Goal: Task Accomplishment & Management: Manage account settings

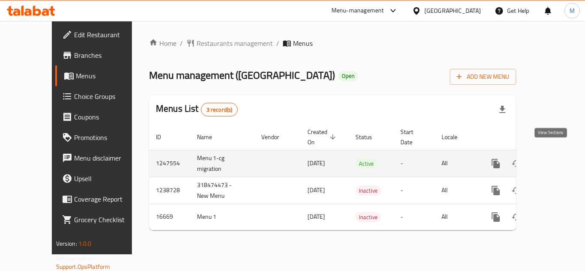
click at [552, 158] on icon "enhanced table" at bounding box center [557, 163] width 10 height 10
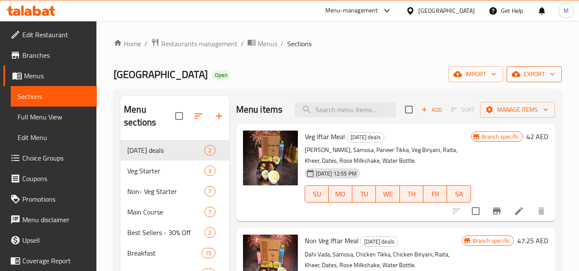
click at [547, 68] on button "export" at bounding box center [533, 74] width 55 height 16
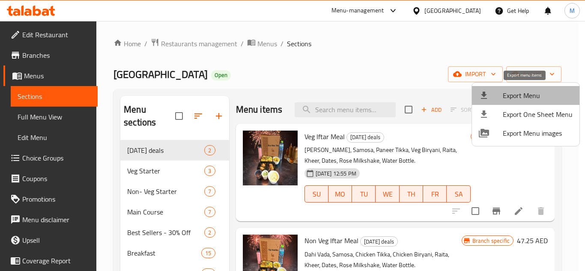
click at [536, 94] on span "Export Menu" at bounding box center [538, 95] width 70 height 10
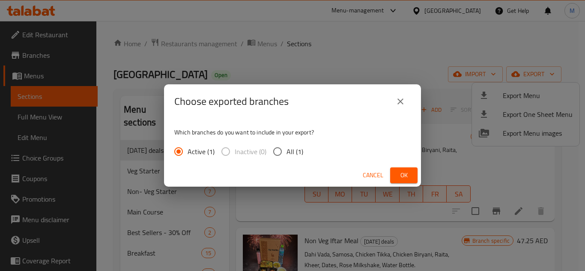
click at [275, 152] on input "All (1)" at bounding box center [278, 152] width 18 height 18
radio input "true"
click at [406, 174] on span "Ok" at bounding box center [404, 175] width 14 height 11
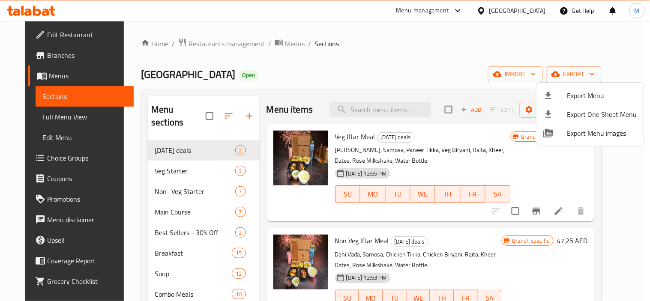
click at [382, 75] on div at bounding box center [325, 150] width 650 height 301
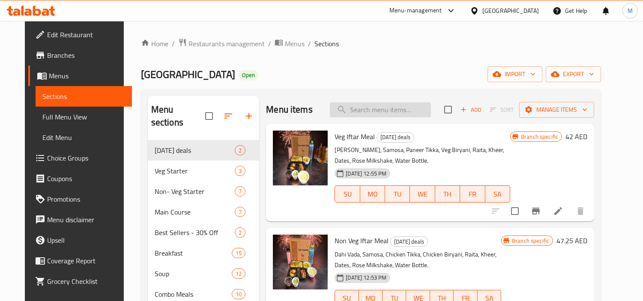
click at [387, 106] on input "search" at bounding box center [380, 109] width 101 height 15
paste input "Palak Chaat"
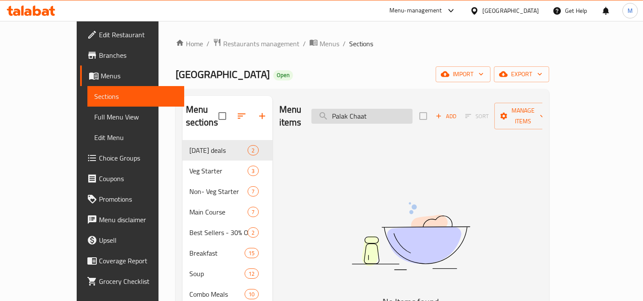
type input "Palak Chaat"
click at [397, 109] on input "Palak Chaat" at bounding box center [361, 116] width 101 height 15
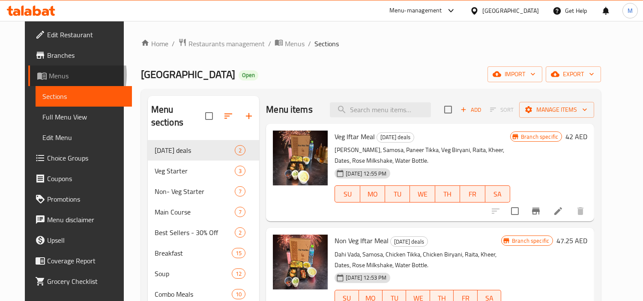
click at [49, 75] on span "Menus" at bounding box center [87, 76] width 77 height 10
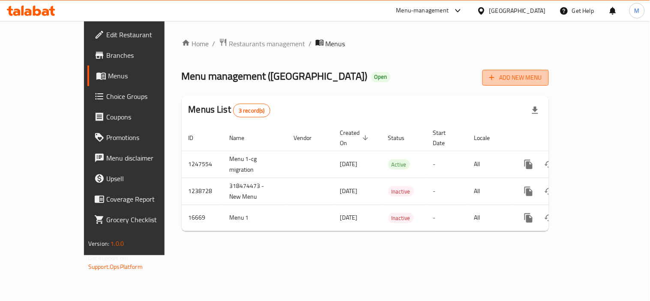
click at [542, 78] on span "Add New Menu" at bounding box center [515, 77] width 53 height 11
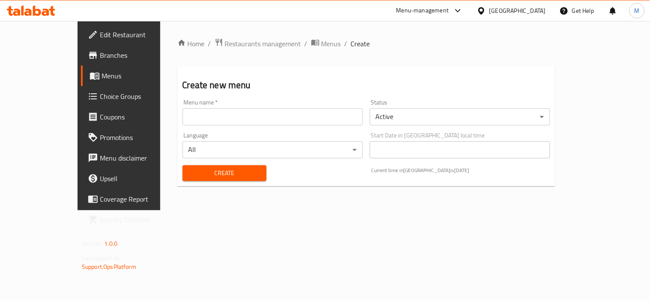
click at [296, 119] on input "text" at bounding box center [272, 116] width 180 height 17
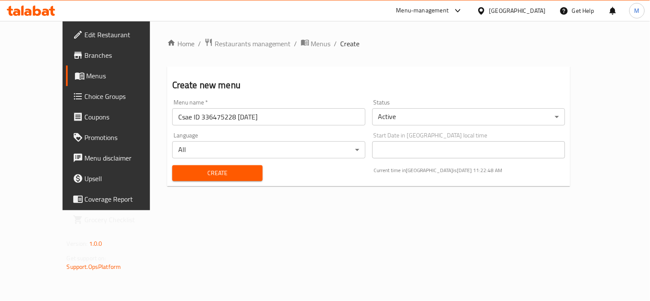
click at [181, 114] on input "Csae ID 336475228 [DATE]" at bounding box center [268, 116] width 193 height 17
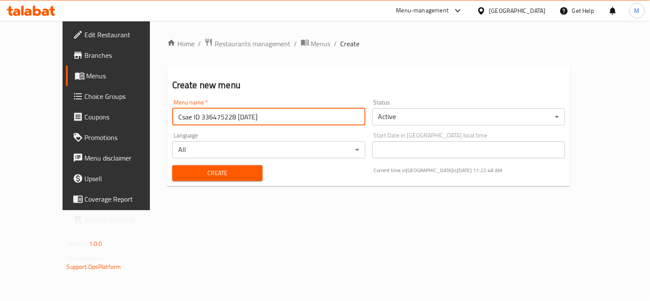
click at [181, 114] on input "Csae ID 336475228 [DATE]" at bounding box center [268, 116] width 193 height 17
paste input "42770940"
click at [200, 114] on input "Csae ID 342770940 [DATE]" at bounding box center [268, 116] width 193 height 17
click at [208, 116] on input "Csae ID 342770940 [DATE]" at bounding box center [268, 116] width 193 height 17
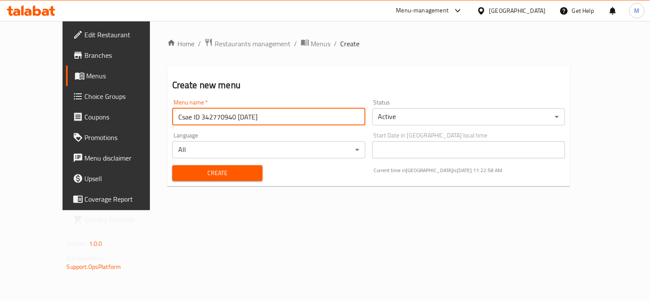
click at [208, 116] on input "Csae ID 342770940 [DATE]" at bounding box center [268, 116] width 193 height 17
click at [200, 116] on input "Csae ID 342770940 [DATE]" at bounding box center [268, 116] width 193 height 17
click at [208, 118] on input "Csae ID 342770940 [DATE]" at bounding box center [268, 116] width 193 height 17
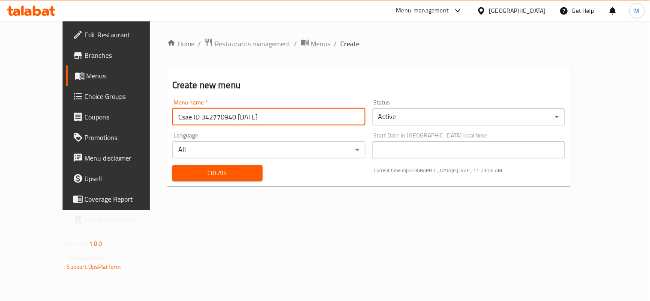
click at [207, 118] on input "Csae ID 342770940 [DATE]" at bounding box center [268, 116] width 193 height 17
click at [200, 118] on input "Csae ID 342770940 [DATE]" at bounding box center [268, 116] width 193 height 17
type input "Csae ID 342770940 [DATE]"
click at [439, 112] on body "​ Menu-management [GEOGRAPHIC_DATA] Get Help M Edit Restaurant Branches Menus C…" at bounding box center [325, 161] width 650 height 280
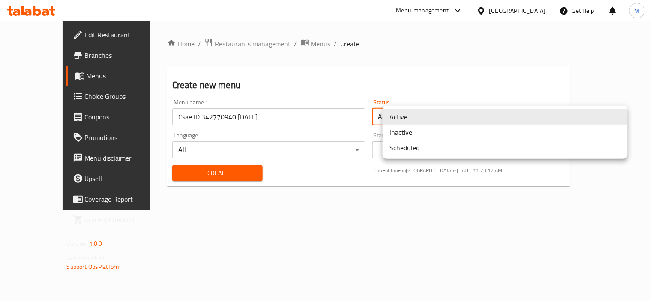
click at [443, 130] on li "Inactive" at bounding box center [504, 132] width 245 height 15
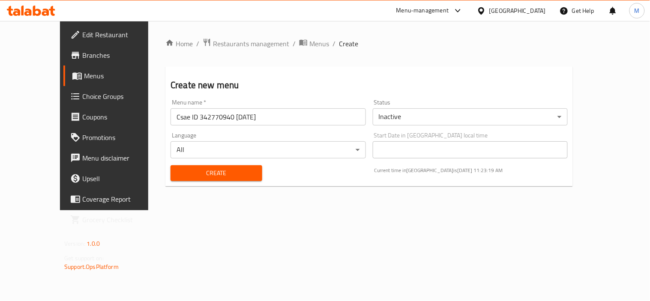
click at [330, 166] on div "Create Current time in [GEOGRAPHIC_DATA] is [DATE] 11:23:19 AM" at bounding box center [368, 173] width 407 height 26
click at [207, 172] on span "Create" at bounding box center [216, 173] width 78 height 11
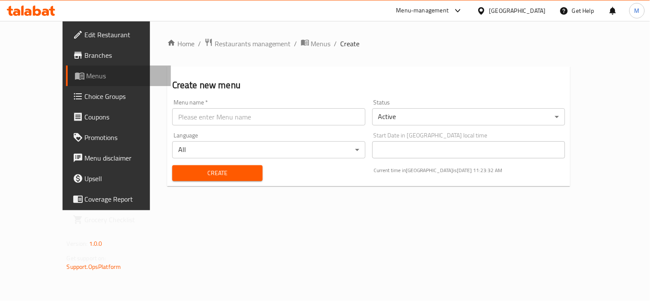
click at [87, 74] on span "Menus" at bounding box center [126, 76] width 78 height 10
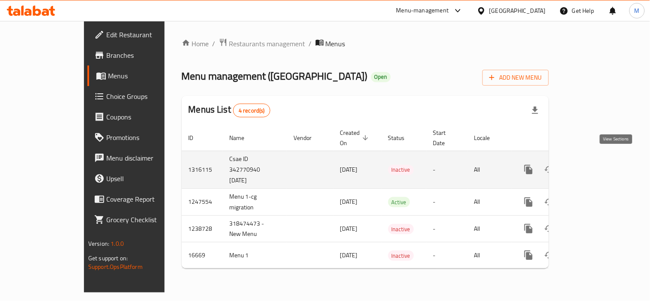
click at [585, 164] on icon "enhanced table" at bounding box center [590, 169] width 10 height 10
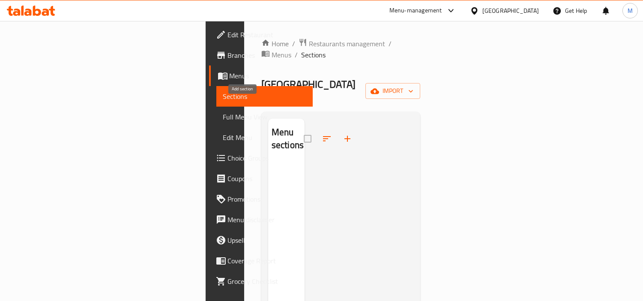
click at [344, 136] on icon "button" at bounding box center [347, 139] width 6 height 6
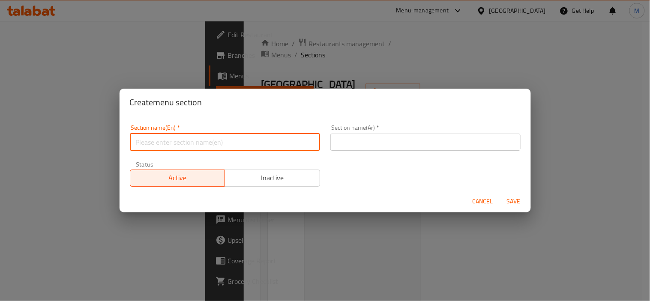
click at [208, 139] on input "text" at bounding box center [225, 142] width 190 height 17
paste input "Chatori Gully"
type input "Chatori Gully"
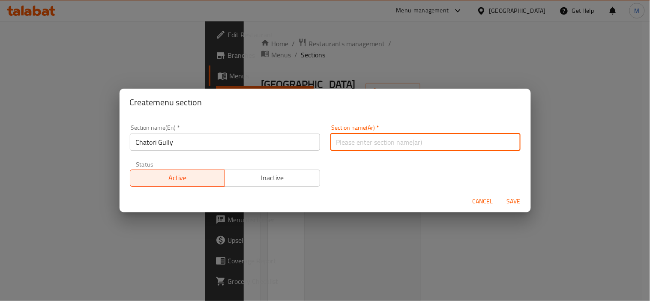
click at [360, 138] on input "text" at bounding box center [425, 142] width 190 height 17
click at [149, 140] on input "Chatori Gully" at bounding box center [225, 142] width 190 height 17
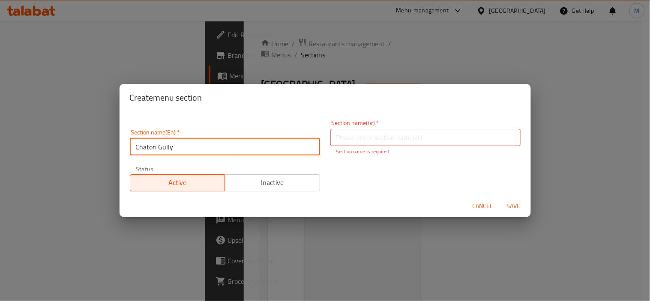
click at [149, 140] on input "Chatori Gully" at bounding box center [225, 146] width 190 height 17
click at [370, 140] on input "text" at bounding box center [425, 137] width 190 height 17
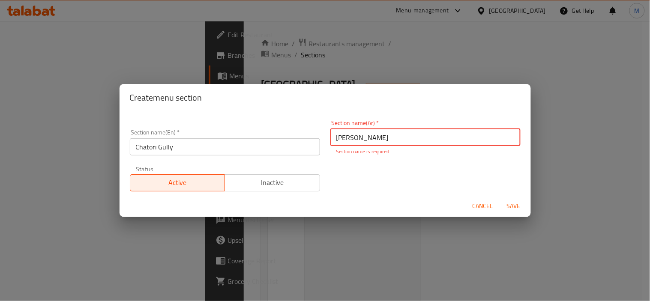
type input "[PERSON_NAME]"
click at [513, 208] on button "Save" at bounding box center [513, 206] width 27 height 16
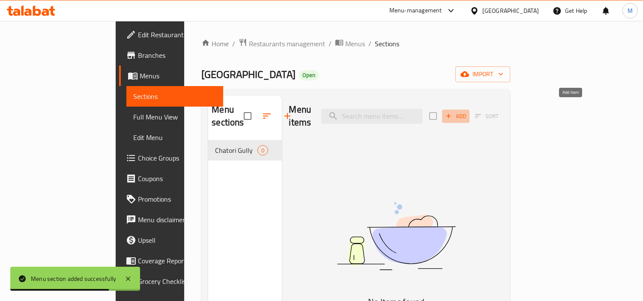
click at [467, 111] on span "Add" at bounding box center [455, 116] width 23 height 10
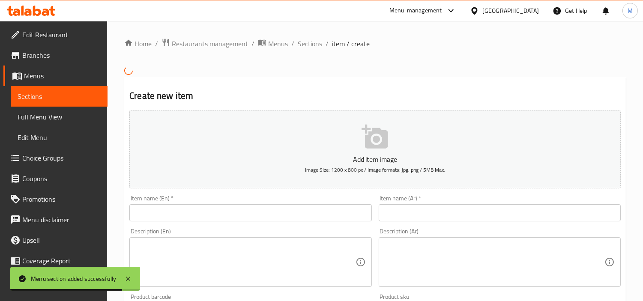
click at [255, 207] on div "Item name (En)   * Item name (En) *" at bounding box center [250, 208] width 242 height 26
paste input "Palak Chaat"
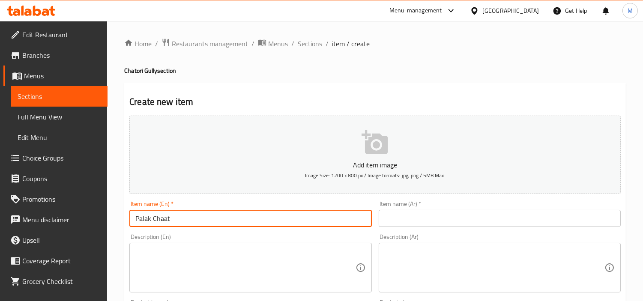
type input "Palak Chaat"
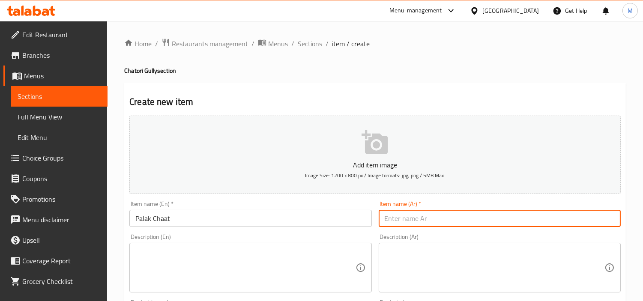
click at [439, 220] on input "text" at bounding box center [500, 218] width 242 height 17
paste input "بالاك"
type input "بالاك تشات"
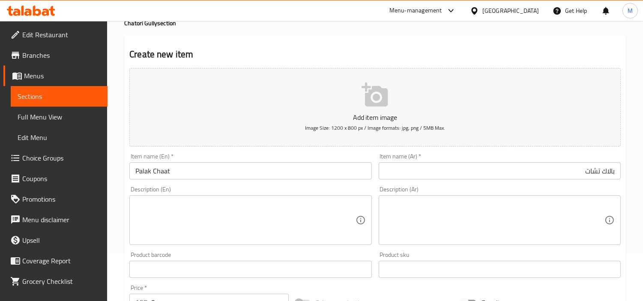
scroll to position [95, 0]
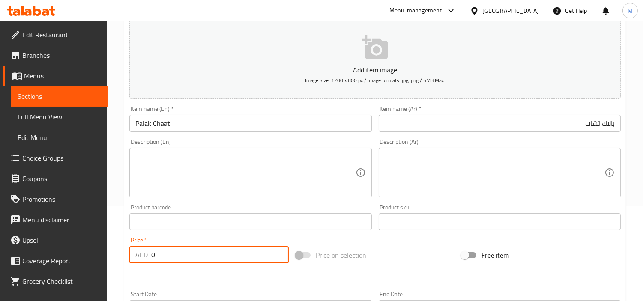
click at [185, 253] on input "0" at bounding box center [219, 254] width 137 height 17
paste input "18.8"
type input "18.8"
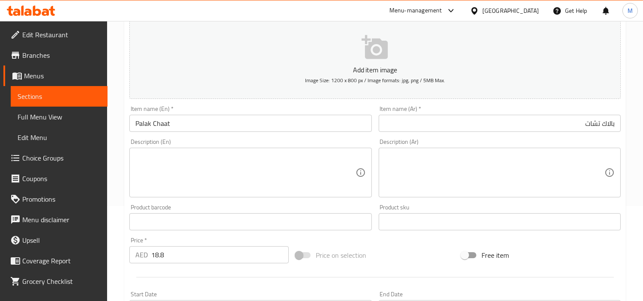
click at [184, 244] on div "Price   * AED 18.8 Price *" at bounding box center [208, 250] width 159 height 26
click at [248, 170] on textarea at bounding box center [245, 172] width 220 height 41
paste textarea "Crispy spinach leaves topped with chutneys, curd and chaat masala."
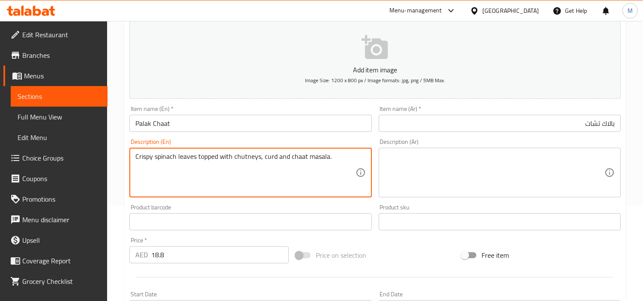
type textarea "Crispy spinach leaves topped with chutneys, curd and chaat masala."
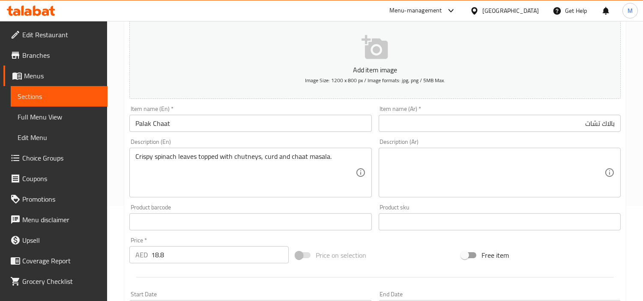
click at [494, 151] on div "Description (Ar)" at bounding box center [500, 173] width 242 height 50
paste textarea "أوراق السبانخ المقرمشة مغطاة بالصلصات والزبادي والماسالا تشات."
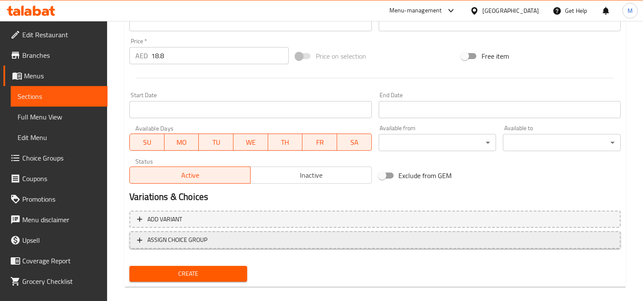
scroll to position [302, 0]
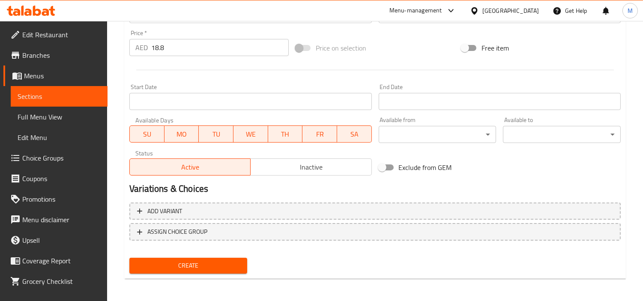
type textarea "أوراق السبانخ المقرمشة مغطاة بالصلصات والزبادي والماسالا تشات."
click at [202, 260] on span "Create" at bounding box center [188, 265] width 104 height 11
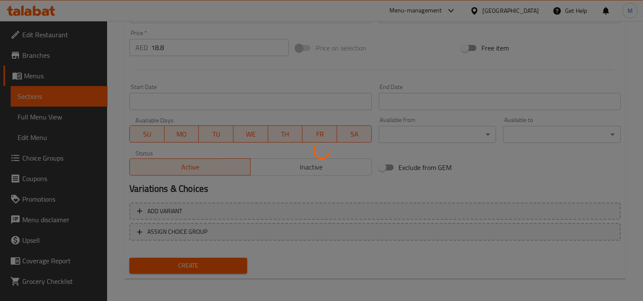
type input "0"
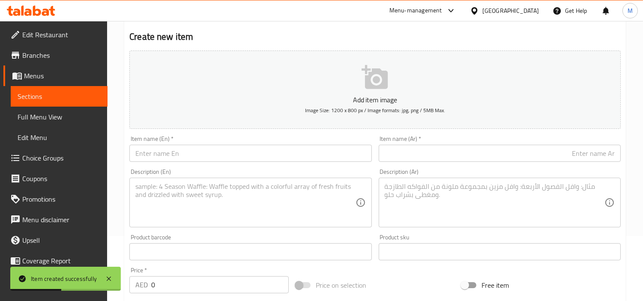
scroll to position [65, 0]
click at [227, 146] on input "text" at bounding box center [250, 153] width 242 height 17
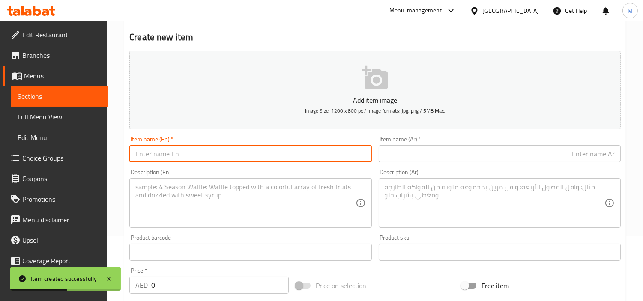
paste input "Kalindi Kunj Ki Crispy Aloo Chaat"
type input "Kalindi Kunj Ki Crispy Aloo Chaat"
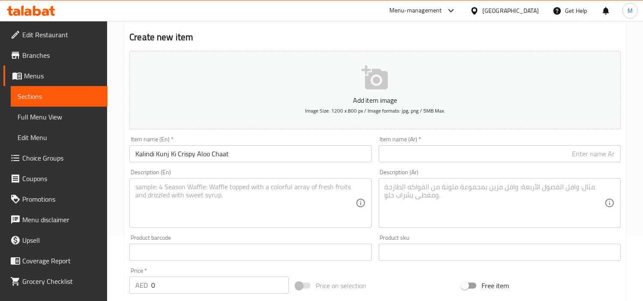
click at [482, 156] on input "text" at bounding box center [500, 153] width 242 height 17
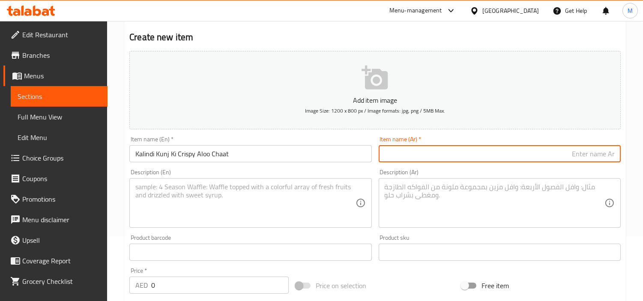
paste input "كاليندي كونج [PERSON_NAME]"
click at [528, 155] on input "كاليندي كونج [PERSON_NAME]" at bounding box center [500, 153] width 242 height 17
type input "[DEMOGRAPHIC_DATA] كونج كي كريسبي ألو تشات"
click at [181, 152] on input "Kalindi Kunj Ki Crispy Aloo Chaat" at bounding box center [250, 153] width 242 height 17
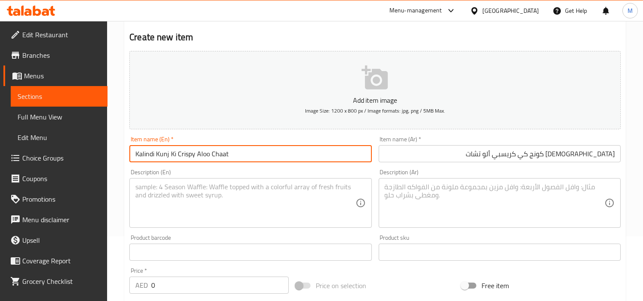
click at [181, 152] on input "Kalindi Kunj Ki Crispy Aloo Chaat" at bounding box center [250, 153] width 242 height 17
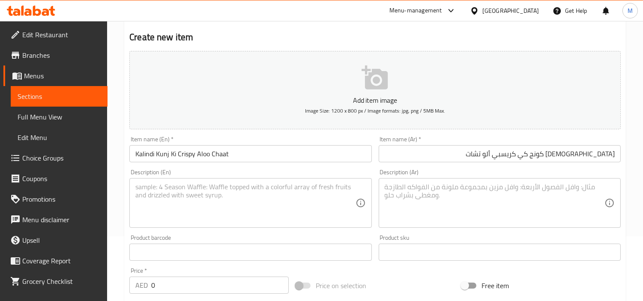
click at [178, 271] on input "0" at bounding box center [219, 285] width 137 height 17
paste input "18.8"
type input "18.8"
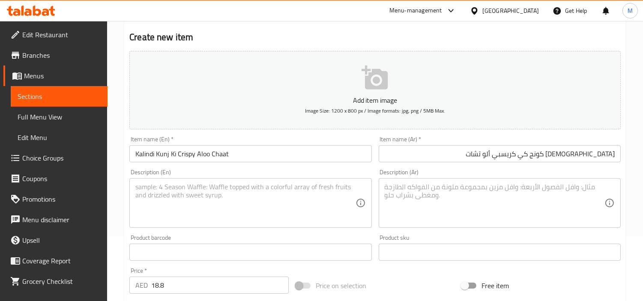
click at [193, 209] on textarea at bounding box center [245, 203] width 220 height 41
paste textarea "Spiced fried potatoes tossed in tangy chutneys and masala."
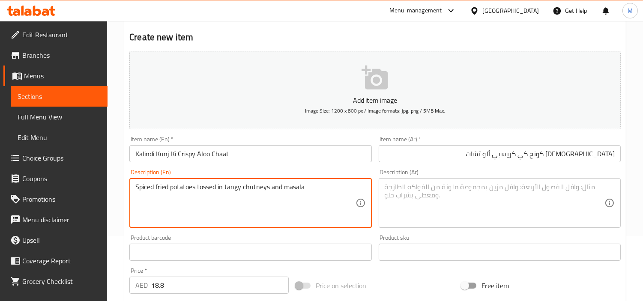
click at [286, 194] on textarea "Spiced fried potatoes tossed in tangy chutneys and masala" at bounding box center [245, 203] width 220 height 41
click at [286, 188] on textarea "Spiced fried potatoes tossed in tangy chutneys and masala" at bounding box center [245, 203] width 220 height 41
type textarea "Spiced fried potatoes tossed in tangy chutneys and masala"
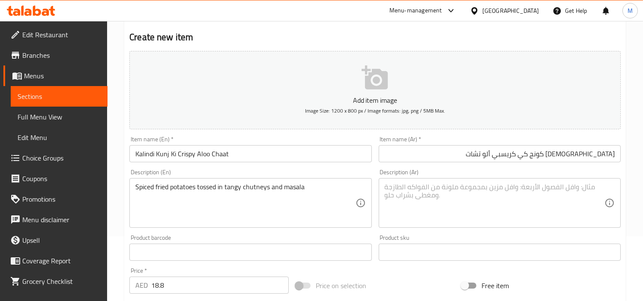
click at [448, 196] on textarea at bounding box center [495, 203] width 220 height 41
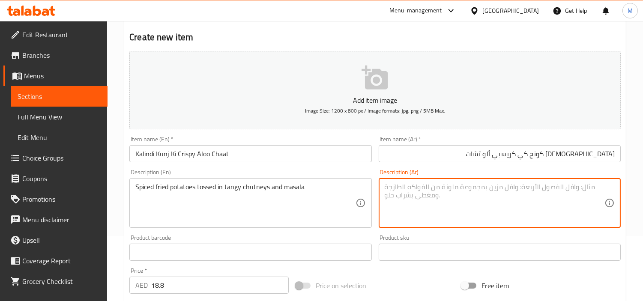
paste textarea "بطاطس مقلية متبلة ممزوجة بصلصة حارة و بهارات"
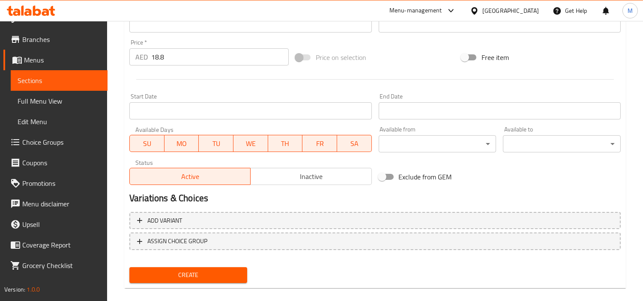
scroll to position [302, 0]
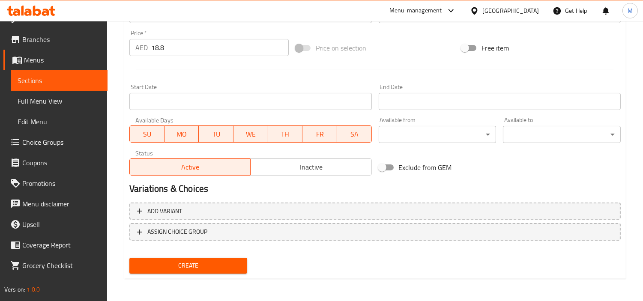
type textarea "بطاطس مقلية متبلة ممزوجة بصلصة حارة و بهارات"
click at [181, 263] on span "Create" at bounding box center [188, 265] width 104 height 11
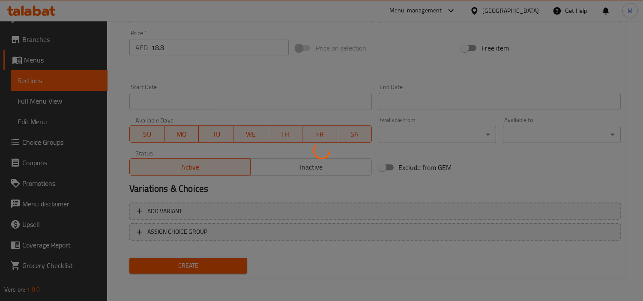
type input "0"
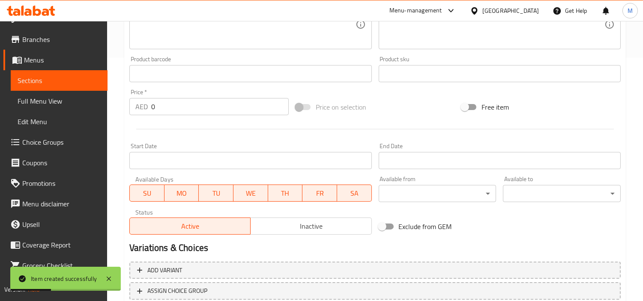
scroll to position [112, 0]
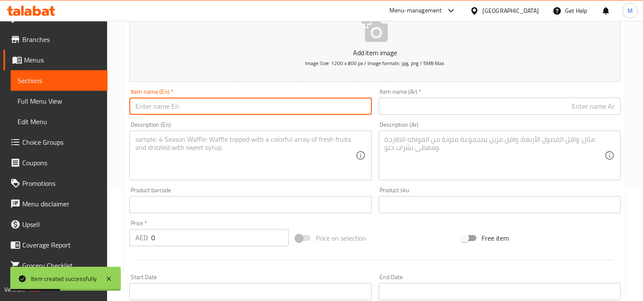
click at [212, 110] on input "text" at bounding box center [250, 106] width 242 height 17
paste input "Lajpat Nagar Ke Raam Ladoo"
type input "Lajpat Nagar Ke Raam Ladoo"
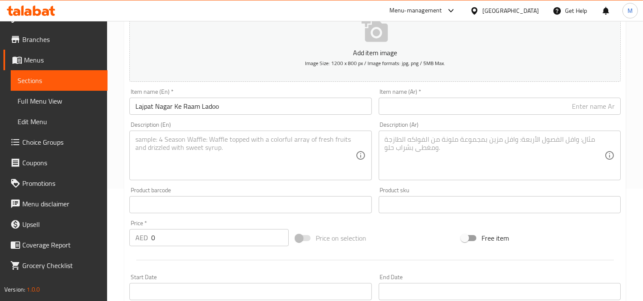
click at [463, 109] on input "text" at bounding box center [500, 106] width 242 height 17
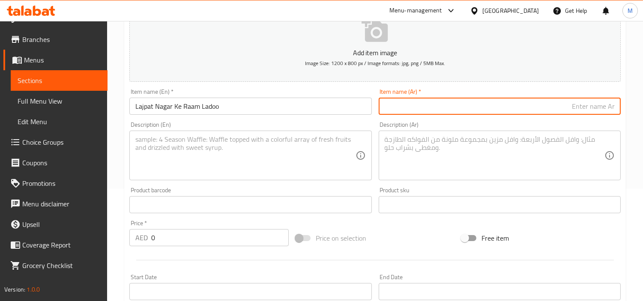
paste input "Lajpat Nagar Ke Ram Laddu"
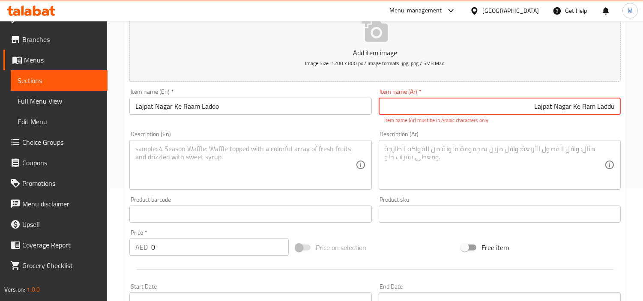
click at [565, 106] on input "Lajpat Nagar Ke Ram Laddu" at bounding box center [500, 106] width 242 height 17
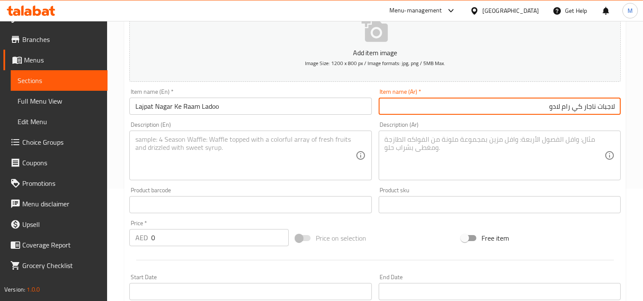
type input "لاجبات ناجار كي رام لادو"
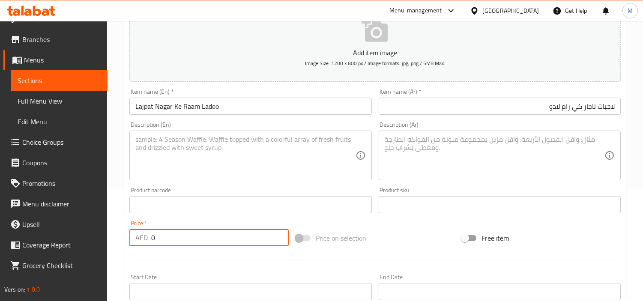
click at [192, 242] on input "0" at bounding box center [219, 237] width 137 height 17
paste input "23"
type input "23"
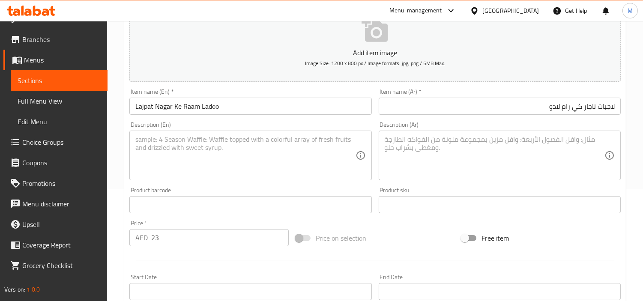
click at [198, 161] on textarea at bounding box center [245, 155] width 220 height 41
paste textarea "Moong dal fritters topped with grated radish, green chutney & lemon."
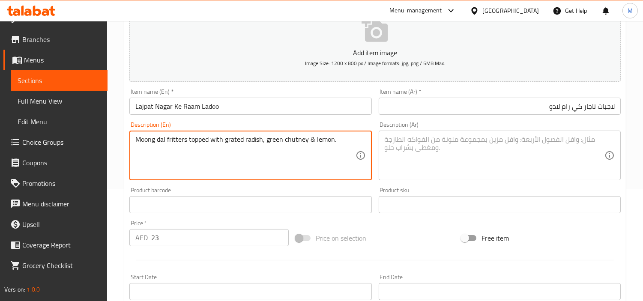
type textarea "Moong dal fritters topped with grated radish, green chutney & lemon."
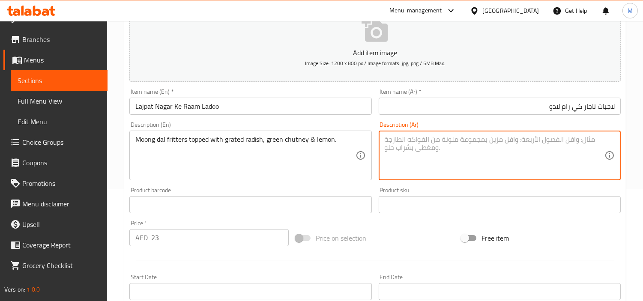
click at [498, 155] on textarea at bounding box center [495, 155] width 220 height 41
paste textarea "فطائر مونج دال مغطاة بالفجل المبشور والصلصة الخضراء والليمون."
type textarea "فطائر مونج دال مغطاة بالفجل المبشور والصلصة الخضراء والليمون."
click at [122, 220] on div "Home / Restaurants management / Menus / Sections / item / create Chatori Gully …" at bounding box center [375, 201] width 536 height 584
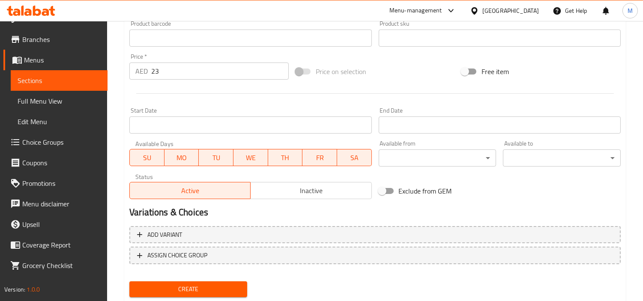
scroll to position [302, 0]
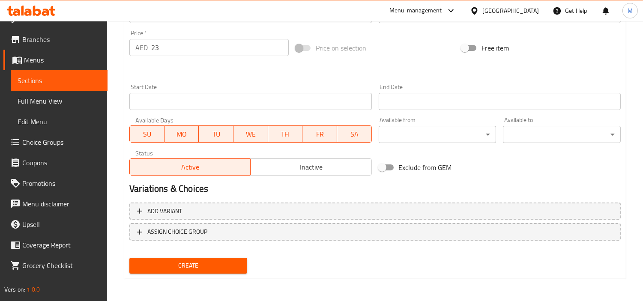
click at [233, 264] on span "Create" at bounding box center [188, 265] width 104 height 11
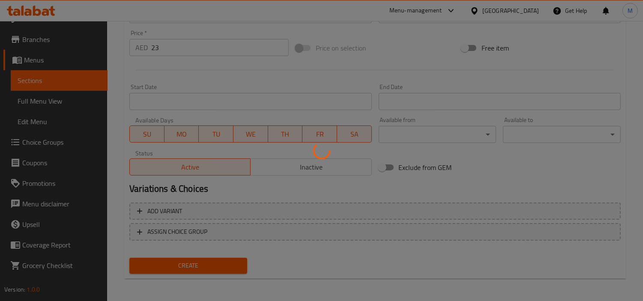
type input "0"
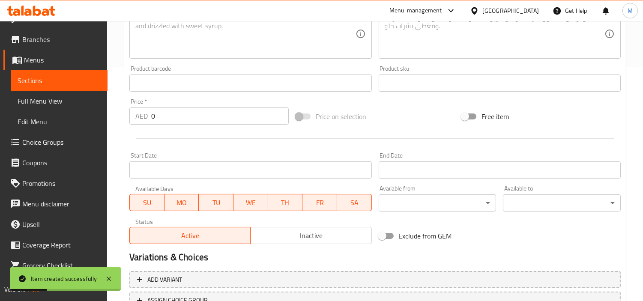
scroll to position [160, 0]
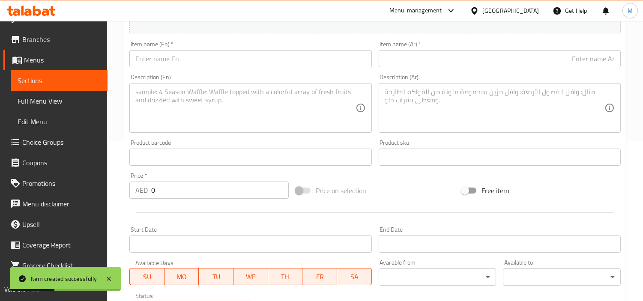
click at [177, 57] on input "text" at bounding box center [250, 58] width 242 height 17
paste input "Purani Dilli Ki Aloo Tikki"
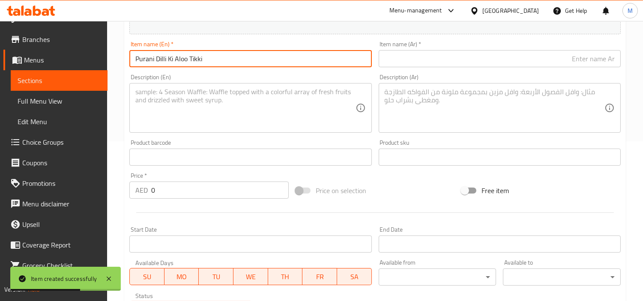
type input "Purani Dilli Ki Aloo Tikki"
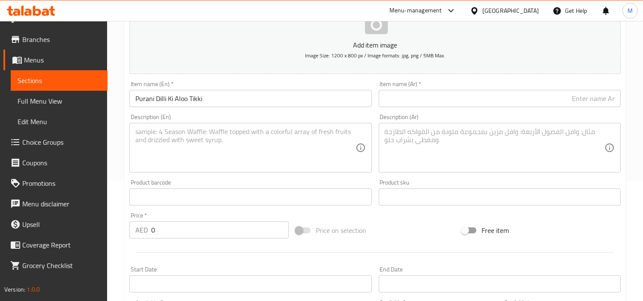
scroll to position [65, 0]
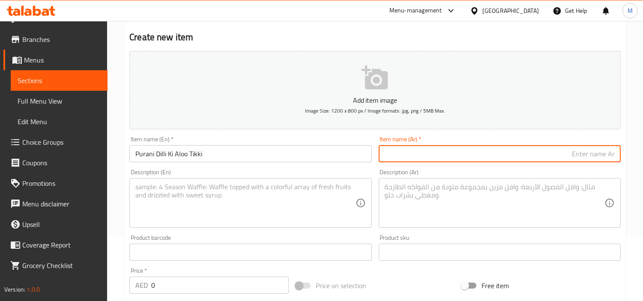
click at [487, 157] on input "text" at bounding box center [500, 153] width 242 height 17
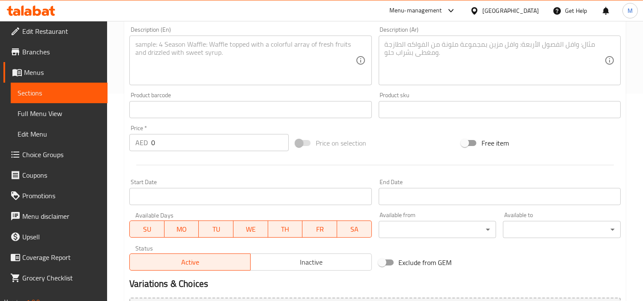
scroll to position [0, 0]
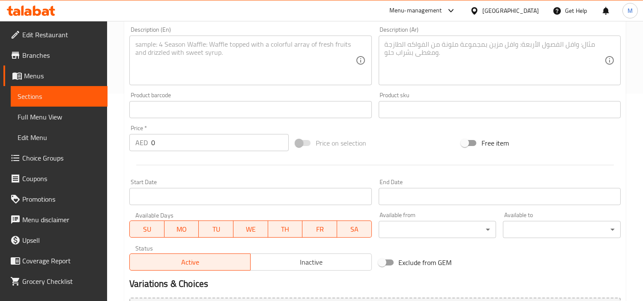
type input "بوراني [PERSON_NAME]"
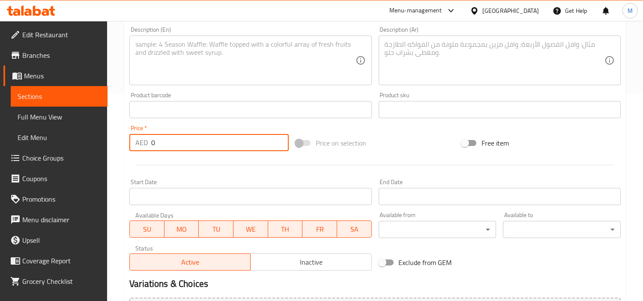
click at [181, 139] on input "0" at bounding box center [219, 142] width 137 height 17
paste input "20.9"
type input "20.9"
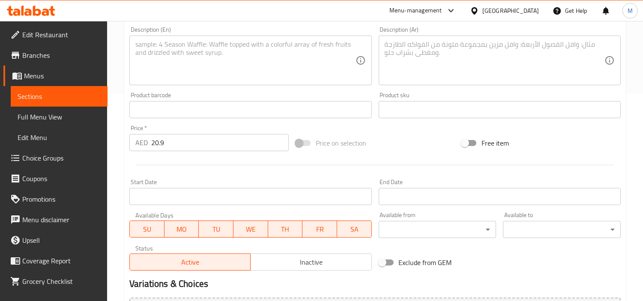
click at [181, 129] on div "Price   * AED 20.9 Price *" at bounding box center [208, 138] width 159 height 26
click at [210, 66] on textarea at bounding box center [245, 60] width 220 height 41
paste textarea "Golden Fried potato patties topped with chole, curd, and chutneys."
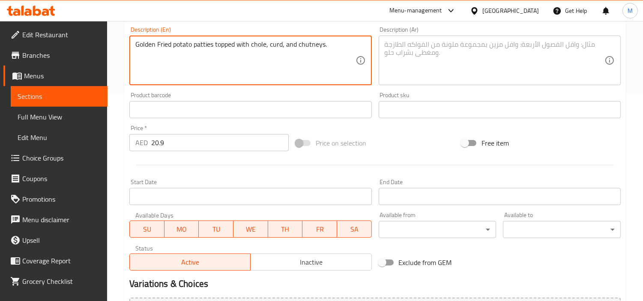
type textarea "Golden Fried potato patties topped with chole, curd, and chutneys."
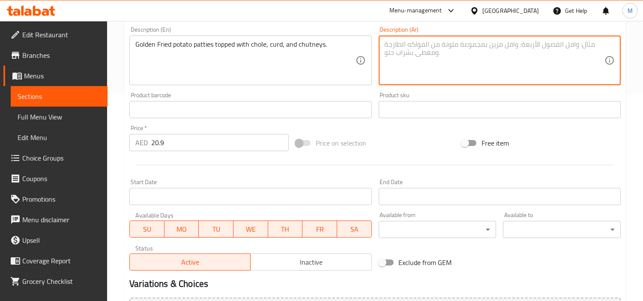
click at [483, 66] on textarea at bounding box center [495, 60] width 220 height 41
paste textarea "فطائر البطاطس المقلية الذهبية مغطاة بالجبن واللبن والصلصات."
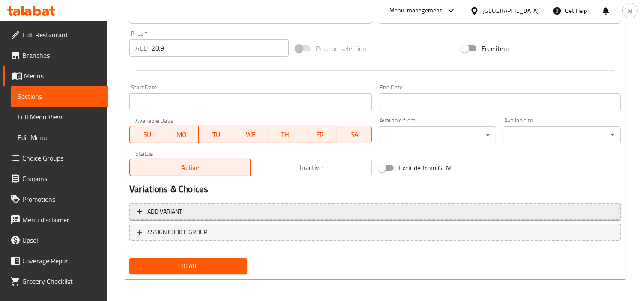
scroll to position [302, 0]
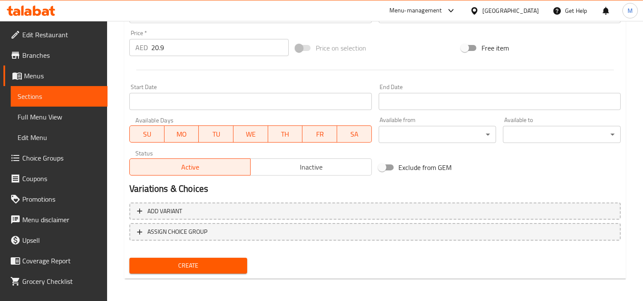
type textarea "فطائر البطاطس المقلية الذهبية مغطاة بالجبن واللبن والصلصات."
click at [213, 260] on span "Create" at bounding box center [188, 265] width 104 height 11
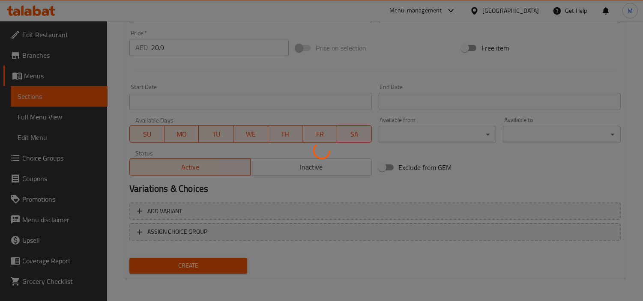
type input "0"
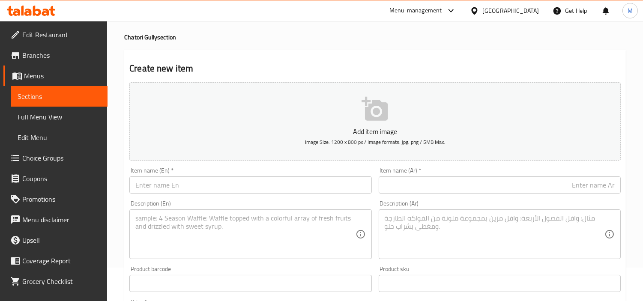
scroll to position [17, 0]
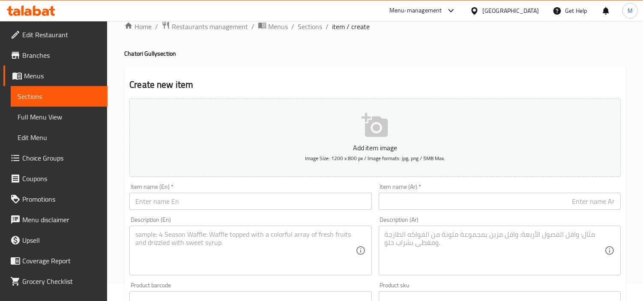
click at [225, 193] on input "text" at bounding box center [250, 201] width 242 height 17
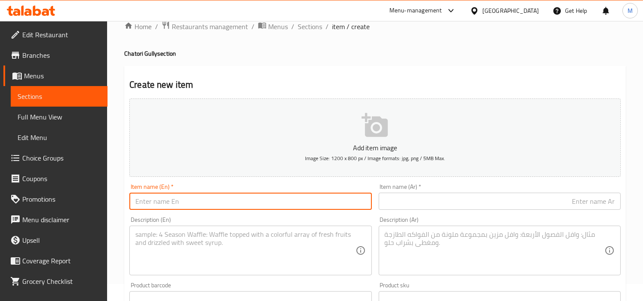
click at [225, 200] on input "text" at bounding box center [250, 201] width 242 height 17
paste input "Samosa Smackdown"
type input "Samosa Smackdown"
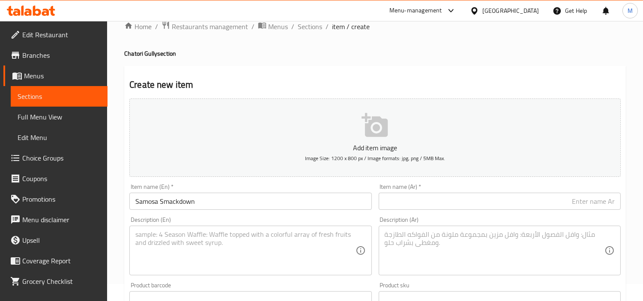
click at [545, 207] on input "text" at bounding box center [500, 201] width 242 height 17
paste input "[PERSON_NAME]"
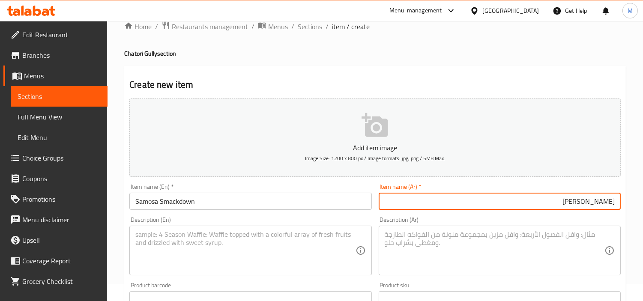
type input "[PERSON_NAME]"
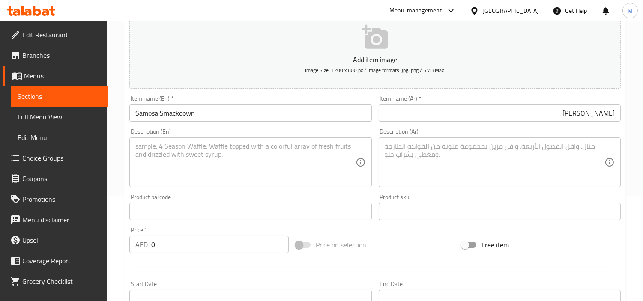
scroll to position [112, 0]
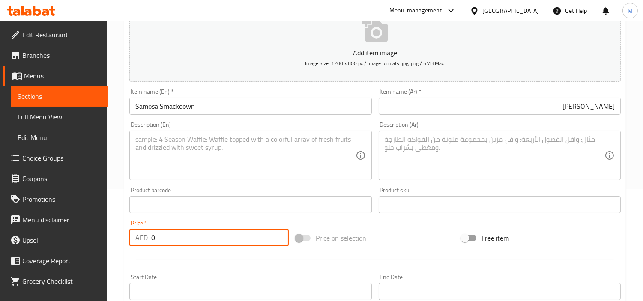
click at [224, 242] on input "0" at bounding box center [219, 237] width 137 height 17
paste input "17.75"
type input "17.75"
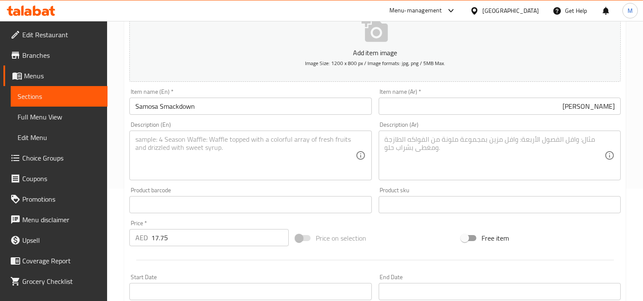
click at [215, 227] on div "Price   * AED 17.75 Price *" at bounding box center [208, 233] width 159 height 26
click at [281, 131] on div "Description (En)" at bounding box center [250, 156] width 242 height 50
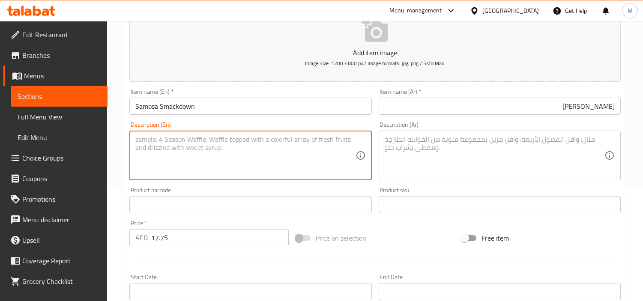
click at [278, 151] on textarea at bounding box center [245, 155] width 220 height 41
paste textarea "Smashed samosa drowned in [GEOGRAPHIC_DATA], curd and chutneys."
type textarea "Smashed samosa drowned in [GEOGRAPHIC_DATA], curd and chutneys."
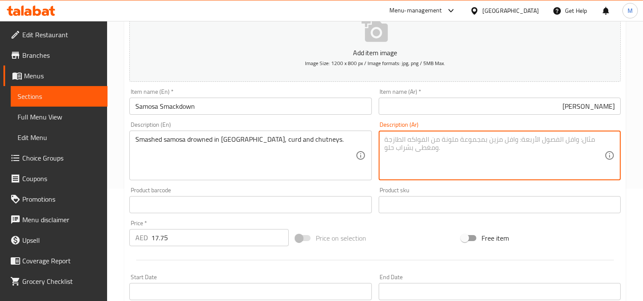
click at [492, 139] on textarea at bounding box center [495, 155] width 220 height 41
paste textarea "[PERSON_NAME] مغمورة في الشول والزبادي والصلصات."
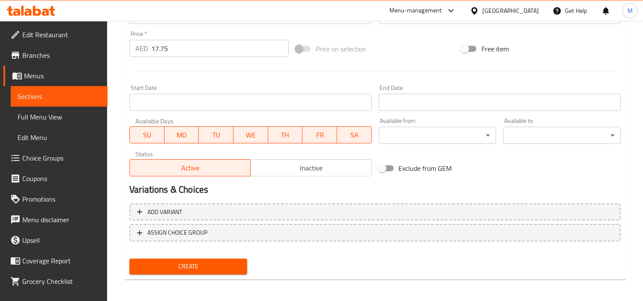
scroll to position [302, 0]
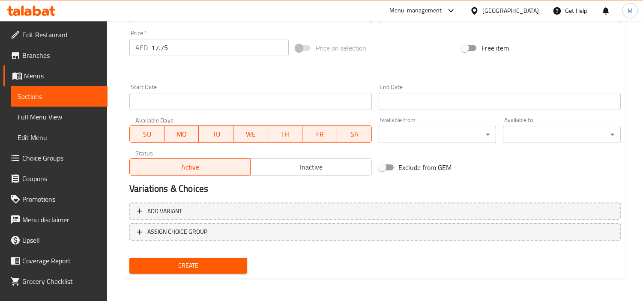
type textarea "[PERSON_NAME] مغمورة في الشول والزبادي والصلصات."
click at [196, 263] on span "Create" at bounding box center [188, 265] width 104 height 11
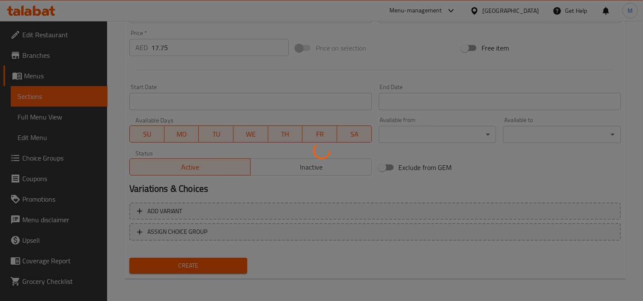
type input "0"
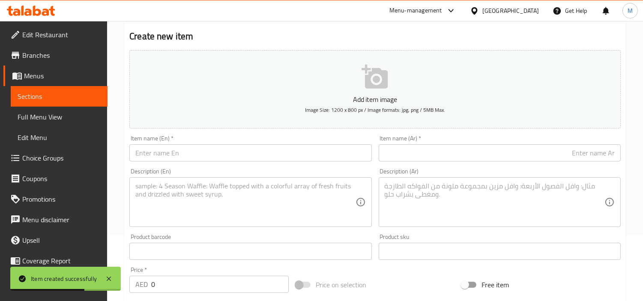
scroll to position [65, 0]
click at [215, 153] on input "text" at bounding box center [250, 153] width 242 height 17
paste input "Gali Wala Samosa"
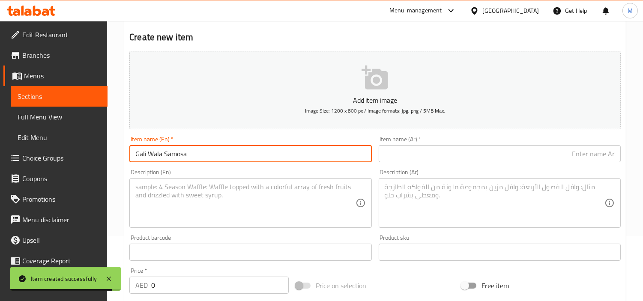
type input "Gali Wala Samosa"
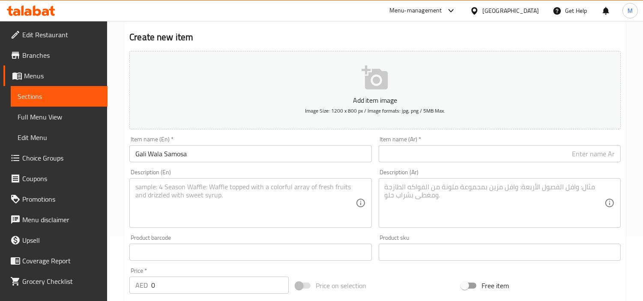
click at [550, 160] on input "text" at bounding box center [500, 153] width 242 height 17
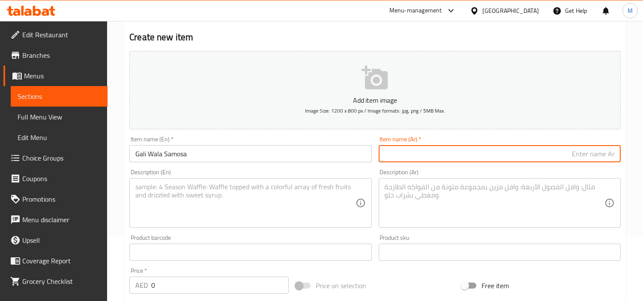
paste input "غالي والا ساموسا"
click at [585, 156] on input "غالي والا ساموسا" at bounding box center [500, 153] width 242 height 17
click at [579, 155] on input "جالي والا ساموسا" at bounding box center [500, 153] width 242 height 17
type input "جالي والا سمبوسة"
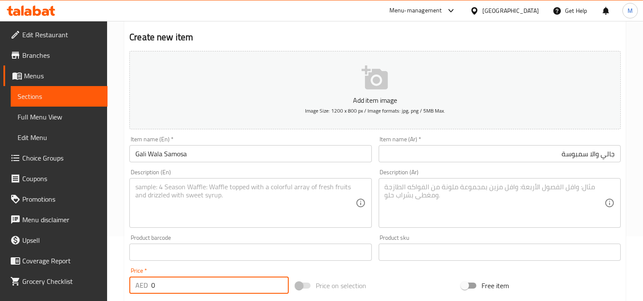
click at [191, 271] on input "0" at bounding box center [219, 285] width 137 height 17
paste input "7.25"
type input "7.25"
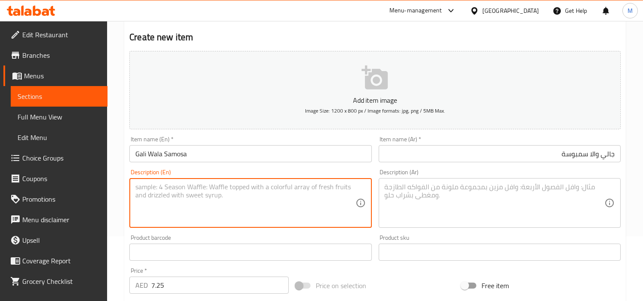
click at [221, 204] on textarea at bounding box center [245, 203] width 220 height 41
paste textarea "Golden, flaky triangles of pure streetside joy."
click at [245, 186] on textarea "Golden, flaky triangles of pure streetside joy." at bounding box center [245, 203] width 220 height 41
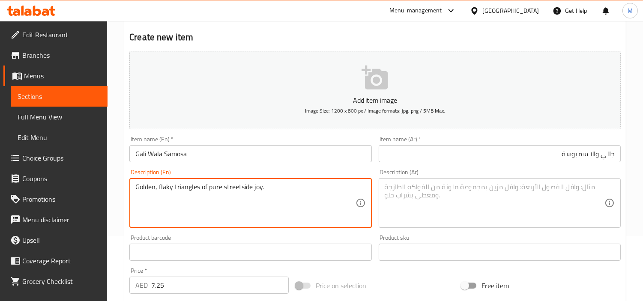
type textarea "Golden, flaky triangles of pure streetside joy."
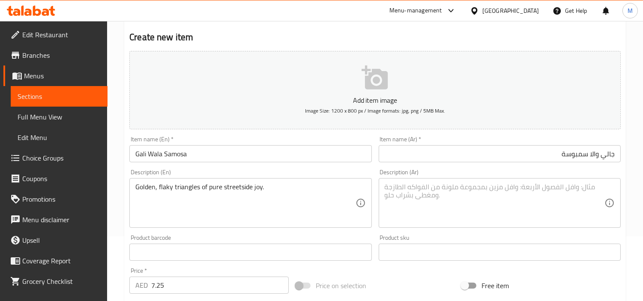
click at [537, 199] on textarea at bounding box center [495, 203] width 220 height 41
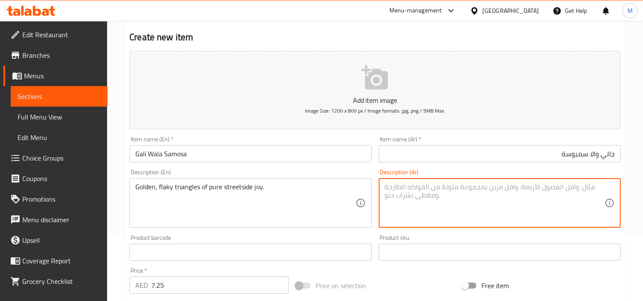
paste textarea "مثلثات ذهبية متقشرة من فرحة الشارع النقية."
click at [431, 189] on textarea "مثلثات ذهبية متقشرة من فرحة الشارع النقية." at bounding box center [495, 203] width 220 height 41
drag, startPoint x: 431, startPoint y: 189, endPoint x: 418, endPoint y: 186, distance: 13.7
click at [418, 186] on textarea "مثلثات ذهبية متقشرة من فرحة الشارع النقية." at bounding box center [495, 203] width 220 height 41
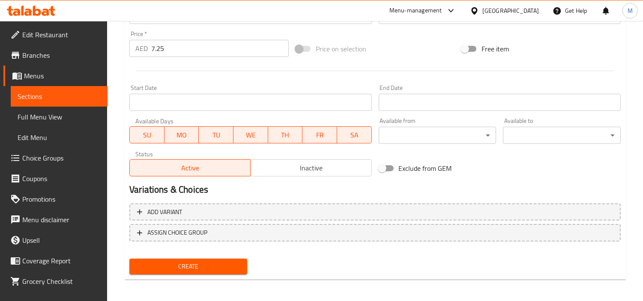
scroll to position [302, 0]
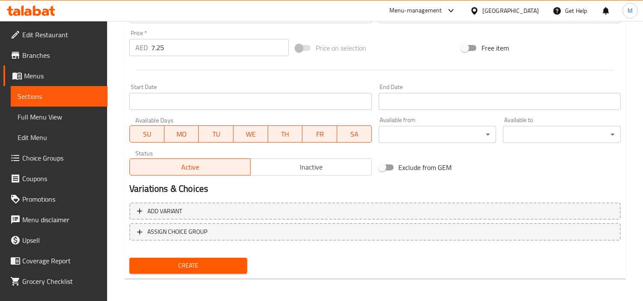
type textarea "مثلثات ذهبية متقشرة من ستريت سايد النقية."
click at [238, 260] on span "Create" at bounding box center [188, 265] width 104 height 11
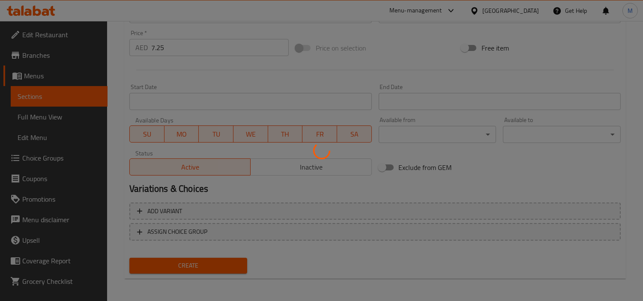
type input "0"
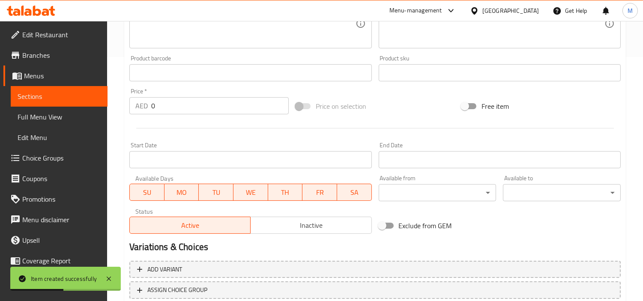
scroll to position [160, 0]
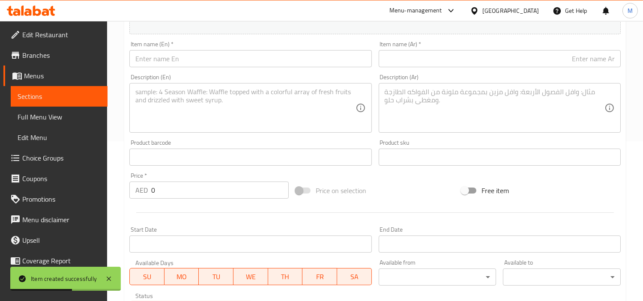
click at [217, 66] on input "text" at bounding box center [250, 58] width 242 height 17
paste input "[PERSON_NAME]"
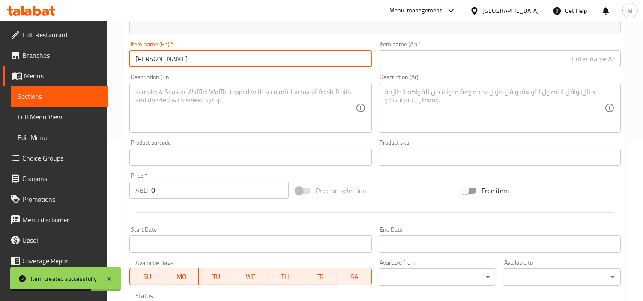
type input "[PERSON_NAME]"
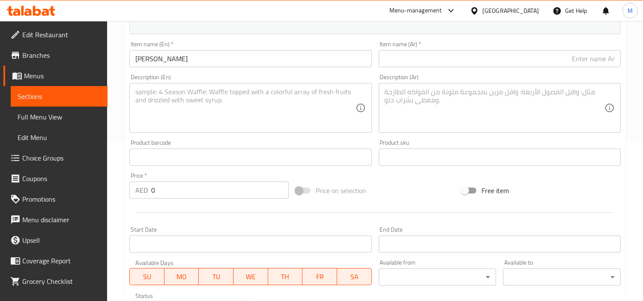
click at [461, 70] on div "Item name (Ar)   * Item name (Ar) *" at bounding box center [499, 54] width 249 height 33
click at [472, 62] on input "text" at bounding box center [500, 58] width 242 height 17
paste input "داهي بهالا"
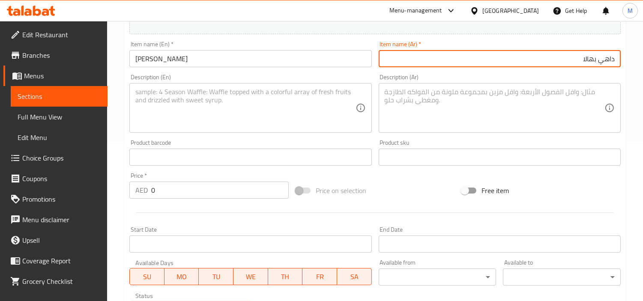
type input "داهي بهالا"
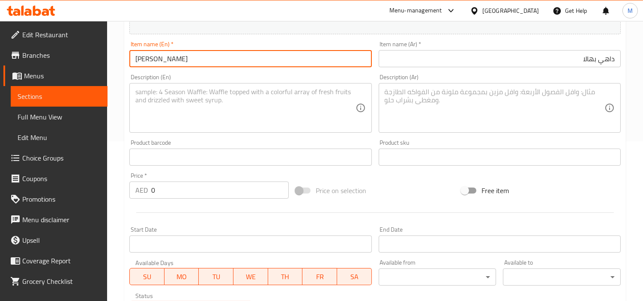
click at [156, 59] on input "[PERSON_NAME]" at bounding box center [250, 58] width 242 height 17
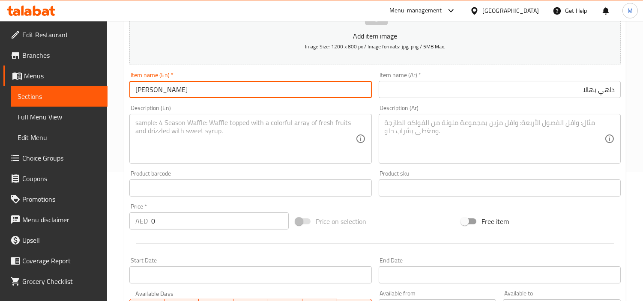
scroll to position [112, 0]
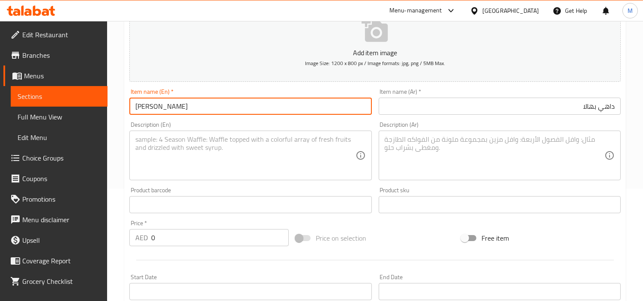
click at [189, 237] on input "0" at bounding box center [219, 237] width 137 height 17
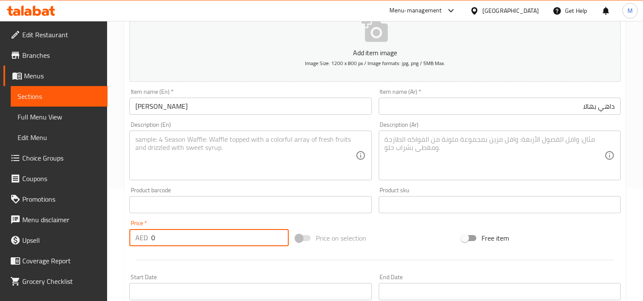
click at [189, 237] on input "0" at bounding box center [219, 237] width 137 height 17
paste input "19.95"
type input "19.95"
click at [248, 165] on textarea at bounding box center [245, 155] width 220 height 41
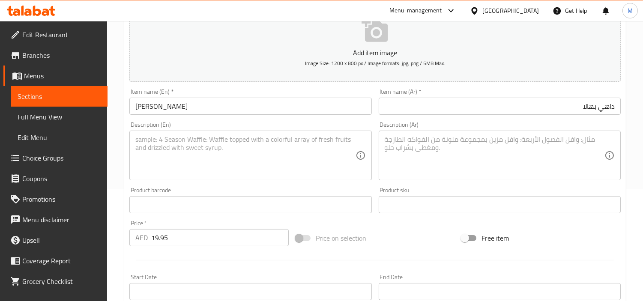
paste textarea "Soft lentil dumplings soaked in sweet curd and tangy chutneys."
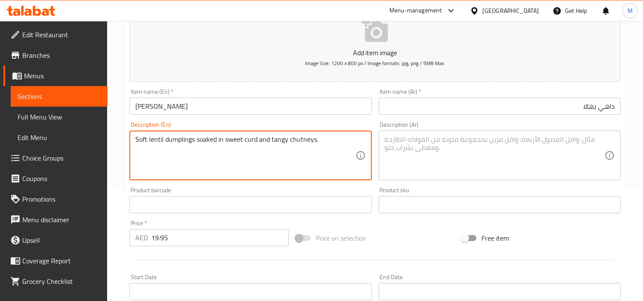
type textarea "Soft lentil dumplings soaked in sweet curd and tangy chutneys."
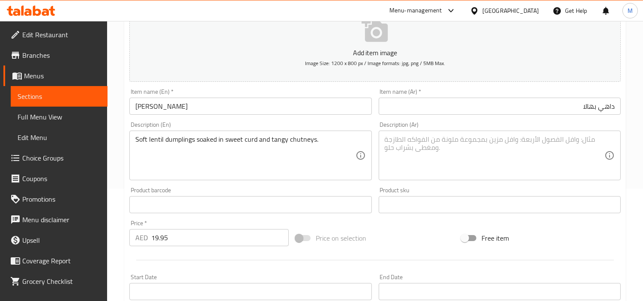
click at [512, 158] on textarea at bounding box center [495, 155] width 220 height 41
paste textarea "زلابية العدس الناعمة المنقوعة في اللبن الحلو والصلصات اللاذعة."
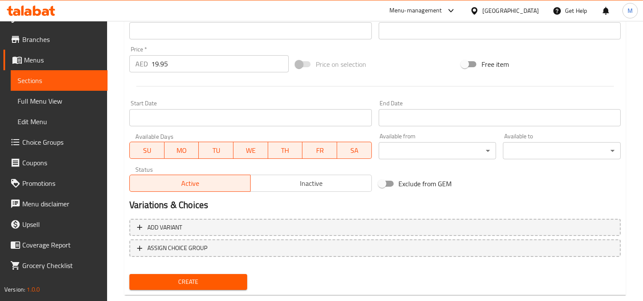
scroll to position [302, 0]
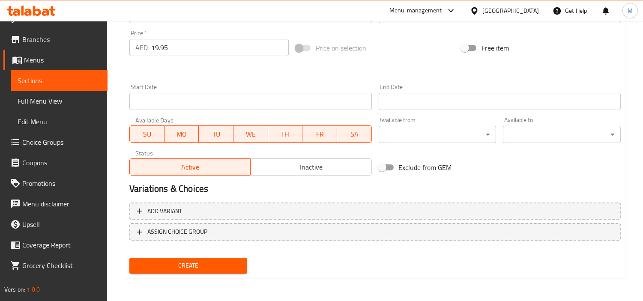
type textarea "زلابية العدس الناعمة المنقوعة في اللبن الحلو والصلصات اللاذعة."
click at [182, 262] on span "Create" at bounding box center [188, 265] width 104 height 11
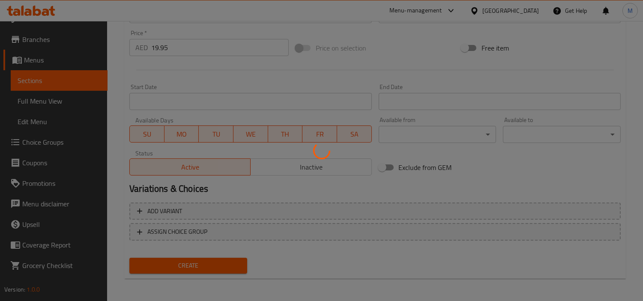
type input "0"
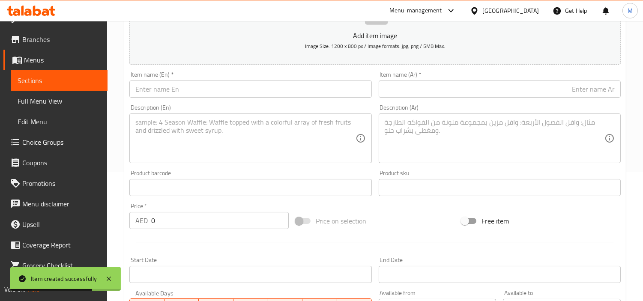
scroll to position [112, 0]
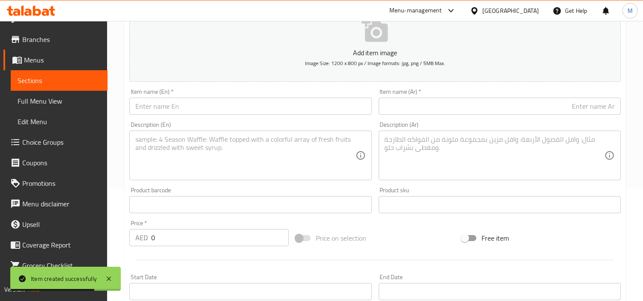
click at [204, 102] on input "text" at bounding box center [250, 106] width 242 height 17
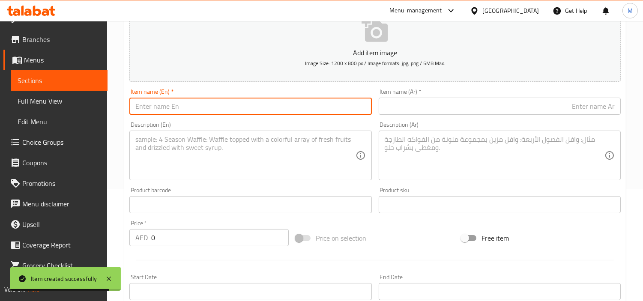
paste input "Papri Chaat"
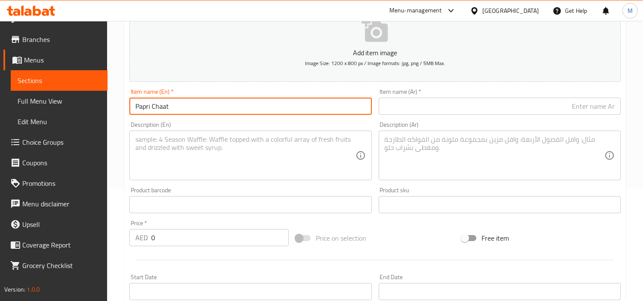
type input "Papri Chaat"
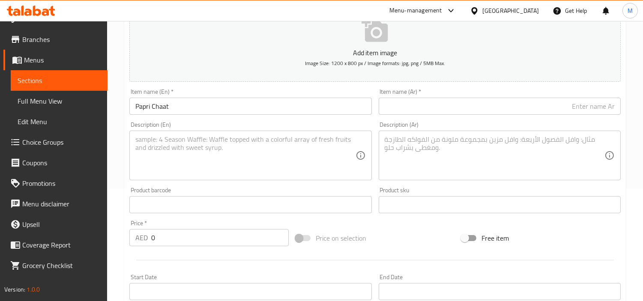
click at [477, 109] on input "text" at bounding box center [500, 106] width 242 height 17
paste input "[PERSON_NAME]"
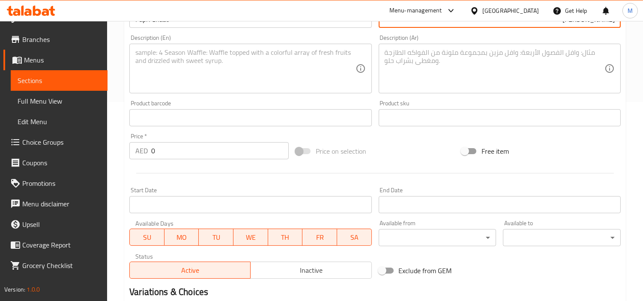
scroll to position [207, 0]
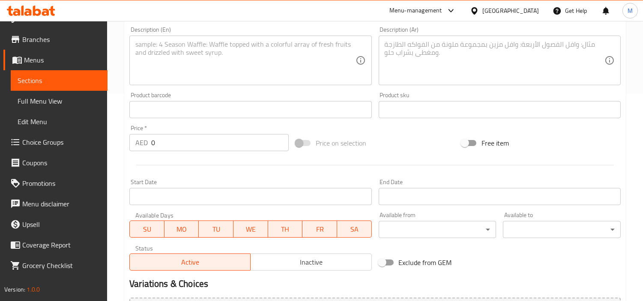
type input "[PERSON_NAME]"
click at [185, 143] on input "0" at bounding box center [219, 142] width 137 height 17
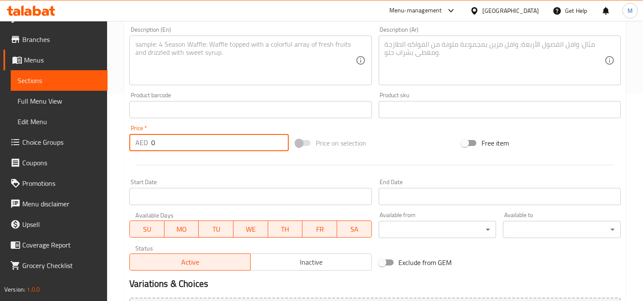
click at [185, 143] on input "0" at bounding box center [219, 142] width 137 height 17
paste input "16.7"
type input "16.7"
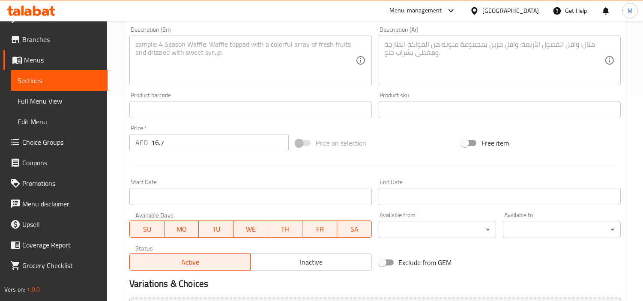
click at [181, 123] on div "Price   * AED 16.7 Price *" at bounding box center [209, 138] width 166 height 33
click at [263, 78] on textarea at bounding box center [245, 60] width 220 height 41
paste textarea "Crispy papri, potatoes, curd and chutneys . Delhi's chaat in one bite."
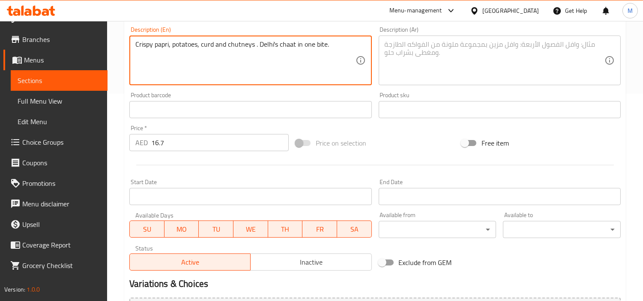
type textarea "Crispy papri, potatoes, curd and chutneys . Delhi's chaat in one bite."
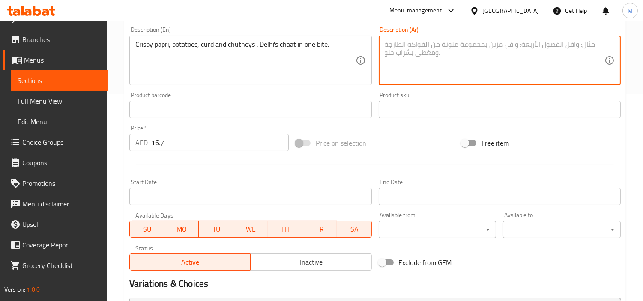
click at [448, 71] on textarea at bounding box center [495, 60] width 220 height 41
paste textarea "[PERSON_NAME]، [GEOGRAPHIC_DATA]، ل[PERSON_NAME] وصلصات. شات دلهي في لقمة واحدة."
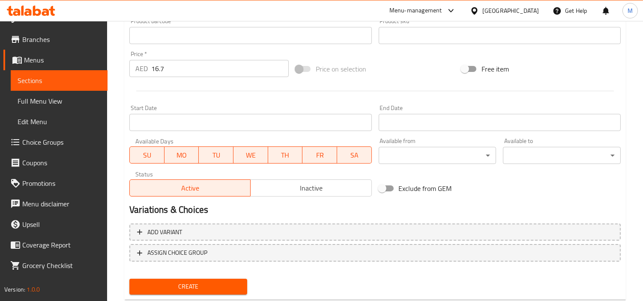
scroll to position [302, 0]
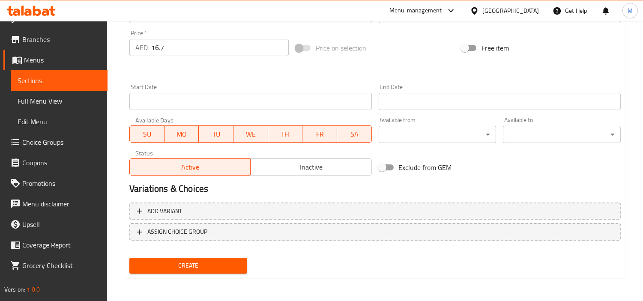
type textarea "[PERSON_NAME]، [GEOGRAPHIC_DATA]، ل[PERSON_NAME] وصلصات. شات دلهي في لقمة واحدة."
click at [215, 260] on span "Create" at bounding box center [188, 265] width 104 height 11
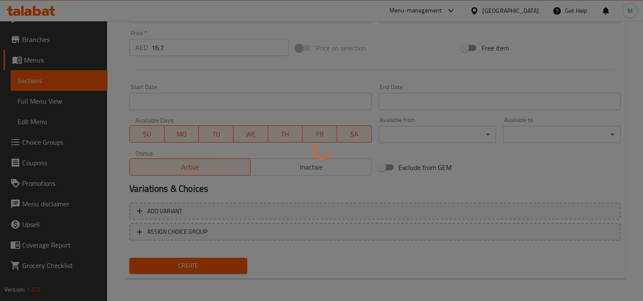
type input "0"
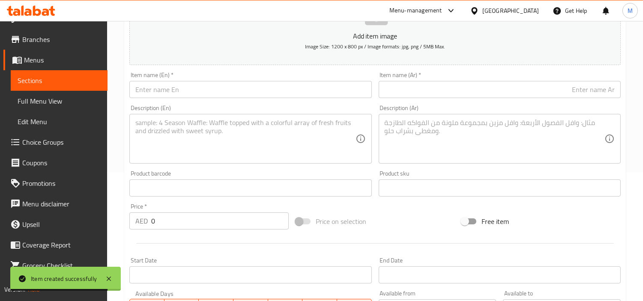
scroll to position [112, 0]
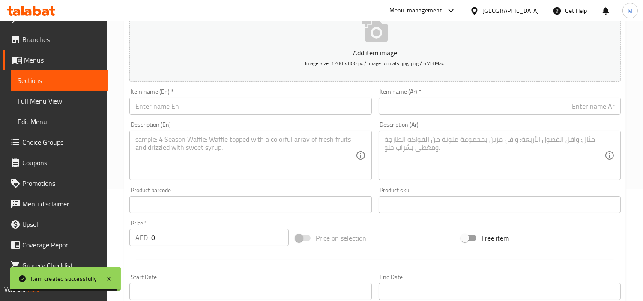
click at [194, 106] on input "text" at bounding box center [250, 106] width 242 height 17
paste input "Gol Gappe"
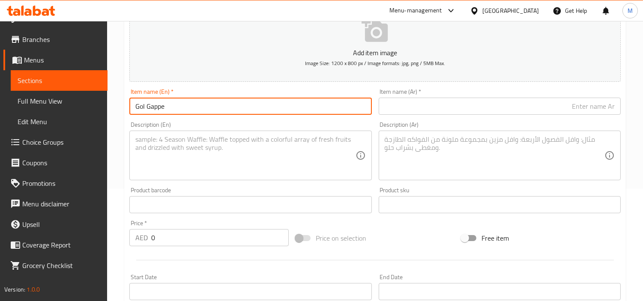
type input "Gol Gappe"
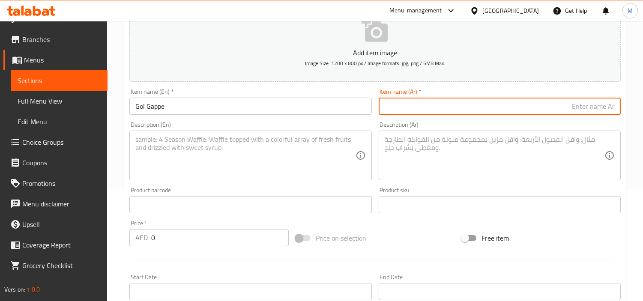
click at [487, 112] on input "text" at bounding box center [500, 106] width 242 height 17
paste input "[PERSON_NAME]"
type input "[PERSON_NAME]"
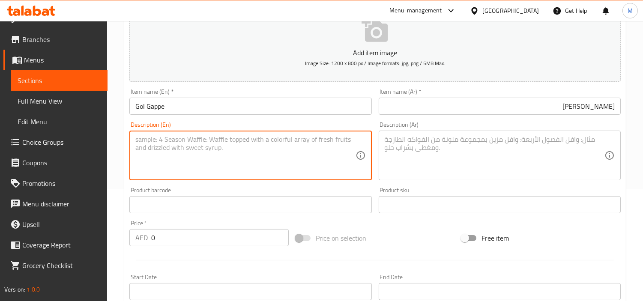
click at [218, 153] on textarea at bounding box center [245, 155] width 220 height 41
paste textarea "Pani puris served with spicy, tangy, and sweet water options."
type textarea "Pani puris served with spicy, tangy, and sweet water options."
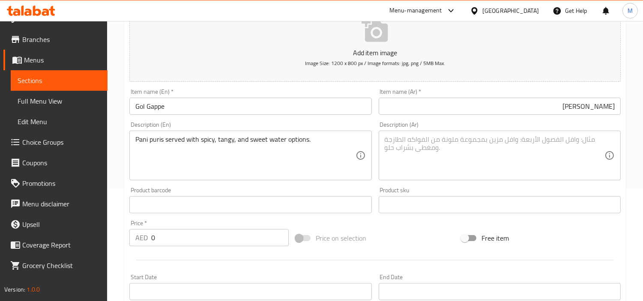
click at [529, 148] on textarea at bounding box center [495, 155] width 220 height 41
paste textarea "يتم تقديم باني بوري مع خيارات المياه الحارة واللاذعة والحلوة."
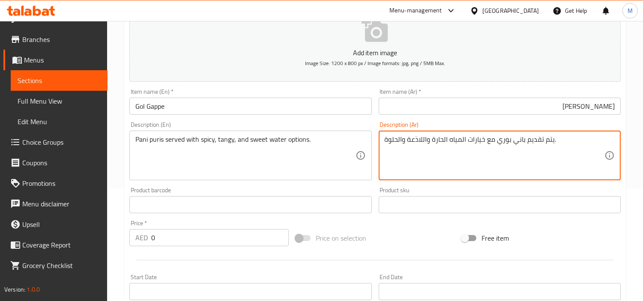
type textarea "يتم تقديم باني بوري مع خيارات المياه الحارة واللاذعة والحلوة."
click at [207, 104] on input "Gol Gappe" at bounding box center [250, 106] width 242 height 17
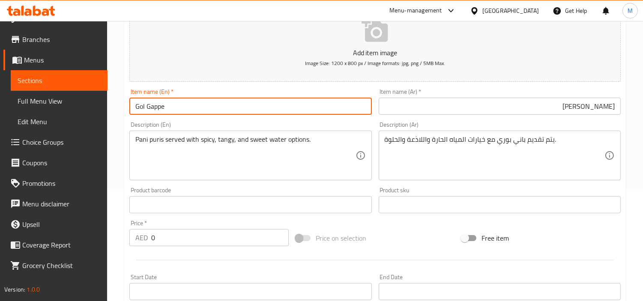
click at [207, 104] on input "Gol Gappe" at bounding box center [250, 106] width 242 height 17
paste input "Bhel Puri"
type input "Bhel Puri"
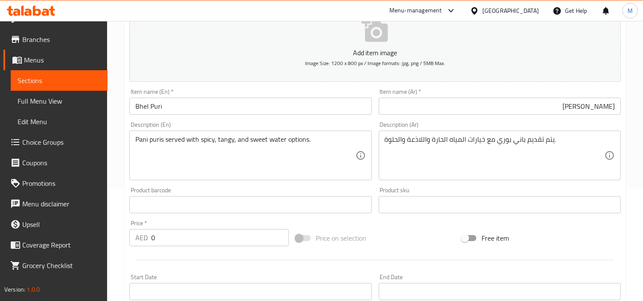
click at [564, 106] on input "[PERSON_NAME]" at bounding box center [500, 106] width 242 height 17
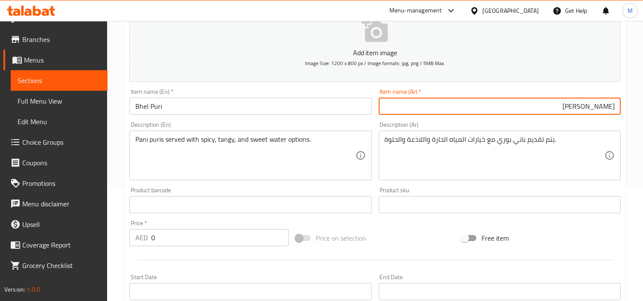
click at [564, 106] on input "[PERSON_NAME]" at bounding box center [500, 106] width 242 height 17
paste input "[PERSON_NAME]"
type input "ب[PERSON_NAME]"
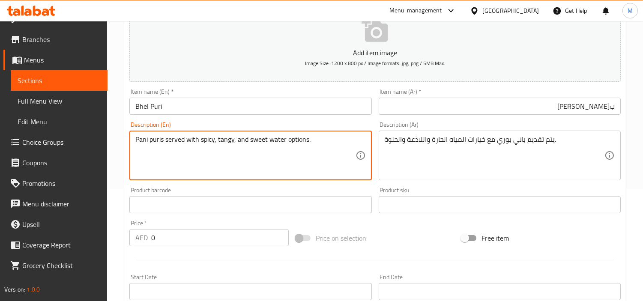
click at [233, 143] on textarea "Pani puris served with spicy, tangy, and sweet water options." at bounding box center [245, 155] width 220 height 41
paste textarea "uffed rice tossed with onions, tomatoes, sev and chutneys . the crunchy delight"
type textarea "Puffed rice tossed with onions, tomatoes, sev and chutneys . the crunchy deligh…"
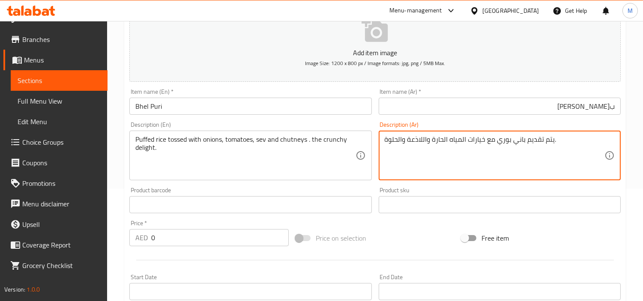
click at [506, 137] on textarea "يتم تقديم باني بوري مع خيارات المياه الحارة واللاذعة والحلوة." at bounding box center [495, 155] width 220 height 41
paste textarea "أرز منفوخ ممزوج بالبصل والطماطم والسيف والصلصات. متعة مقرمش"
type textarea "أرز منفوخ ممزوج بالبصل والطماطم والسيف والصلصات. متعة مقرمشة."
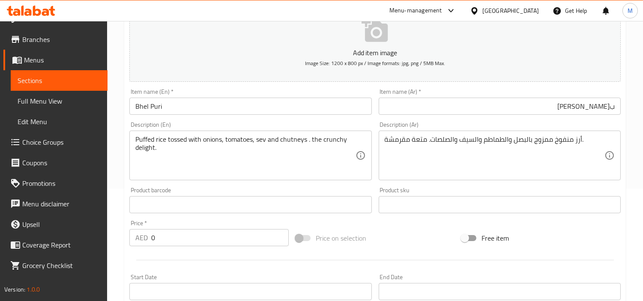
click at [227, 237] on input "0" at bounding box center [219, 237] width 137 height 17
paste input "17.75"
type input "17.75"
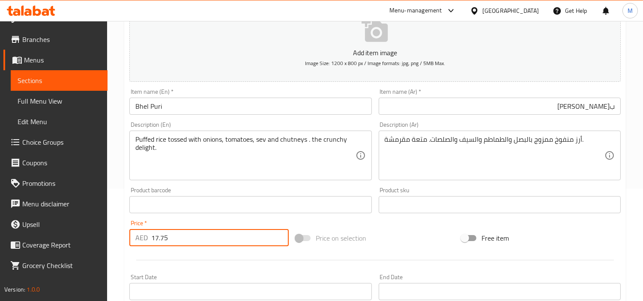
click at [221, 218] on div "Price   * AED 17.75 Price *" at bounding box center [209, 233] width 166 height 33
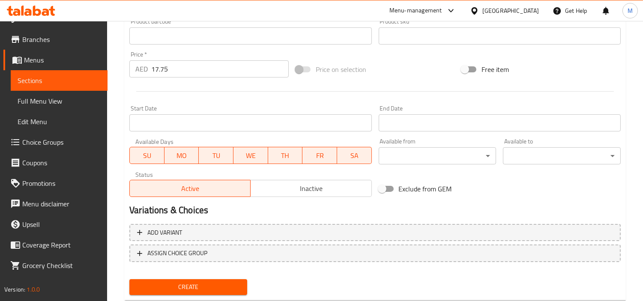
scroll to position [302, 0]
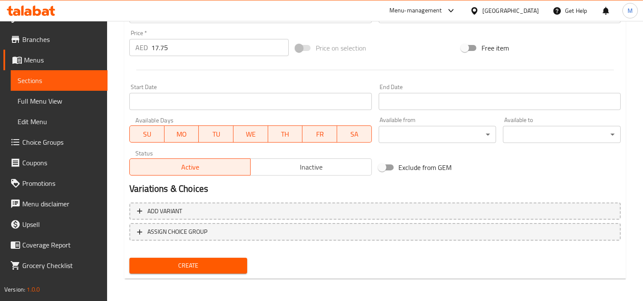
click at [166, 260] on span "Create" at bounding box center [188, 265] width 104 height 11
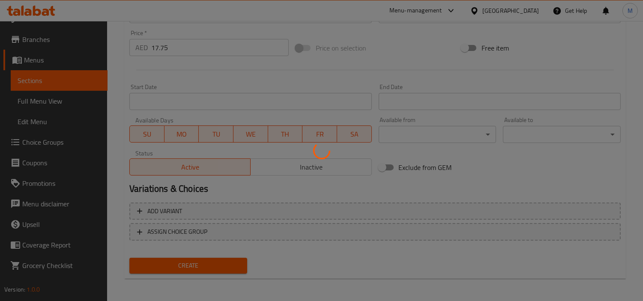
type input "0"
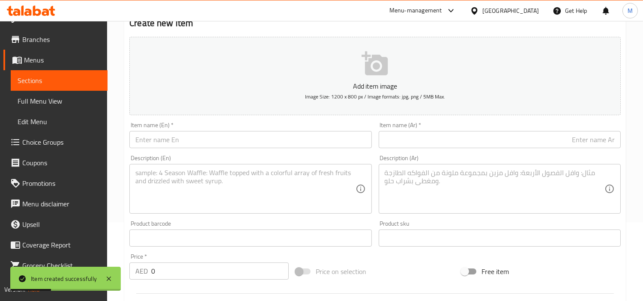
scroll to position [17, 0]
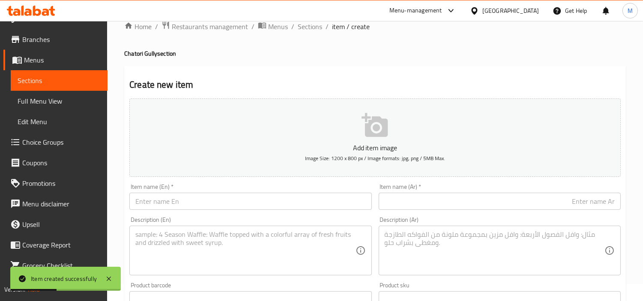
click at [212, 199] on input "text" at bounding box center [250, 201] width 242 height 17
paste input "[PERSON_NAME]"
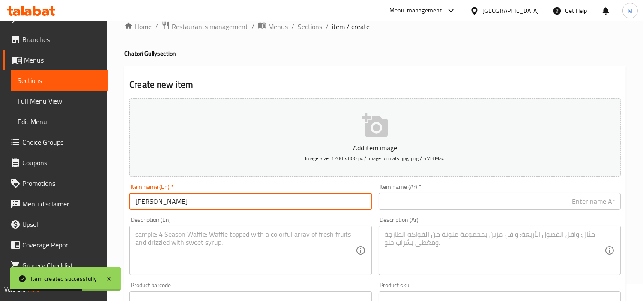
type input "[PERSON_NAME]"
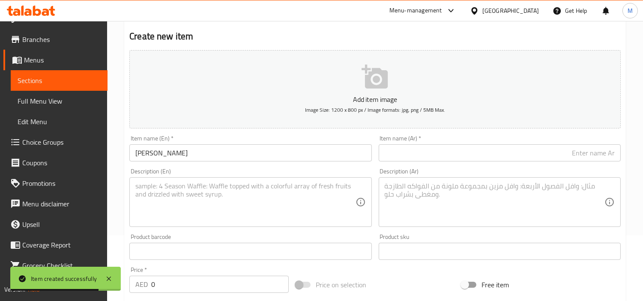
scroll to position [112, 0]
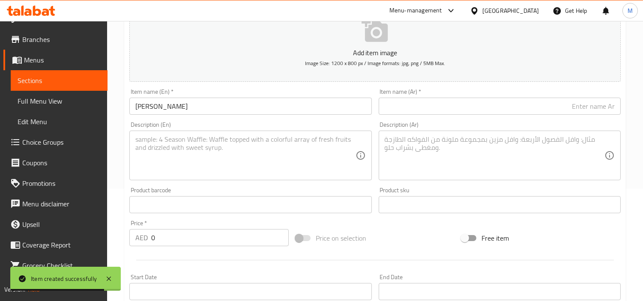
click at [191, 242] on input "0" at bounding box center [219, 237] width 137 height 17
paste input "17"
type input "17"
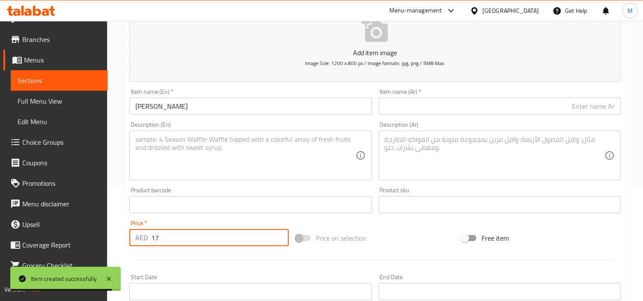
click at [188, 222] on div "Price   * AED 17 Price *" at bounding box center [208, 233] width 159 height 26
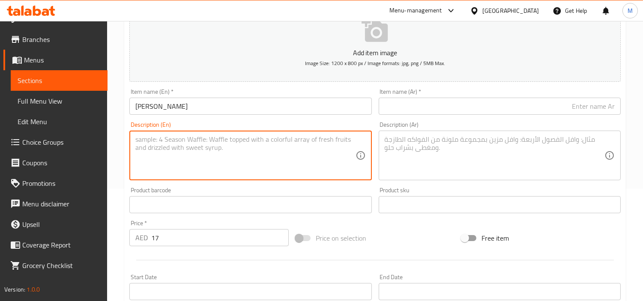
paste textarea "Fluffy puris with light turmeric [PERSON_NAME] . classic, comforting, complete."
type textarea "Fluffy puris with light turmeric [PERSON_NAME] . classic, comforting, complete."
click at [157, 109] on input "[PERSON_NAME]" at bounding box center [250, 106] width 242 height 17
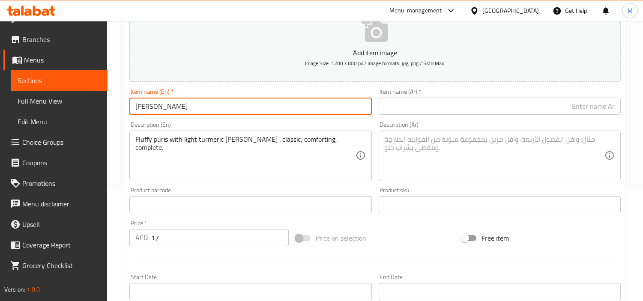
click at [157, 109] on input "[PERSON_NAME]" at bounding box center [250, 106] width 242 height 17
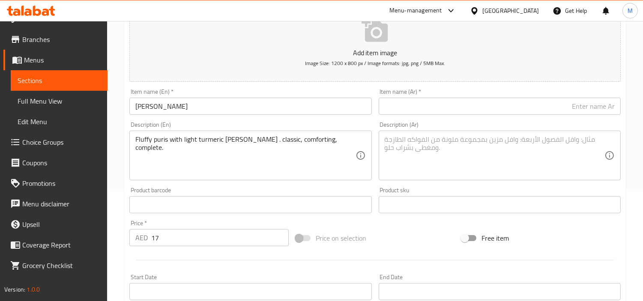
drag, startPoint x: 535, startPoint y: 107, endPoint x: 517, endPoint y: 108, distance: 18.0
click at [535, 107] on input "text" at bounding box center [500, 106] width 242 height 17
paste input "[PERSON_NAME]"
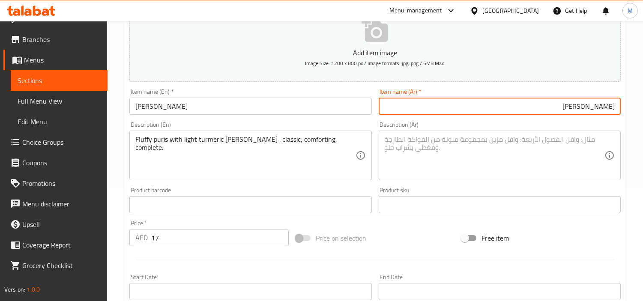
type input "[PERSON_NAME]"
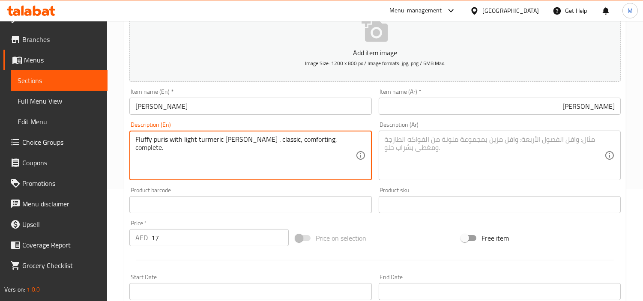
click at [277, 138] on textarea "Fluffy puris with light turmeric [PERSON_NAME] . classic, comforting, complete." at bounding box center [245, 155] width 220 height 41
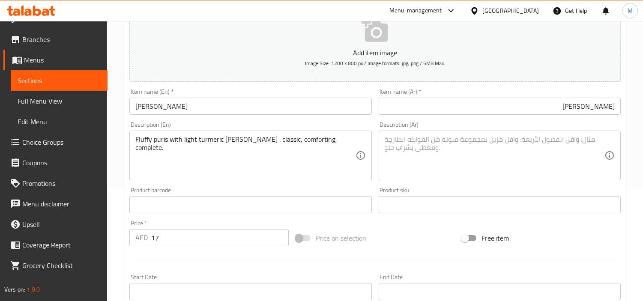
click at [497, 134] on div "Description (Ar)" at bounding box center [500, 156] width 242 height 50
paste textarea "[PERSON_NAME] رقيق مع [PERSON_NAME] والكركم الخفيف. [PERSON_NAME]، كامل."
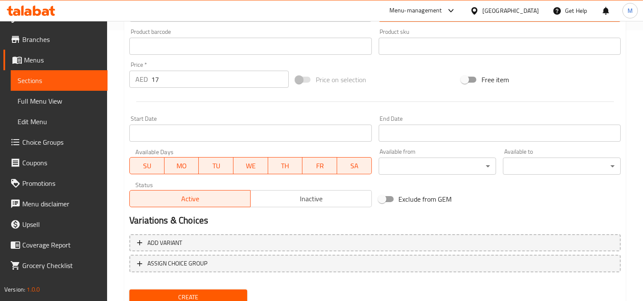
scroll to position [302, 0]
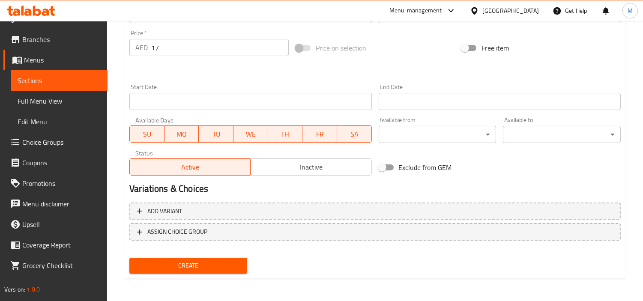
type textarea "[PERSON_NAME] رقيق مع [PERSON_NAME] والكركم الخفيف. [PERSON_NAME]، كامل."
drag, startPoint x: 172, startPoint y: 260, endPoint x: 66, endPoint y: 201, distance: 120.8
click at [172, 260] on span "Create" at bounding box center [188, 265] width 104 height 11
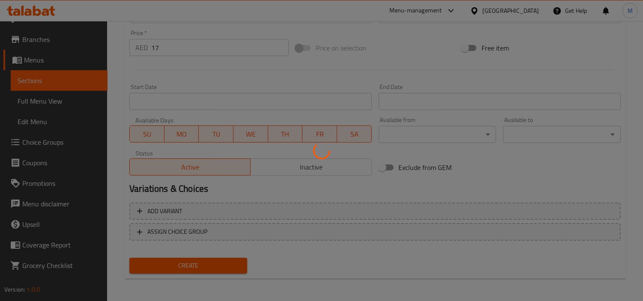
type input "0"
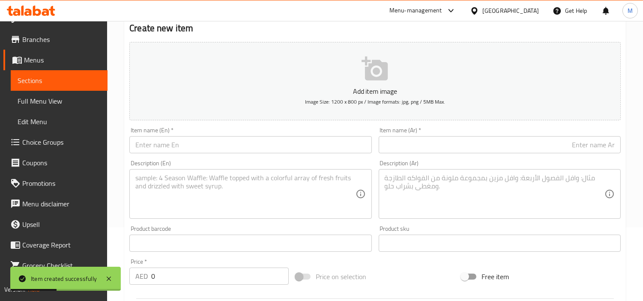
scroll to position [65, 0]
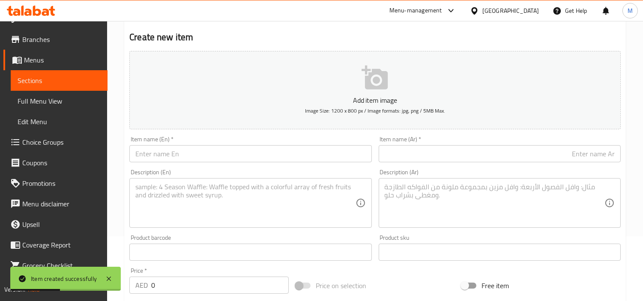
click at [192, 154] on input "text" at bounding box center [250, 153] width 242 height 17
paste input "Chole Bhature 2.0"
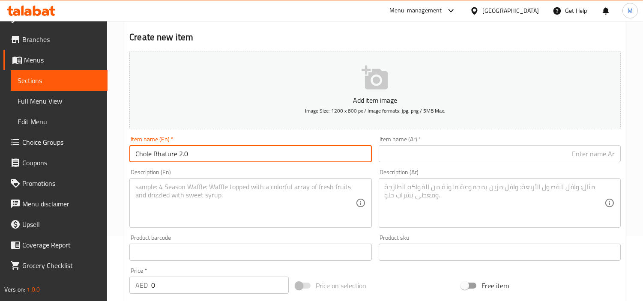
type input "Chole Bhature 2.0"
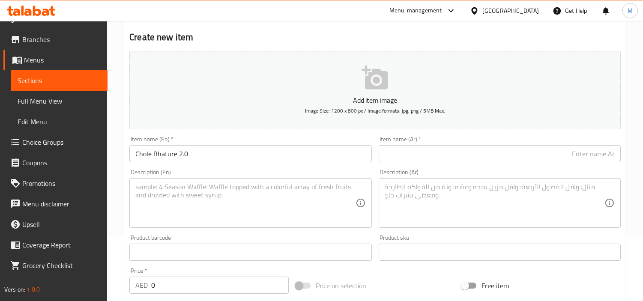
click at [195, 201] on textarea at bounding box center [245, 203] width 220 height 41
paste textarea "Gigantic bhaturas, [GEOGRAPHIC_DATA] spicy chole & achaar. upgraded but OG."
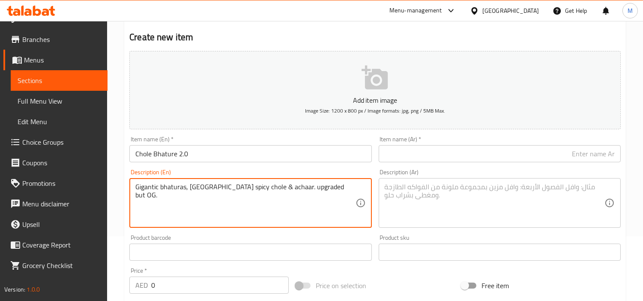
type textarea "Gigantic bhaturas, [GEOGRAPHIC_DATA] spicy chole & achaar. upgraded but OG."
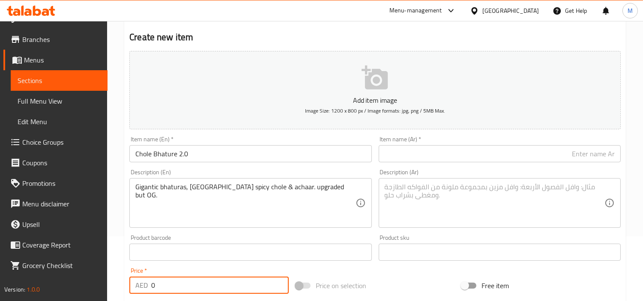
click at [188, 271] on input "0" at bounding box center [219, 285] width 137 height 17
paste input "18"
type input "18"
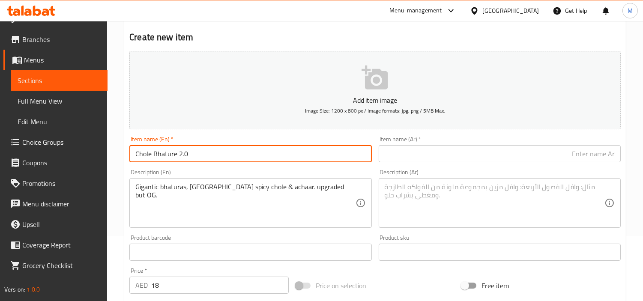
click at [172, 155] on input "Chole Bhature 2.0" at bounding box center [250, 153] width 242 height 17
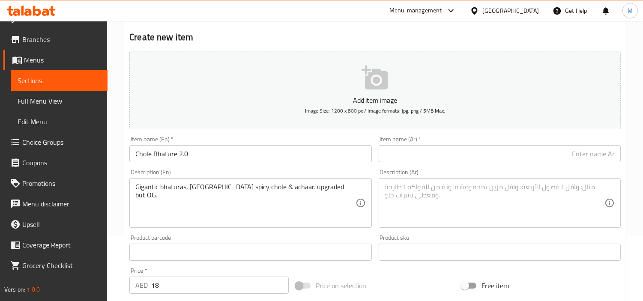
click at [499, 157] on input "text" at bounding box center [500, 153] width 242 height 17
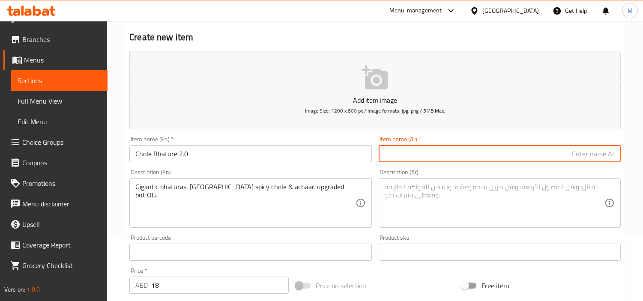
paste input "تشولي بهاتور 2.0"
type input "تشولي بهاتور 2.0"
click at [428, 200] on textarea at bounding box center [495, 203] width 220 height 41
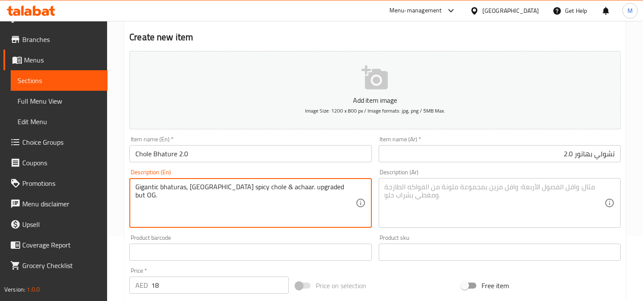
click at [293, 186] on textarea "Gigantic bhaturas, [GEOGRAPHIC_DATA] spicy chole & achaar. upgraded but OG." at bounding box center [245, 203] width 220 height 41
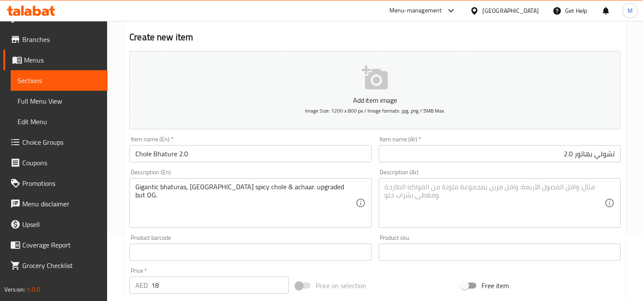
click at [434, 191] on textarea at bounding box center [495, 203] width 220 height 41
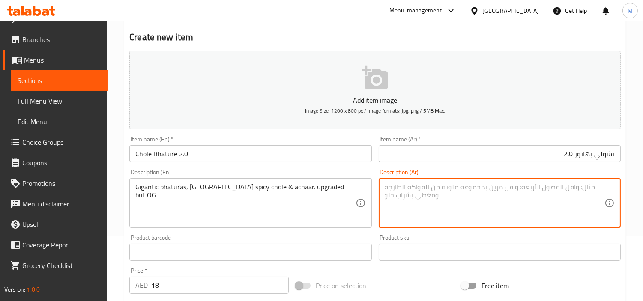
paste textarea "الباتورا العملاقة، الكول الحار على طريقة دلهي والأشار. ترقية ولكن OG."
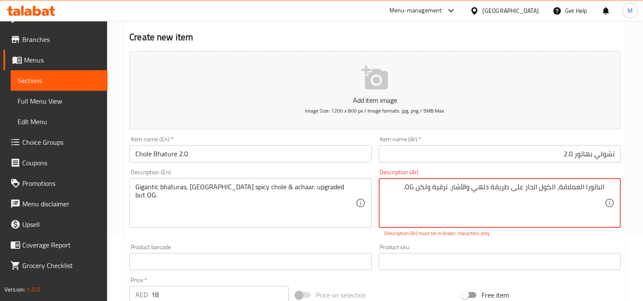
click at [412, 187] on textarea "الباتورا العملاقة، الكول الحار على طريقة دلهي والأشار. ترقية ولكن OG." at bounding box center [495, 203] width 220 height 41
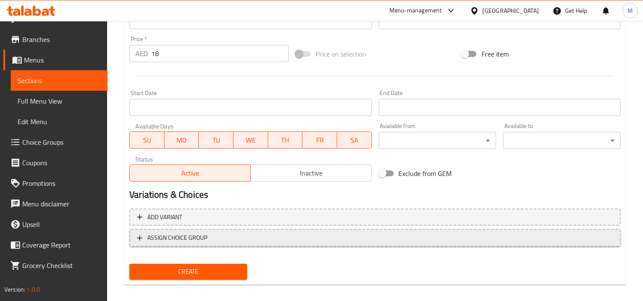
scroll to position [302, 0]
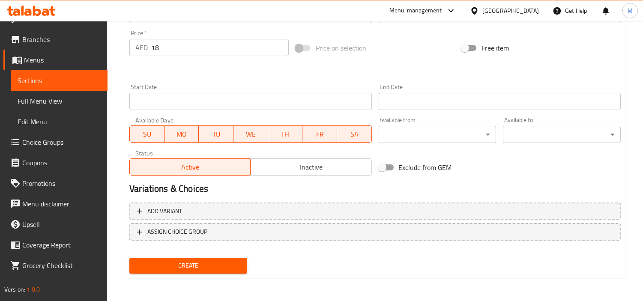
type textarea "الباتورا العملاقة، الكول الحار على طريقة دلهي والأشار. ترقية ولكن أوه جي."
click at [164, 260] on span "Create" at bounding box center [188, 265] width 104 height 11
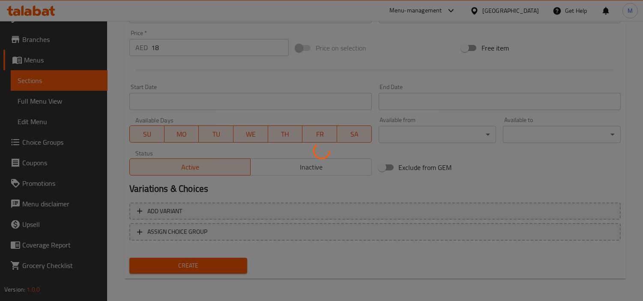
type input "0"
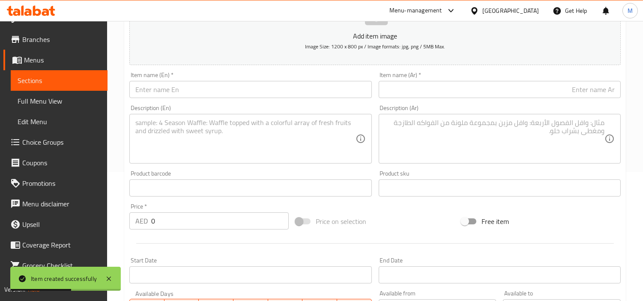
scroll to position [112, 0]
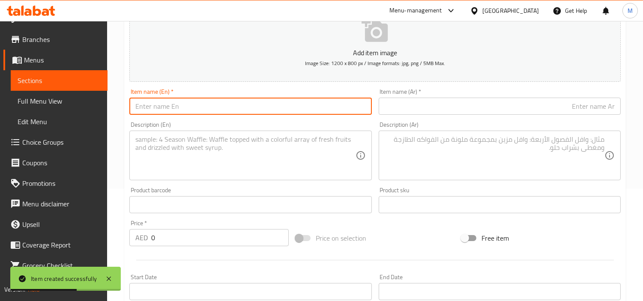
click at [185, 106] on input "text" at bounding box center [250, 106] width 242 height 17
paste input "Paratha Gully"
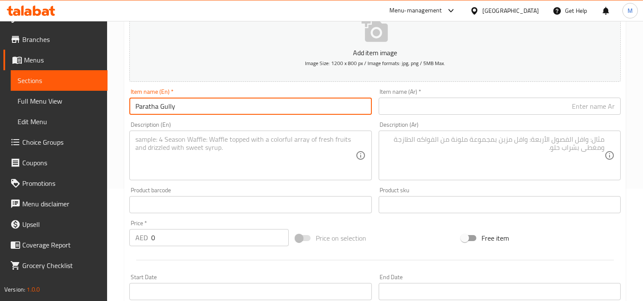
type input "Paratha Gully"
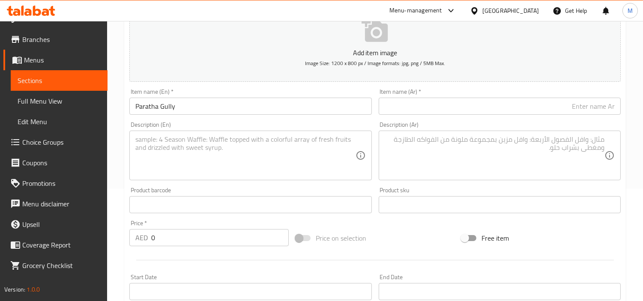
click at [263, 150] on textarea at bounding box center [245, 155] width 220 height 41
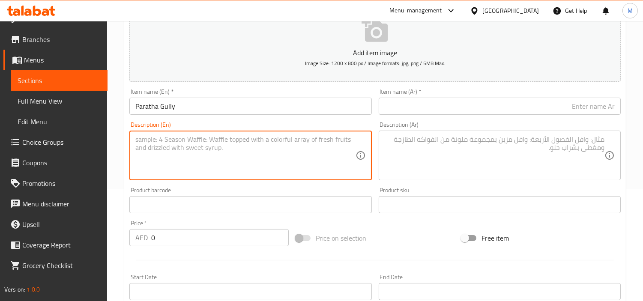
paste textarea "Stuffed & griddled with love . served with dahi & mix achaar."
type textarea "Stuffed & griddled with love . served with dahi & mix achaar."
click at [183, 237] on input "0" at bounding box center [219, 237] width 137 height 17
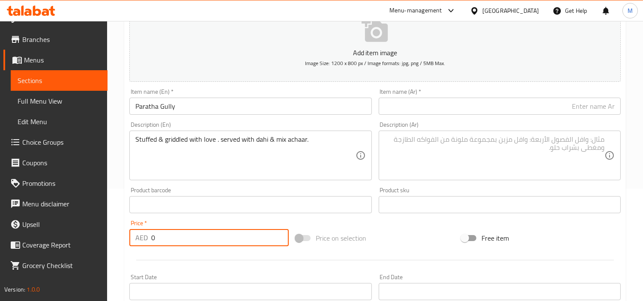
click at [183, 237] on input "0" at bounding box center [219, 237] width 137 height 17
paste input "14.6"
type input "14.6"
click at [172, 239] on input "14.6" at bounding box center [219, 237] width 137 height 17
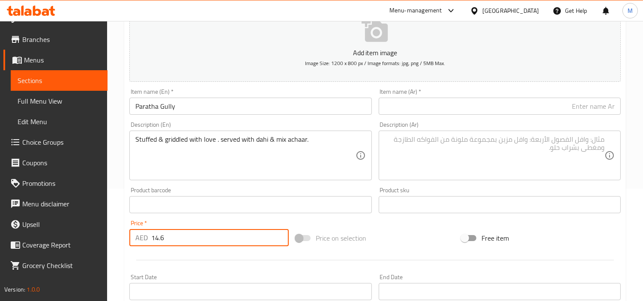
click at [172, 239] on input "14.6" at bounding box center [219, 237] width 137 height 17
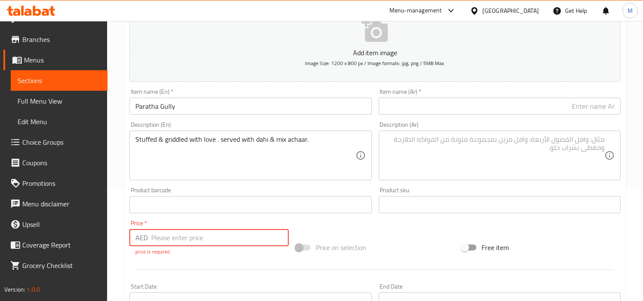
click at [170, 219] on div "Price   * AED Price * price is required" at bounding box center [209, 238] width 166 height 42
click at [176, 234] on input "number" at bounding box center [219, 237] width 137 height 17
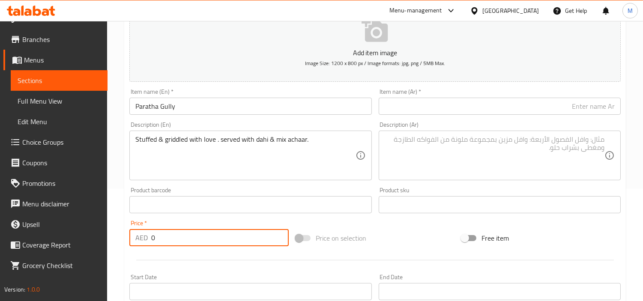
type input "0"
click at [178, 217] on div "Price   * AED 0 Price *" at bounding box center [209, 233] width 166 height 33
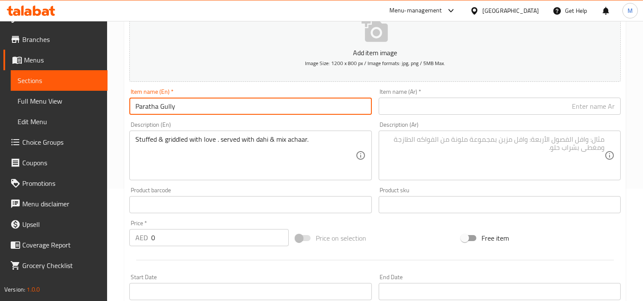
click at [195, 109] on input "Paratha Gully" at bounding box center [250, 106] width 242 height 17
click at [540, 106] on input "text" at bounding box center [500, 106] width 242 height 17
paste input "[PERSON_NAME]"
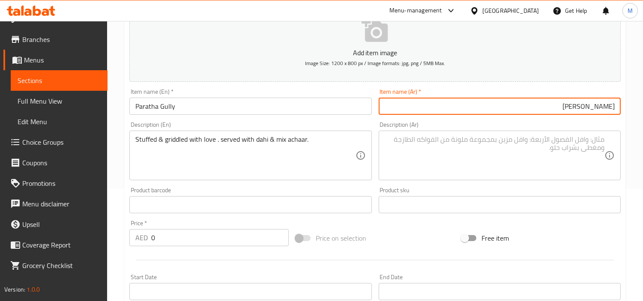
type input "[PERSON_NAME]"
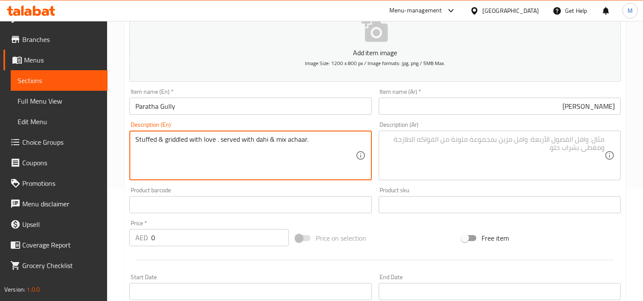
click at [255, 144] on textarea "Stuffed & griddled with love . served with dahi & mix achaar." at bounding box center [245, 155] width 220 height 41
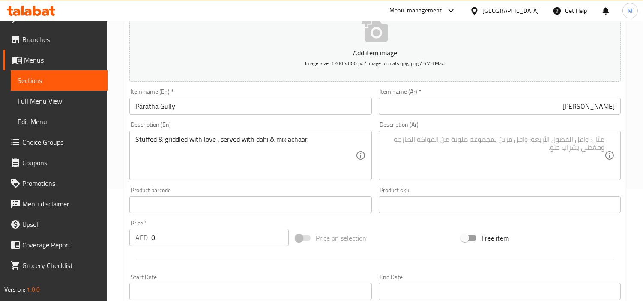
click at [437, 150] on textarea at bounding box center [495, 155] width 220 height 41
paste textarea "محشوة ومشوية بالحب. تقدم مع داهي وأشعار ميكس."
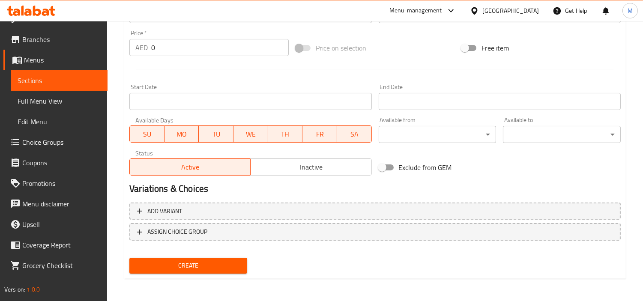
type textarea "محشوة ومشوية بالحب. تقدم مع داهي وأشعار ميكس."
click at [237, 199] on div "Add variant ASSIGN CHOICE GROUP" at bounding box center [375, 227] width 498 height 56
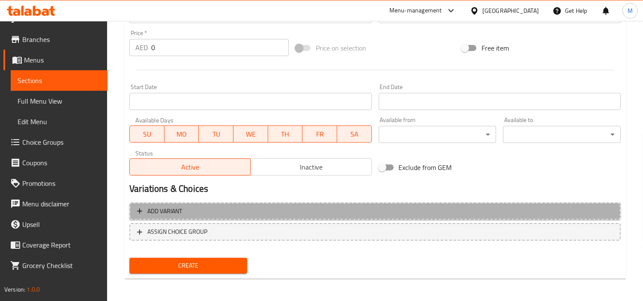
click at [239, 206] on span "Add variant" at bounding box center [375, 211] width 476 height 11
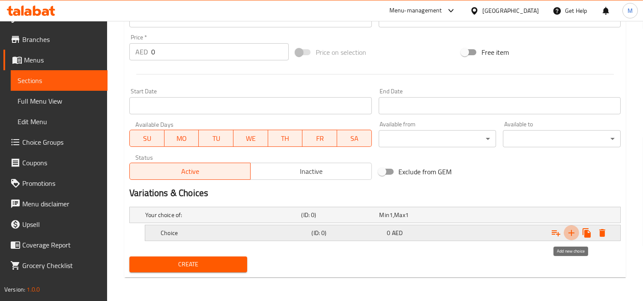
click at [574, 230] on icon "Expand" at bounding box center [571, 233] width 10 height 10
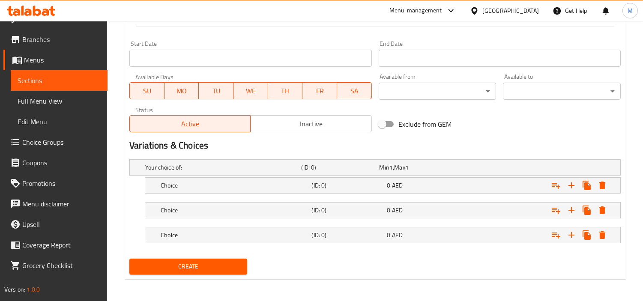
scroll to position [348, 0]
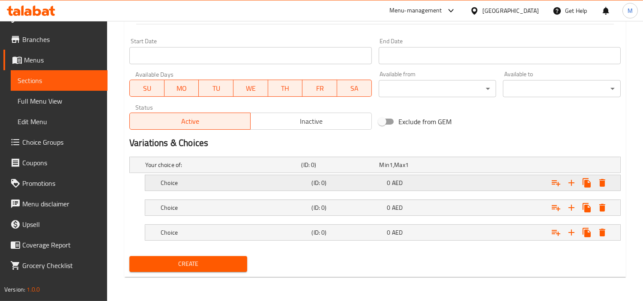
click at [214, 182] on h5 "Choice" at bounding box center [234, 183] width 147 height 9
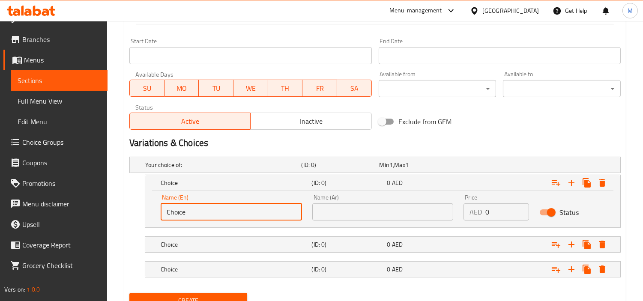
click at [197, 213] on input "Choice" at bounding box center [231, 211] width 141 height 17
paste input "Aloo"
type input "Aloo"
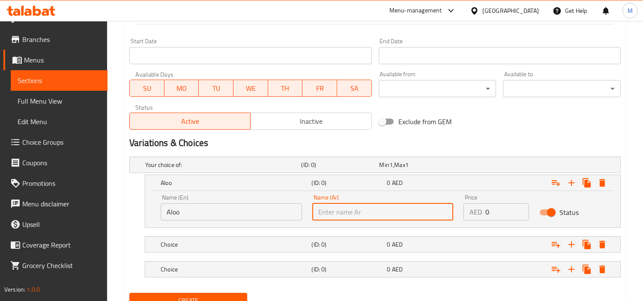
click at [352, 210] on input "text" at bounding box center [382, 211] width 141 height 17
type input "ألو"
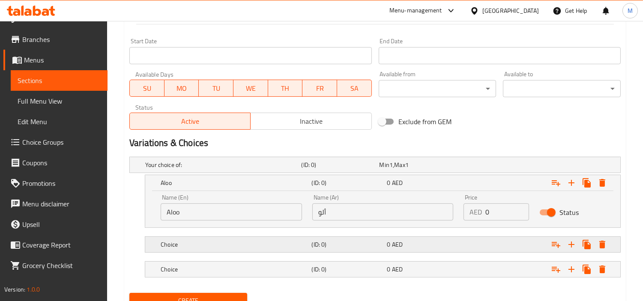
click at [199, 242] on h5 "Choice" at bounding box center [234, 244] width 147 height 9
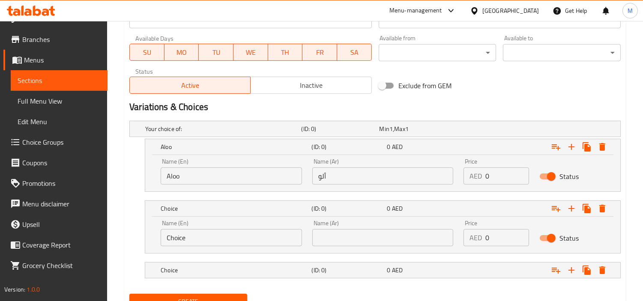
scroll to position [421, 0]
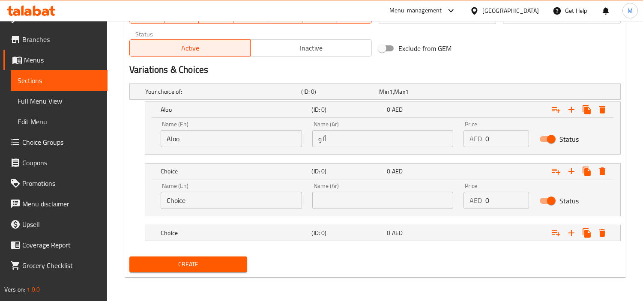
click at [197, 197] on input "Choice" at bounding box center [231, 200] width 141 height 17
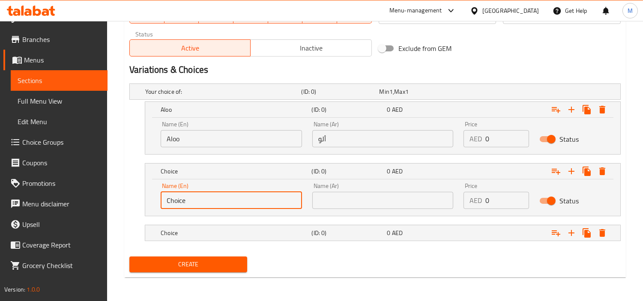
click at [197, 197] on input "Choice" at bounding box center [231, 200] width 141 height 17
paste input "Pyaz"
type input "Pyaz"
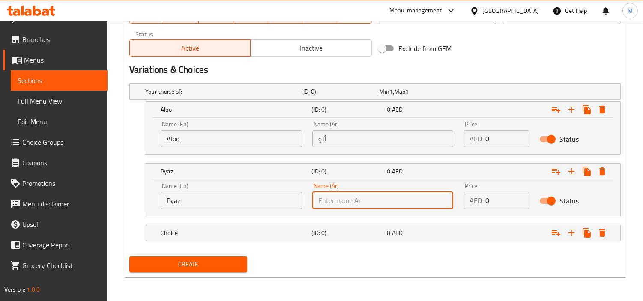
click at [406, 205] on input "text" at bounding box center [382, 200] width 141 height 17
type input "باياز"
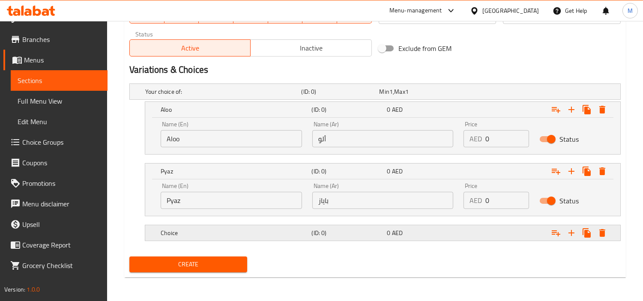
click at [231, 233] on h5 "Choice" at bounding box center [234, 233] width 147 height 9
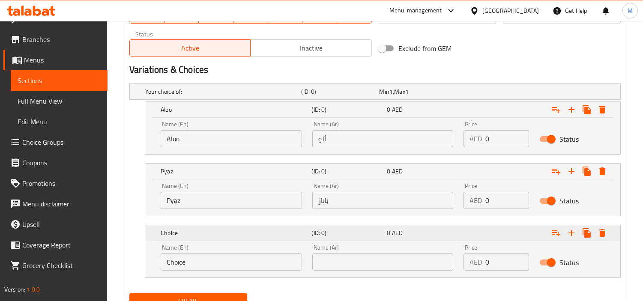
scroll to position [459, 0]
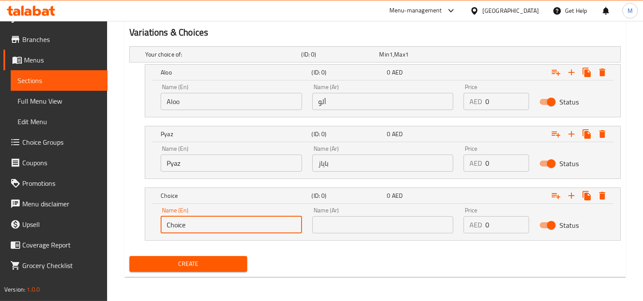
click at [203, 226] on input "Choice" at bounding box center [231, 224] width 141 height 17
paste input "Gobhi"
type input "Gobhi"
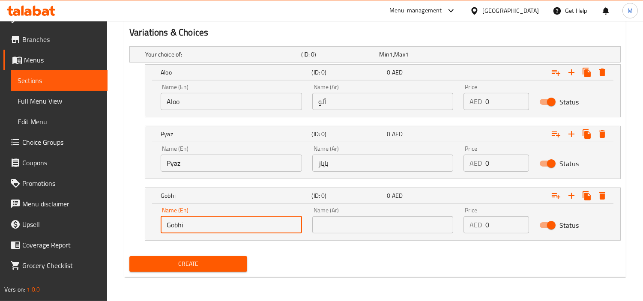
click at [350, 224] on input "text" at bounding box center [382, 224] width 141 height 17
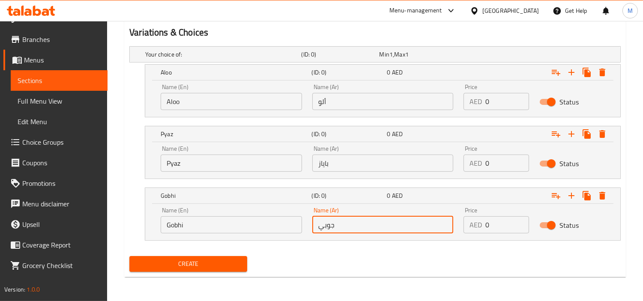
type input "جوبي"
click at [499, 100] on input "0" at bounding box center [507, 101] width 44 height 17
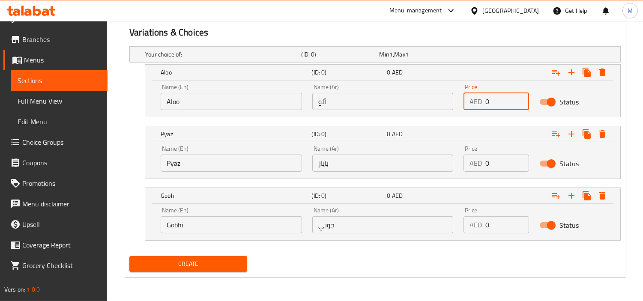
click at [499, 100] on input "0" at bounding box center [507, 101] width 44 height 17
paste input "14.6"
type input "14.6"
click at [500, 157] on input "0" at bounding box center [507, 163] width 44 height 17
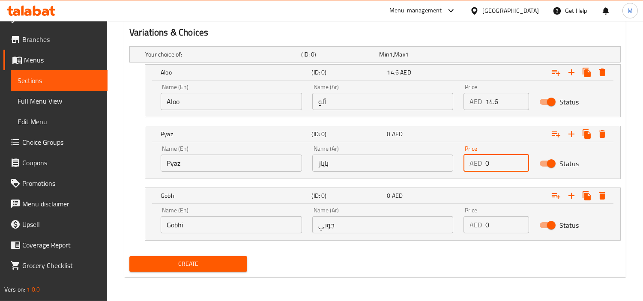
click at [500, 157] on input "0" at bounding box center [507, 163] width 44 height 17
paste input "14.6"
type input "14.6"
click at [494, 223] on input "0" at bounding box center [507, 224] width 44 height 17
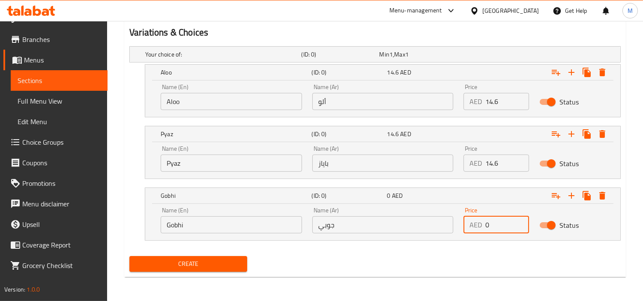
click at [494, 223] on input "0" at bounding box center [507, 224] width 44 height 17
paste input "14.6"
type input "14.6"
drag, startPoint x: 469, startPoint y: 249, endPoint x: 425, endPoint y: 266, distance: 46.9
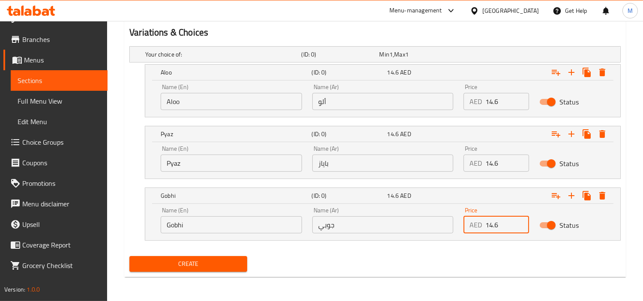
click at [466, 251] on div "Your choice of: (ID: 0) Min 1 , Max 1 Name (En) Your choice of: Name (En) Name …" at bounding box center [375, 148] width 498 height 210
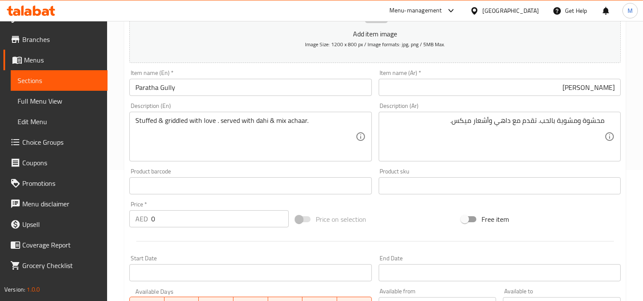
scroll to position [78, 0]
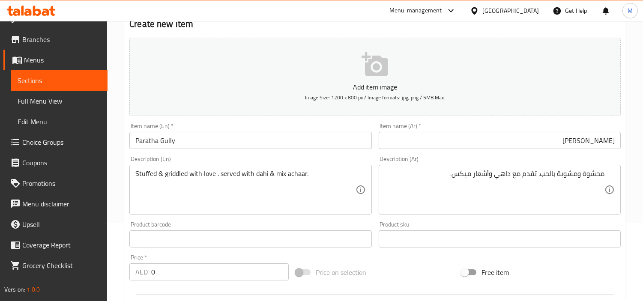
click at [585, 172] on div "محشوة ومشوية بالحب. تقدم مع داهي وأشعار ميكس. Description (Ar)" at bounding box center [500, 190] width 242 height 50
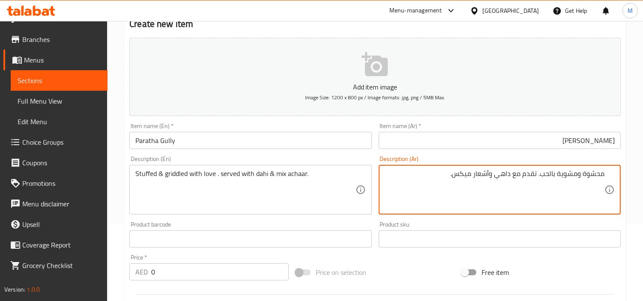
click at [585, 171] on textarea "محشوة ومشوية بالحب. تقدم مع داهي وأشعار ميكس." at bounding box center [495, 190] width 220 height 41
click at [585, 174] on div "محشوة ومشوية بالحب. تقدم مع داهي وأشعار ميكس. Description (Ar)" at bounding box center [500, 190] width 242 height 50
click at [585, 173] on div "محشوة ومشوية بالحب. تقدم مع داهي وأشعار ميكس. Description (Ar)" at bounding box center [500, 190] width 242 height 50
click at [585, 176] on textarea "محشوة ومشوية بالحب. تقدم مع داهي وأشعار ميكس." at bounding box center [495, 190] width 220 height 41
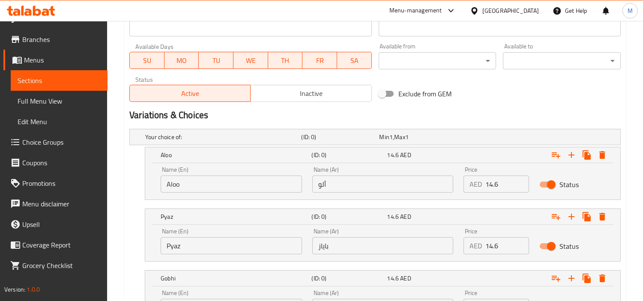
scroll to position [459, 0]
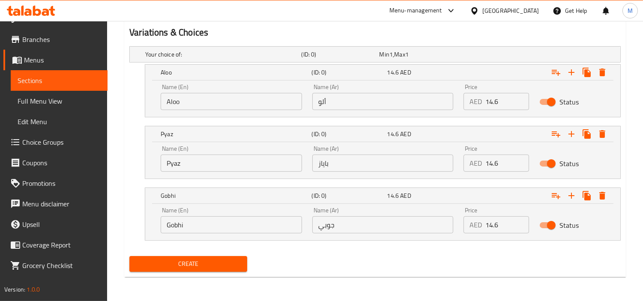
click at [200, 262] on span "Create" at bounding box center [188, 264] width 104 height 11
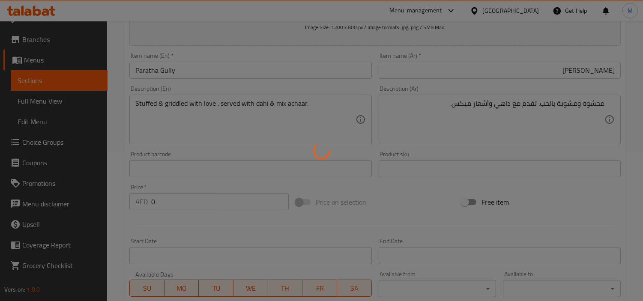
scroll to position [0, 0]
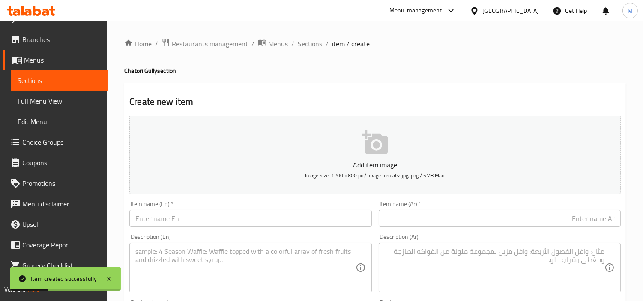
click at [313, 44] on span "Sections" at bounding box center [310, 44] width 24 height 10
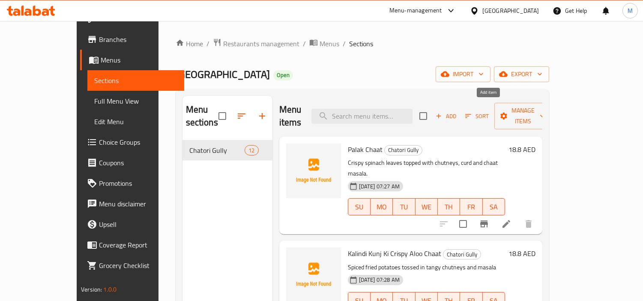
click at [457, 111] on span "Add" at bounding box center [445, 116] width 23 height 10
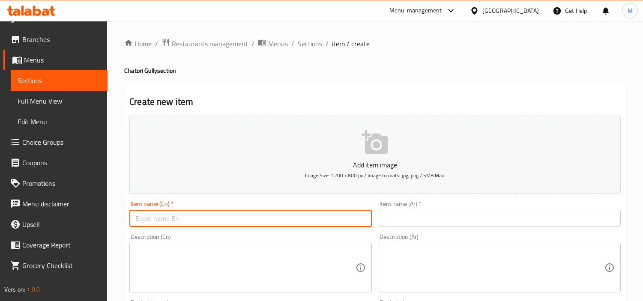
click at [186, 216] on input "text" at bounding box center [250, 218] width 242 height 17
paste input "[PERSON_NAME]"
type input "[PERSON_NAME]"
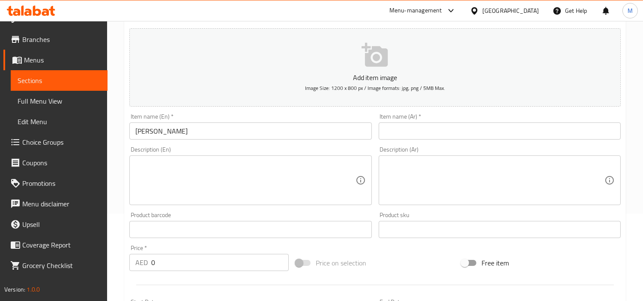
scroll to position [95, 0]
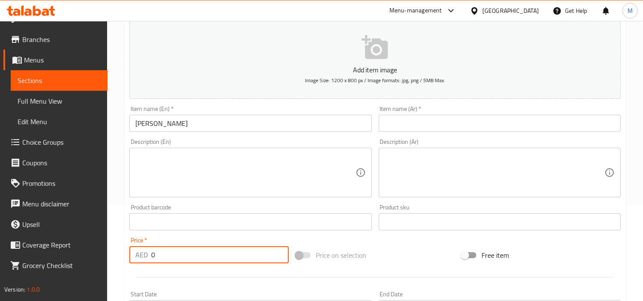
click at [179, 259] on input "0" at bounding box center [219, 254] width 137 height 17
paste input "16"
type input "16"
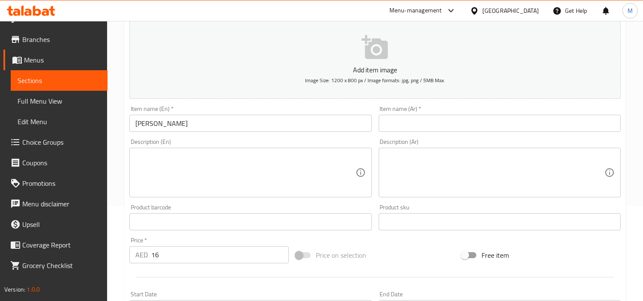
click at [176, 240] on div "Price   * AED 16 Price *" at bounding box center [208, 250] width 159 height 26
click at [192, 169] on textarea at bounding box center [245, 172] width 220 height 41
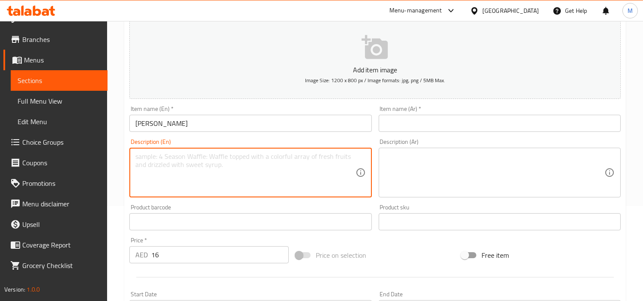
paste textarea "Cottage cheese stuffed parantha. served with dahi & mix achaar"
type textarea "Cottage cheese stuffed parantha. served with dahi & mix achaar"
click at [166, 121] on input "[PERSON_NAME]" at bounding box center [250, 123] width 242 height 17
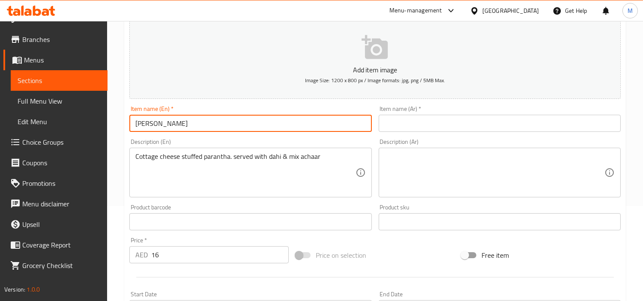
click at [166, 121] on input "[PERSON_NAME]" at bounding box center [250, 123] width 242 height 17
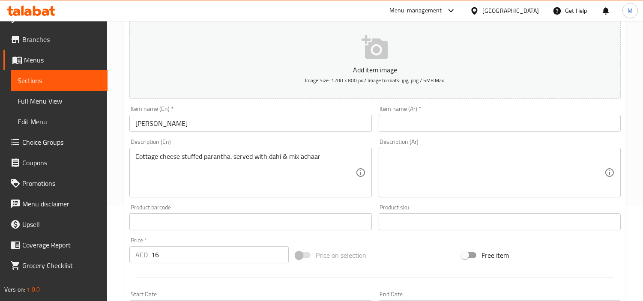
click at [424, 120] on input "text" at bounding box center [500, 123] width 242 height 17
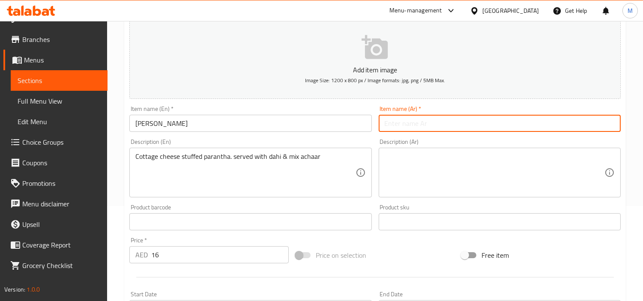
paste input "[PERSON_NAME]"
type input "[PERSON_NAME]"
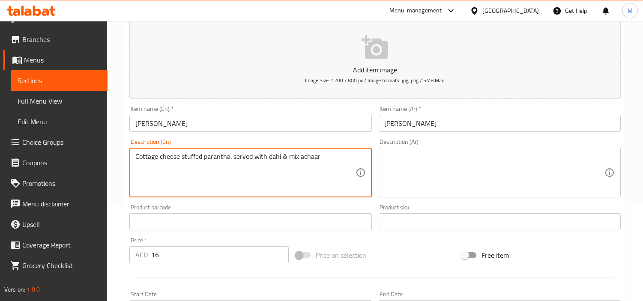
click at [306, 155] on textarea "Cottage cheese stuffed parantha. served with dahi & mix achaar" at bounding box center [245, 172] width 220 height 41
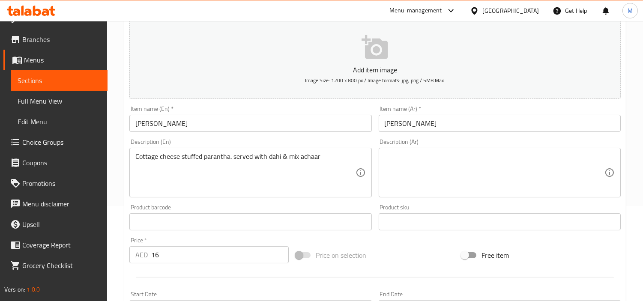
click at [453, 167] on textarea at bounding box center [495, 172] width 220 height 41
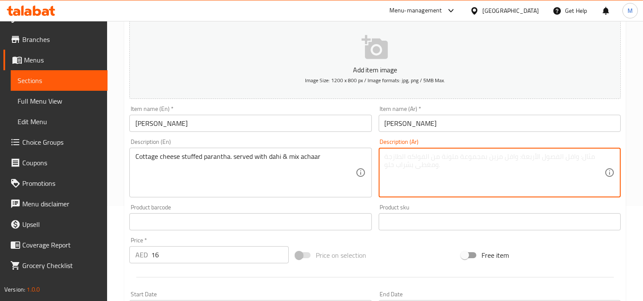
paste textarea "بارانثا محشوة بالجبن القريش. تقدم مع داهي ومزيج أشعار"
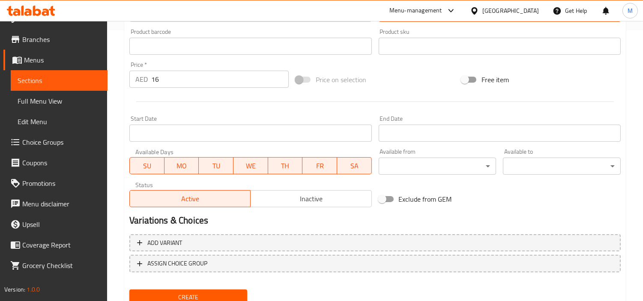
scroll to position [302, 0]
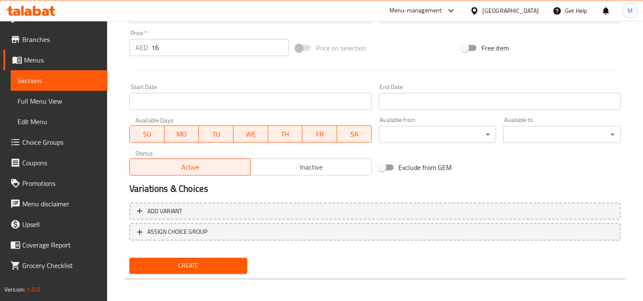
type textarea "بارانثا محشوة بالجبن القريش. تقدم مع داهي ومزيج أشعار"
click at [195, 262] on span "Create" at bounding box center [188, 265] width 104 height 11
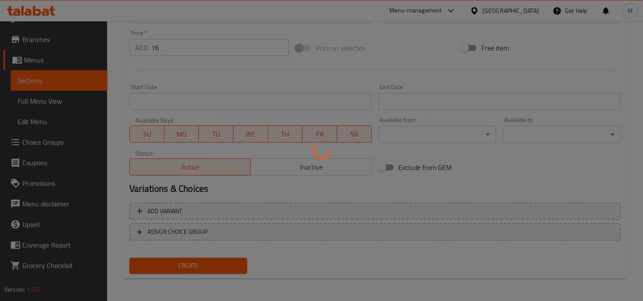
type input "0"
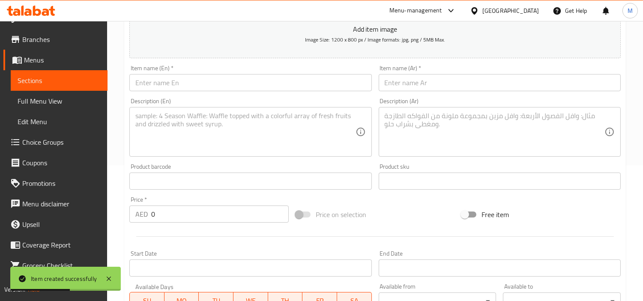
scroll to position [112, 0]
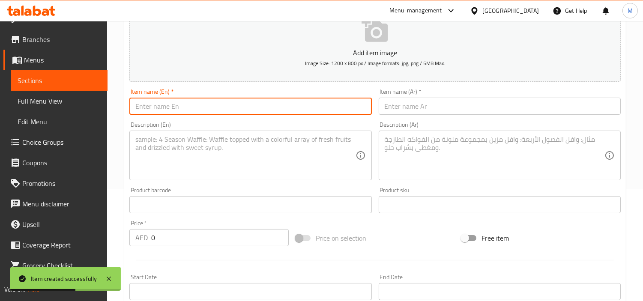
click at [186, 106] on input "text" at bounding box center [250, 106] width 242 height 17
paste input "Stuffed Egg Paratha"
type input "Stuffed Egg Paratha"
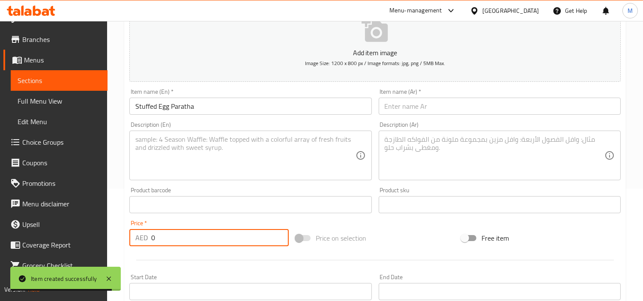
click at [209, 234] on input "0" at bounding box center [219, 237] width 137 height 17
paste input "16.7"
click at [209, 234] on input "16.7" at bounding box center [219, 237] width 137 height 17
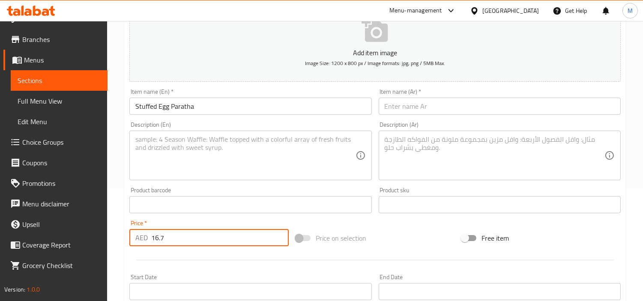
type input "16.7"
click at [261, 158] on textarea at bounding box center [245, 155] width 220 height 41
paste textarea "Egg stuffed in parantha with onions , tomato and dilli wala touch."
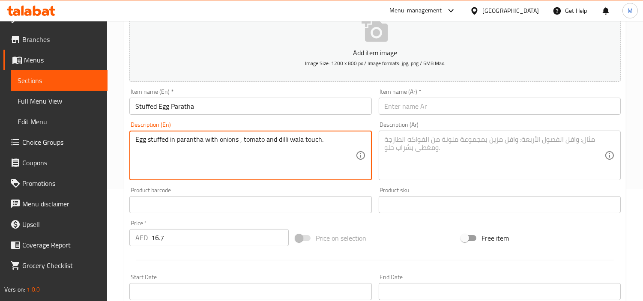
type textarea "Egg stuffed in parantha with onions , tomato and dilli wala touch."
click at [169, 110] on input "Stuffed Egg Paratha" at bounding box center [250, 106] width 242 height 17
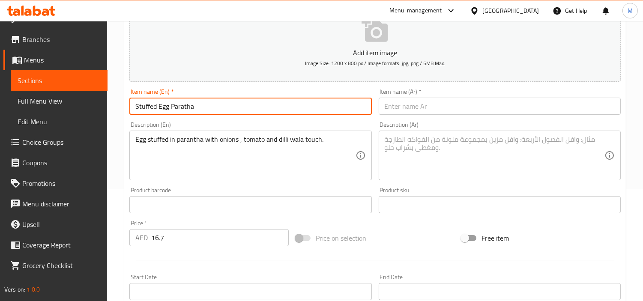
click at [169, 110] on input "Stuffed Egg Paratha" at bounding box center [250, 106] width 242 height 17
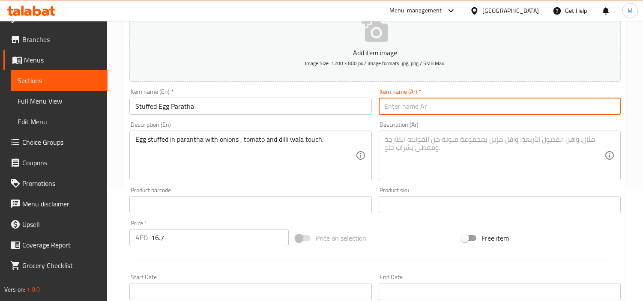
click at [505, 111] on input "text" at bounding box center [500, 106] width 242 height 17
paste input "باراثا البيض المحشو"
type input "باراثا البيض المحشو"
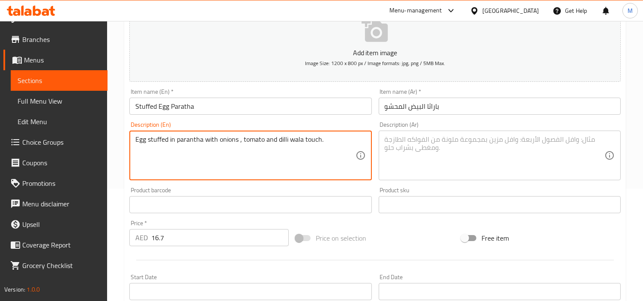
click at [219, 140] on textarea "Egg stuffed in parantha with onions , tomato and dilli wala touch." at bounding box center [245, 155] width 220 height 41
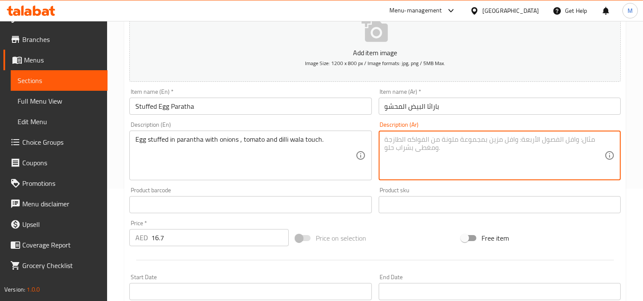
click at [416, 151] on textarea at bounding box center [495, 155] width 220 height 41
paste textarea "بيضة محشوة في البراتا مع البصل والطماطم والديلي والا تاتش."
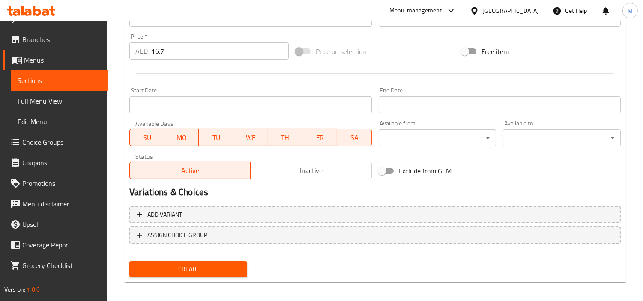
scroll to position [302, 0]
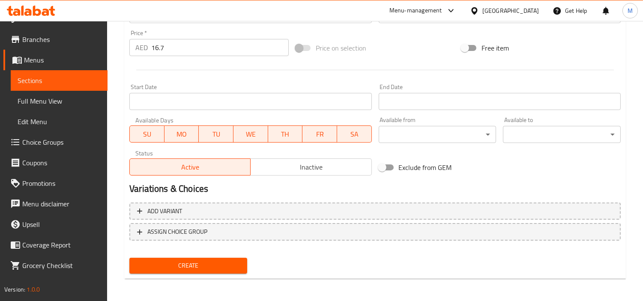
type textarea "بيضة محشوة في البراتا مع البصل والطماطم والديلي والا تاتش."
click at [192, 260] on span "Create" at bounding box center [188, 265] width 104 height 11
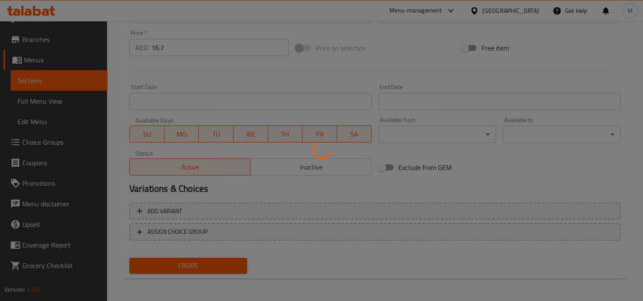
type input "0"
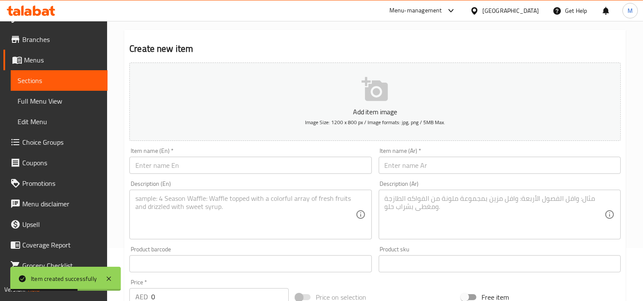
scroll to position [0, 0]
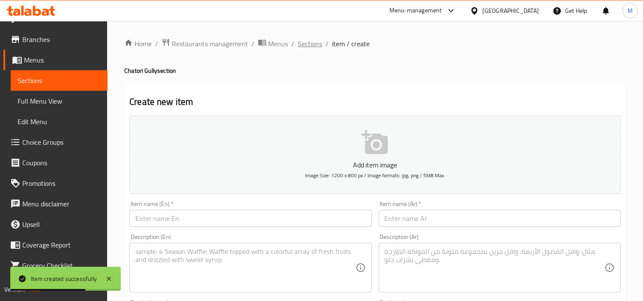
click at [313, 40] on span "Sections" at bounding box center [310, 44] width 24 height 10
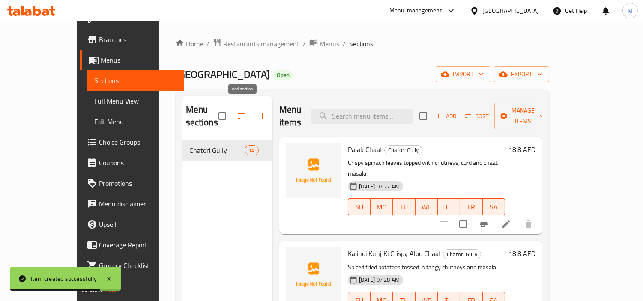
click at [259, 113] on icon "button" at bounding box center [262, 116] width 6 height 6
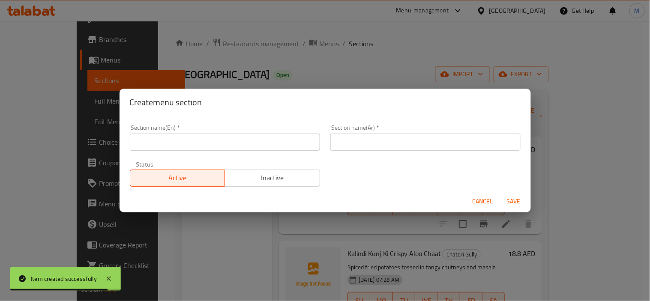
click at [182, 148] on input "text" at bounding box center [225, 142] width 190 height 17
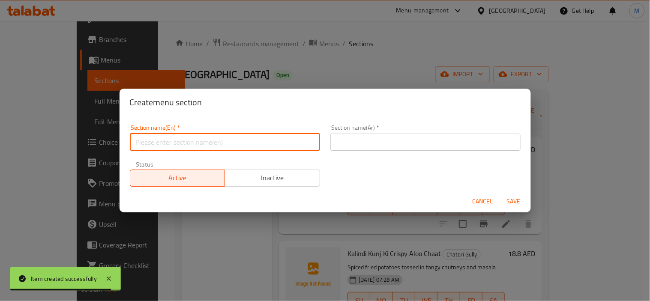
paste input "Roll Models"
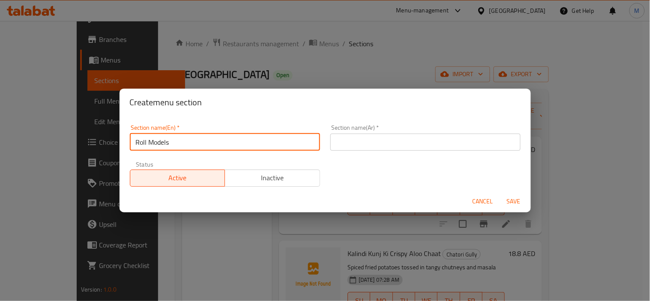
type input "Roll Models"
click at [357, 143] on input "text" at bounding box center [425, 142] width 190 height 17
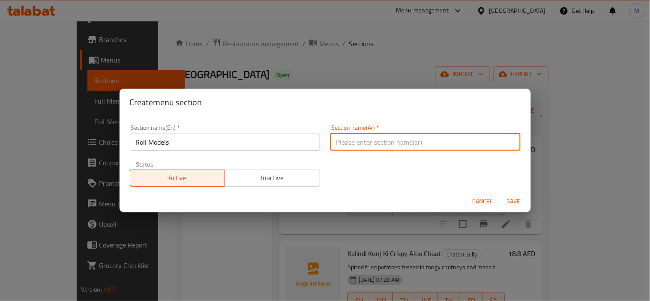
click at [163, 145] on input "Roll Models" at bounding box center [225, 142] width 190 height 17
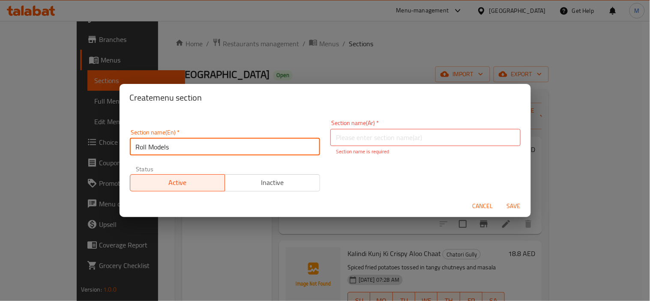
click at [163, 145] on input "Roll Models" at bounding box center [225, 146] width 190 height 17
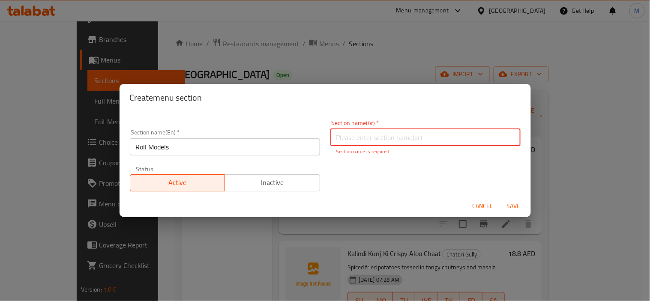
click at [395, 131] on input "text" at bounding box center [425, 137] width 190 height 17
type input "رول مودلز"
click at [507, 206] on span "Save" at bounding box center [513, 206] width 21 height 11
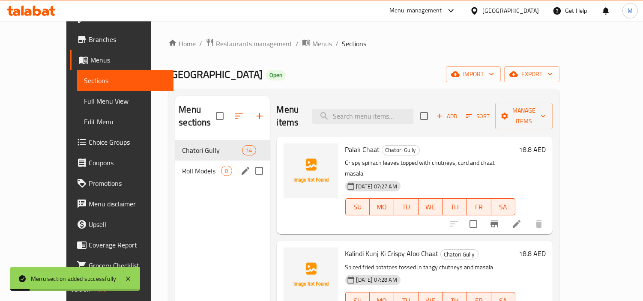
click at [182, 166] on span "Roll Models" at bounding box center [201, 171] width 39 height 10
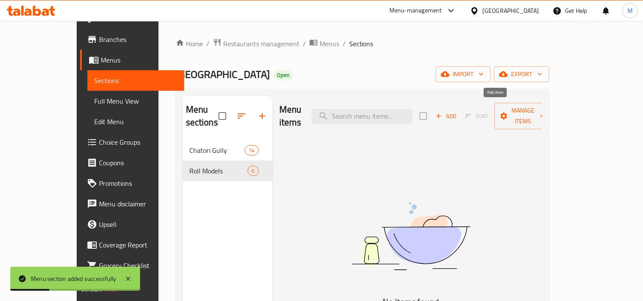
click at [442, 112] on icon "button" at bounding box center [439, 116] width 8 height 8
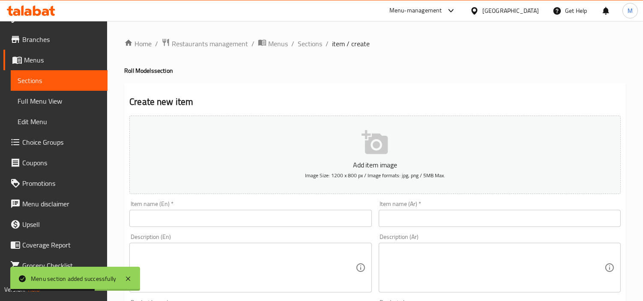
click at [194, 213] on input "text" at bounding box center [250, 218] width 242 height 17
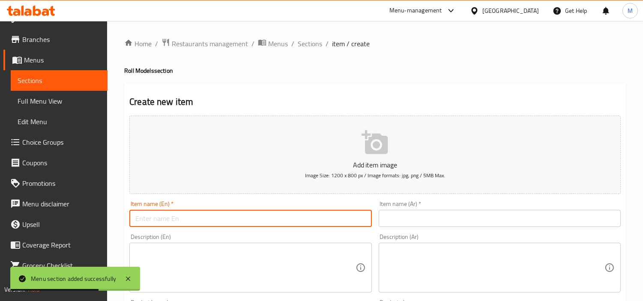
paste input "Chilli Paneer Roll"
type input "Chilli Paneer Roll"
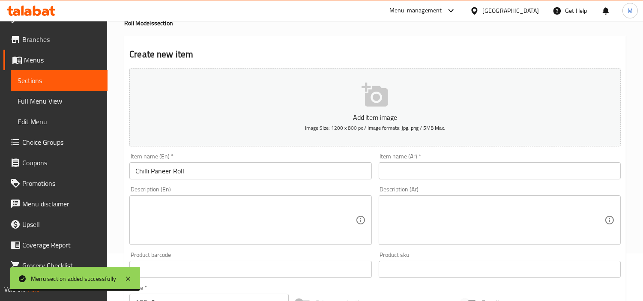
scroll to position [95, 0]
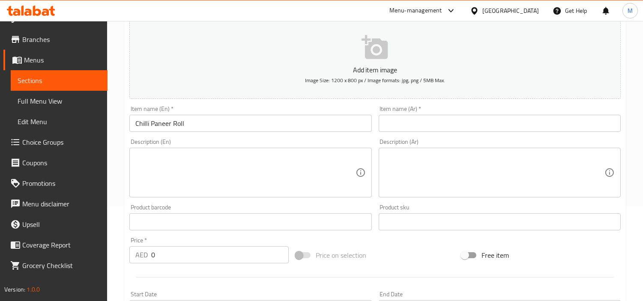
click at [179, 246] on input "0" at bounding box center [219, 254] width 137 height 17
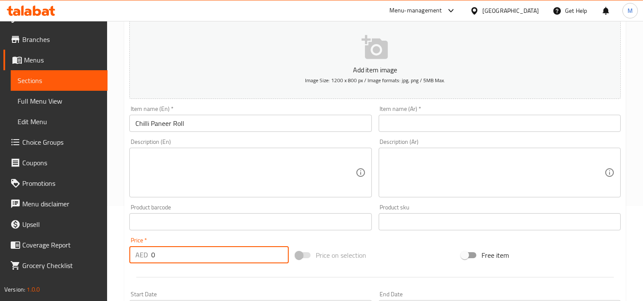
click at [179, 246] on input "0" at bounding box center [219, 254] width 137 height 17
paste input "24"
type input "24"
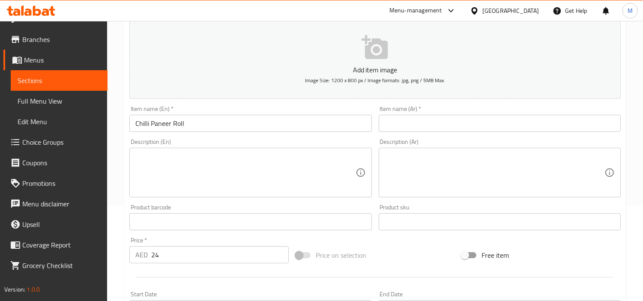
click at [232, 185] on textarea at bounding box center [245, 172] width 220 height 41
paste textarea "Chilli paneer wrapped in flaky paratha . a meal on the move."
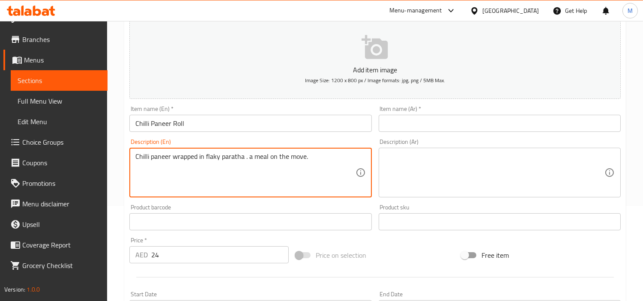
type textarea "Chilli paneer wrapped in flaky paratha . a meal on the move."
click at [165, 125] on input "Chilli Paneer Roll" at bounding box center [250, 123] width 242 height 17
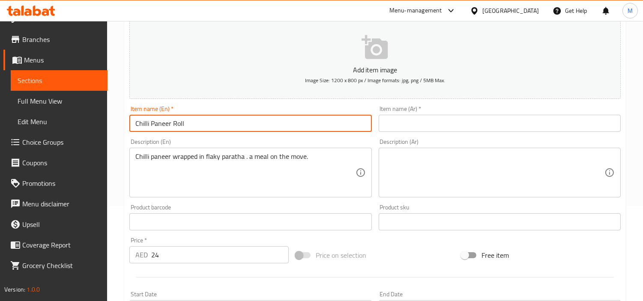
click at [165, 125] on input "Chilli Paneer Roll" at bounding box center [250, 123] width 242 height 17
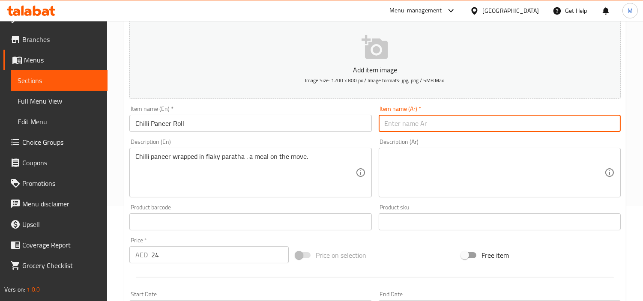
click at [436, 122] on input "text" at bounding box center [500, 123] width 242 height 17
paste input "لفائف بانير بالفلفل الحار"
click at [443, 120] on input "لفائف بانير بالفلفل الحار" at bounding box center [500, 123] width 242 height 17
type input "رول بانير بالفلفل الحار"
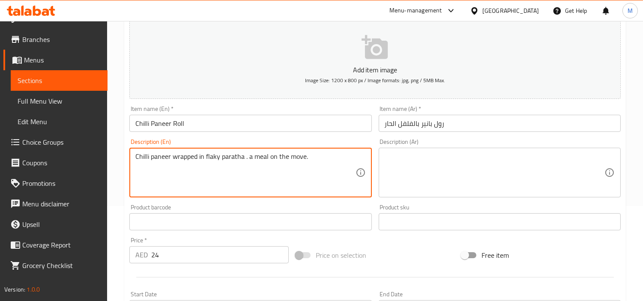
click at [229, 154] on textarea "Chilli paneer wrapped in flaky paratha . a meal on the move." at bounding box center [245, 172] width 220 height 41
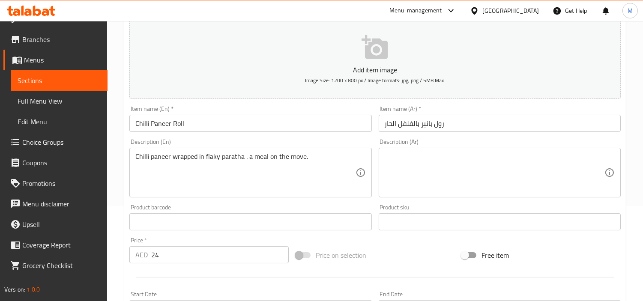
click at [508, 170] on textarea at bounding box center [495, 172] width 220 height 41
paste textarea "بانير الفلفل الحار ملفوف في باراثا متقشرة. وجبة أثناء التنقل."
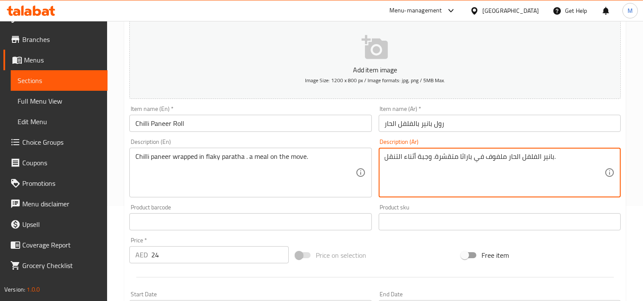
type textarea "بانير الفلفل الحار ملفوف في باراثا متقشرة. وجبة أثناء التنقل."
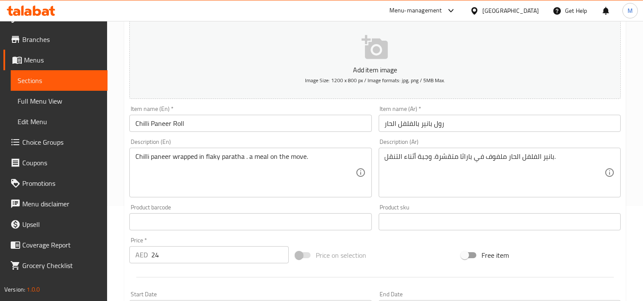
click at [122, 172] on div "Home / Restaurants management / Menus / Sections / item / create Roll Models se…" at bounding box center [375, 218] width 536 height 584
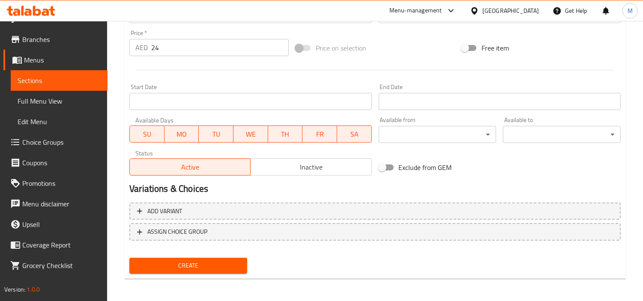
click at [191, 260] on span "Create" at bounding box center [188, 265] width 104 height 11
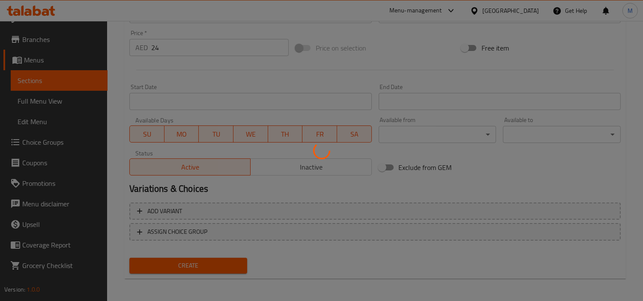
type input "0"
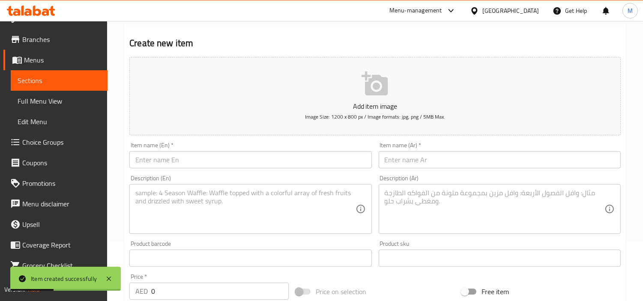
scroll to position [17, 0]
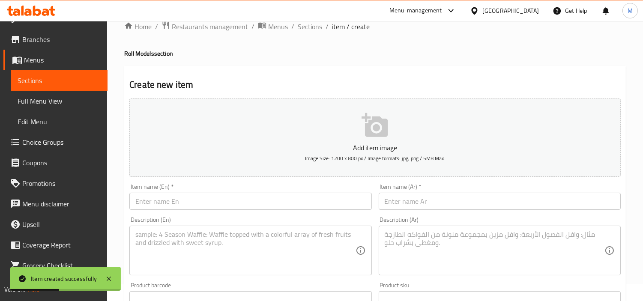
click at [212, 207] on input "text" at bounding box center [250, 201] width 242 height 17
paste input "Chilli Chicken Roll"
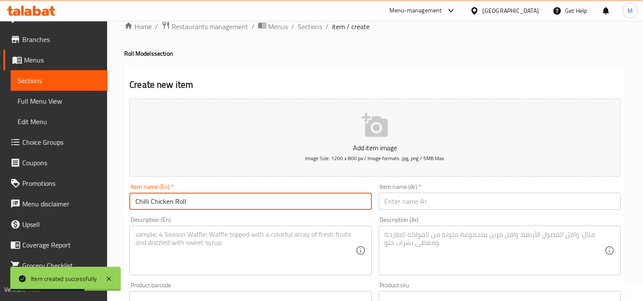
type input "Chilli Chicken Roll"
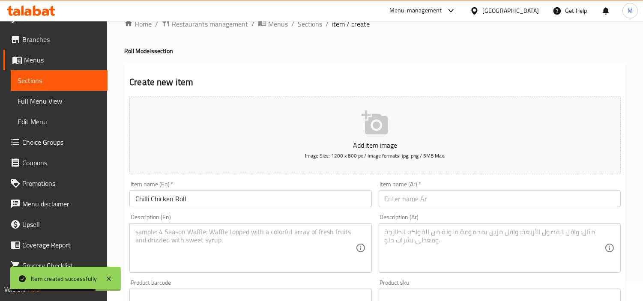
scroll to position [112, 0]
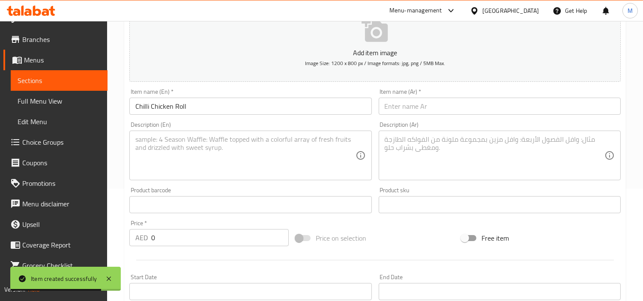
click at [190, 239] on input "0" at bounding box center [219, 237] width 137 height 17
paste input "28"
type input "28"
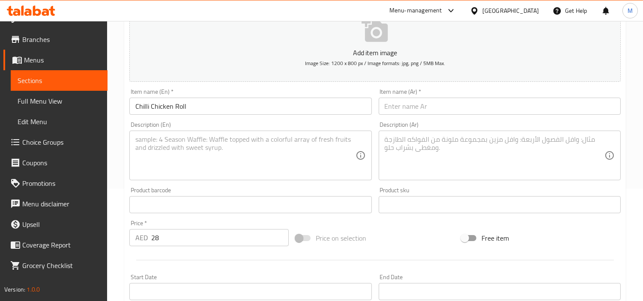
click at [182, 163] on textarea at bounding box center [245, 155] width 220 height 41
paste textarea "Chilli chicken wrapped in flaky paratha . a meal on the move."
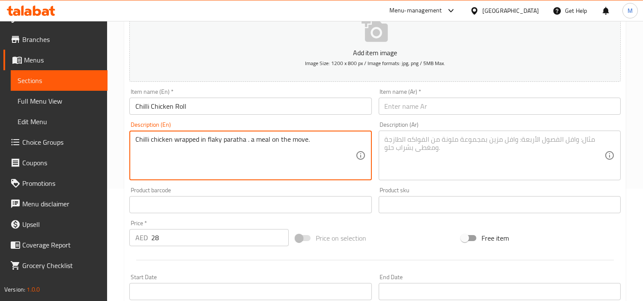
type textarea "Chilli chicken wrapped in flaky paratha . a meal on the move."
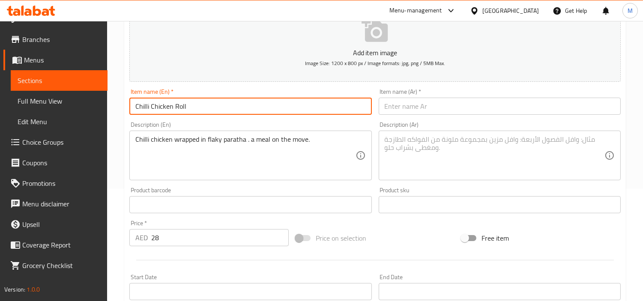
click at [176, 110] on input "Chilli Chicken Roll" at bounding box center [250, 106] width 242 height 17
click at [176, 109] on input "Chilli Chicken Roll" at bounding box center [250, 106] width 242 height 17
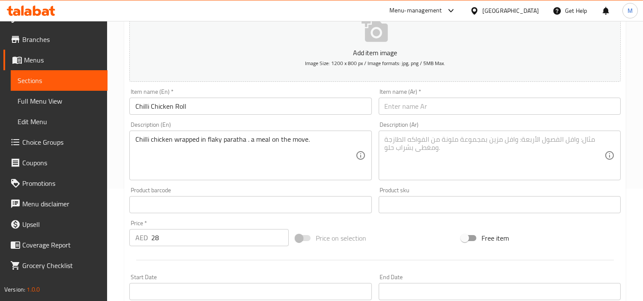
click at [456, 106] on input "text" at bounding box center [500, 106] width 242 height 17
paste input "لفائف الدجاج بالفلفل الحار"
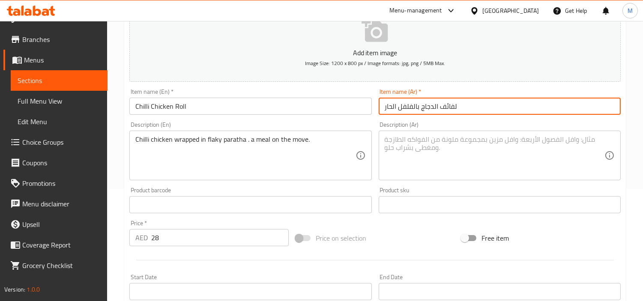
click at [445, 108] on input "لفائف الدجاج بالفلفل الحار" at bounding box center [500, 106] width 242 height 17
type input "رول الدجاج بالفلفل الحار"
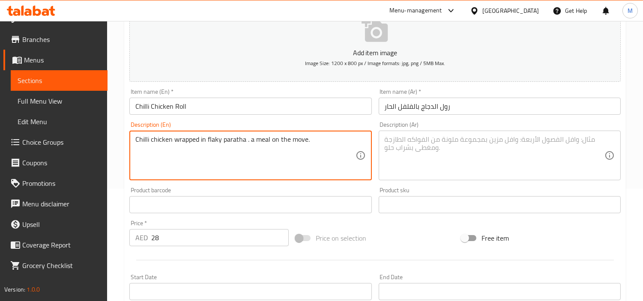
click at [220, 140] on textarea "Chilli chicken wrapped in flaky paratha . a meal on the move." at bounding box center [245, 155] width 220 height 41
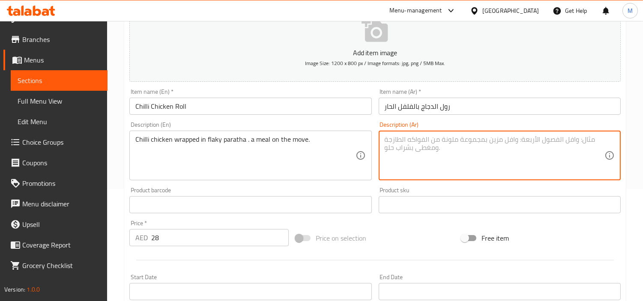
click at [462, 159] on textarea at bounding box center [495, 155] width 220 height 41
paste textarea "دجاج حار ملفوف في خبز البراتا المقرمش. وجبة جاهزة."
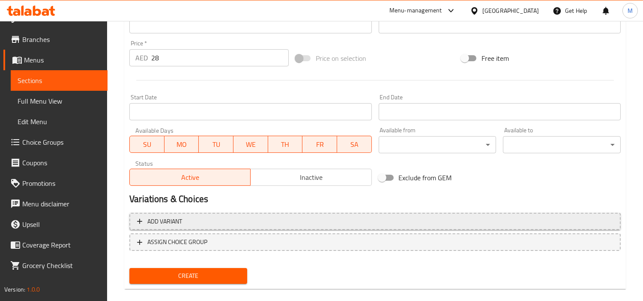
scroll to position [302, 0]
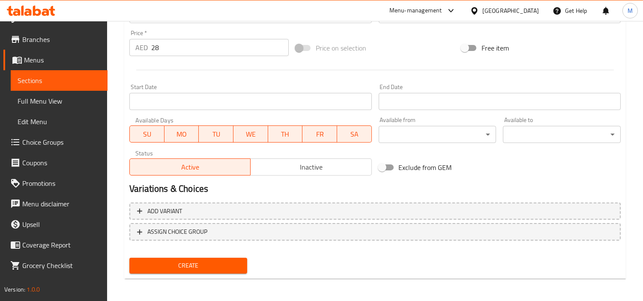
type textarea "دجاج حار ملفوف في خبز البراتا المقرمش. وجبة جاهزة."
click at [233, 265] on span "Create" at bounding box center [188, 265] width 104 height 11
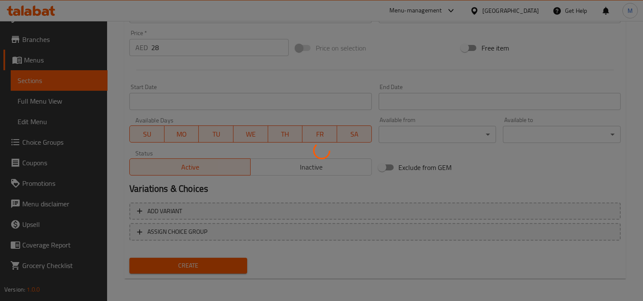
type input "0"
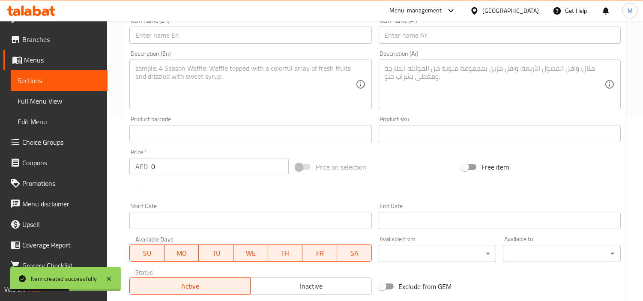
scroll to position [112, 0]
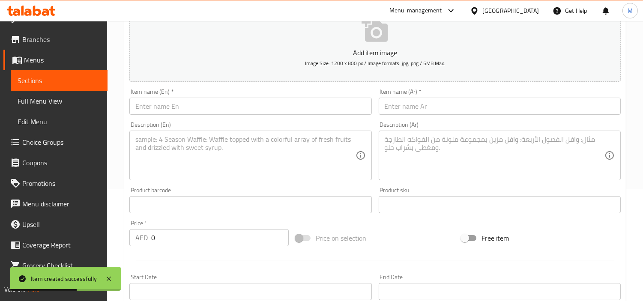
click at [210, 102] on input "text" at bounding box center [250, 106] width 242 height 17
paste input "Double Egg Roll"
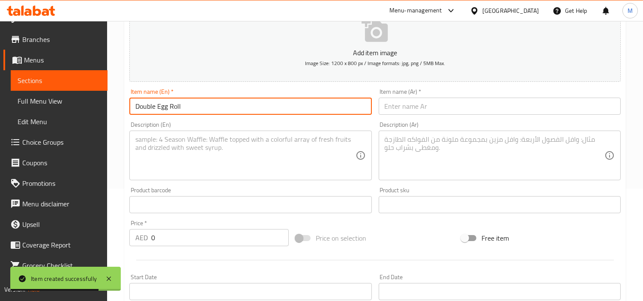
type input "Double Egg Roll"
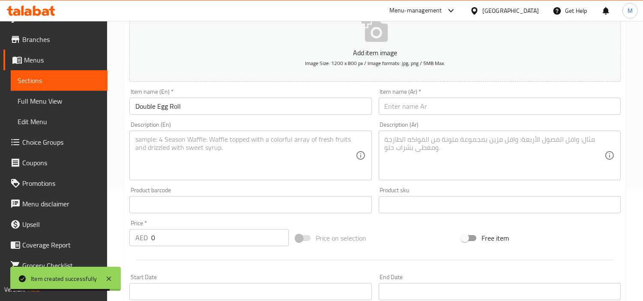
click at [190, 233] on input "0" at bounding box center [219, 237] width 137 height 17
paste input "17"
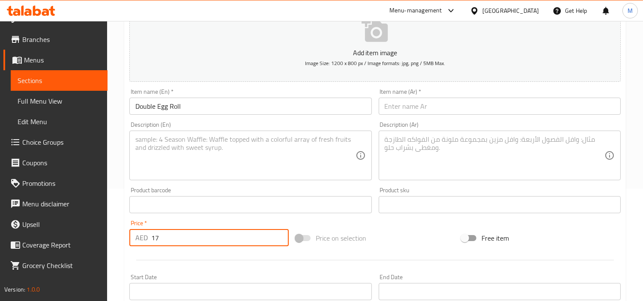
type input "17"
click at [263, 164] on textarea at bounding box center [245, 155] width 220 height 41
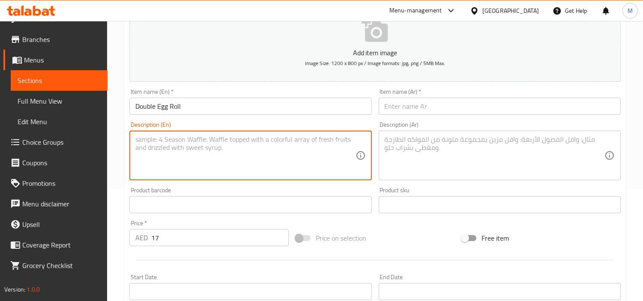
paste textarea "Two Egg masala omelette rolled with [PERSON_NAME], [PERSON_NAME] & nostalgia."
type textarea "Two Egg masala omelette rolled with [PERSON_NAME], [PERSON_NAME] & nostalgia."
click at [212, 111] on input "Double Egg Roll" at bounding box center [250, 106] width 242 height 17
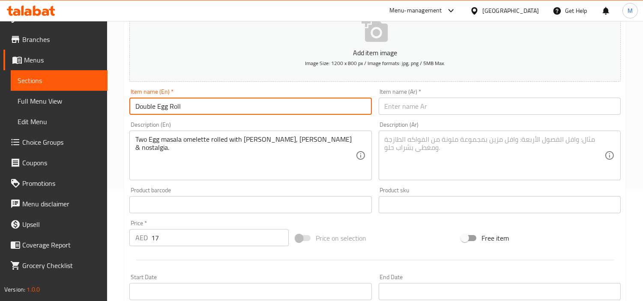
click at [212, 111] on input "Double Egg Roll" at bounding box center [250, 106] width 242 height 17
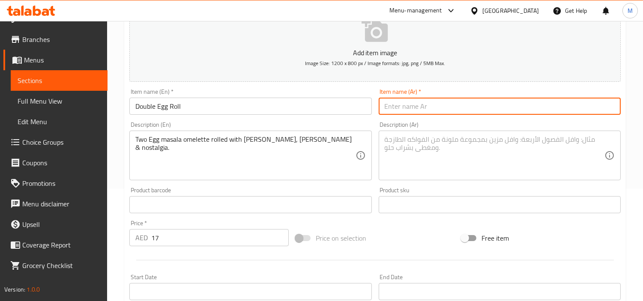
click at [442, 112] on input "text" at bounding box center [500, 106] width 242 height 17
paste input "لفائف البيض المزدوجة"
click at [440, 106] on input "لفائف البيض المزدوجة" at bounding box center [500, 106] width 242 height 17
click at [396, 106] on input "رول البيض المزدوجة" at bounding box center [500, 106] width 242 height 17
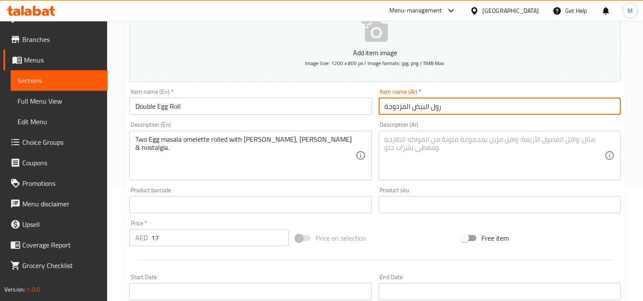
click at [396, 106] on input "رول البيض المزدوجة" at bounding box center [500, 106] width 242 height 17
type input "رول البيض دوبل"
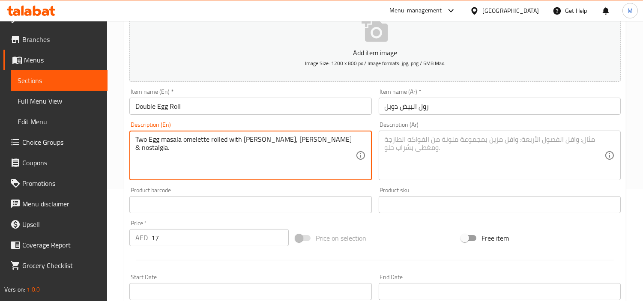
click at [280, 139] on textarea "Two Egg masala omelette rolled with [PERSON_NAME], [PERSON_NAME] & nostalgia." at bounding box center [245, 155] width 220 height 41
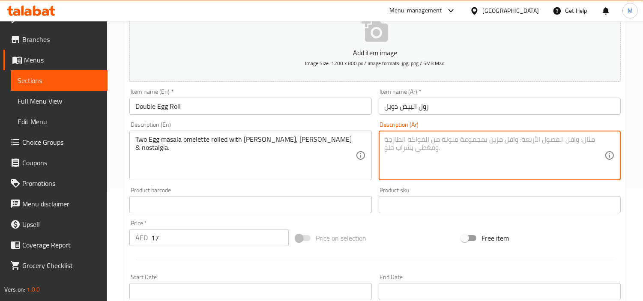
click at [439, 144] on textarea at bounding box center [495, 155] width 220 height 41
paste textarea "عجة بيضتين ماسالا ملفوفة بالبصل والصلصة والحنين إلى الماضي."
click at [558, 140] on textarea "عجة بيضتين ماسالا ملفوفة بالبصل والصلصة والحنين إلى الماضي." at bounding box center [495, 155] width 220 height 41
click at [388, 139] on textarea "2 بيضتين ماسالا ملفوفة بالبصل والصلصة والحنين إلى الماضي." at bounding box center [495, 155] width 220 height 41
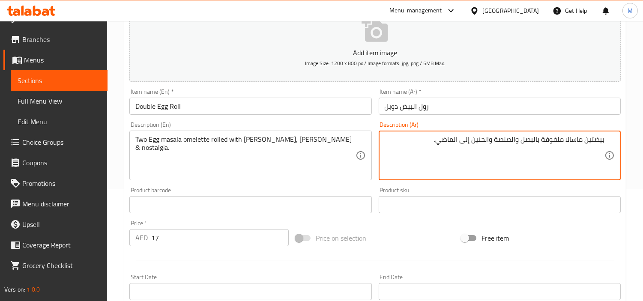
click at [585, 142] on textarea "بيضتين ماسالا ملفوفة بالبصل والصلصة والحنين إلى الماضي." at bounding box center [495, 155] width 220 height 41
click at [564, 140] on textarea "2 بيضة ماسالا ملفوفة بالبصل والصلصة والحنين إلى الماضي." at bounding box center [495, 155] width 220 height 41
drag, startPoint x: 465, startPoint y: 140, endPoint x: 416, endPoint y: 134, distance: 49.2
click at [416, 134] on div "2 بيضة أومليت ماسالا ملفوفة بالبصل والصلصة والحنين إلى الماضي. Description (Ar)" at bounding box center [500, 156] width 242 height 50
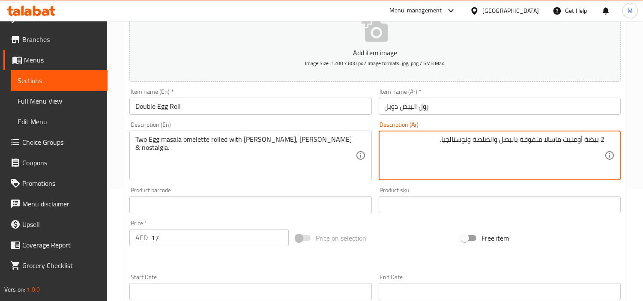
type textarea "2 بيضة أومليت ماسالا ملفوفة بالبصل والصلصة ونوستالجيا."
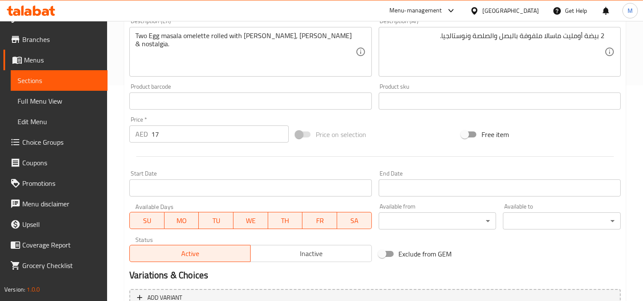
scroll to position [302, 0]
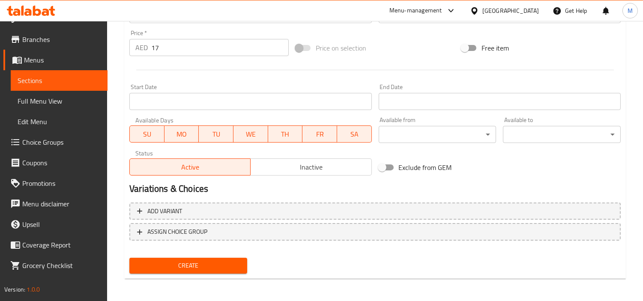
click at [169, 260] on span "Create" at bounding box center [188, 265] width 104 height 11
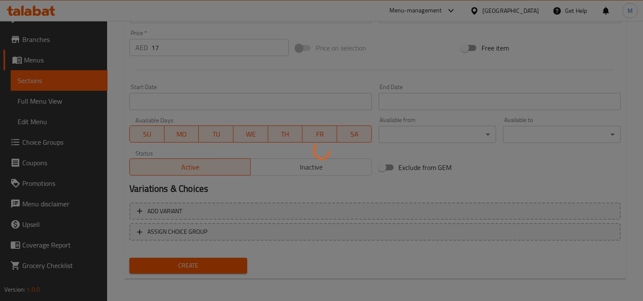
type input "0"
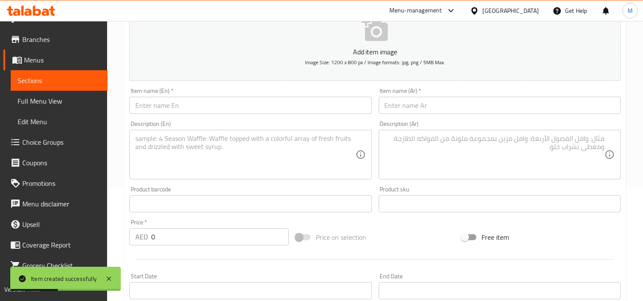
scroll to position [112, 0]
click at [203, 100] on input "text" at bounding box center [250, 106] width 242 height 17
paste input "Chicken Kathi Roll"
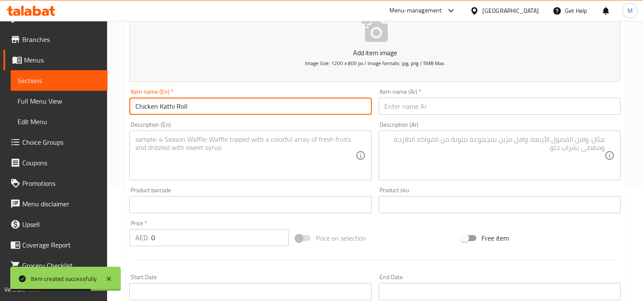
type input "Chicken Kathi Roll"
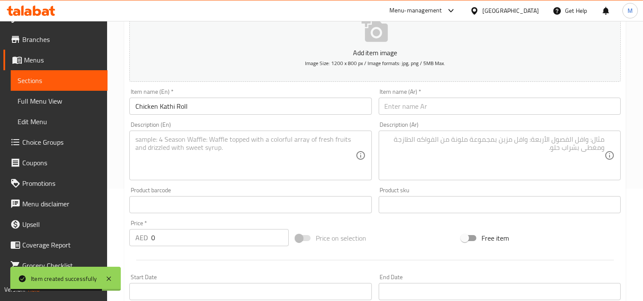
click at [209, 242] on input "0" at bounding box center [219, 237] width 137 height 17
paste input "2"
click at [209, 242] on input "0" at bounding box center [219, 237] width 137 height 17
type input "20"
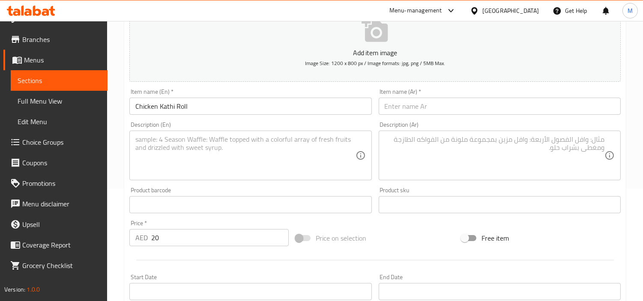
click at [185, 161] on textarea at bounding box center [245, 155] width 220 height 41
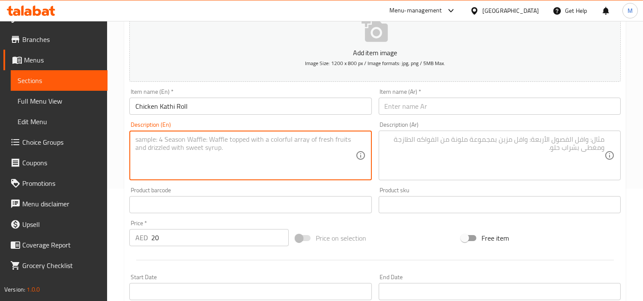
paste
type textarea "Juicy chicken tikka, egg layered paratha & that Delhi masala punch."
click at [168, 106] on input "Chicken Kathi Roll" at bounding box center [250, 106] width 242 height 17
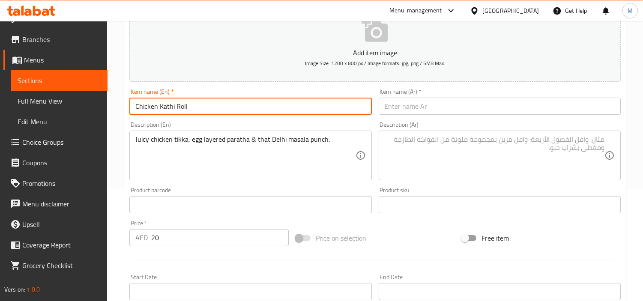
click at [168, 106] on input "Chicken Kathi Roll" at bounding box center [250, 106] width 242 height 17
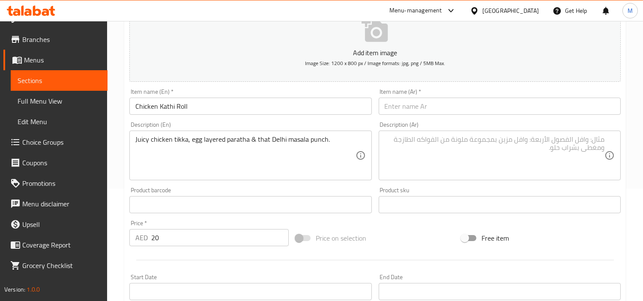
click at [478, 104] on input "text" at bounding box center [500, 106] width 242 height 17
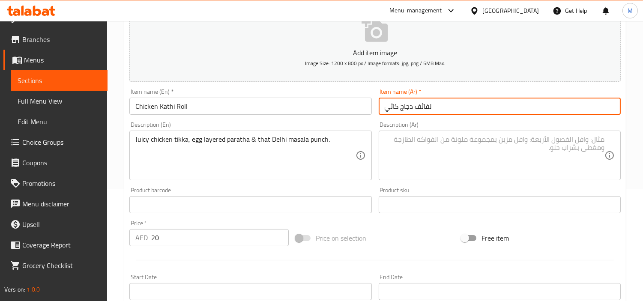
click at [424, 104] on input "لفائف دجاج كاثي" at bounding box center [500, 106] width 242 height 17
type input "رول دجاج كاثي"
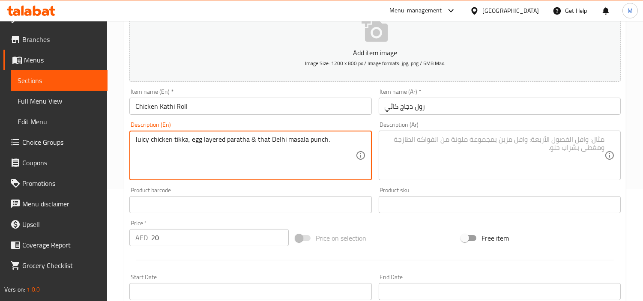
click at [299, 140] on textarea "Juicy chicken tikka, egg layered paratha & that Delhi masala punch." at bounding box center [245, 155] width 220 height 41
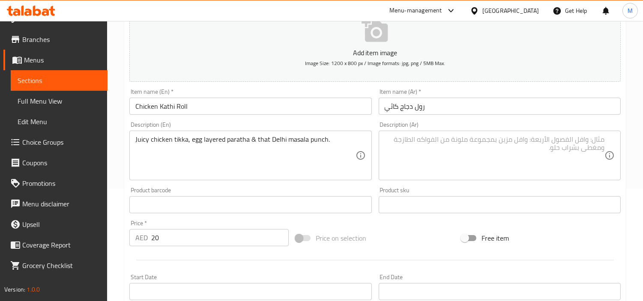
click at [499, 155] on textarea at bounding box center [495, 155] width 220 height 41
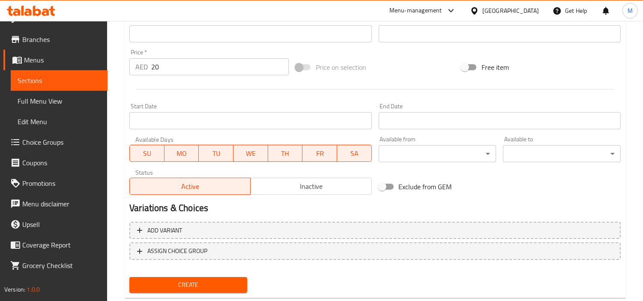
scroll to position [302, 0]
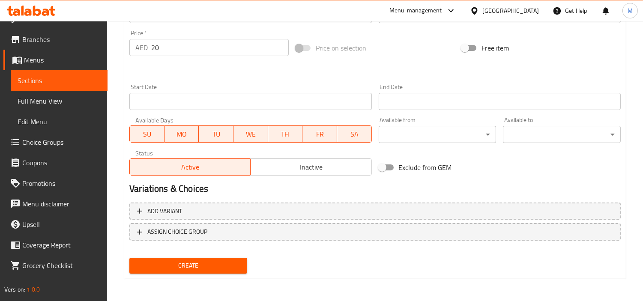
type textarea "دجاج تيكا العصير، وبراثا البيض المتعددة الطبقات، وبهار دلهي ماسالا."
click at [190, 263] on span "Create" at bounding box center [188, 265] width 104 height 11
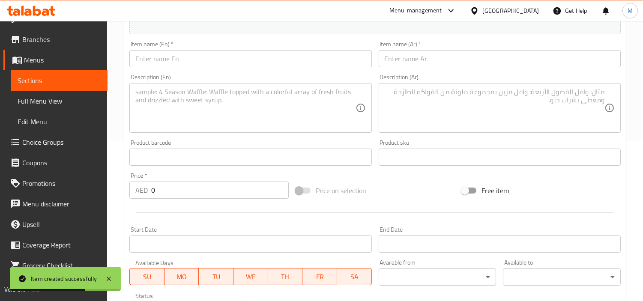
scroll to position [17, 0]
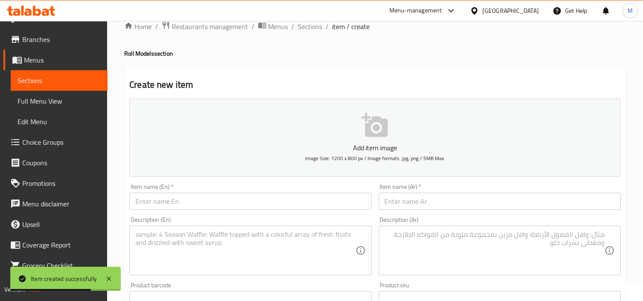
click at [221, 197] on input "text" at bounding box center [250, 201] width 242 height 17
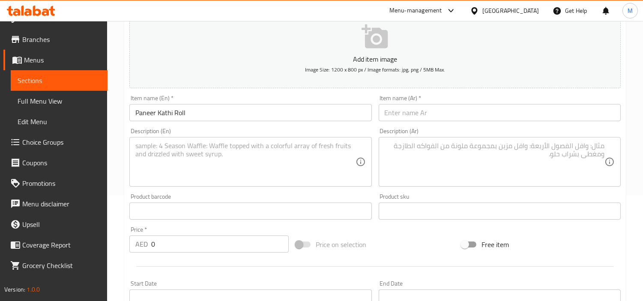
scroll to position [112, 0]
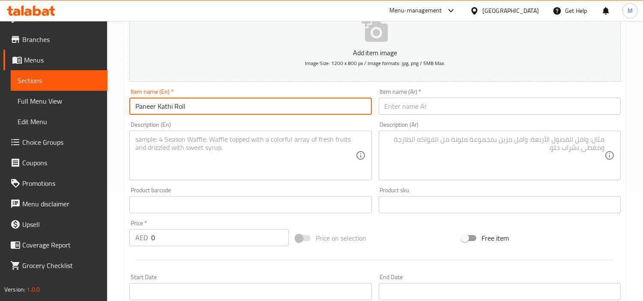
click at [183, 239] on input "0" at bounding box center [219, 237] width 137 height 17
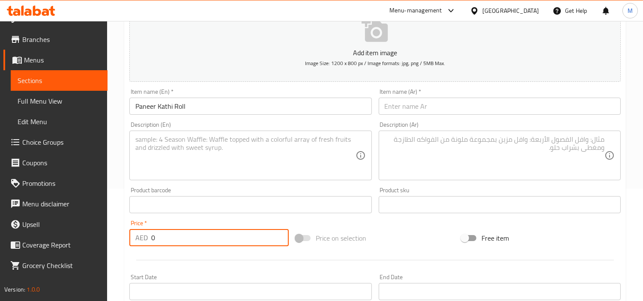
click at [183, 239] on input "0" at bounding box center [219, 237] width 137 height 17
click at [219, 159] on textarea at bounding box center [245, 155] width 220 height 41
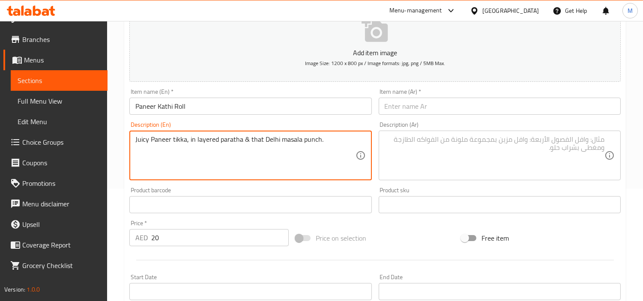
click at [162, 108] on input "Paneer Kathi Roll" at bounding box center [250, 106] width 242 height 17
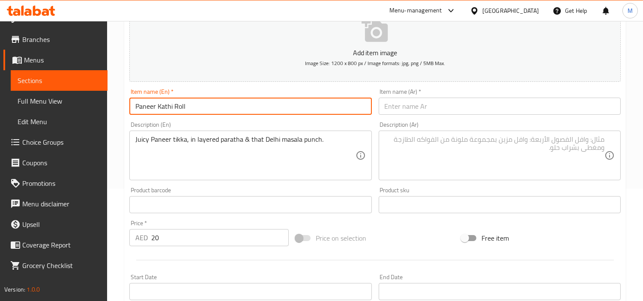
click at [162, 108] on input "Paneer Kathi Roll" at bounding box center [250, 106] width 242 height 17
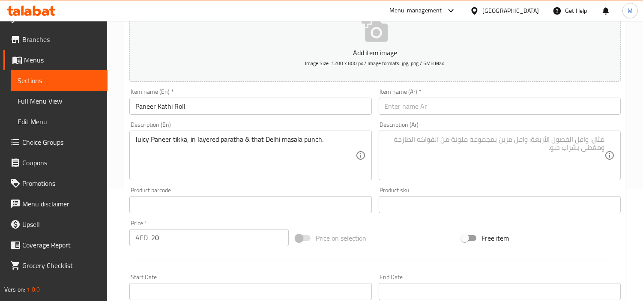
click at [441, 106] on input "text" at bounding box center [500, 106] width 242 height 17
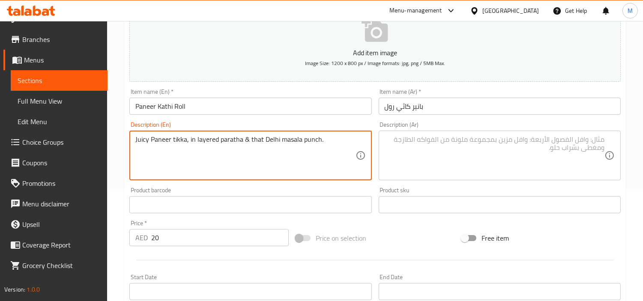
click at [203, 137] on textarea "Juicy Paneer tikka, in layered paratha & that Delhi masala punch." at bounding box center [245, 155] width 220 height 41
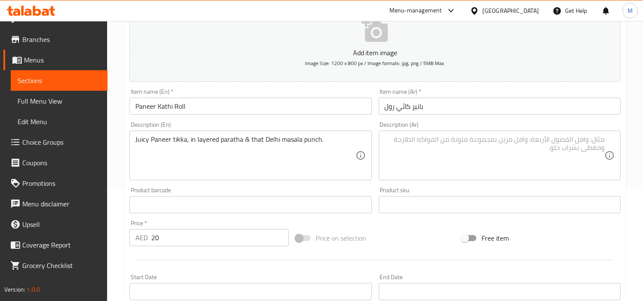
click at [421, 148] on textarea at bounding box center [495, 155] width 220 height 41
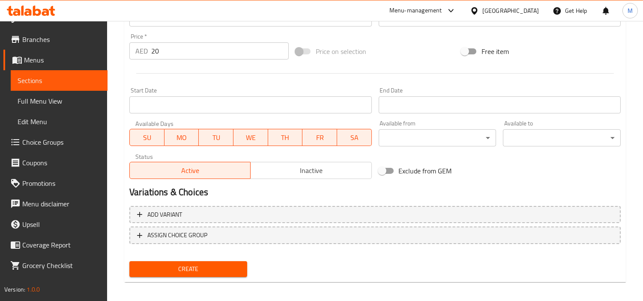
scroll to position [302, 0]
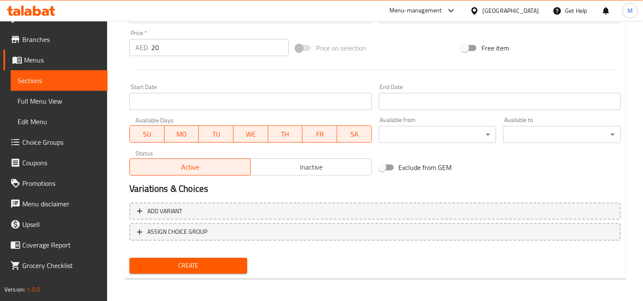
click at [186, 260] on span "Create" at bounding box center [188, 265] width 104 height 11
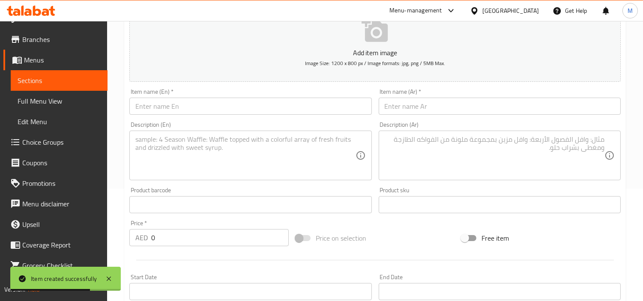
scroll to position [17, 0]
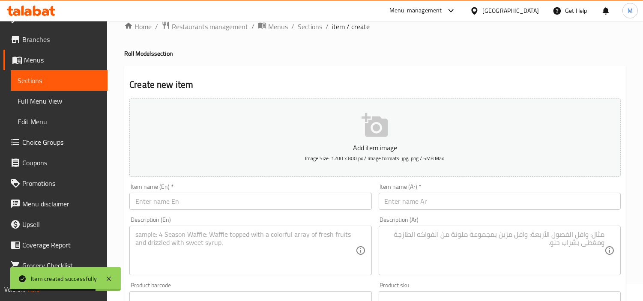
click at [220, 197] on input "text" at bounding box center [250, 201] width 242 height 17
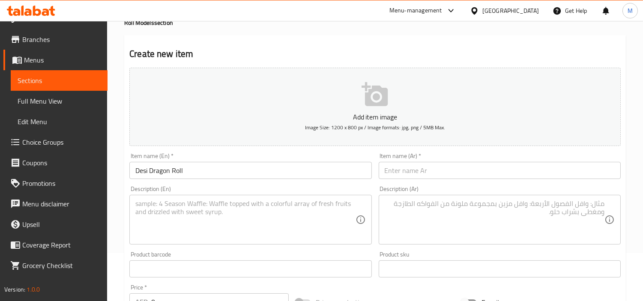
scroll to position [65, 0]
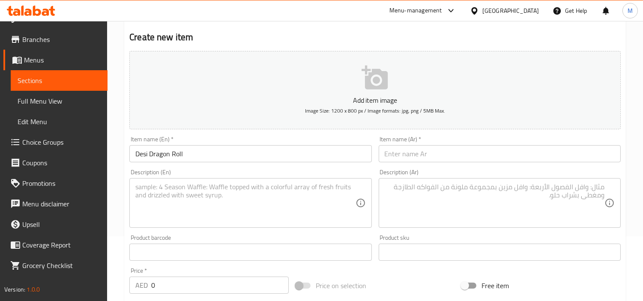
click at [182, 271] on input "0" at bounding box center [219, 285] width 137 height 17
click at [262, 205] on textarea at bounding box center [245, 203] width 220 height 41
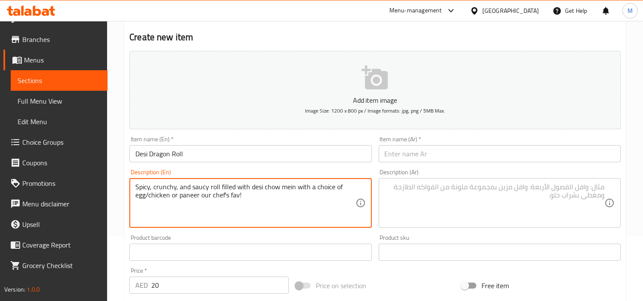
click at [166, 155] on input "Desi Dragon Roll" at bounding box center [250, 153] width 242 height 17
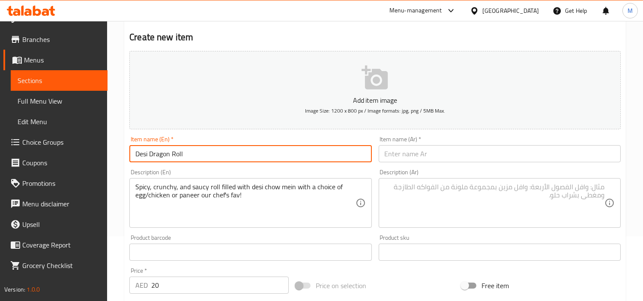
click at [166, 155] on input "Desi Dragon Roll" at bounding box center [250, 153] width 242 height 17
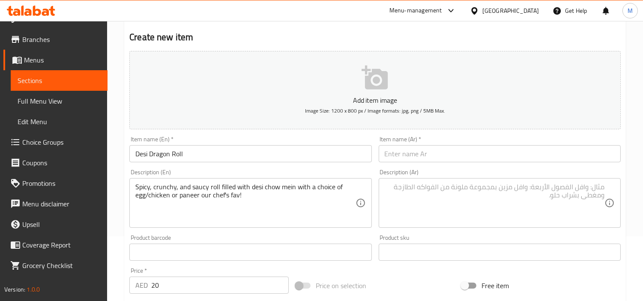
click at [500, 155] on input "text" at bounding box center [500, 153] width 242 height 17
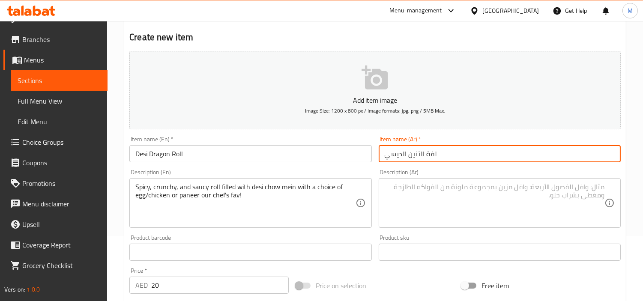
click at [430, 152] on input "لفة التنين الديسي" at bounding box center [500, 153] width 242 height 17
click at [418, 152] on input "رول التنين الديسي" at bounding box center [500, 153] width 242 height 17
drag, startPoint x: 402, startPoint y: 151, endPoint x: 405, endPoint y: 154, distance: 4.6
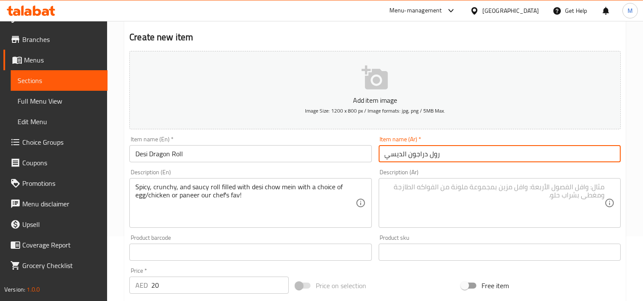
click at [405, 154] on input "رول دراجون الديسي" at bounding box center [500, 153] width 242 height 17
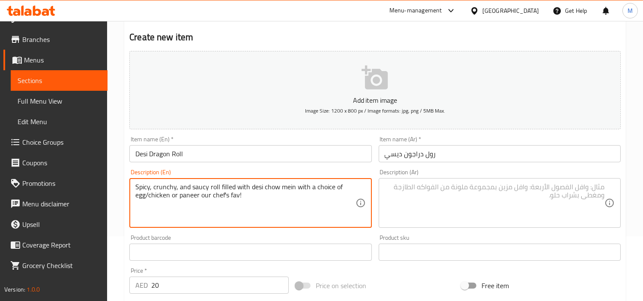
click at [236, 196] on textarea "Spicy, crunchy, and saucy roll filled with desi chow mein with a choice of egg/…" at bounding box center [245, 203] width 220 height 41
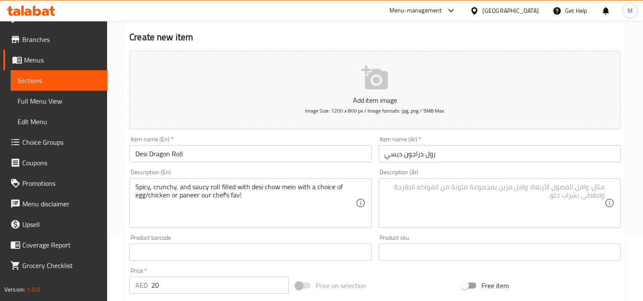
click at [577, 180] on div "Description (Ar)" at bounding box center [500, 203] width 242 height 50
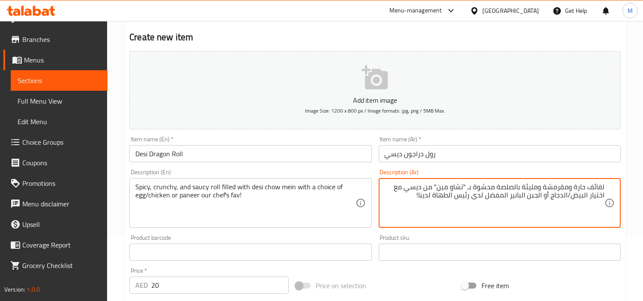
click at [585, 191] on textarea "لفائف حارة ومقرمشة ومليئة بالصلصة محشوة بـ "تشاو مين" من ديسي مع اختيار البيض/ا…" at bounding box center [495, 203] width 220 height 41
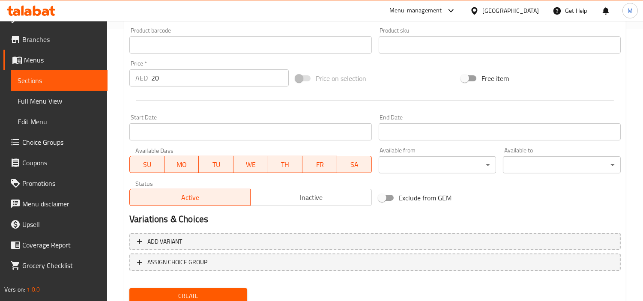
scroll to position [302, 0]
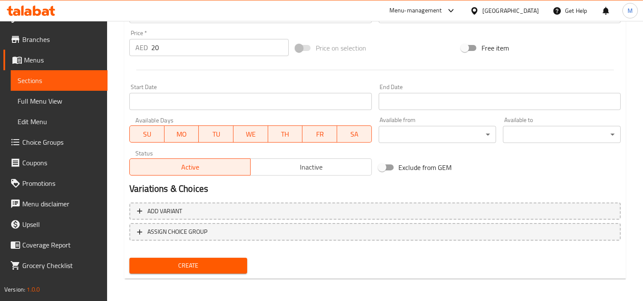
click at [188, 51] on input "20" at bounding box center [219, 47] width 137 height 17
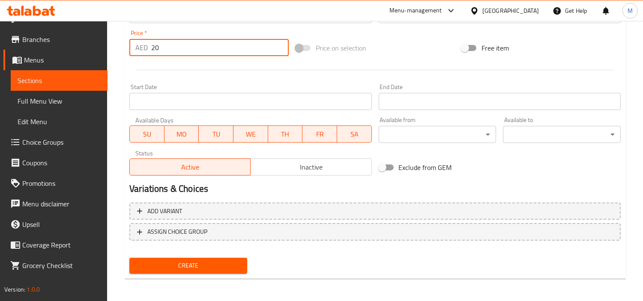
click at [188, 51] on input "20" at bounding box center [219, 47] width 137 height 17
click at [198, 65] on div at bounding box center [375, 70] width 498 height 21
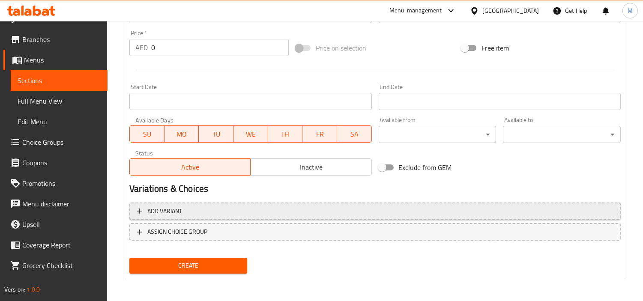
click at [253, 206] on span "Add variant" at bounding box center [375, 211] width 476 height 11
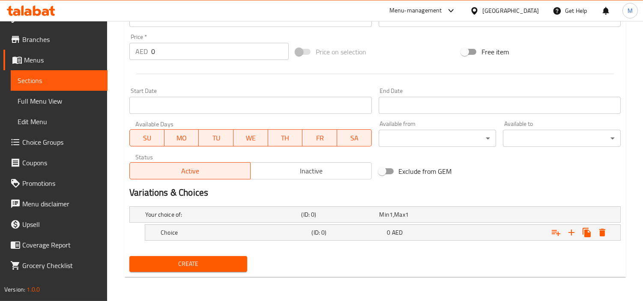
scroll to position [298, 0]
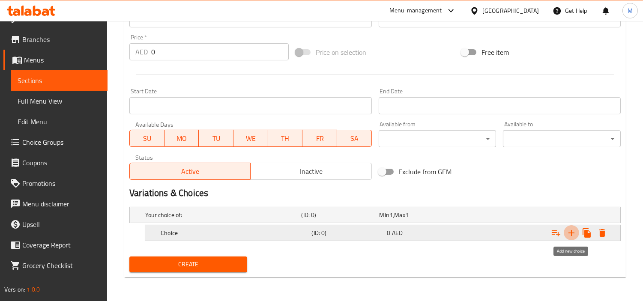
click at [573, 233] on icon "Expand" at bounding box center [571, 233] width 10 height 10
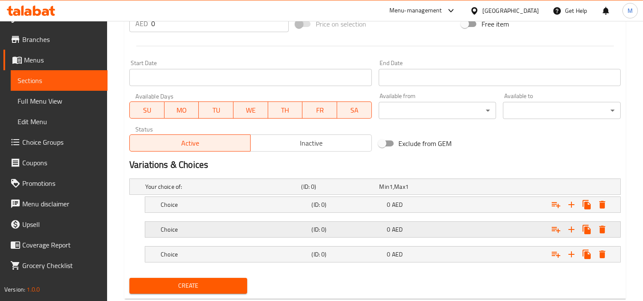
scroll to position [348, 0]
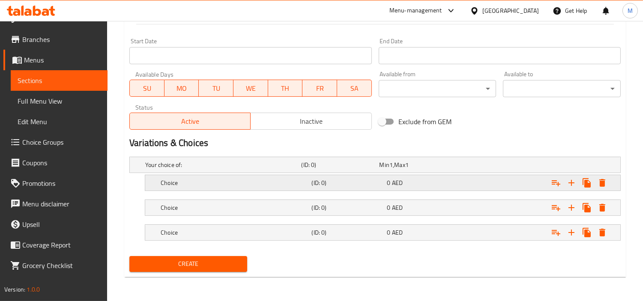
click at [199, 181] on h5 "Choice" at bounding box center [234, 183] width 147 height 9
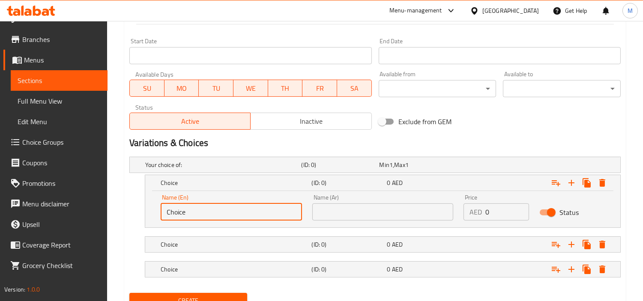
click at [209, 211] on input "Choice" at bounding box center [231, 211] width 141 height 17
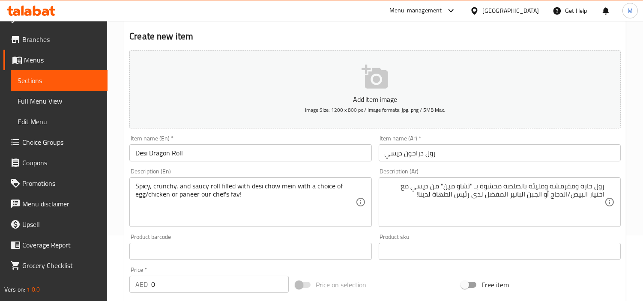
scroll to position [158, 0]
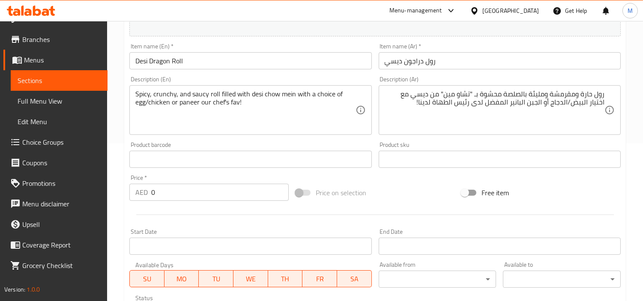
click at [181, 190] on input "0" at bounding box center [219, 192] width 137 height 17
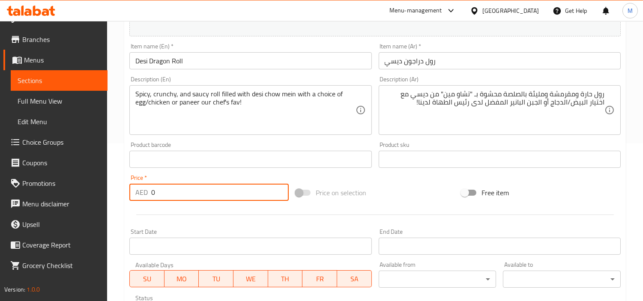
click at [181, 190] on input "0" at bounding box center [219, 192] width 137 height 17
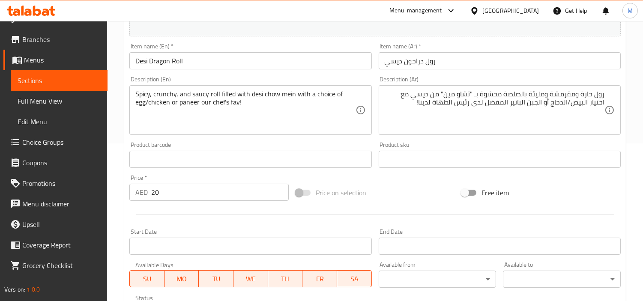
click at [194, 173] on div "Price   * AED 20 Price *" at bounding box center [209, 187] width 166 height 33
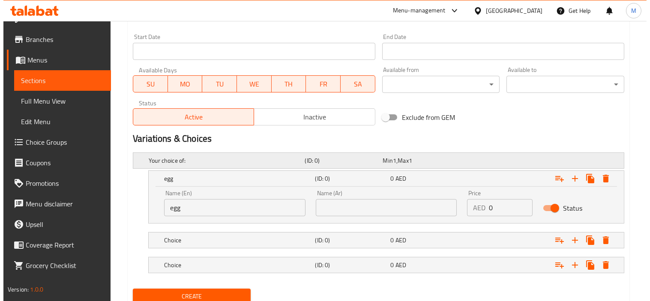
scroll to position [337, 0]
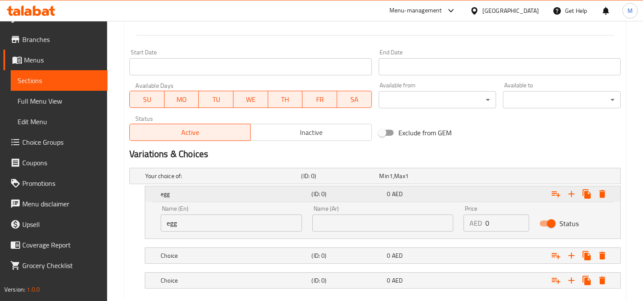
click at [585, 190] on icon "Expand" at bounding box center [602, 194] width 6 height 8
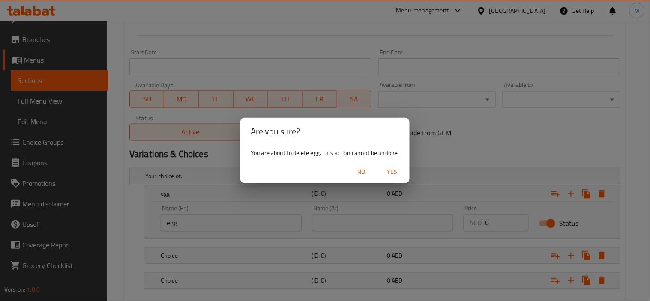
click at [396, 169] on span "Yes" at bounding box center [392, 172] width 21 height 11
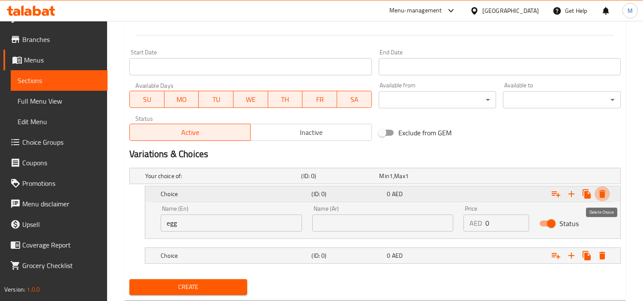
click at [585, 194] on icon "Expand" at bounding box center [602, 194] width 6 height 8
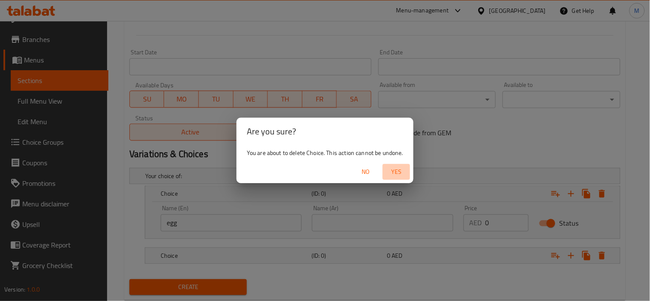
click at [401, 168] on span "Yes" at bounding box center [396, 172] width 21 height 11
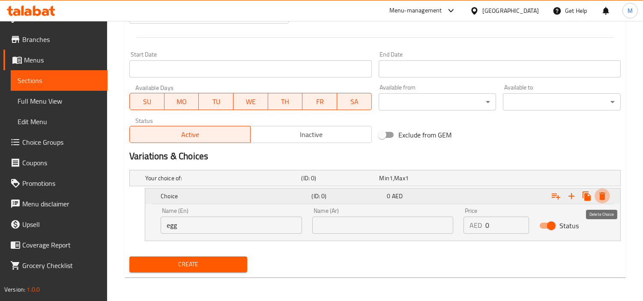
click at [585, 196] on button "Expand" at bounding box center [601, 195] width 15 height 15
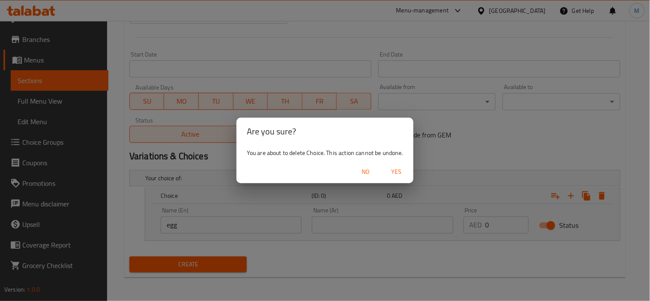
click at [397, 170] on span "Yes" at bounding box center [396, 172] width 21 height 11
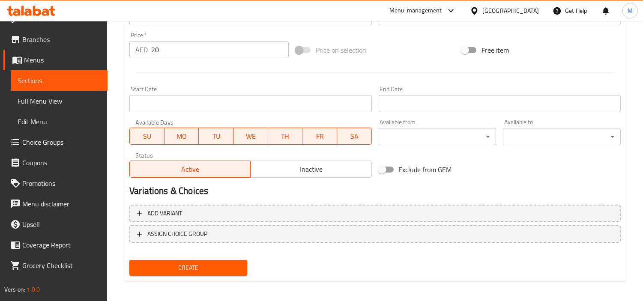
scroll to position [302, 0]
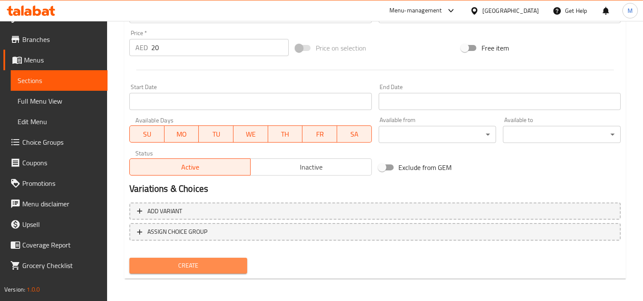
click at [196, 266] on span "Create" at bounding box center [188, 265] width 104 height 11
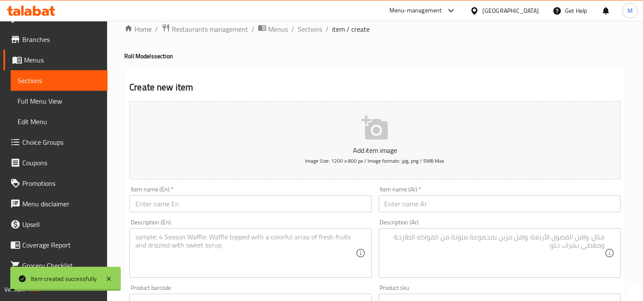
scroll to position [0, 0]
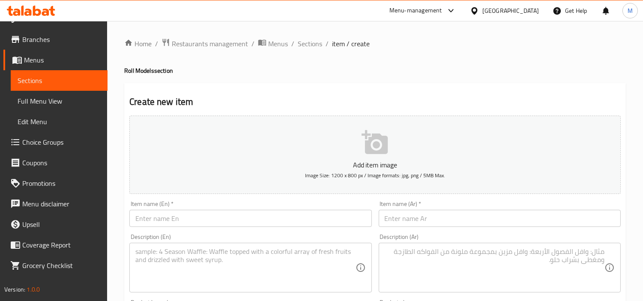
click at [210, 217] on input "text" at bounding box center [250, 218] width 242 height 17
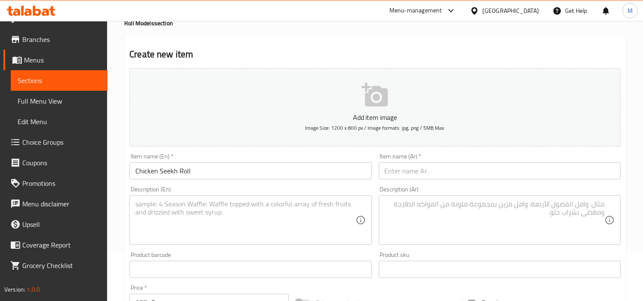
scroll to position [95, 0]
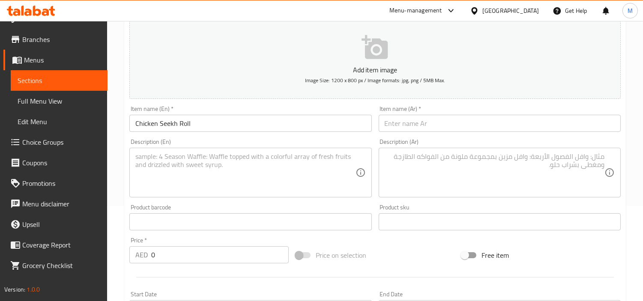
click at [204, 249] on input "0" at bounding box center [219, 254] width 137 height 17
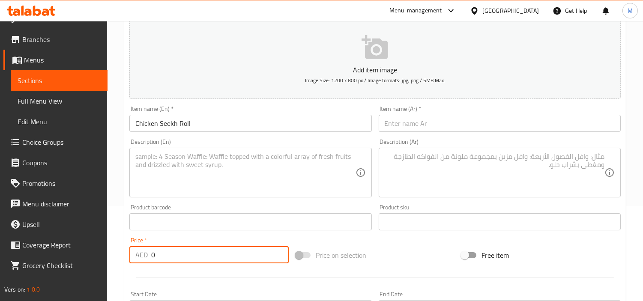
click at [204, 249] on input "0" at bounding box center [219, 254] width 137 height 17
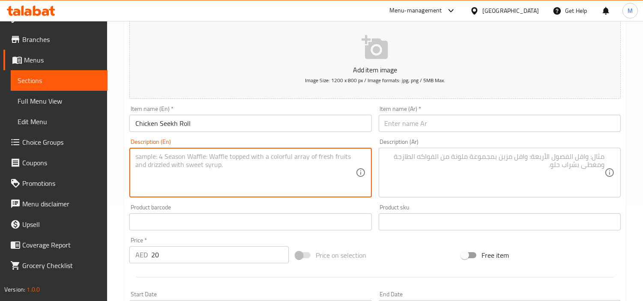
click at [241, 183] on textarea at bounding box center [245, 172] width 220 height 41
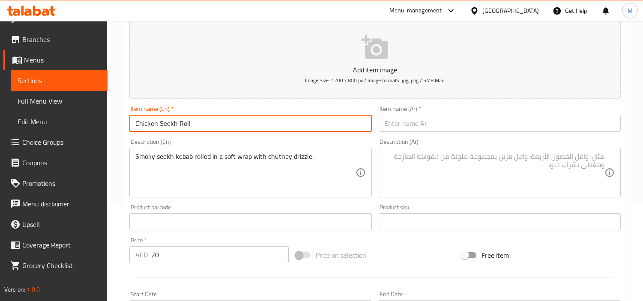
click at [192, 125] on input "Chicken Seekh Roll" at bounding box center [250, 123] width 242 height 17
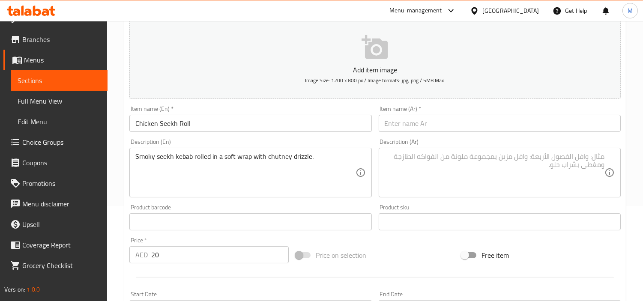
click at [514, 123] on input "text" at bounding box center [500, 123] width 242 height 17
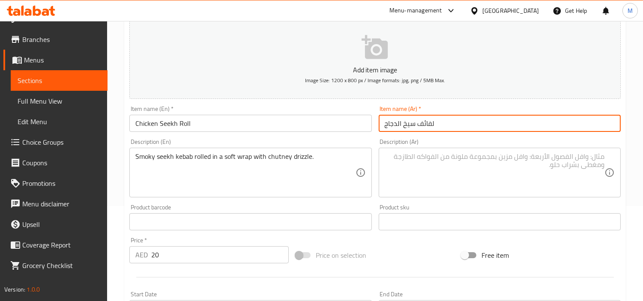
click at [431, 118] on input "لفائف سيخ الدجاج" at bounding box center [500, 123] width 242 height 17
click at [397, 124] on input "رول سيخ الدجاج" at bounding box center [500, 123] width 242 height 17
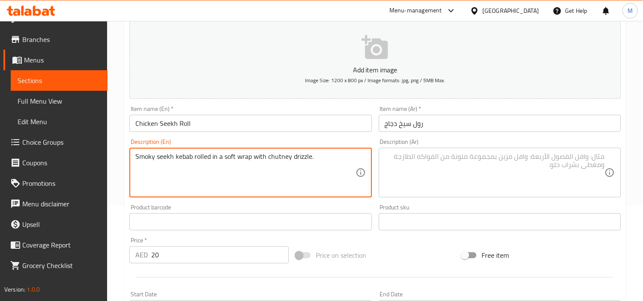
click at [280, 155] on textarea "Smoky seekh kebab rolled in a soft wrap with chutney drizzle." at bounding box center [245, 172] width 220 height 41
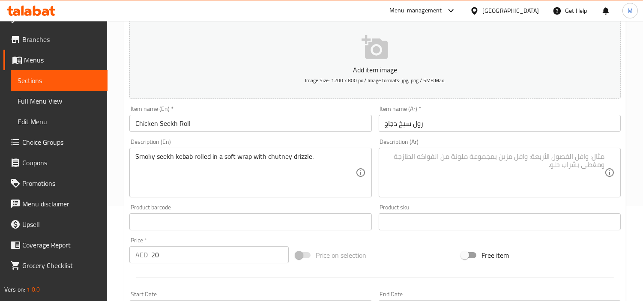
click at [452, 161] on textarea at bounding box center [495, 172] width 220 height 41
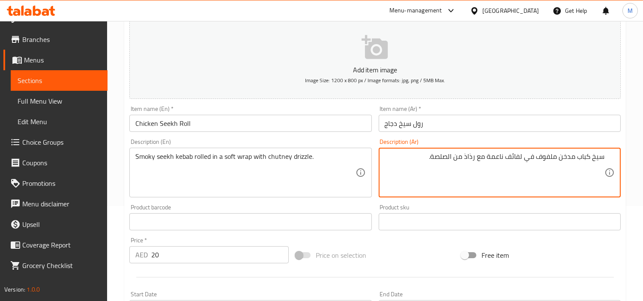
click at [374, 200] on div "Description (En) Smoky seekh kebab rolled in a soft wrap with chutney drizzle. …" at bounding box center [250, 168] width 249 height 66
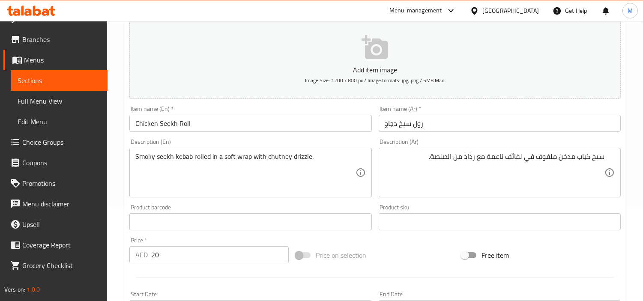
click at [110, 204] on div "Home / Restaurants management / Menus / Sections / item / create Roll Models se…" at bounding box center [375, 218] width 536 height 584
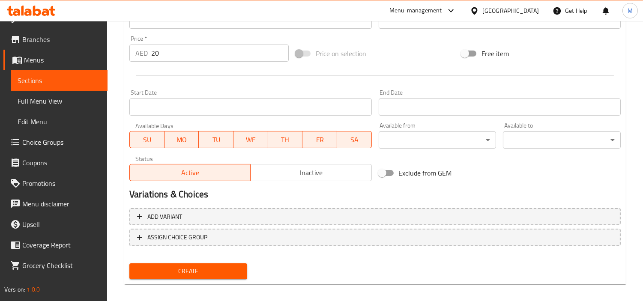
scroll to position [302, 0]
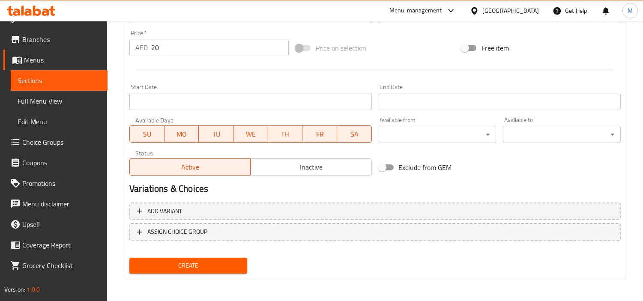
click at [170, 260] on span "Create" at bounding box center [188, 265] width 104 height 11
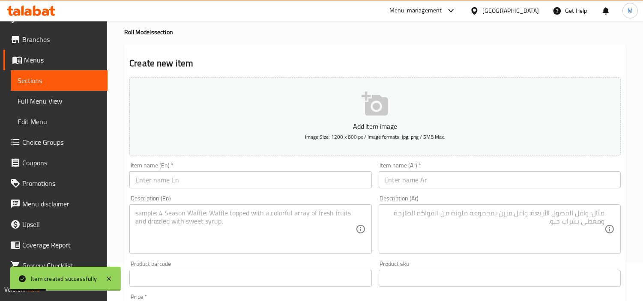
scroll to position [0, 0]
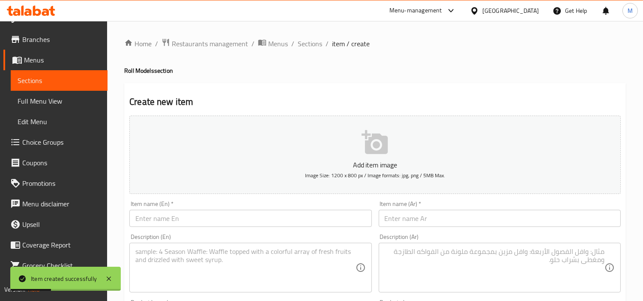
click at [198, 221] on input "text" at bounding box center [250, 218] width 242 height 17
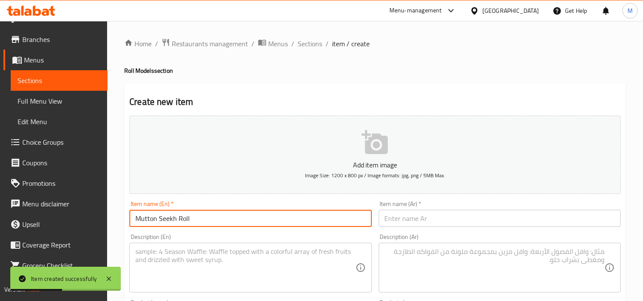
click at [185, 218] on input "Mutton Seekh Roll" at bounding box center [250, 218] width 242 height 17
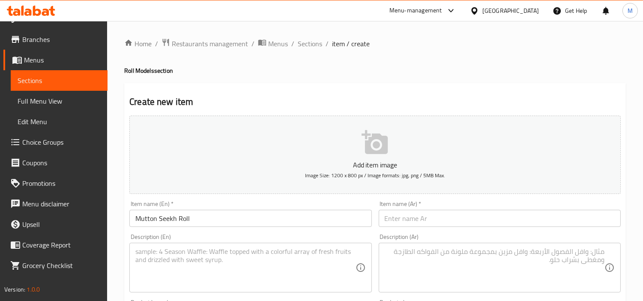
click at [494, 213] on input "text" at bounding box center [500, 218] width 242 height 17
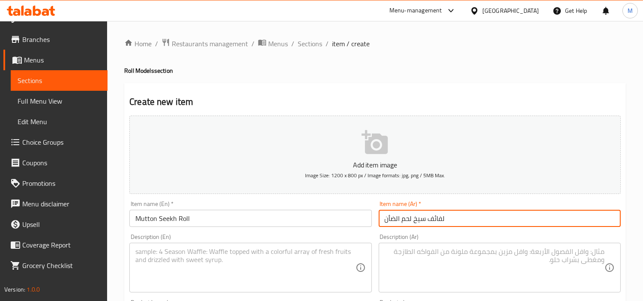
click at [436, 216] on input "لفائف سيخ لحم الضأن" at bounding box center [500, 218] width 242 height 17
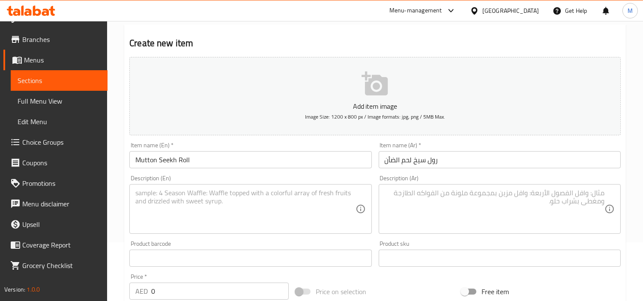
scroll to position [143, 0]
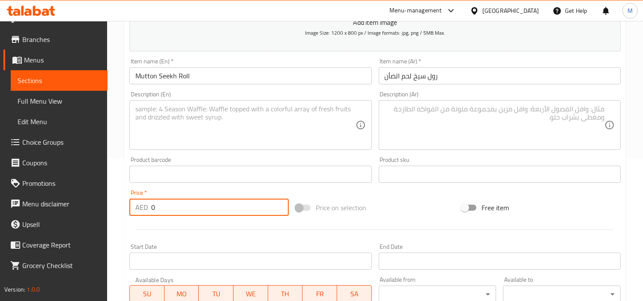
click at [250, 208] on input "0" at bounding box center [219, 207] width 137 height 17
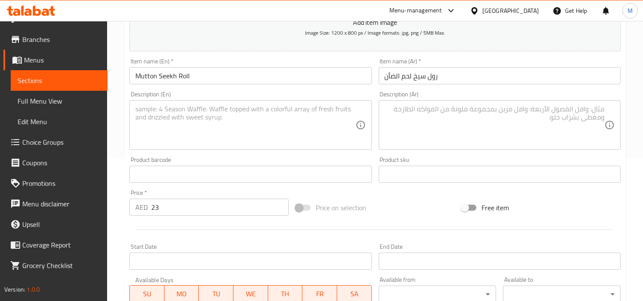
click at [266, 134] on textarea at bounding box center [245, 125] width 220 height 41
click at [454, 106] on textarea at bounding box center [495, 125] width 220 height 41
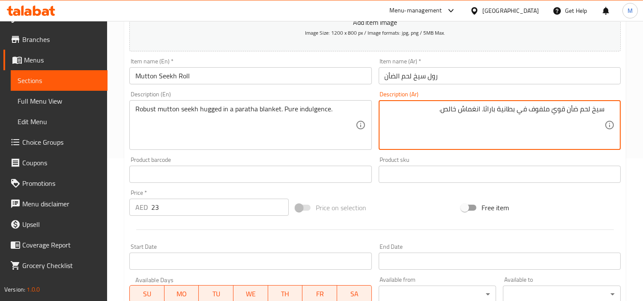
click at [502, 110] on textarea "سيخ لحم ضأن قويّ ملفوف في بطانية باراثا. انغماسٌ خالص." at bounding box center [495, 125] width 220 height 41
click at [464, 108] on textarea "سيخ لحم ضأن قويّ ملفوف في بطانة باراثا. انغماسٌ خالص." at bounding box center [495, 125] width 220 height 41
click at [434, 157] on div "Product sku Product sku" at bounding box center [500, 170] width 242 height 26
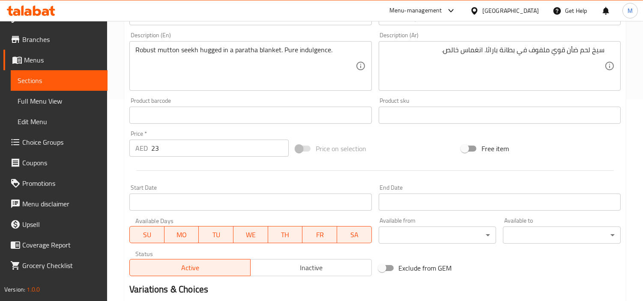
scroll to position [302, 0]
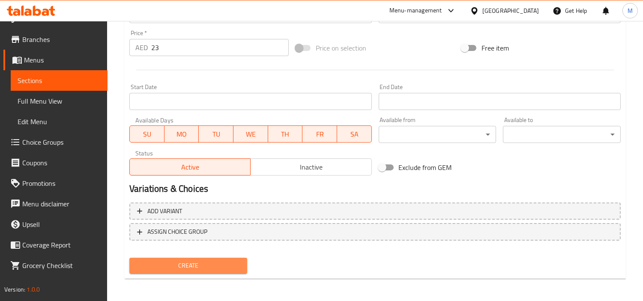
click at [177, 264] on span "Create" at bounding box center [188, 265] width 104 height 11
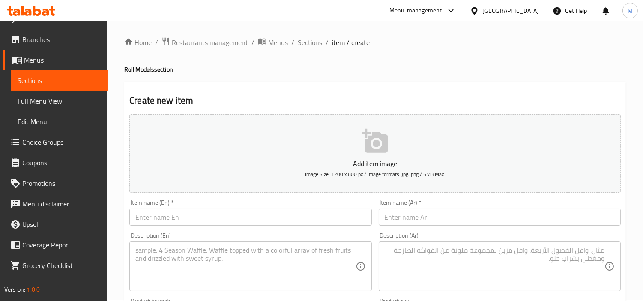
scroll to position [0, 0]
click at [224, 218] on input "text" at bounding box center [250, 218] width 242 height 17
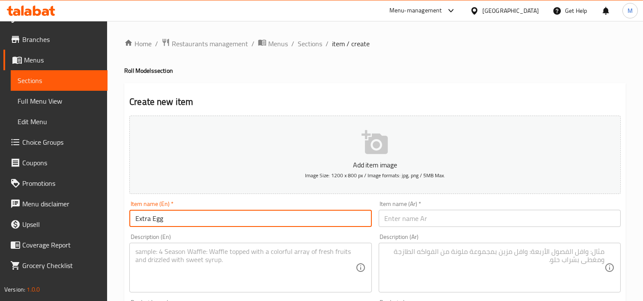
click at [493, 221] on input "text" at bounding box center [500, 218] width 242 height 17
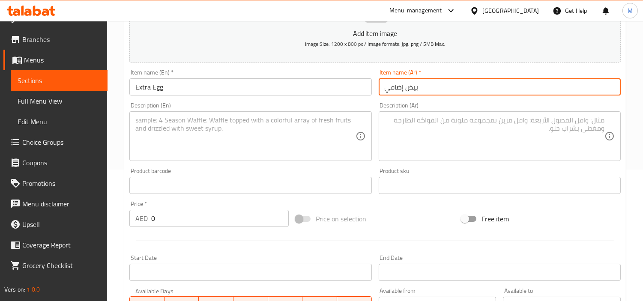
scroll to position [143, 0]
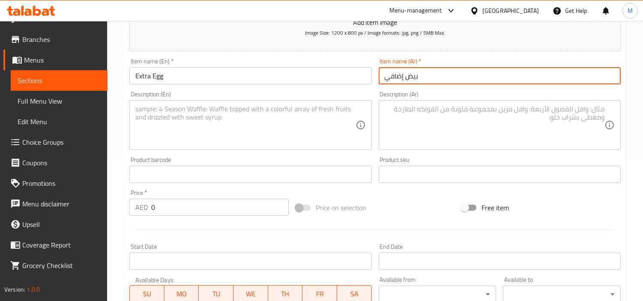
click at [188, 213] on input "0" at bounding box center [219, 207] width 137 height 17
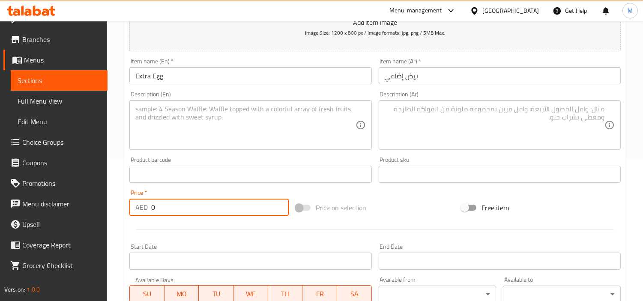
click at [188, 213] on input "0" at bounding box center [219, 207] width 137 height 17
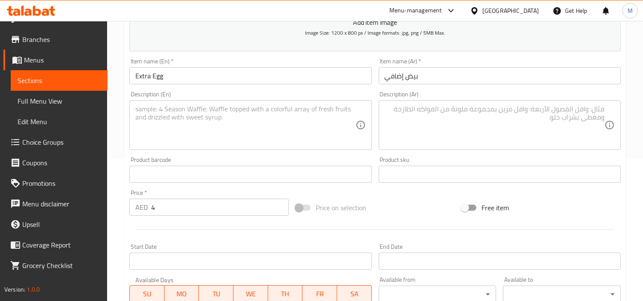
click at [195, 234] on div at bounding box center [375, 229] width 498 height 21
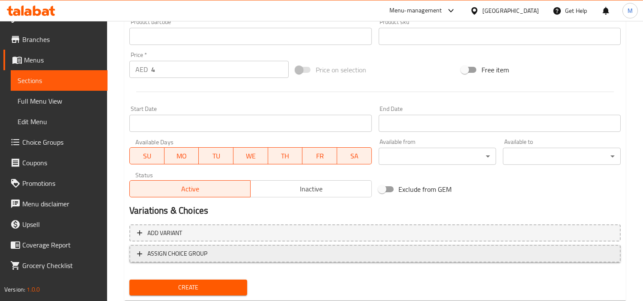
scroll to position [285, 0]
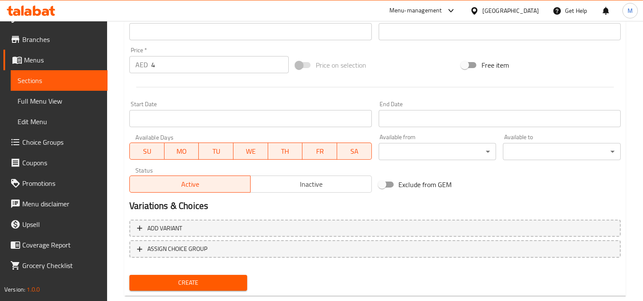
click at [212, 271] on span "Create" at bounding box center [188, 283] width 104 height 11
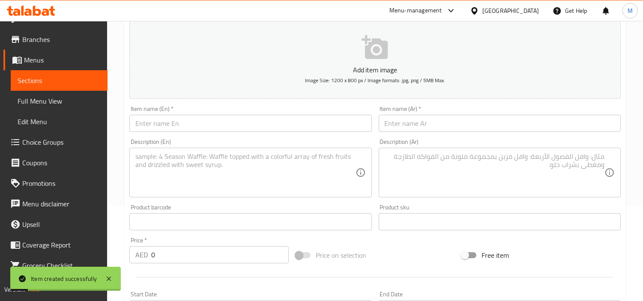
scroll to position [0, 0]
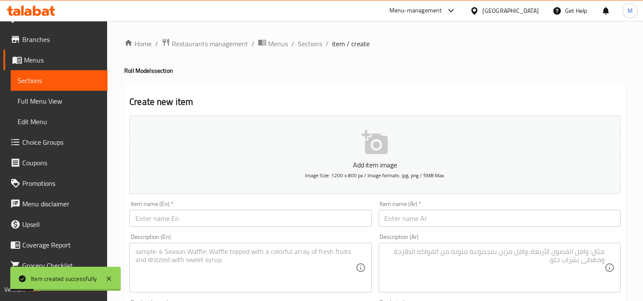
click at [222, 212] on input "text" at bounding box center [250, 218] width 242 height 17
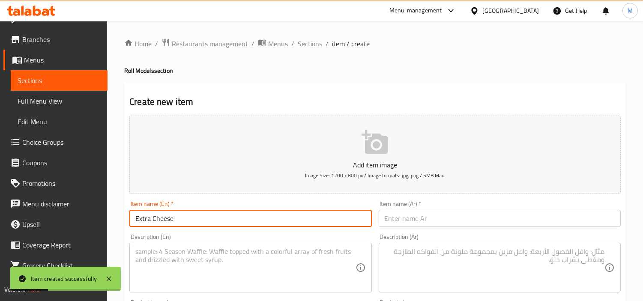
click at [441, 213] on input "text" at bounding box center [500, 218] width 242 height 17
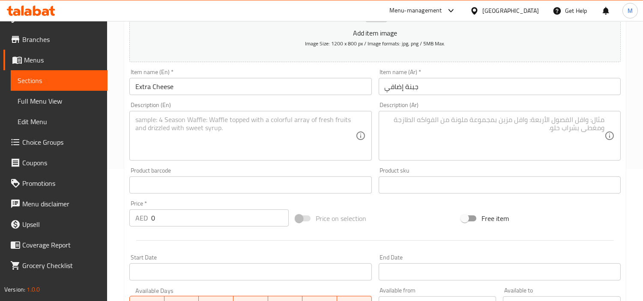
scroll to position [190, 0]
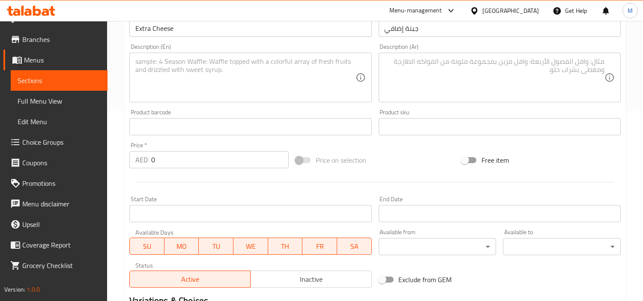
click at [173, 164] on input "0" at bounding box center [219, 159] width 137 height 17
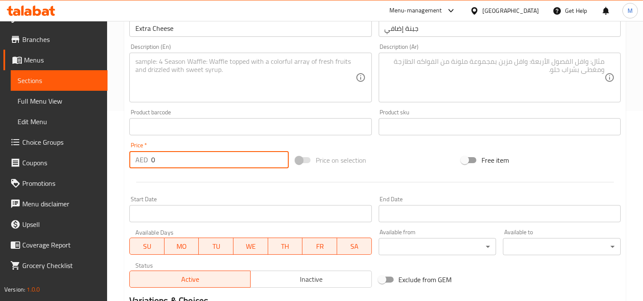
click at [173, 164] on input "0" at bounding box center [219, 159] width 137 height 17
click at [176, 137] on div "Product barcode Product barcode" at bounding box center [250, 122] width 249 height 33
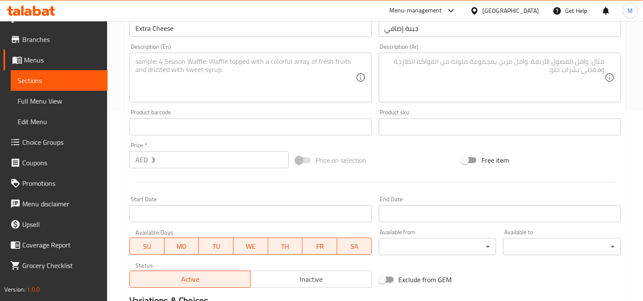
click at [209, 190] on div at bounding box center [375, 182] width 498 height 21
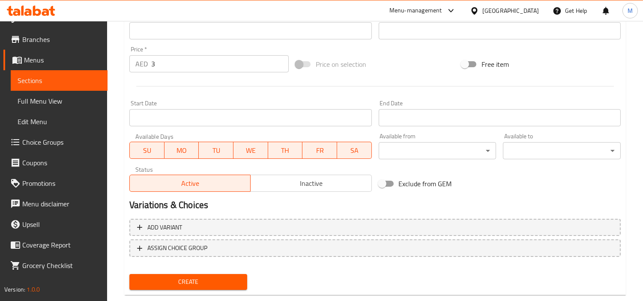
scroll to position [302, 0]
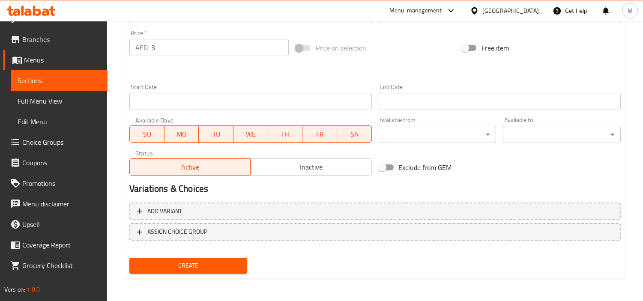
drag, startPoint x: 178, startPoint y: 263, endPoint x: 22, endPoint y: 234, distance: 159.0
click at [178, 263] on span "Create" at bounding box center [188, 265] width 104 height 11
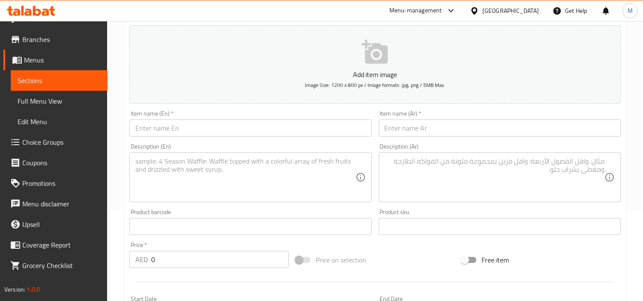
scroll to position [17, 0]
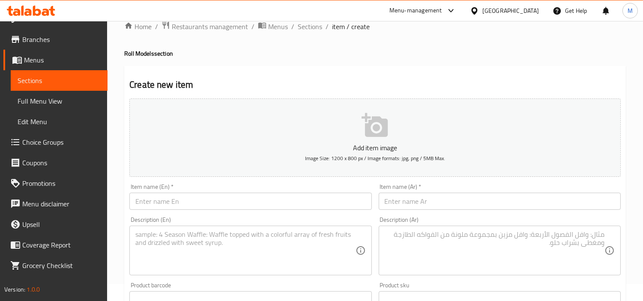
click at [193, 194] on input "text" at bounding box center [250, 201] width 242 height 17
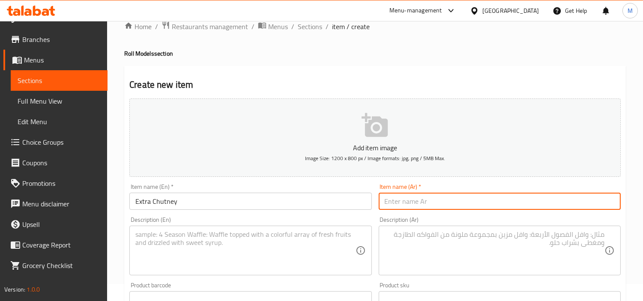
click at [468, 198] on input "text" at bounding box center [500, 201] width 242 height 17
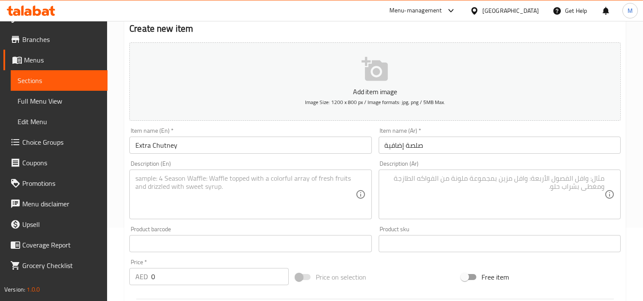
scroll to position [160, 0]
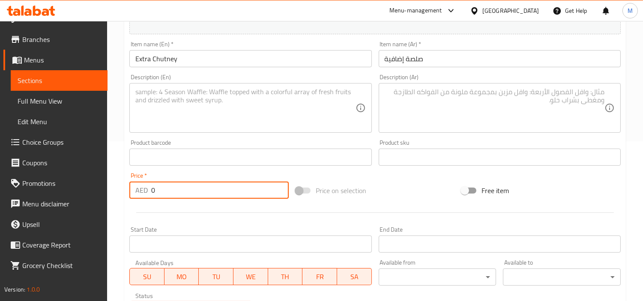
click at [198, 190] on input "0" at bounding box center [219, 190] width 137 height 17
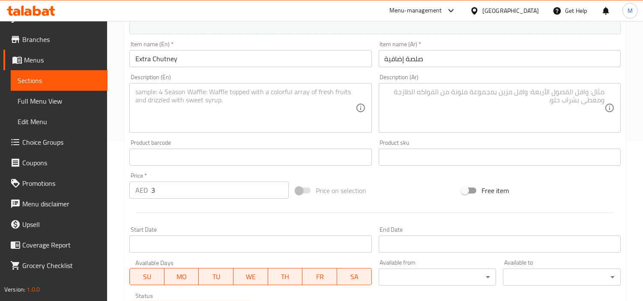
click at [191, 168] on div "Product barcode Product barcode" at bounding box center [250, 152] width 249 height 33
click at [198, 175] on div "Price   * AED 3 Price *" at bounding box center [208, 186] width 159 height 26
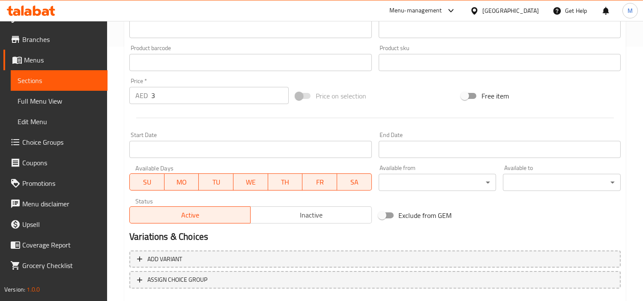
scroll to position [112, 0]
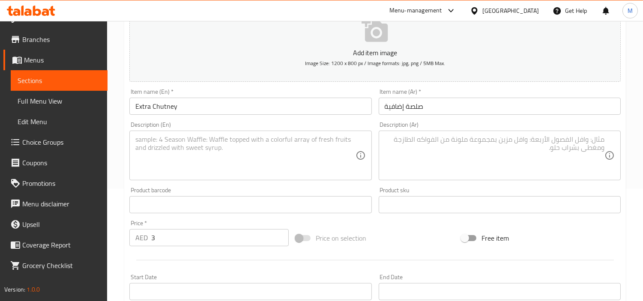
click at [192, 145] on textarea at bounding box center [245, 155] width 220 height 41
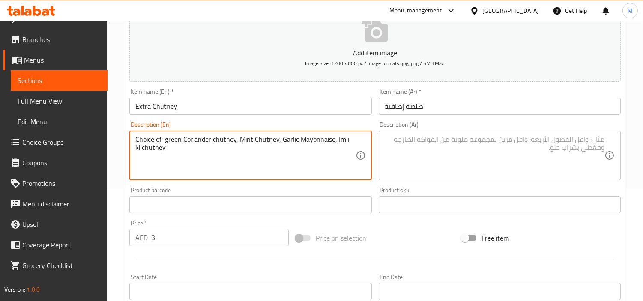
click at [166, 138] on textarea "Choice of green Coriander chutney, Mint Chutney, Garlic Mayonnaise, Imli ki chu…" at bounding box center [245, 155] width 220 height 41
click at [240, 164] on textarea "Choice of green Coriander chutney, Mint Chutney, Garlic Mayonnaise, Imli ki chu…" at bounding box center [245, 155] width 220 height 41
click at [326, 137] on textarea "Choice of green Coriander chutney, Mint Chutney, Garlic Mayonnaise, Imli ki chu…" at bounding box center [245, 155] width 220 height 41
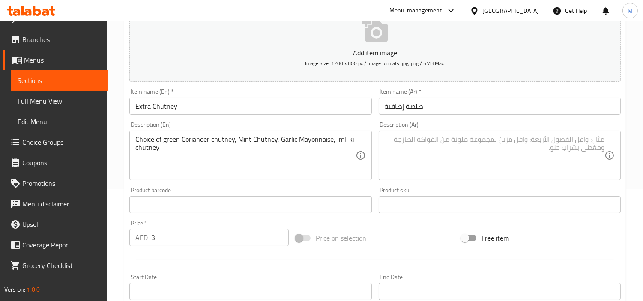
click at [450, 134] on div "Description (Ar)" at bounding box center [500, 156] width 242 height 50
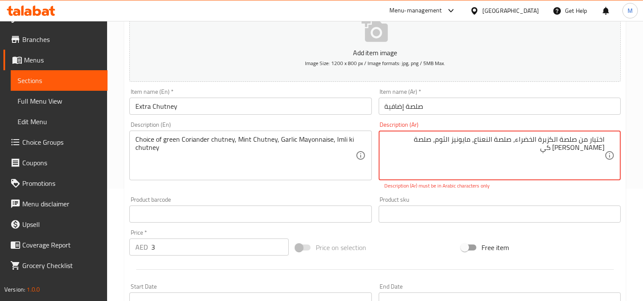
click at [395, 145] on textarea "اختيار من صلصة الكزبرة الخضراء، صلصة النعناع، ​​مايونيز الثوم، صلصة [PERSON_NAM…" at bounding box center [495, 155] width 220 height 41
click at [566, 167] on textarea "اختيار من صلصة الكزبرة الخضراء، صلصة النعناع، ​​مايونيز الثوم، صلصة [PERSON_NAM…" at bounding box center [495, 155] width 220 height 41
click at [512, 140] on textarea "اختيار من صلصة الكزبرة الخضراء، صلصة النعناع، ​​مايونيز الثوم، صلصة [PERSON_NAM…" at bounding box center [495, 155] width 220 height 41
click at [518, 185] on p "Description (Ar) must be in Arabic characters only" at bounding box center [500, 186] width 230 height 8
click at [559, 149] on textarea "اختيار من صلصة الكزبرة الخضراء، صلصة النعناع، ​​مايونيز الثوم، صلصة [PERSON_NAM…" at bounding box center [495, 155] width 220 height 41
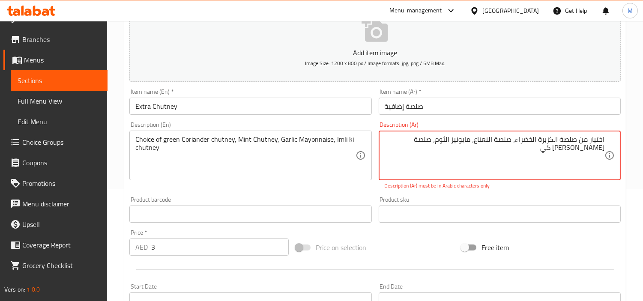
click at [516, 142] on textarea "اختيار من صلصة الكزبرة الخضراء، صلصة النعناع، ​​مايونيز الثوم، صلصة [PERSON_NAM…" at bounding box center [495, 155] width 220 height 41
click at [585, 148] on textarea "اختيار من صلصة الكزبرة الخضراء، صلصة النعناع، ​​مايونيز الثوم، صلصة [PERSON_NAM…" at bounding box center [495, 155] width 220 height 41
click at [560, 191] on div "Description (Ar) اختيار من صلصة الكزبرة الخضراء، صلصة النعناع، ​​مايونيز الثوم،…" at bounding box center [499, 155] width 249 height 75
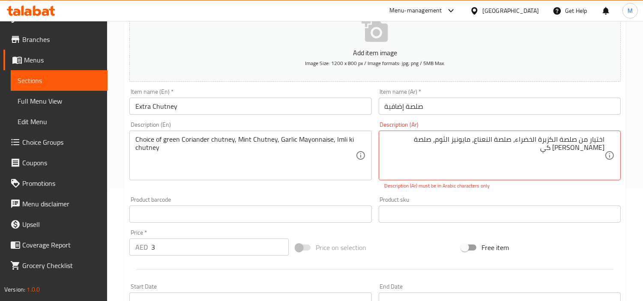
click at [560, 191] on div "Description (Ar) اختيار من صلصة الكزبرة الخضراء، صلصة النعناع، ​​مايونيز الثوم،…" at bounding box center [499, 155] width 249 height 75
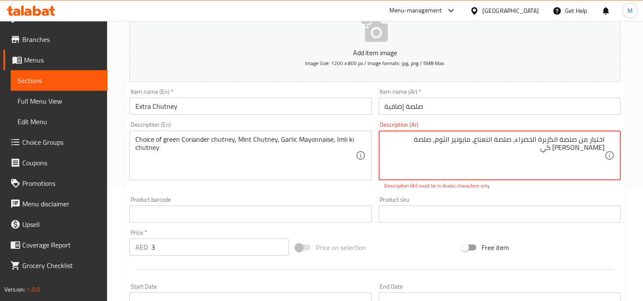
click at [576, 140] on textarea "اختيار من صلصة الكزبرة الخضراء، صلصة النعناع، ​​مايونيز الثوم، صلصة [PERSON_NAM…" at bounding box center [495, 155] width 220 height 41
click at [557, 138] on textarea "اختيار من صلصة الكزبرة الخضراء، صلصة النعناع، ​​مايونيز الثوم، صلصة [PERSON_NAM…" at bounding box center [495, 155] width 220 height 41
click at [559, 140] on textarea "اختيار من صلصة الكزبرة الخضراء، صلصة النعناع، ​​مايونيز الثوم، صلصة [PERSON_NAM…" at bounding box center [495, 155] width 220 height 41
click at [538, 137] on textarea "اختيار من صلصة الكزبرة الخضراء، صلصة النعناع، ​​مايونيز الثوم، صلصة [PERSON_NAM…" at bounding box center [495, 155] width 220 height 41
click at [536, 138] on textarea "اختيار من صلصة الكزبرة الخضراء، صلصة النعناع، ​​مايونيز الثوم، صلصة [PERSON_NAM…" at bounding box center [495, 155] width 220 height 41
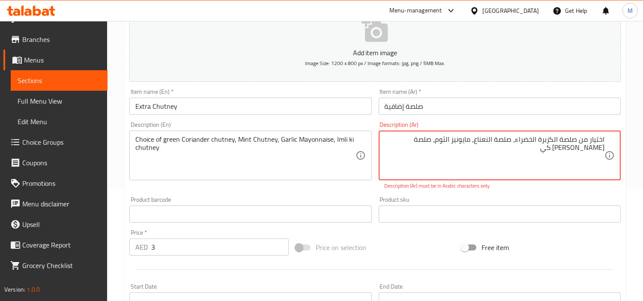
click at [537, 136] on textarea "اختيار من صلصة الكزبرة الخضراء، صلصة النعناع، ​​مايونيز الثوم، صلصة [PERSON_NAM…" at bounding box center [495, 155] width 220 height 41
click at [511, 140] on textarea "اختيار من صلصة الكزبرة الخضراء، صلصة النعناع، ​​مايونيز الثوم، صلصة [PERSON_NAM…" at bounding box center [495, 155] width 220 height 41
click at [493, 140] on textarea "اختيار من صلصة الكزبرة الخضراء، صلصة النعناع، ​​مايونيز الثوم، صلصة [PERSON_NAM…" at bounding box center [495, 155] width 220 height 41
click at [471, 139] on textarea "اختيار من صلصة الكزبرة الخضراء، صلصة النعناع، ​​مايونيز الثوم، صلصة [PERSON_NAM…" at bounding box center [495, 155] width 220 height 41
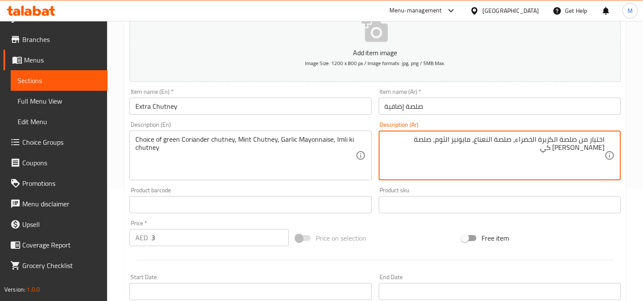
click at [488, 184] on div "Product sku Product sku" at bounding box center [499, 200] width 249 height 33
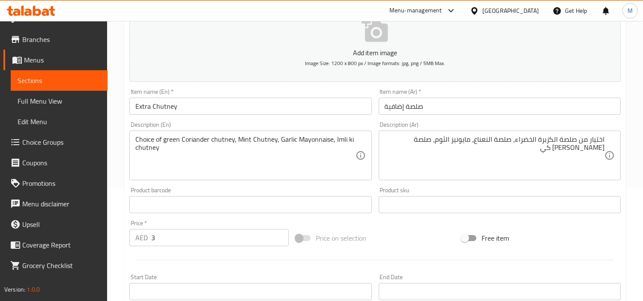
click at [494, 190] on div "Product sku Product sku" at bounding box center [500, 200] width 242 height 26
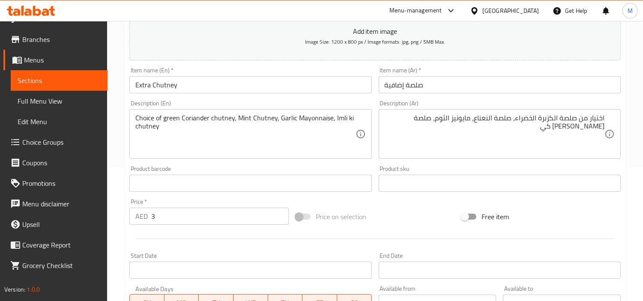
scroll to position [143, 0]
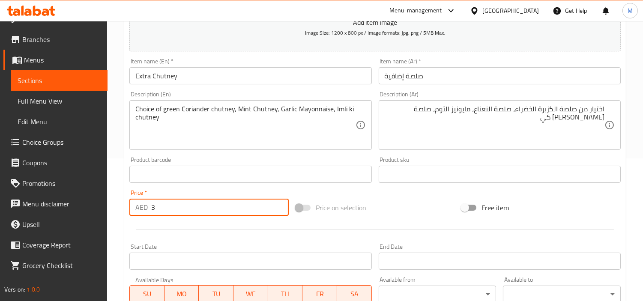
click at [165, 209] on input "3" at bounding box center [219, 207] width 137 height 17
click at [186, 191] on div "Price   * AED 0 Price *" at bounding box center [208, 203] width 159 height 26
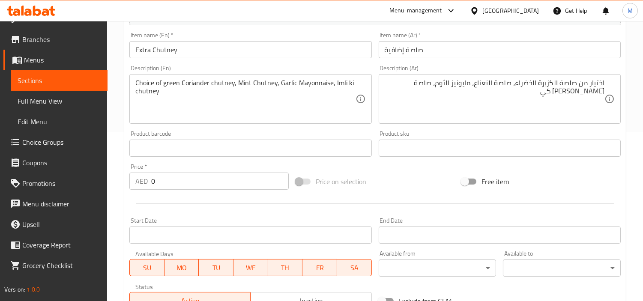
scroll to position [190, 0]
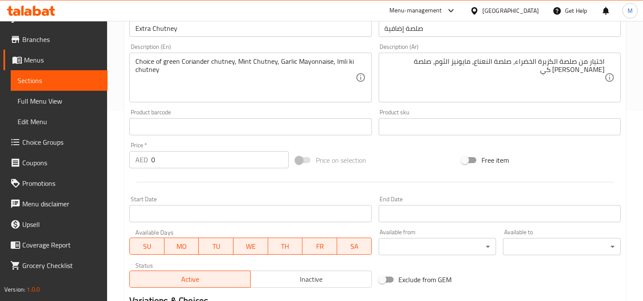
click at [117, 165] on div "Home / Restaurants management / Menus / Sections / item / create Roll Models se…" at bounding box center [375, 123] width 536 height 584
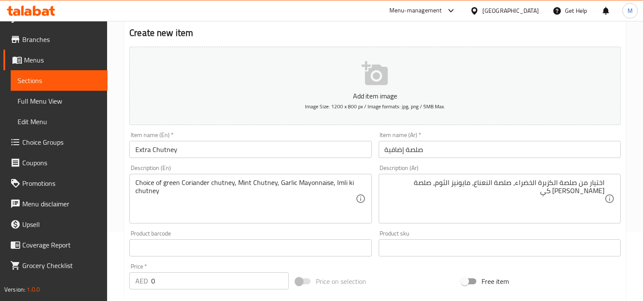
scroll to position [0, 0]
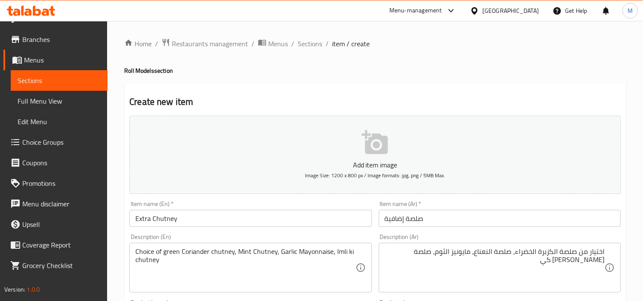
click at [132, 104] on h2 "Create new item" at bounding box center [374, 102] width 491 height 13
drag, startPoint x: 132, startPoint y: 104, endPoint x: 150, endPoint y: 106, distance: 18.2
click at [142, 106] on h2 "Create new item" at bounding box center [374, 102] width 491 height 13
click at [176, 108] on h2 "Create new item" at bounding box center [374, 102] width 491 height 13
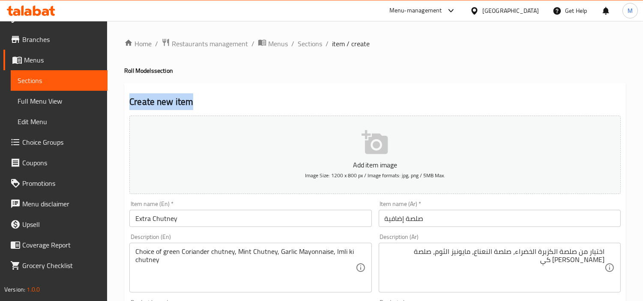
drag, startPoint x: 130, startPoint y: 99, endPoint x: 192, endPoint y: 99, distance: 62.1
click at [192, 99] on h2 "Create new item" at bounding box center [374, 102] width 491 height 13
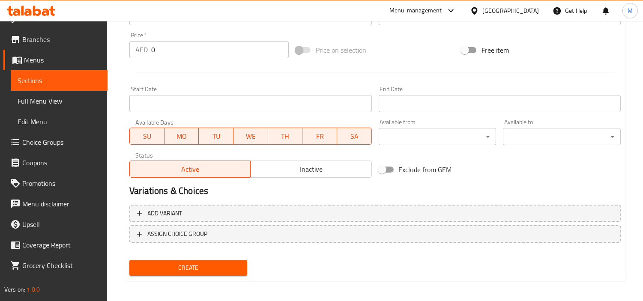
scroll to position [302, 0]
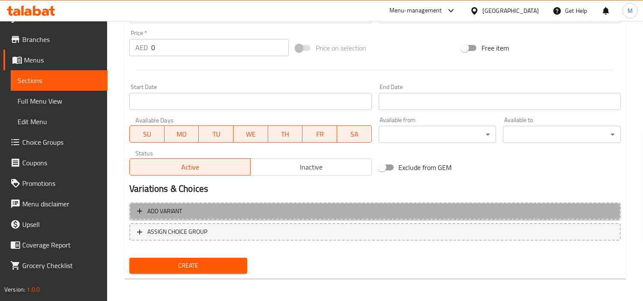
click at [245, 211] on span "Add variant" at bounding box center [375, 211] width 476 height 11
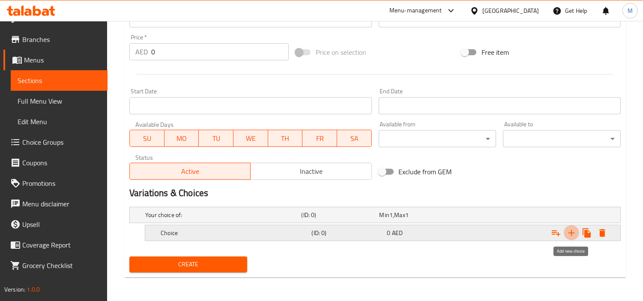
click at [572, 233] on icon "Expand" at bounding box center [571, 233] width 10 height 10
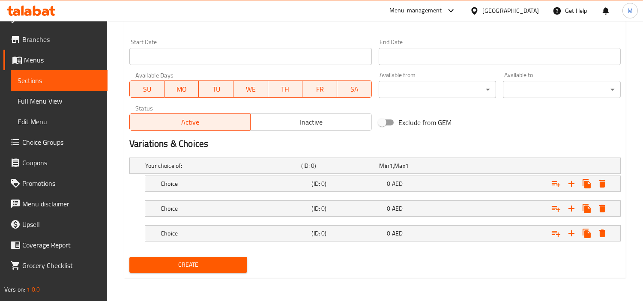
scroll to position [348, 0]
click at [236, 183] on h5 "Choice" at bounding box center [234, 183] width 147 height 9
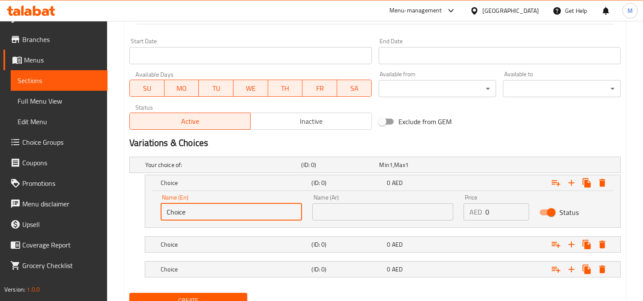
click at [207, 217] on input "Choice" at bounding box center [231, 211] width 141 height 17
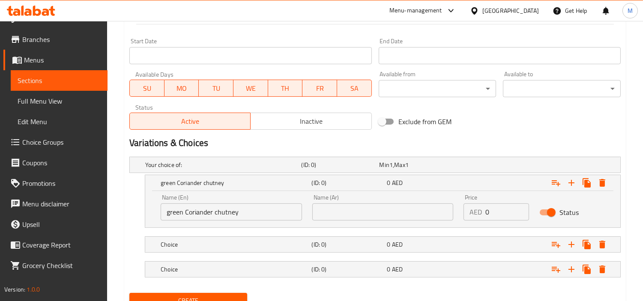
click at [403, 211] on input "text" at bounding box center [382, 211] width 141 height 17
click at [228, 242] on h5 "Choice" at bounding box center [234, 244] width 147 height 9
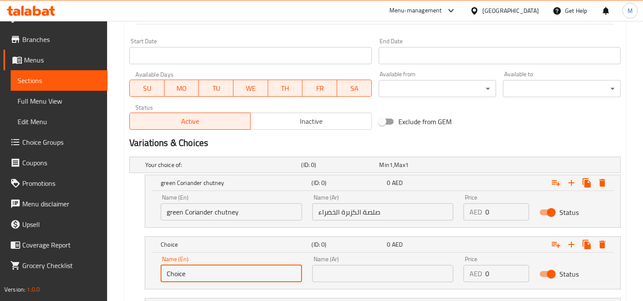
click at [205, 271] on input "Choice" at bounding box center [231, 273] width 141 height 17
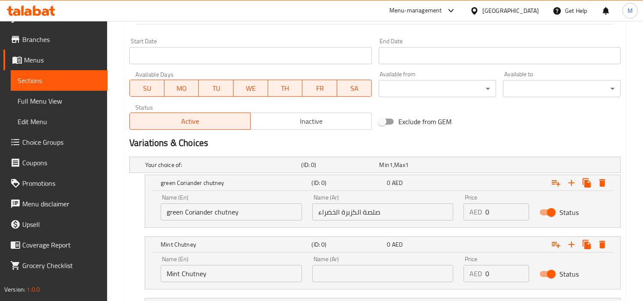
click at [385, 271] on input "text" at bounding box center [382, 273] width 141 height 17
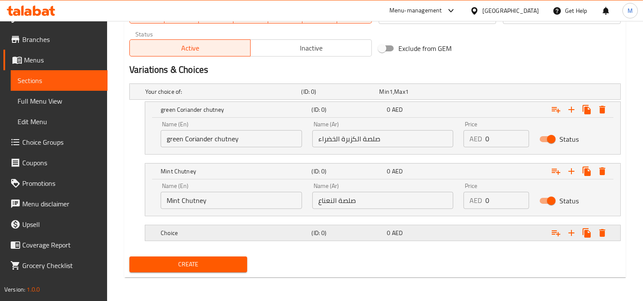
click at [214, 236] on h5 "Choice" at bounding box center [234, 233] width 147 height 9
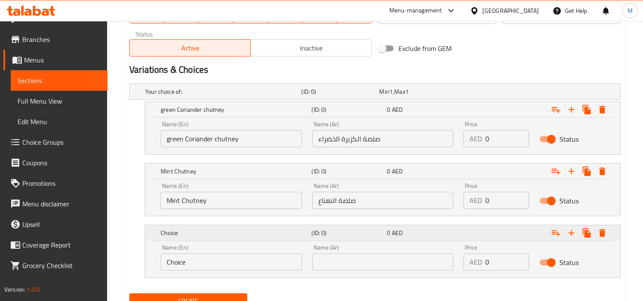
scroll to position [459, 0]
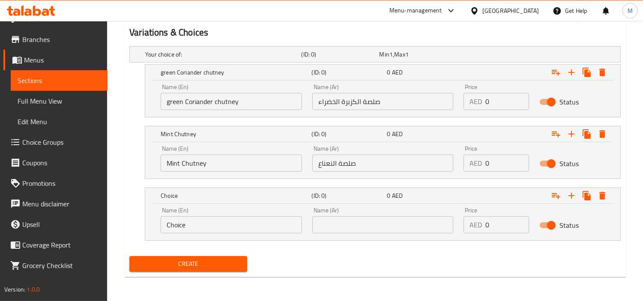
click at [211, 228] on input "Choice" at bounding box center [231, 224] width 141 height 17
click at [377, 223] on input "text" at bounding box center [382, 224] width 141 height 17
drag, startPoint x: 572, startPoint y: 198, endPoint x: 540, endPoint y: 215, distance: 36.6
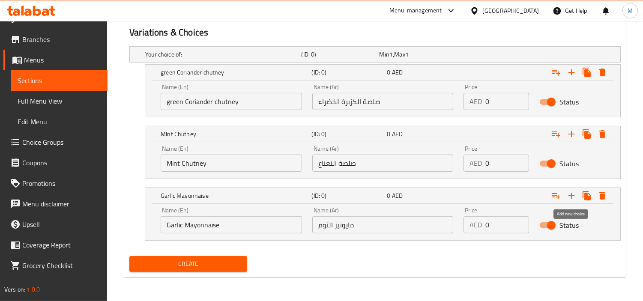
click at [572, 198] on icon "Expand" at bounding box center [571, 196] width 10 height 10
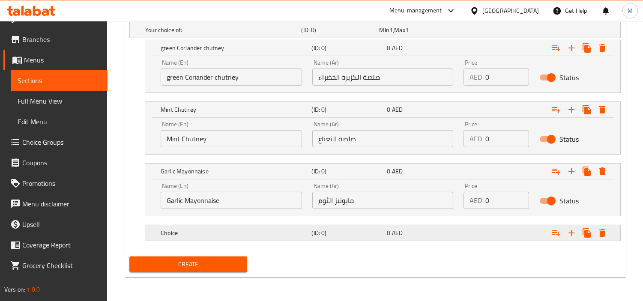
click at [224, 240] on div "Choice (ID: 0) 0 AED" at bounding box center [385, 233] width 453 height 19
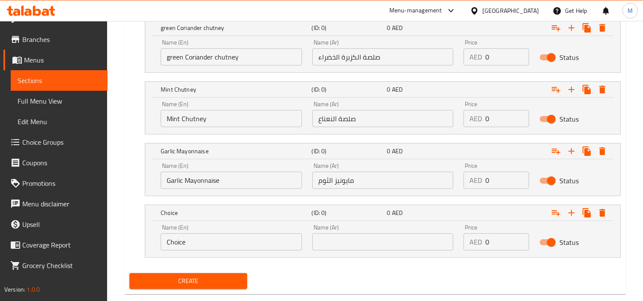
scroll to position [520, 0]
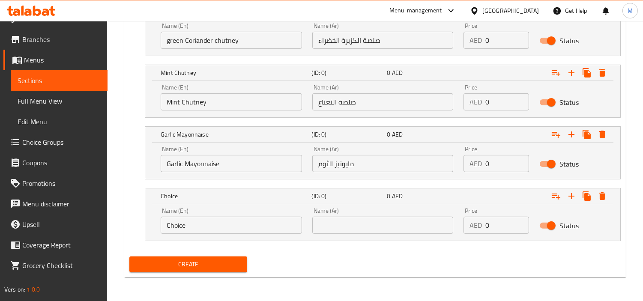
click at [197, 213] on div "Name (En) Choice Name (En)" at bounding box center [231, 221] width 141 height 26
click at [199, 220] on input "Choice" at bounding box center [231, 225] width 141 height 17
click at [195, 228] on input "Imli ki chutney" at bounding box center [231, 225] width 141 height 17
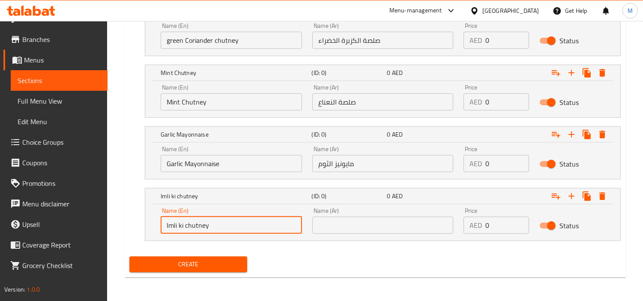
click at [195, 228] on input "Imli ki chutney" at bounding box center [231, 225] width 141 height 17
click at [385, 223] on input "text" at bounding box center [382, 225] width 141 height 17
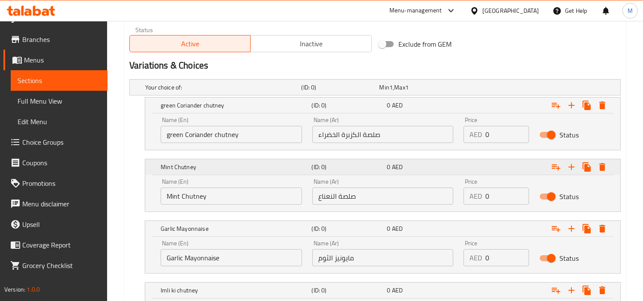
scroll to position [425, 0]
click at [494, 134] on input "0" at bounding box center [507, 135] width 44 height 17
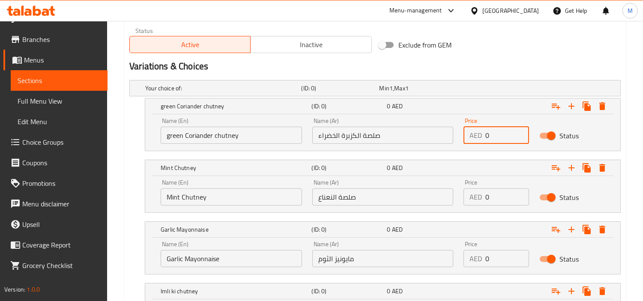
click at [494, 134] on input "0" at bounding box center [507, 135] width 44 height 17
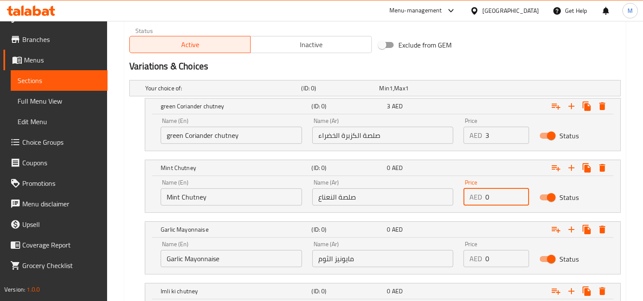
click at [500, 200] on input "0" at bounding box center [507, 196] width 44 height 17
click at [500, 200] on input "3" at bounding box center [507, 196] width 44 height 17
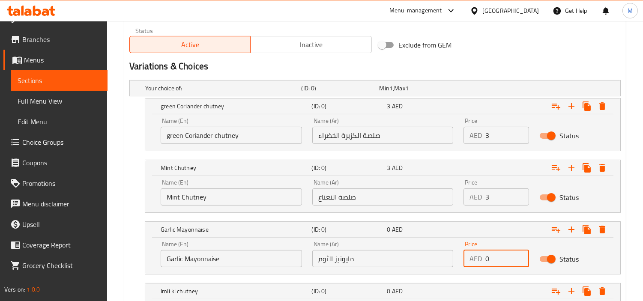
click at [508, 251] on input "0" at bounding box center [507, 258] width 44 height 17
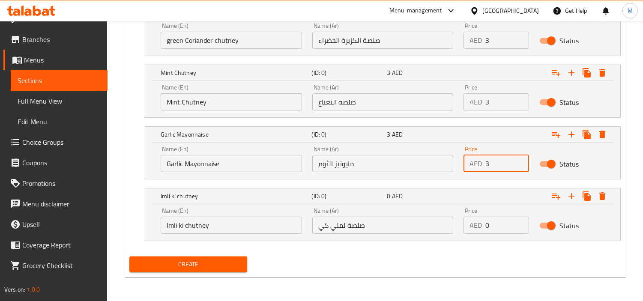
click at [502, 224] on input "0" at bounding box center [507, 225] width 44 height 17
click at [463, 260] on div "Create" at bounding box center [375, 264] width 498 height 23
click at [192, 257] on button "Create" at bounding box center [188, 265] width 118 height 16
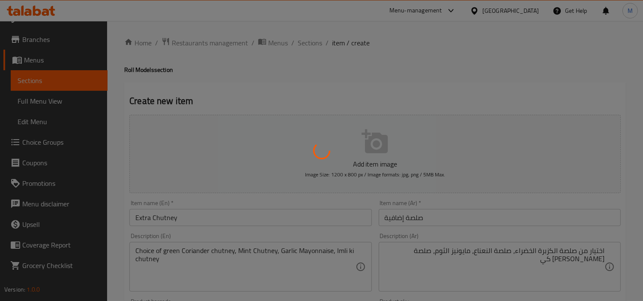
scroll to position [0, 0]
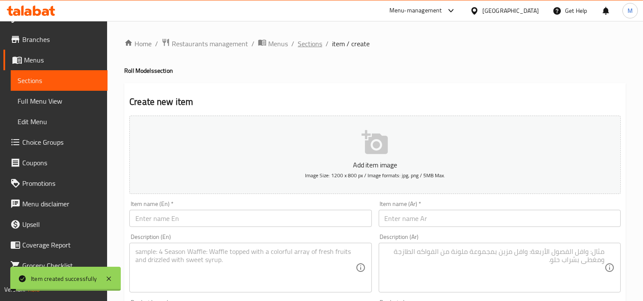
click at [308, 42] on span "Sections" at bounding box center [310, 44] width 24 height 10
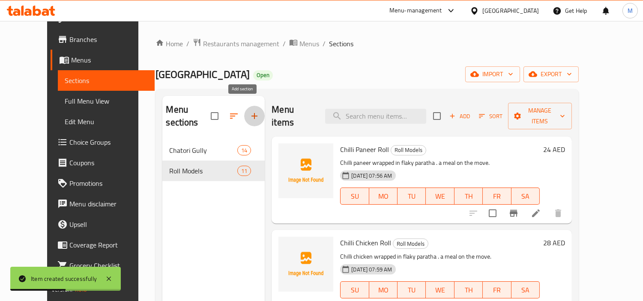
click at [249, 111] on icon "button" at bounding box center [254, 116] width 10 height 10
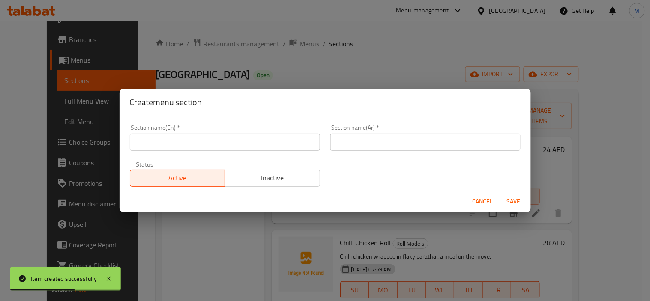
click at [204, 146] on input "text" at bounding box center [225, 142] width 190 height 17
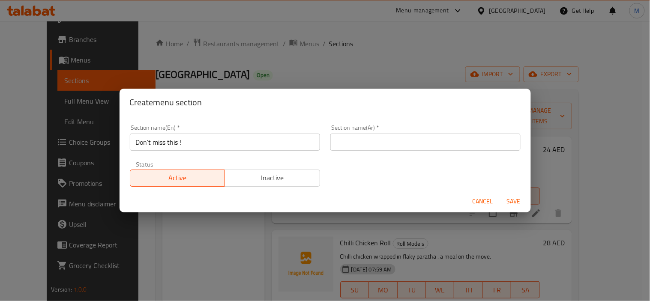
click at [449, 146] on input "text" at bounding box center [425, 142] width 190 height 17
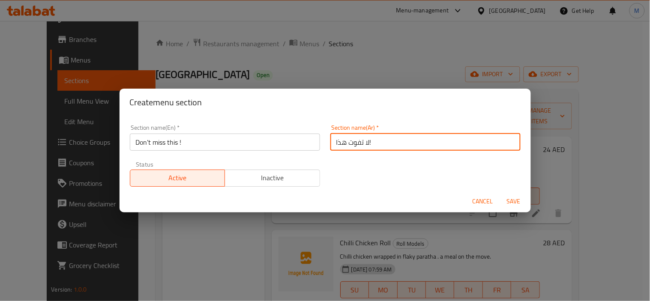
click at [511, 202] on span "Save" at bounding box center [513, 201] width 21 height 11
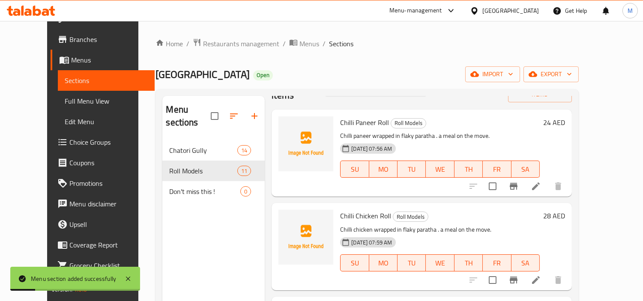
scroll to position [48, 0]
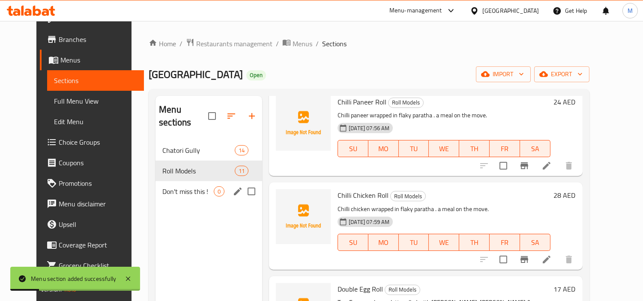
click at [182, 186] on span "Don't miss this !" at bounding box center [187, 191] width 51 height 10
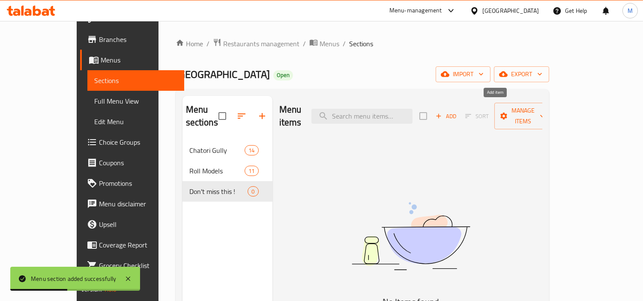
click at [457, 111] on span "Add" at bounding box center [445, 116] width 23 height 10
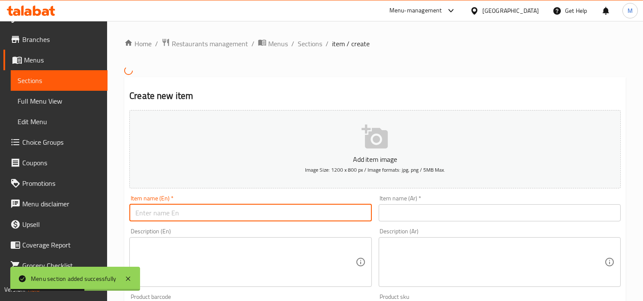
click at [246, 215] on input "text" at bounding box center [250, 212] width 242 height 17
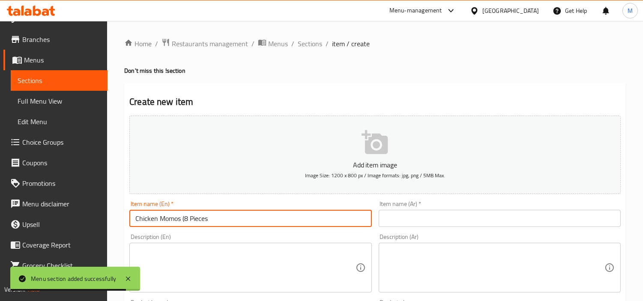
click at [185, 218] on input "Chicken Momos (8 Pieces" at bounding box center [250, 218] width 242 height 17
click at [194, 215] on input "Chicken Momos 8 Pieces" at bounding box center [250, 218] width 242 height 17
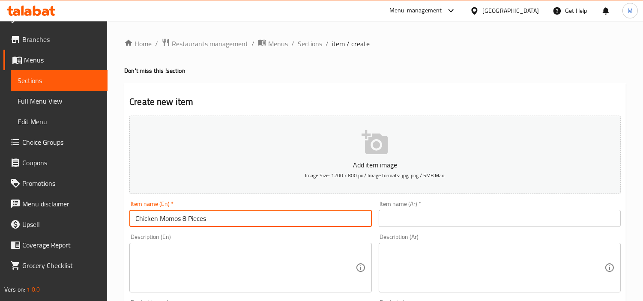
click at [194, 215] on input "Chicken Momos 8 Pieces" at bounding box center [250, 218] width 242 height 17
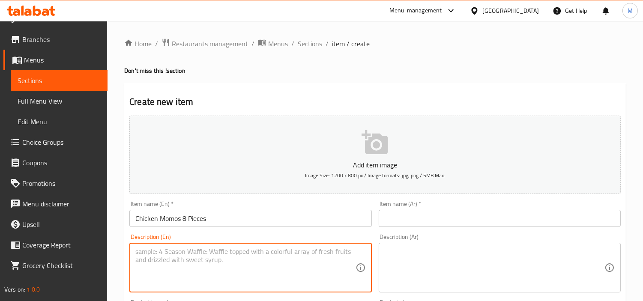
click at [233, 264] on textarea at bounding box center [245, 268] width 220 height 41
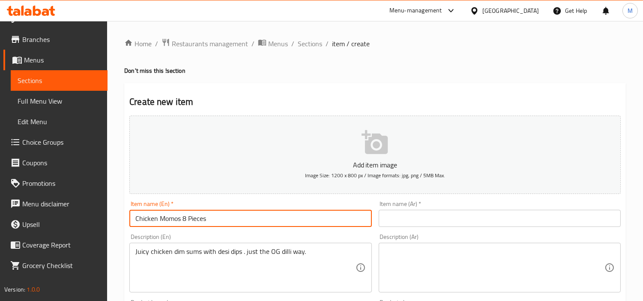
click at [181, 215] on input "Chicken Momos 8 Pieces" at bounding box center [250, 218] width 242 height 17
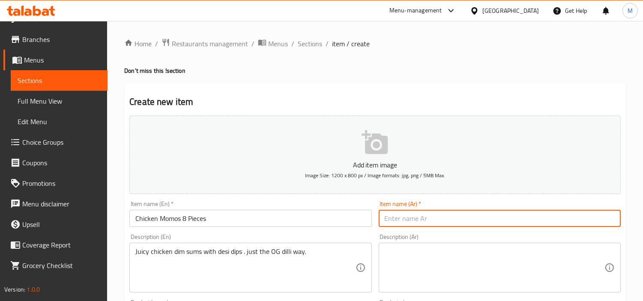
click at [477, 218] on input "text" at bounding box center [500, 218] width 242 height 17
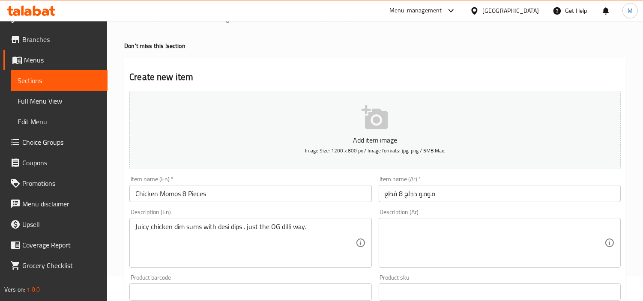
scroll to position [95, 0]
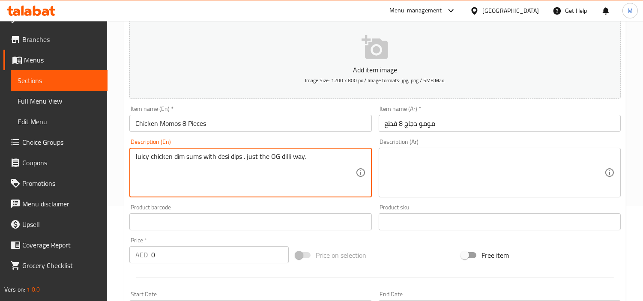
click at [284, 159] on textarea "Juicy chicken dim sums with desi dips . just the OG dilli way." at bounding box center [245, 172] width 220 height 41
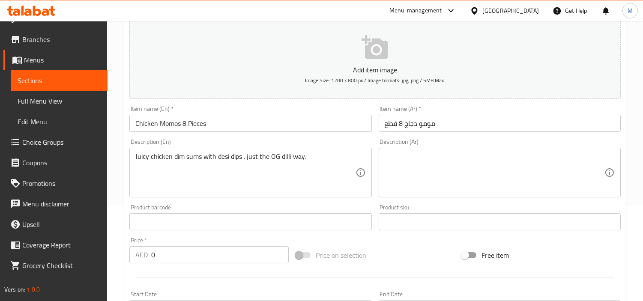
click at [438, 165] on textarea at bounding box center [495, 172] width 220 height 41
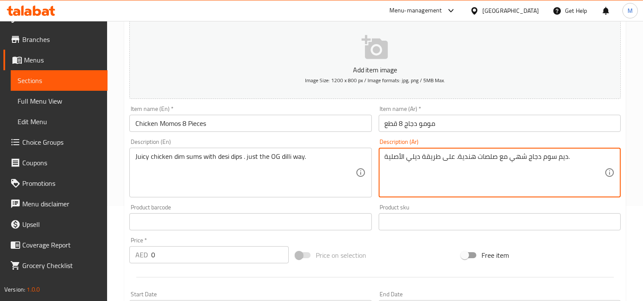
click at [540, 159] on textarea "ديم سوم دجاج شهي مع صلصات هندية. على طريقة ديلي الأصلية." at bounding box center [495, 172] width 220 height 41
click at [542, 155] on textarea "ديم سوم دجاج شهي مع صلصات هندية. على طريقة ديلي الأصلية." at bounding box center [495, 172] width 220 height 41
click at [520, 155] on textarea "ديم سومس دجاج شهي مع صلصات هندية. على طريقة ديلي الأصلية." at bounding box center [495, 172] width 220 height 41
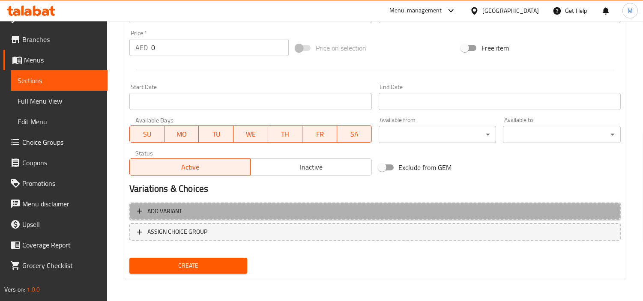
click at [297, 212] on span "Add variant" at bounding box center [375, 211] width 476 height 11
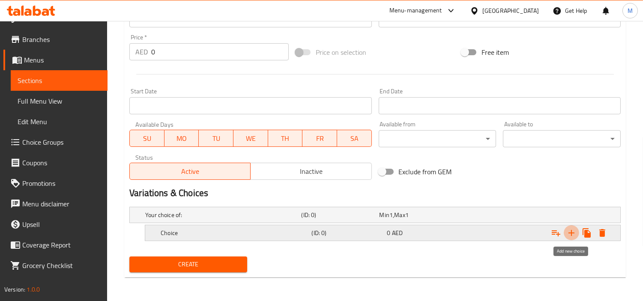
click at [569, 233] on icon "Expand" at bounding box center [571, 233] width 6 height 6
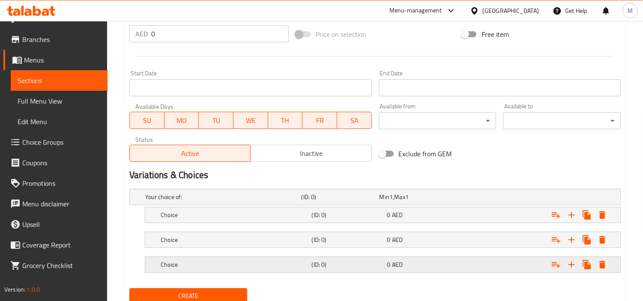
scroll to position [348, 0]
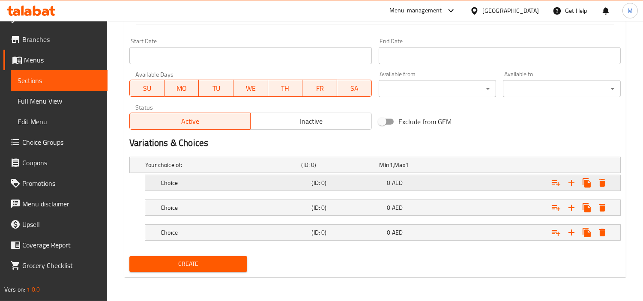
click at [180, 182] on h5 "Choice" at bounding box center [234, 183] width 147 height 9
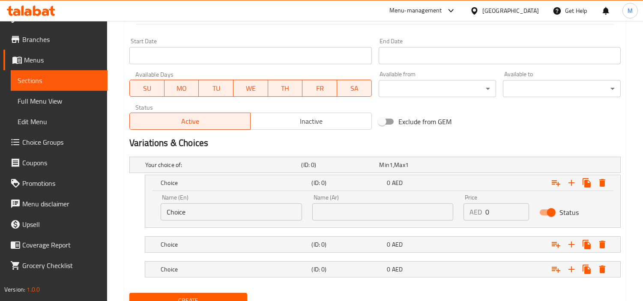
click at [197, 209] on input "Choice" at bounding box center [231, 211] width 141 height 17
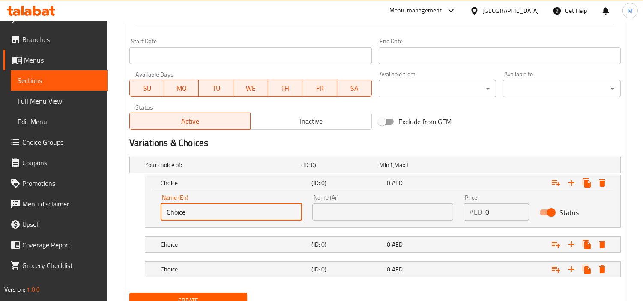
click at [197, 209] on input "Choice" at bounding box center [231, 211] width 141 height 17
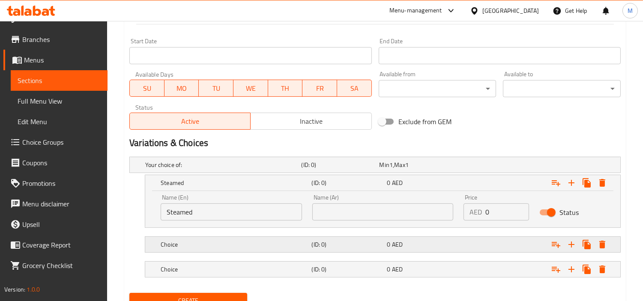
click at [230, 250] on div "Choice" at bounding box center [234, 245] width 151 height 12
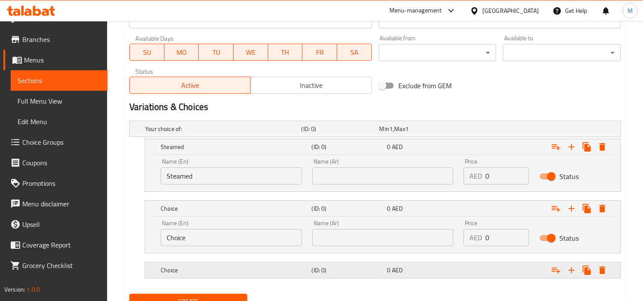
scroll to position [421, 0]
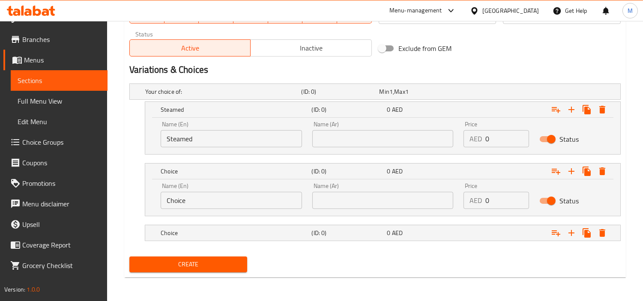
click at [212, 203] on input "Choice" at bounding box center [231, 200] width 141 height 17
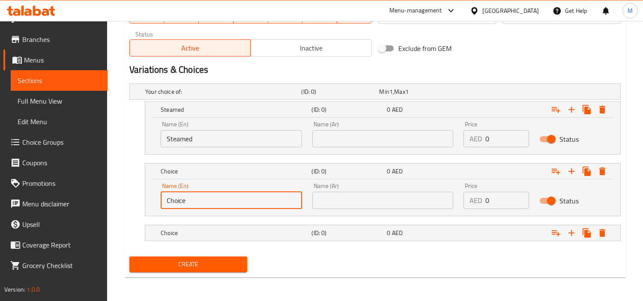
click at [212, 203] on input "Choice" at bounding box center [231, 200] width 141 height 17
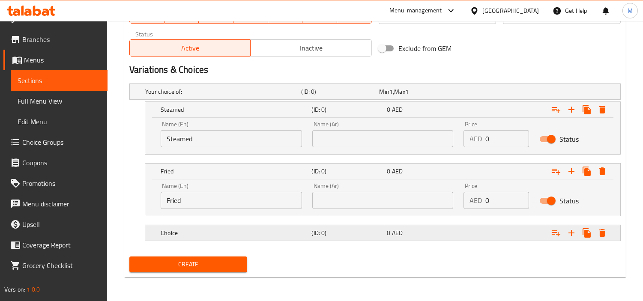
click at [210, 235] on h5 "Choice" at bounding box center [234, 233] width 147 height 9
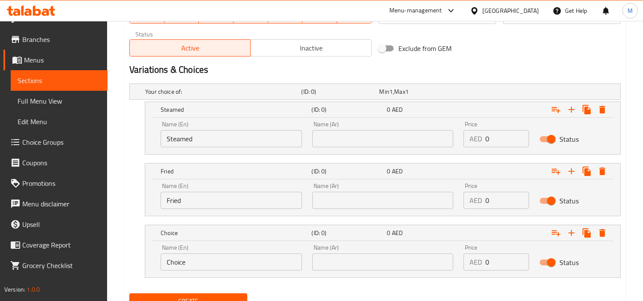
click at [218, 258] on input "Choice" at bounding box center [231, 262] width 141 height 17
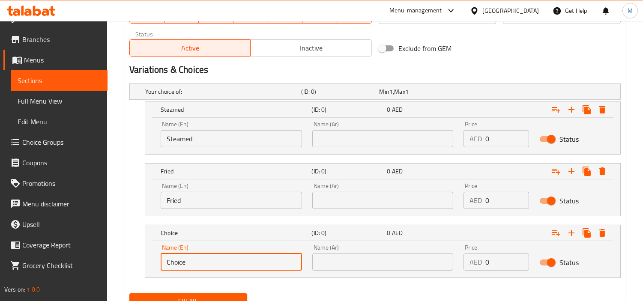
click at [218, 258] on input "Choice" at bounding box center [231, 262] width 141 height 17
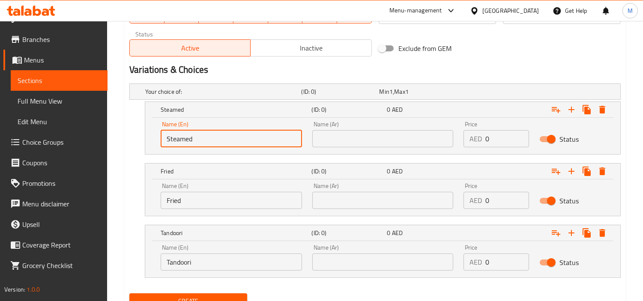
click at [200, 140] on input "Steamed" at bounding box center [231, 138] width 141 height 17
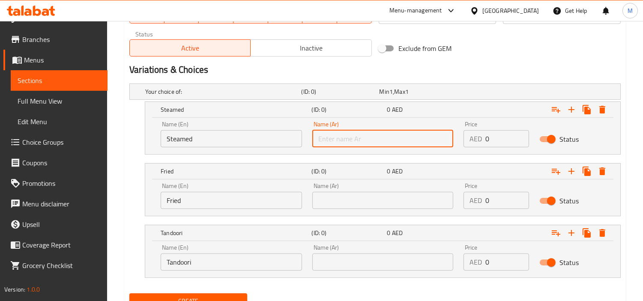
click at [399, 137] on input "text" at bounding box center [382, 138] width 141 height 17
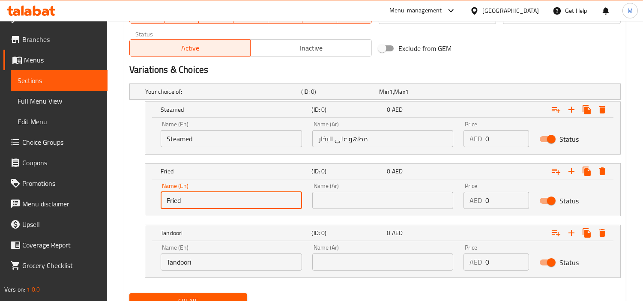
click at [182, 198] on input "Fried" at bounding box center [231, 200] width 141 height 17
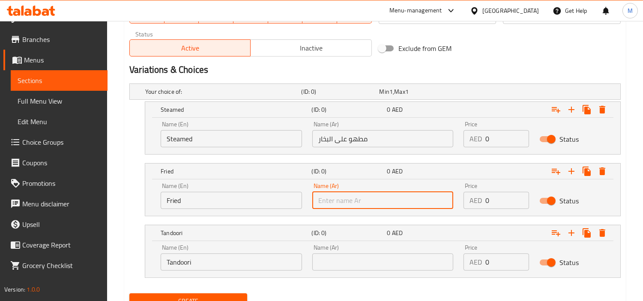
click at [337, 200] on input "text" at bounding box center [382, 200] width 141 height 17
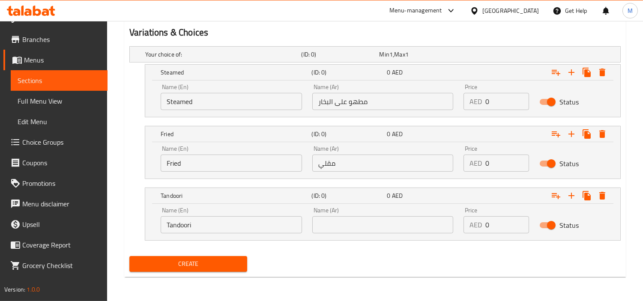
click at [176, 225] on input "Tandoori" at bounding box center [231, 224] width 141 height 17
click at [352, 219] on input "text" at bounding box center [382, 224] width 141 height 17
click at [352, 245] on nav at bounding box center [374, 245] width 491 height 7
click at [495, 104] on input "0" at bounding box center [507, 101] width 44 height 17
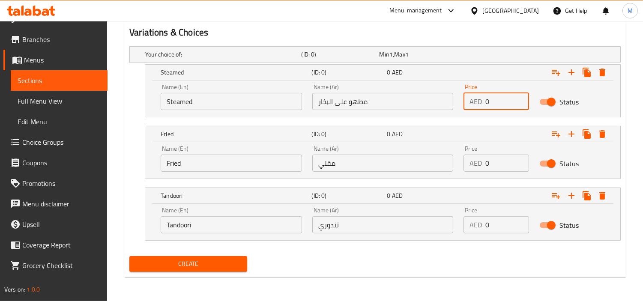
click at [495, 104] on input "0" at bounding box center [507, 101] width 44 height 17
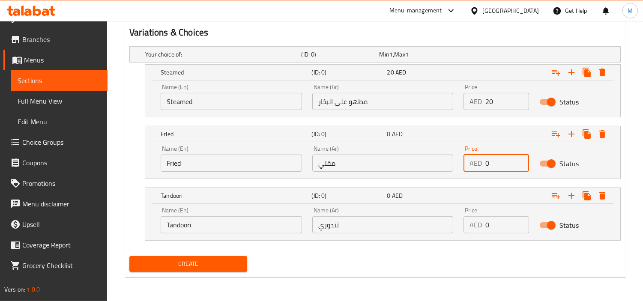
click at [504, 157] on input "0" at bounding box center [507, 163] width 44 height 17
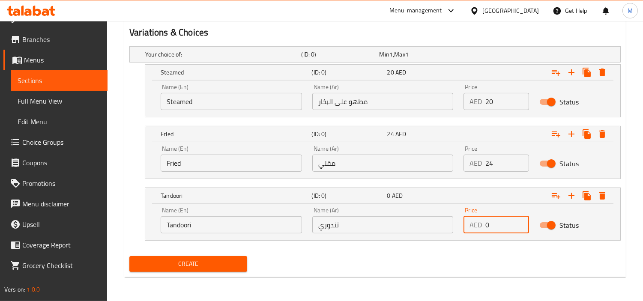
click at [499, 227] on input "0" at bounding box center [507, 224] width 44 height 17
click at [438, 260] on div "Create" at bounding box center [375, 264] width 498 height 23
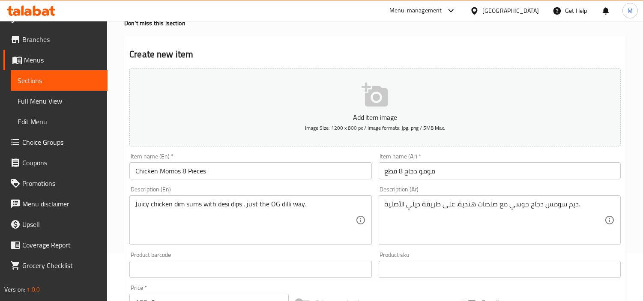
scroll to position [0, 0]
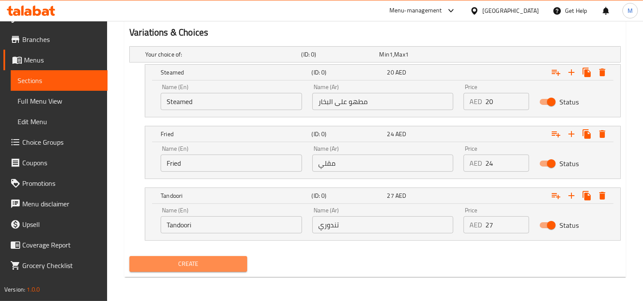
click at [179, 262] on span "Create" at bounding box center [188, 264] width 104 height 11
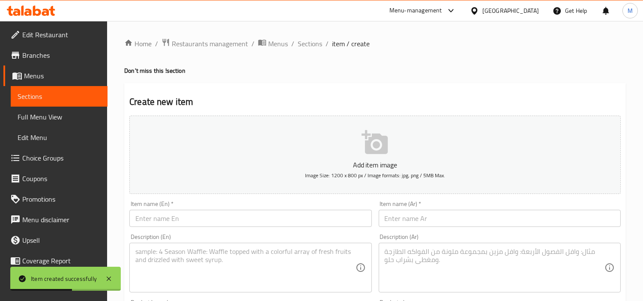
click at [152, 216] on input "text" at bounding box center [250, 218] width 242 height 17
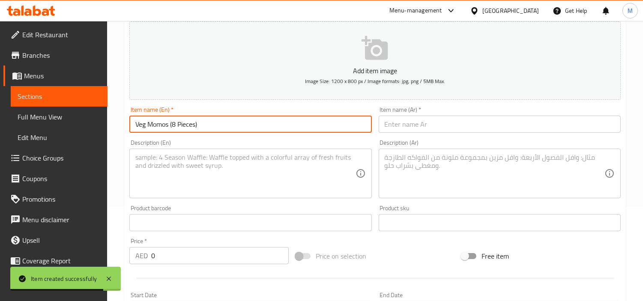
scroll to position [95, 0]
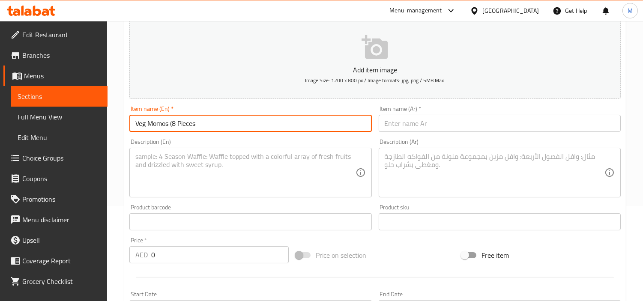
click at [174, 122] on input "Veg Momos (8 Pieces" at bounding box center [250, 123] width 242 height 17
click at [174, 122] on input "Veg Momos 8 Pieces" at bounding box center [250, 123] width 242 height 17
click at [217, 120] on input "Veg Momos 8 Pieces" at bounding box center [250, 123] width 242 height 17
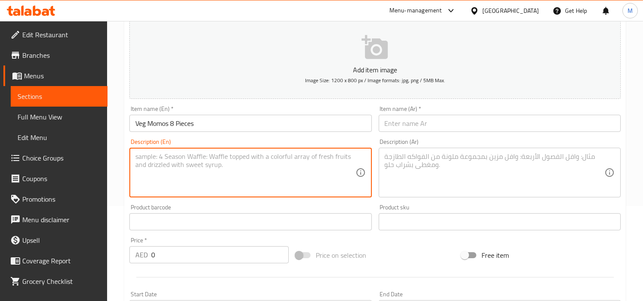
click at [198, 186] on textarea at bounding box center [245, 172] width 220 height 41
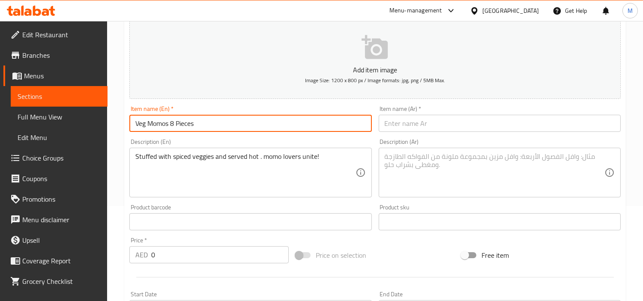
click at [182, 125] on input "Veg Momos 8 Pieces" at bounding box center [250, 123] width 242 height 17
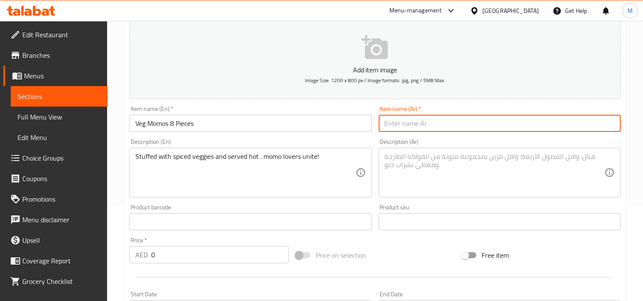
click at [451, 131] on input "text" at bounding box center [500, 123] width 242 height 17
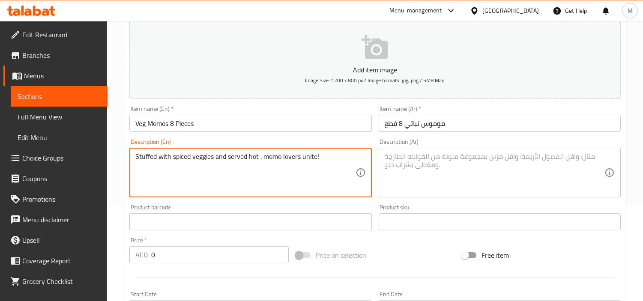
click at [302, 156] on textarea "Stuffed with spiced veggies and served hot . momo lovers unite!" at bounding box center [245, 172] width 220 height 41
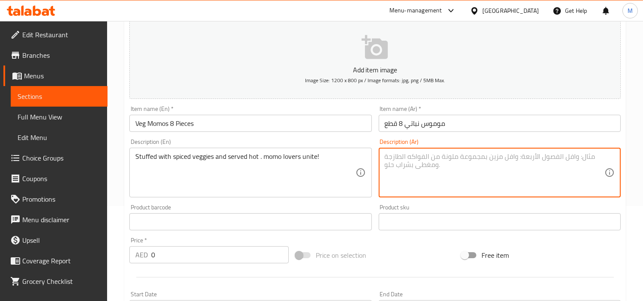
click at [472, 161] on textarea at bounding box center [495, 172] width 220 height 41
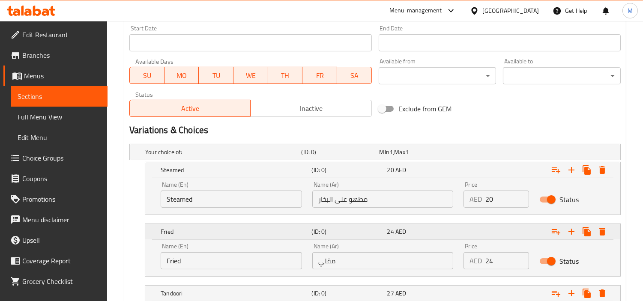
scroll to position [459, 0]
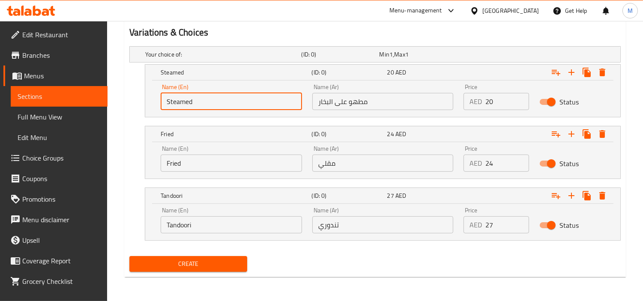
click at [194, 104] on input "Steamed" at bounding box center [231, 101] width 141 height 17
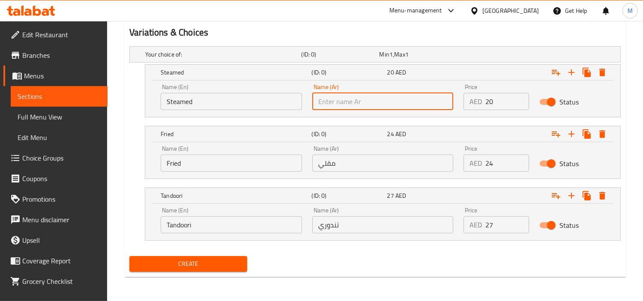
click at [340, 104] on input "text" at bounding box center [382, 101] width 141 height 17
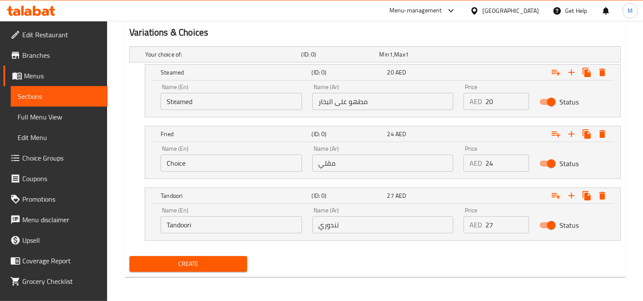
click at [225, 167] on input "Choice" at bounding box center [231, 163] width 141 height 17
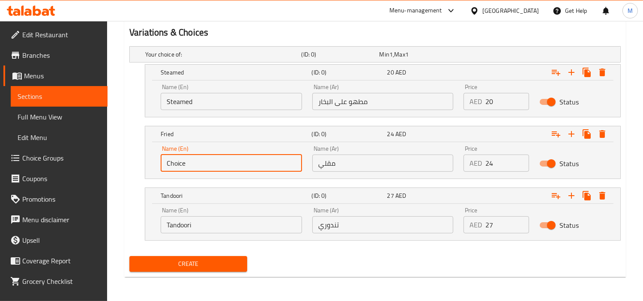
click at [225, 167] on input "Choice" at bounding box center [231, 163] width 141 height 17
click at [225, 167] on input "Fried" at bounding box center [231, 163] width 141 height 17
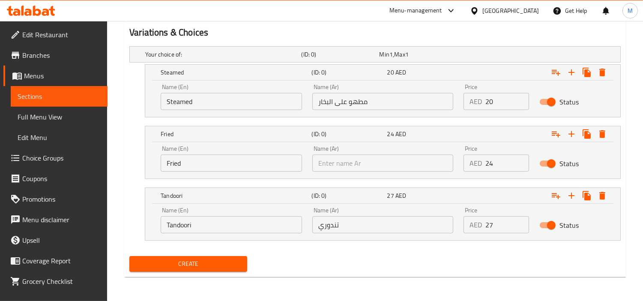
click at [410, 163] on input "text" at bounding box center [382, 163] width 141 height 17
click at [223, 224] on input "Tandoori" at bounding box center [231, 224] width 141 height 17
click at [223, 224] on input "Choice" at bounding box center [231, 224] width 141 height 17
click at [361, 221] on input "text" at bounding box center [382, 224] width 141 height 17
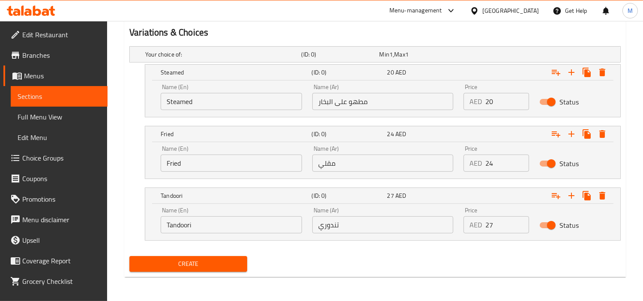
click at [490, 104] on input "20" at bounding box center [507, 101] width 44 height 17
click at [490, 104] on input "0" at bounding box center [507, 101] width 44 height 17
click at [498, 160] on input "24" at bounding box center [507, 163] width 44 height 17
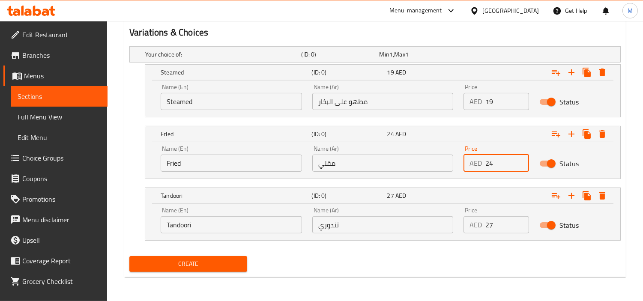
click at [498, 160] on input "24" at bounding box center [507, 163] width 44 height 17
click at [502, 224] on input "0" at bounding box center [507, 224] width 44 height 17
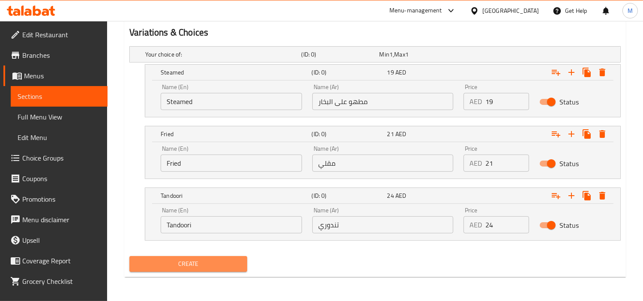
click at [207, 259] on span "Create" at bounding box center [188, 264] width 104 height 11
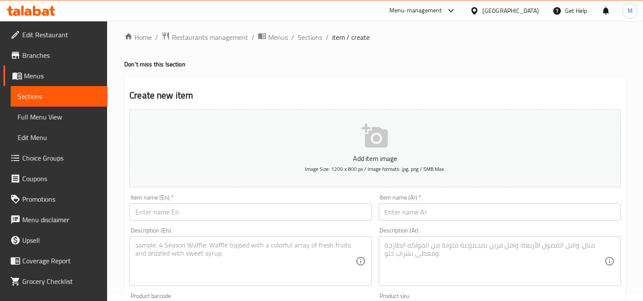
scroll to position [0, 0]
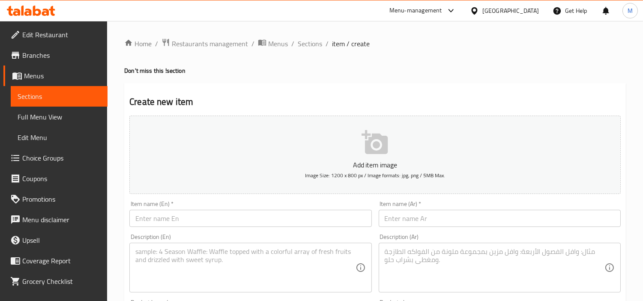
click at [202, 212] on input "text" at bounding box center [250, 218] width 242 height 17
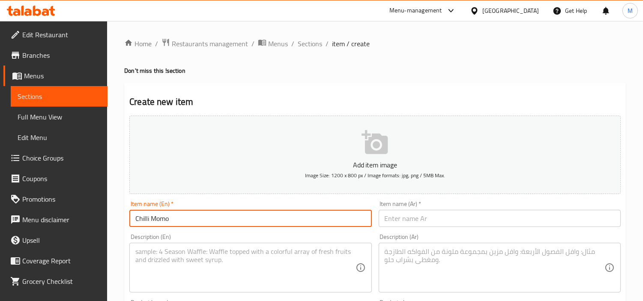
click at [425, 221] on input "text" at bounding box center [500, 218] width 242 height 17
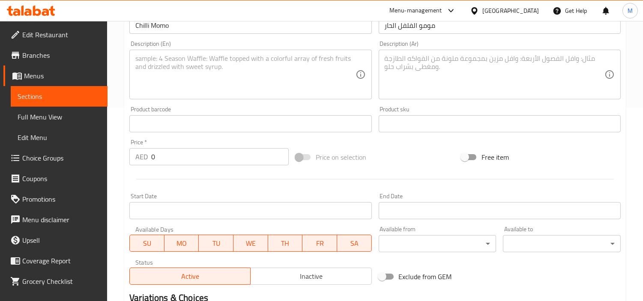
scroll to position [333, 0]
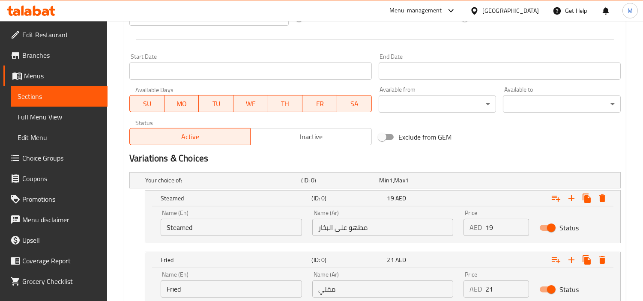
click at [212, 223] on input "Steamed" at bounding box center [231, 227] width 141 height 17
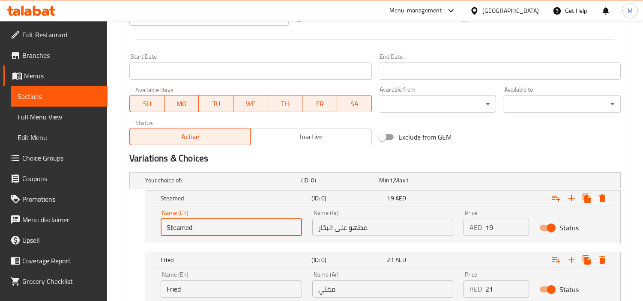
click at [212, 223] on input "Steamed" at bounding box center [231, 227] width 141 height 17
click at [388, 230] on input "مطهو على البخار" at bounding box center [382, 227] width 141 height 17
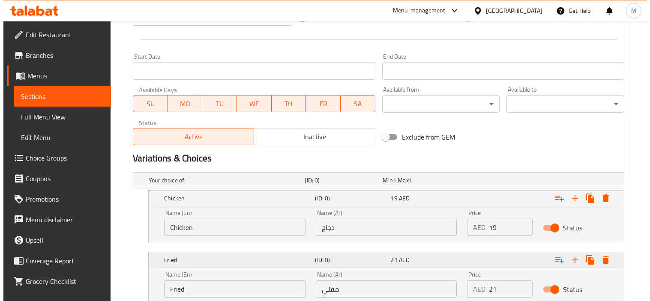
scroll to position [428, 0]
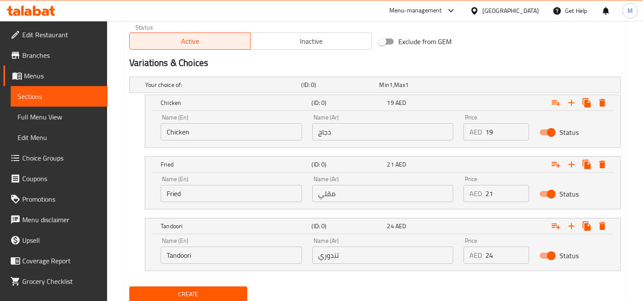
click at [204, 197] on input "Fried" at bounding box center [231, 193] width 141 height 17
click at [204, 197] on input "Choice" at bounding box center [231, 193] width 141 height 17
click at [386, 191] on input "مقلي" at bounding box center [382, 193] width 141 height 17
click at [499, 130] on input "19" at bounding box center [507, 131] width 44 height 17
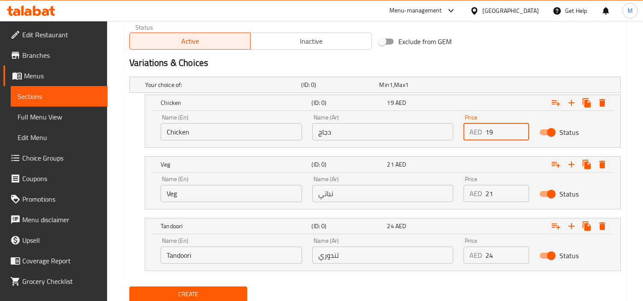
click at [499, 130] on input "19" at bounding box center [507, 131] width 44 height 17
click at [499, 130] on input "0" at bounding box center [507, 131] width 44 height 17
click at [492, 193] on input "21" at bounding box center [507, 193] width 44 height 17
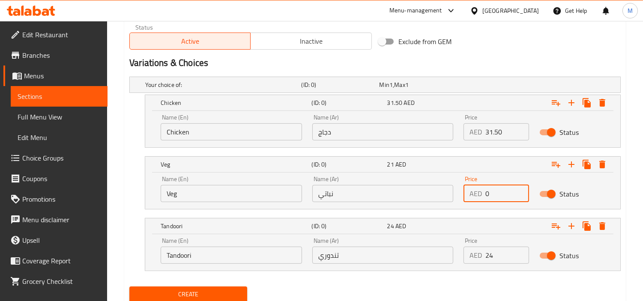
click at [492, 193] on input "0" at bounding box center [507, 193] width 44 height 17
click at [585, 227] on icon "Expand" at bounding box center [602, 226] width 6 height 8
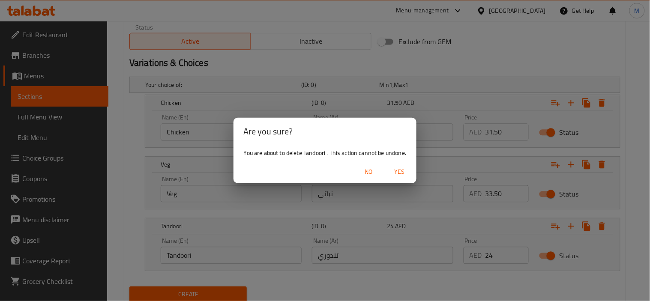
click at [400, 173] on span "Yes" at bounding box center [399, 172] width 21 height 11
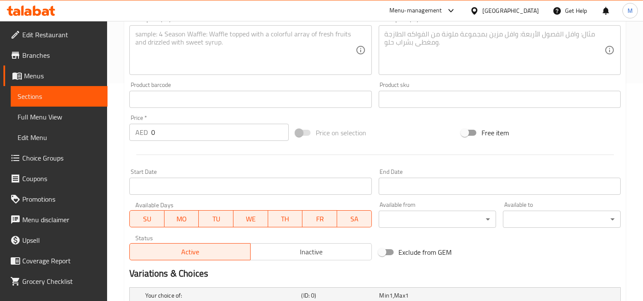
scroll to position [63, 0]
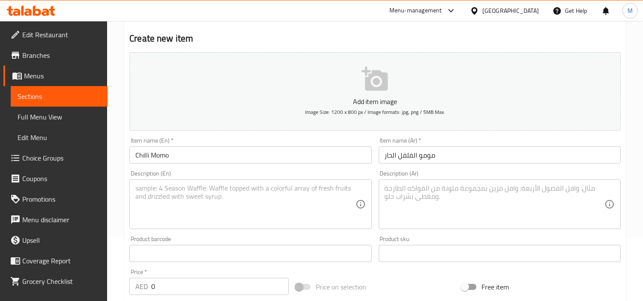
click at [275, 200] on textarea at bounding box center [245, 204] width 220 height 41
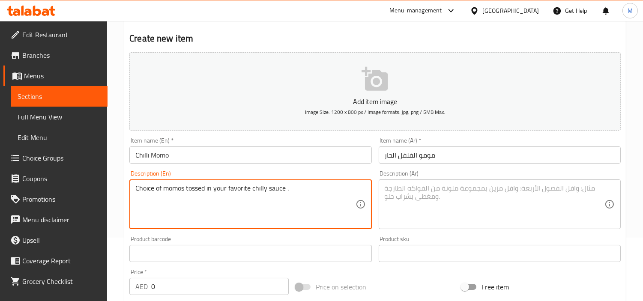
click at [255, 189] on textarea "Choice of momos tossed in your favorite chilly sauce ." at bounding box center [245, 204] width 220 height 41
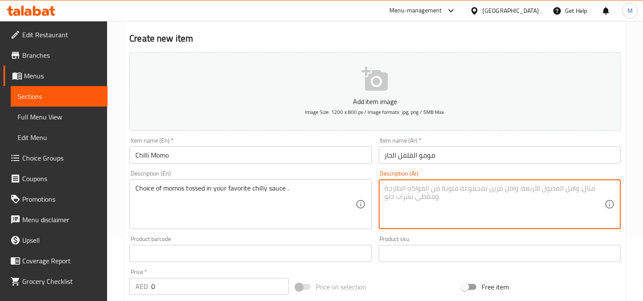
click at [421, 187] on textarea at bounding box center [495, 204] width 220 height 41
click at [444, 195] on textarea at bounding box center [495, 204] width 220 height 41
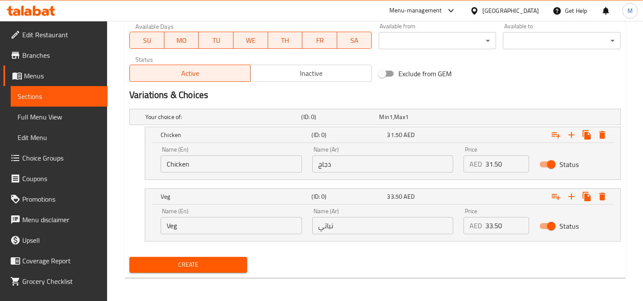
scroll to position [397, 0]
click at [186, 262] on span "Create" at bounding box center [188, 264] width 104 height 11
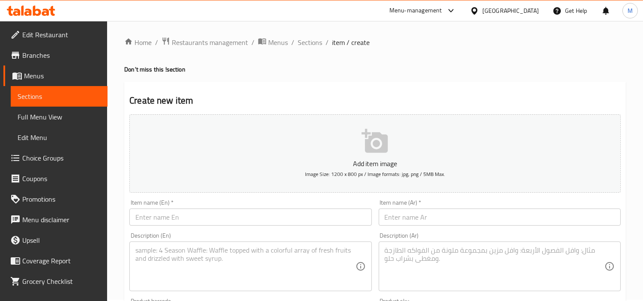
scroll to position [0, 0]
drag, startPoint x: 129, startPoint y: 100, endPoint x: 206, endPoint y: 102, distance: 77.5
click at [206, 102] on h2 "Create new item" at bounding box center [374, 102] width 491 height 13
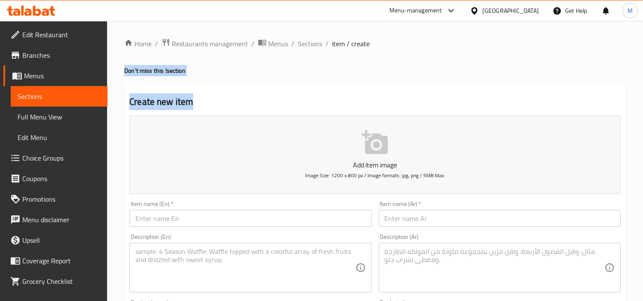
drag, startPoint x: 125, startPoint y: 67, endPoint x: 196, endPoint y: 75, distance: 71.6
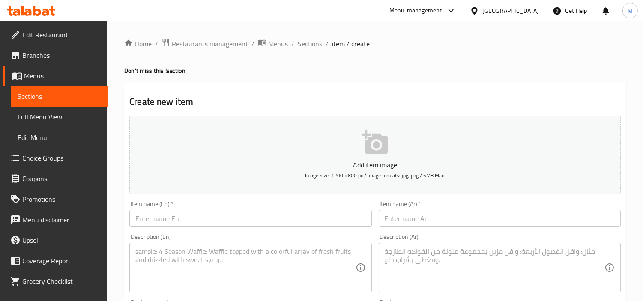
click at [217, 215] on input "text" at bounding box center [250, 218] width 242 height 17
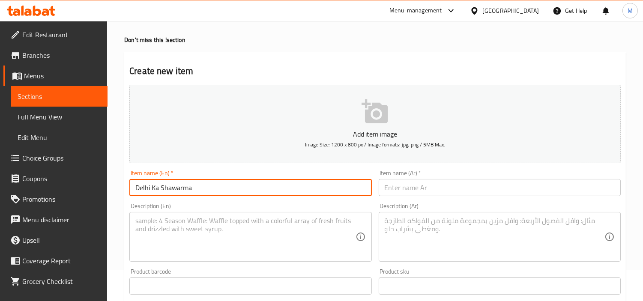
scroll to position [48, 0]
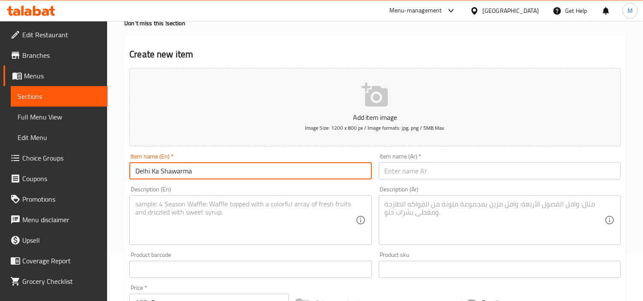
click at [202, 168] on input "Delhi Ka Shawarma" at bounding box center [250, 170] width 242 height 17
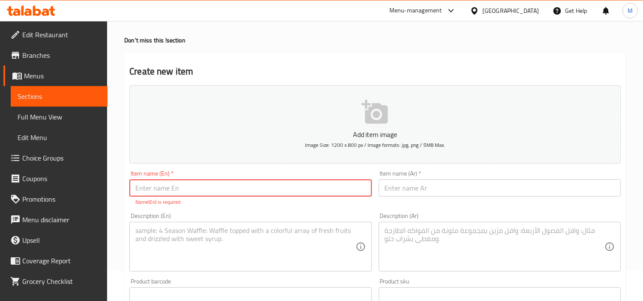
scroll to position [0, 0]
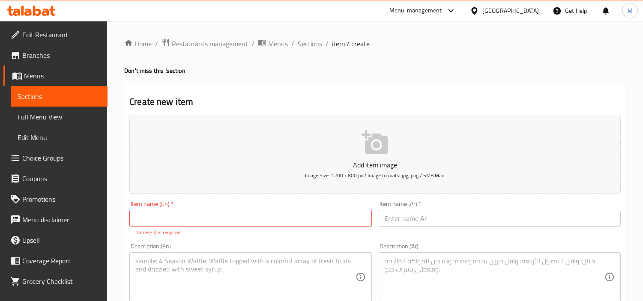
click at [306, 41] on span "Sections" at bounding box center [310, 44] width 24 height 10
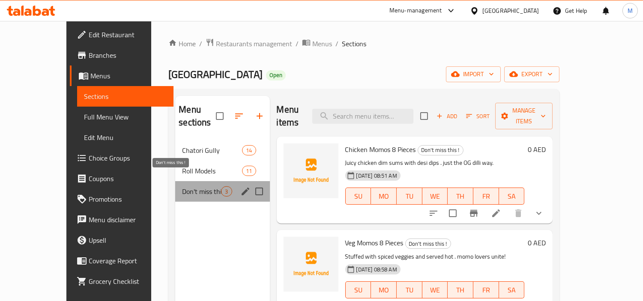
click at [182, 186] on span "Don't miss this !" at bounding box center [201, 191] width 39 height 10
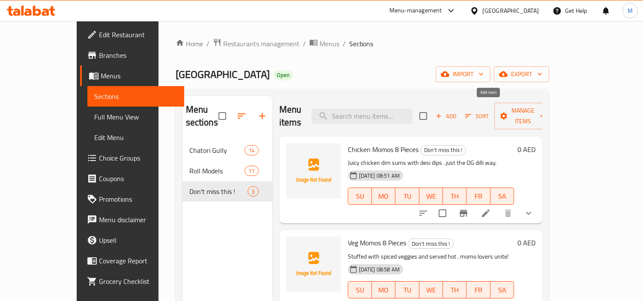
click at [457, 111] on span "Add" at bounding box center [445, 116] width 23 height 10
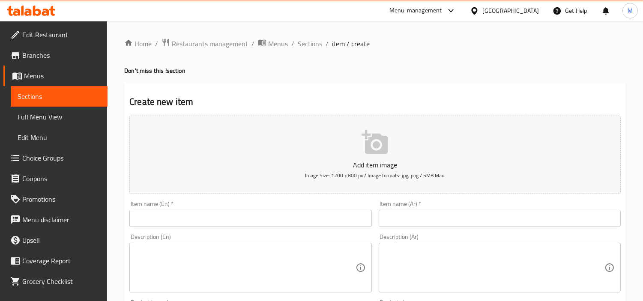
click at [221, 218] on input "text" at bounding box center [250, 218] width 242 height 17
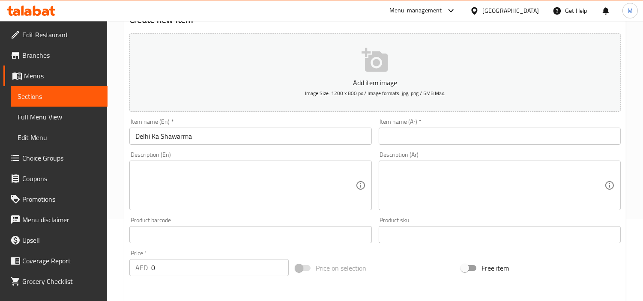
scroll to position [95, 0]
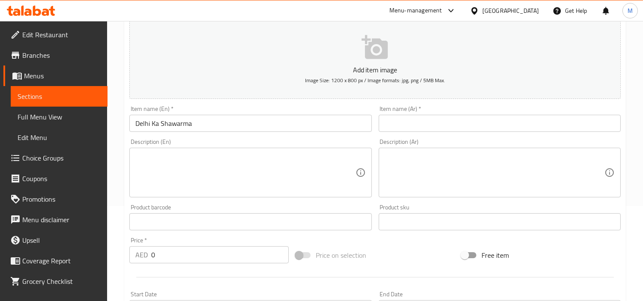
click at [190, 257] on input "0" at bounding box center [219, 254] width 137 height 17
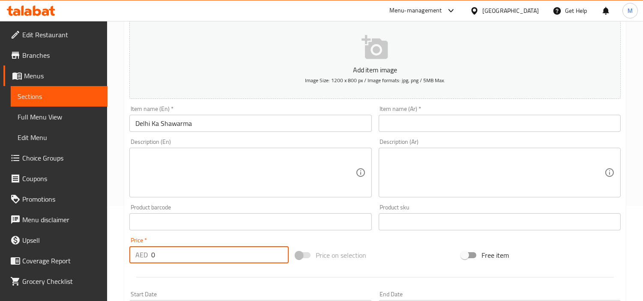
click at [190, 257] on input "0" at bounding box center [219, 254] width 137 height 17
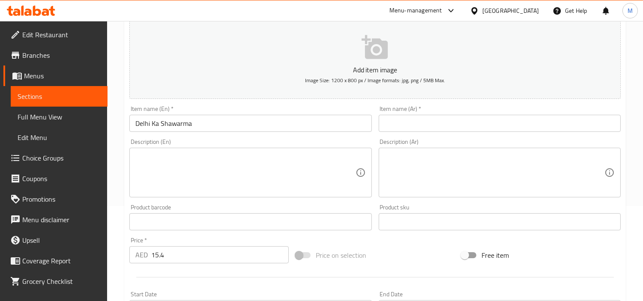
click at [296, 175] on textarea at bounding box center [245, 172] width 220 height 41
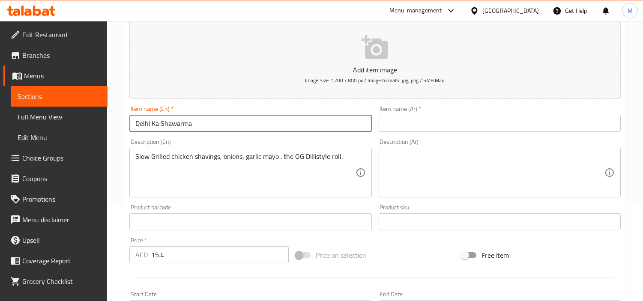
click at [172, 123] on input "Delhi Ka Shawarma" at bounding box center [250, 123] width 242 height 17
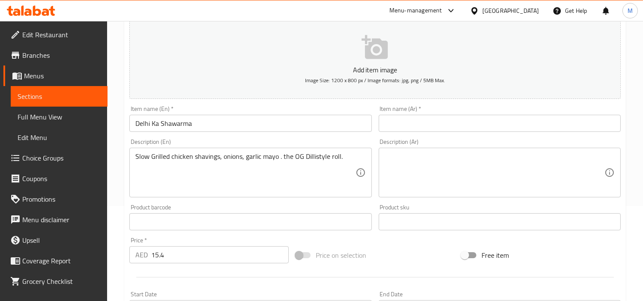
click at [511, 119] on input "text" at bounding box center [500, 123] width 242 height 17
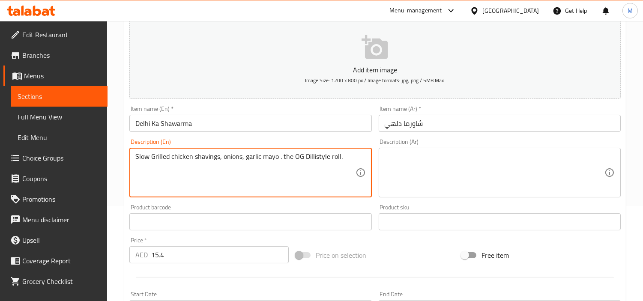
click at [300, 156] on textarea "Slow Grilled chicken shavings, onions, garlic mayo . the OG Dillistyle roll." at bounding box center [245, 172] width 220 height 41
click at [282, 159] on textarea "Slow Grilled chicken shavings, onions, garlic mayo . the OG Dillistyle roll." at bounding box center [245, 172] width 220 height 41
click at [279, 156] on textarea "Slow Grilled chicken shavings, onions, garlic mayo . the OG Dillistyle roll." at bounding box center [245, 172] width 220 height 41
click at [281, 156] on textarea "Slow Grilled chicken shavings, onions, garlic mayo. the OG Dillistyle roll." at bounding box center [245, 172] width 220 height 41
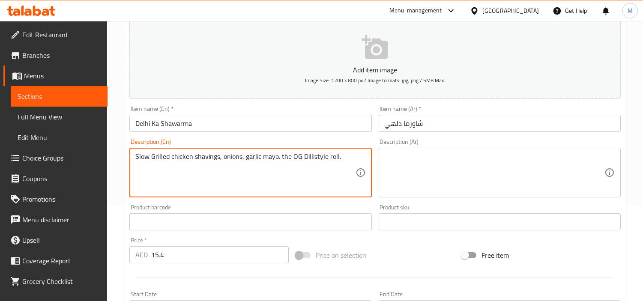
click at [281, 156] on textarea "Slow Grilled chicken shavings, onions, garlic mayo. the OG Dillistyle roll." at bounding box center [245, 172] width 220 height 41
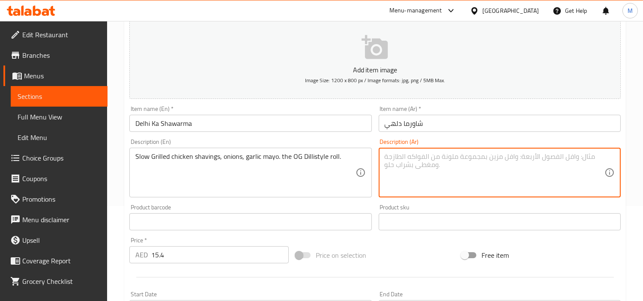
click at [430, 173] on textarea at bounding box center [495, 172] width 220 height 41
drag, startPoint x: 562, startPoint y: 181, endPoint x: 580, endPoint y: 157, distance: 30.2
click at [580, 157] on textarea "رقائق دجاج مشوية ببطء، بصل، مايونيز بالثوم. لفائف OG Dillistyle." at bounding box center [495, 172] width 220 height 41
click at [446, 157] on textarea "رقائق دجاج مشوية ببطء، بصل، مايونيز بالثوم. لفائف OG Dillistyle." at bounding box center [495, 172] width 220 height 41
drag, startPoint x: 446, startPoint y: 157, endPoint x: 437, endPoint y: 159, distance: 9.7
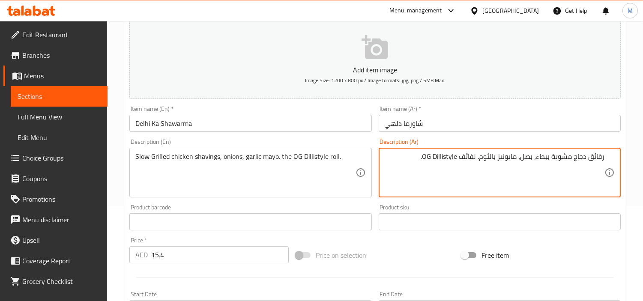
click at [437, 159] on textarea "رقائق دجاج مشوية ببطء، بصل، مايونيز بالثوم. لفائف OG Dillistyle." at bounding box center [495, 172] width 220 height 41
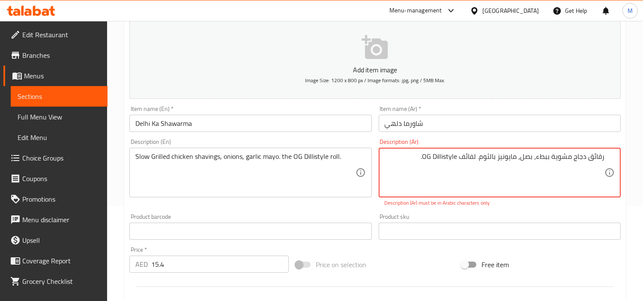
click at [463, 155] on textarea "رقائق دجاج مشوية ببطء، بصل، مايونيز بالثوم. لفائف OG Dillistyle." at bounding box center [495, 172] width 220 height 41
click at [453, 155] on textarea "رقائق دجاج مشوية ببطء، بصل، مايونيز بالثوم. لفائف OG Dillistyle." at bounding box center [495, 172] width 220 height 41
click at [454, 154] on textarea "رقائق دجاج مشوية ببطء، بصل، مايونيز بالثوم. ل[GEOGRAPHIC_DATA] OG ." at bounding box center [495, 172] width 220 height 41
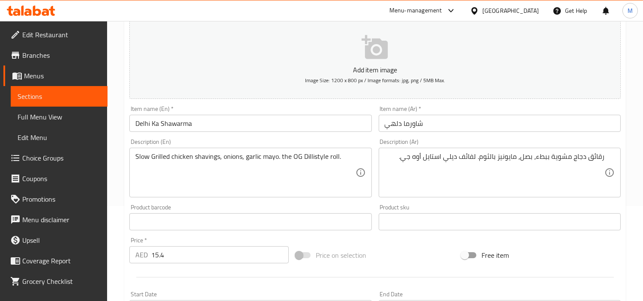
click at [503, 216] on div "Product sku Product sku" at bounding box center [500, 217] width 242 height 26
click at [504, 206] on div "Product sku Product sku" at bounding box center [500, 217] width 242 height 26
click at [113, 200] on div "Home / Restaurants management / Menus / Sections / item / create Don't miss thi…" at bounding box center [375, 218] width 536 height 584
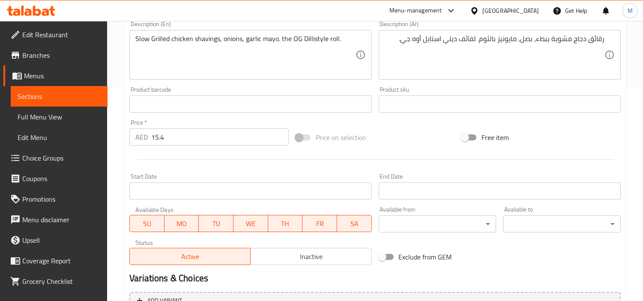
scroll to position [302, 0]
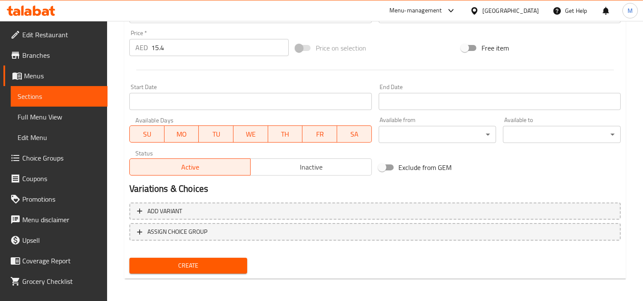
click at [173, 263] on span "Create" at bounding box center [188, 265] width 104 height 11
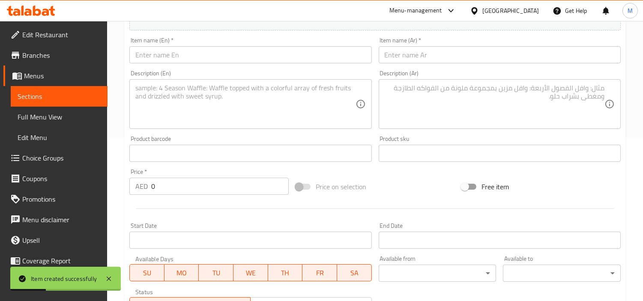
scroll to position [160, 0]
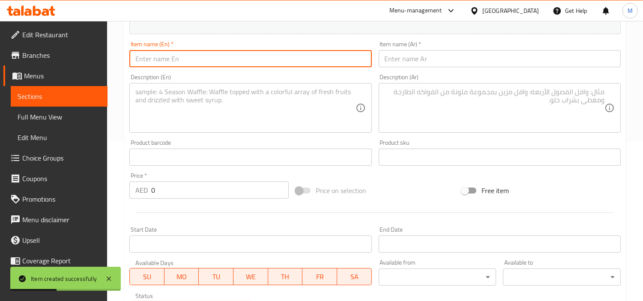
click at [208, 61] on input "text" at bounding box center [250, 58] width 242 height 17
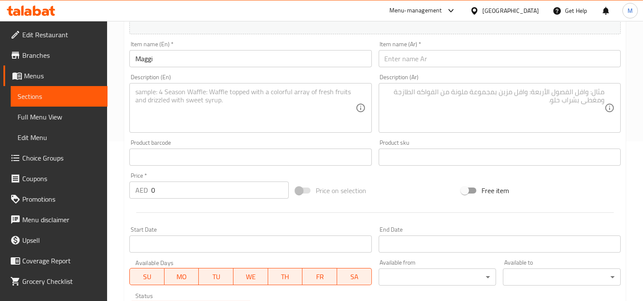
click at [230, 107] on textarea at bounding box center [245, 108] width 220 height 41
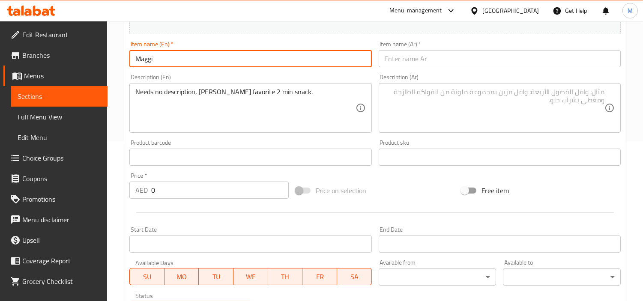
click at [151, 57] on input "Maggi" at bounding box center [250, 58] width 242 height 17
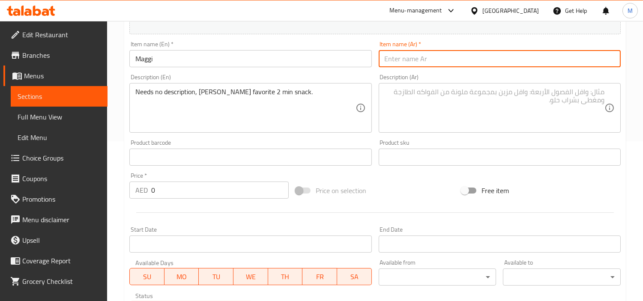
click at [574, 57] on input "text" at bounding box center [500, 58] width 242 height 17
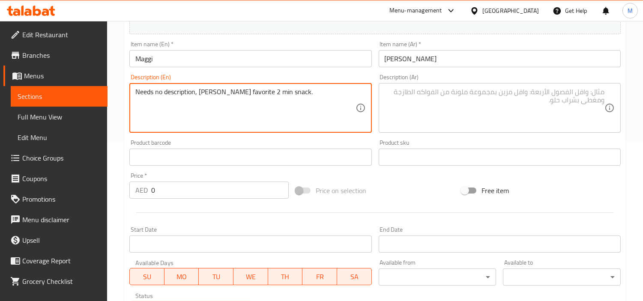
click at [219, 89] on textarea "Needs no description, [PERSON_NAME] favorite 2 min snack." at bounding box center [245, 108] width 220 height 41
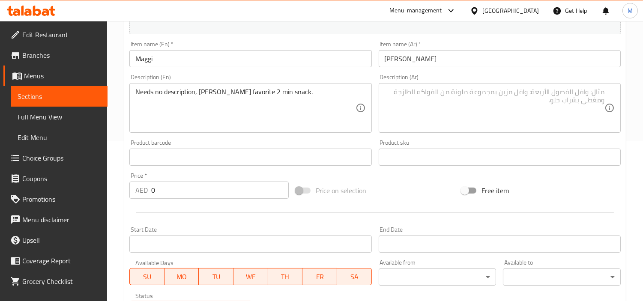
click at [457, 114] on textarea at bounding box center [495, 108] width 220 height 41
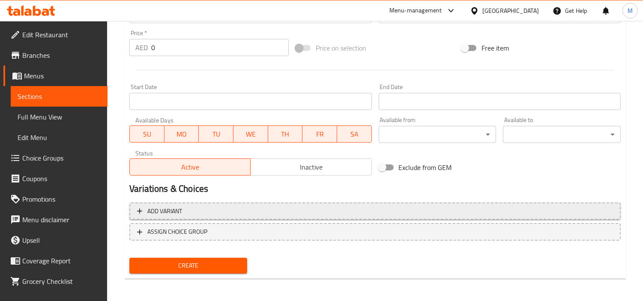
click at [239, 207] on span "Add variant" at bounding box center [375, 211] width 476 height 11
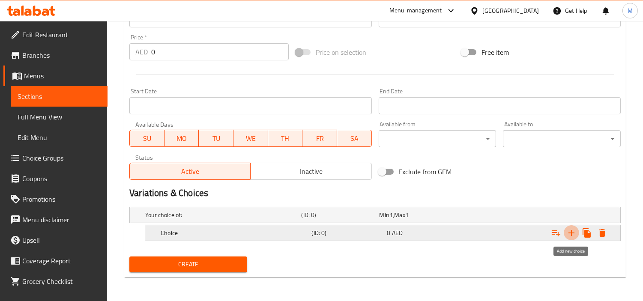
click at [574, 230] on icon "Expand" at bounding box center [571, 233] width 10 height 10
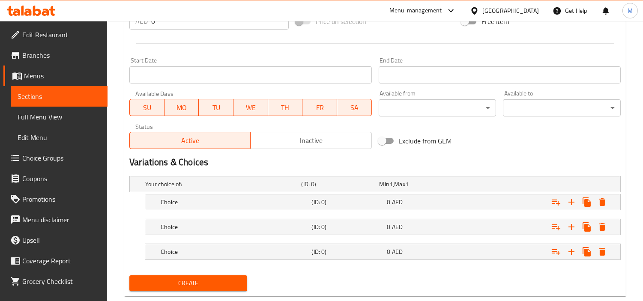
scroll to position [346, 0]
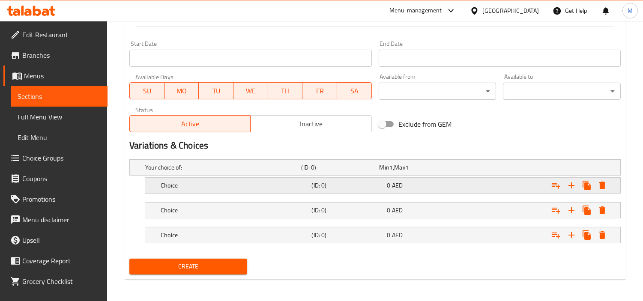
click at [221, 188] on h5 "Choice" at bounding box center [234, 185] width 147 height 9
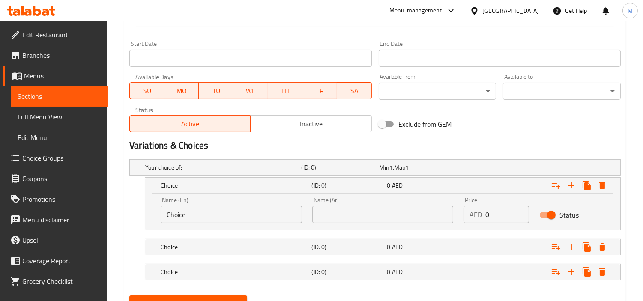
click at [219, 210] on input "Choice" at bounding box center [231, 214] width 141 height 17
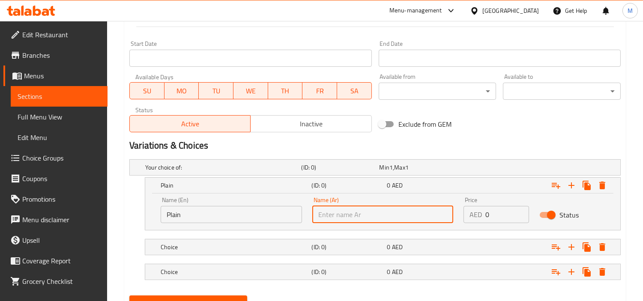
click at [388, 209] on input "text" at bounding box center [382, 214] width 141 height 17
click at [354, 213] on input "text" at bounding box center [382, 214] width 141 height 17
click at [497, 209] on input "0" at bounding box center [507, 214] width 44 height 17
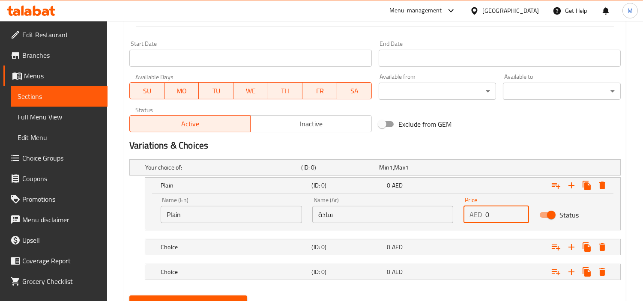
click at [497, 209] on input "0" at bounding box center [507, 214] width 44 height 17
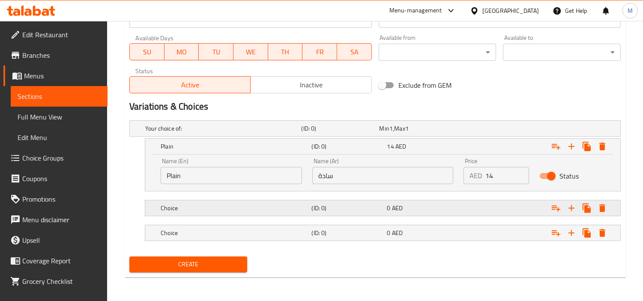
click at [202, 209] on h5 "Choice" at bounding box center [234, 208] width 147 height 9
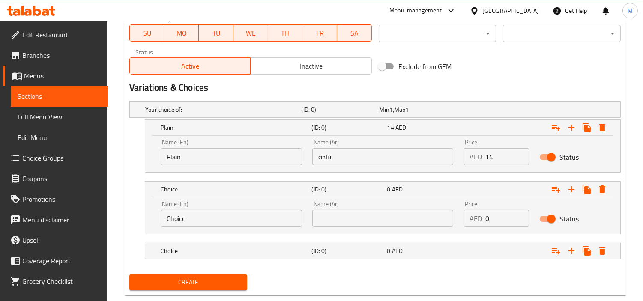
scroll to position [421, 0]
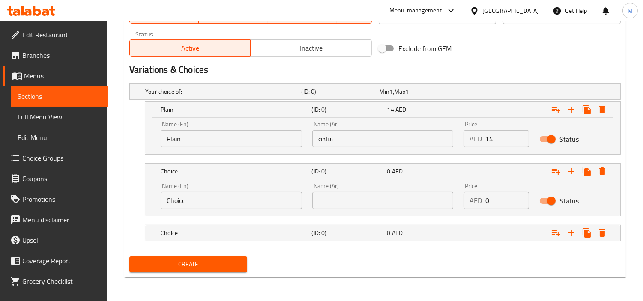
click at [495, 192] on input "0" at bounding box center [507, 200] width 44 height 17
click at [421, 230] on div "0 AED" at bounding box center [423, 233] width 72 height 9
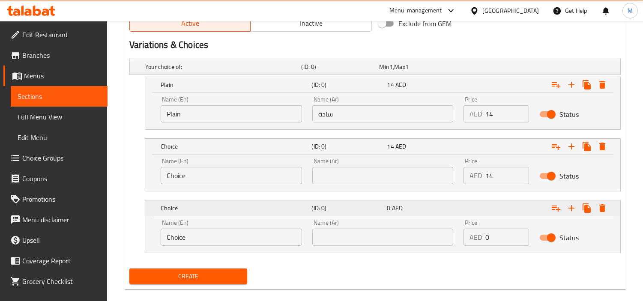
scroll to position [459, 0]
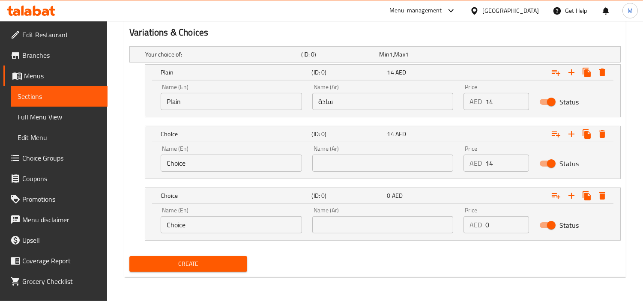
click at [499, 227] on input "0" at bounding box center [507, 224] width 44 height 17
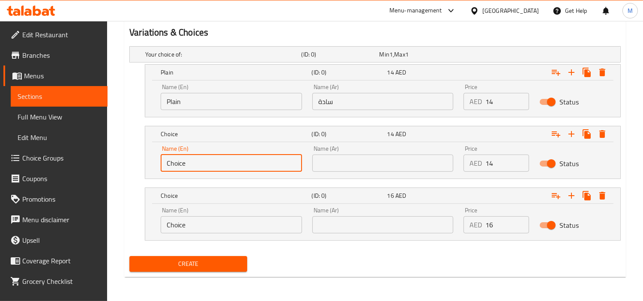
click at [209, 164] on input "Choice" at bounding box center [231, 163] width 141 height 17
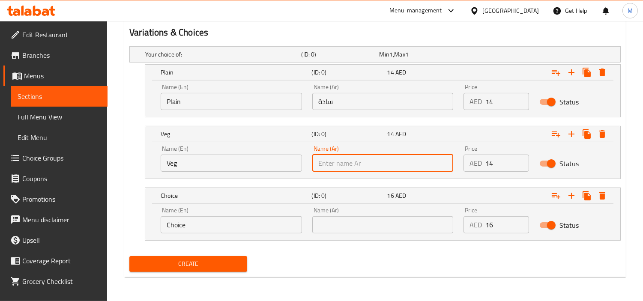
click at [360, 161] on input "text" at bounding box center [382, 163] width 141 height 17
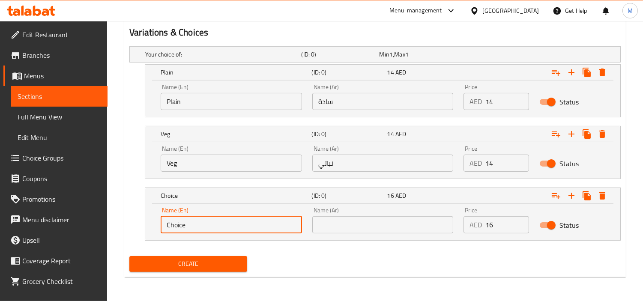
click at [268, 226] on input "Choice" at bounding box center [231, 224] width 141 height 17
click at [392, 223] on input "text" at bounding box center [382, 224] width 141 height 17
click at [195, 221] on input "Cheese" at bounding box center [231, 224] width 141 height 17
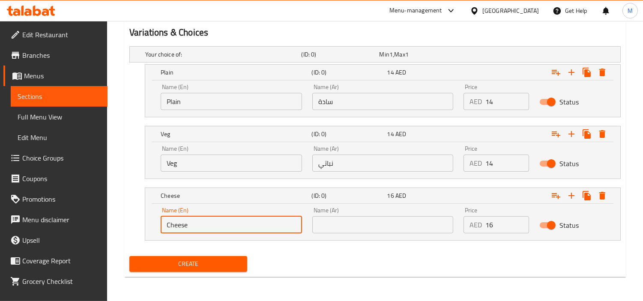
click at [195, 221] on input "Cheese" at bounding box center [231, 224] width 141 height 17
click at [352, 225] on input "text" at bounding box center [382, 224] width 141 height 17
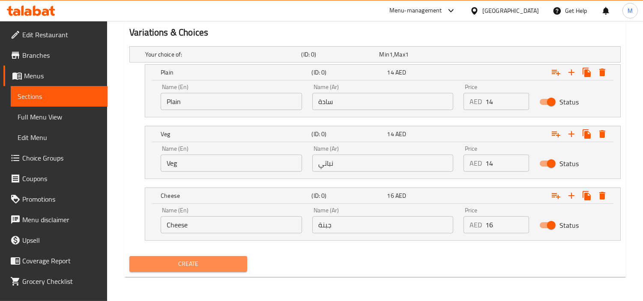
click at [182, 263] on span "Create" at bounding box center [188, 264] width 104 height 11
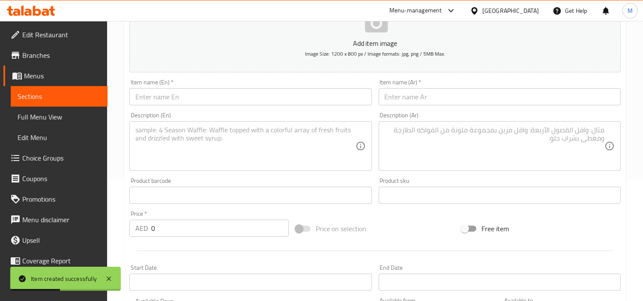
scroll to position [0, 0]
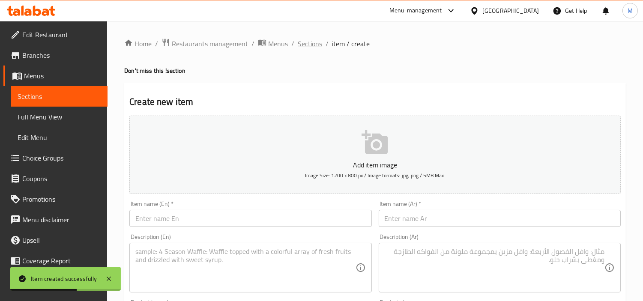
click at [311, 43] on span "Sections" at bounding box center [310, 44] width 24 height 10
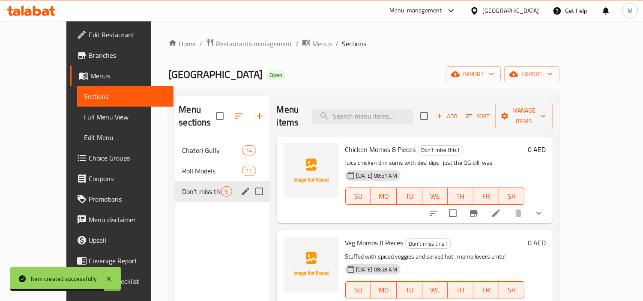
click at [182, 186] on span "Don't miss this !" at bounding box center [201, 191] width 39 height 10
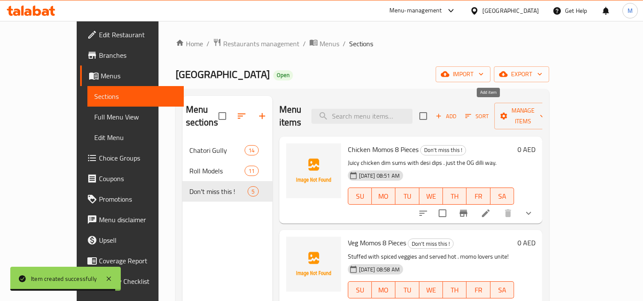
click at [457, 113] on span "Add" at bounding box center [445, 116] width 23 height 10
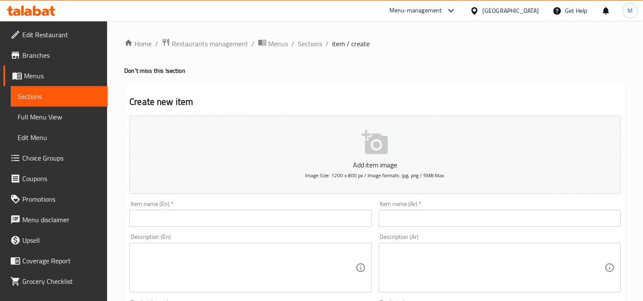
click at [217, 208] on div "Item name (En)   * Item name (En) *" at bounding box center [250, 214] width 242 height 26
click at [208, 217] on input "text" at bounding box center [250, 218] width 242 height 17
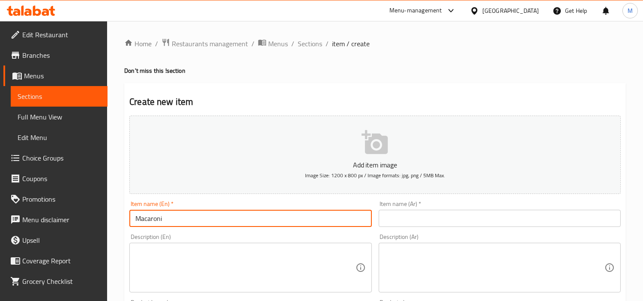
click at [168, 221] on input "Macaroni" at bounding box center [250, 218] width 242 height 17
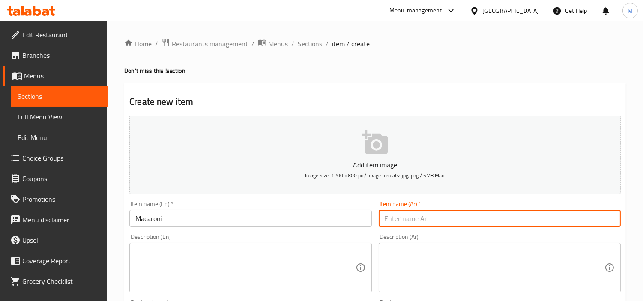
click at [469, 211] on input "text" at bounding box center [500, 218] width 242 height 17
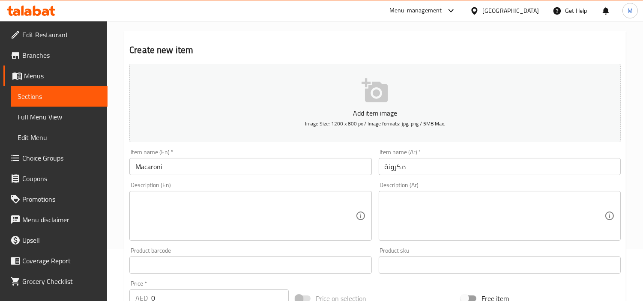
scroll to position [95, 0]
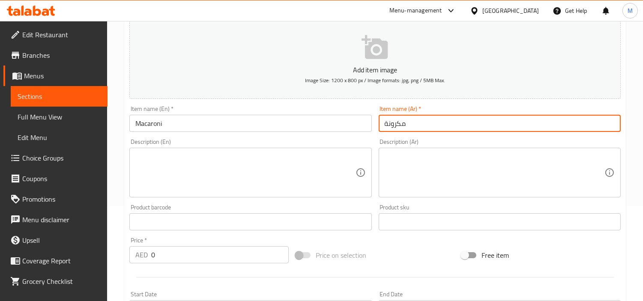
click at [204, 250] on input "0" at bounding box center [219, 254] width 137 height 17
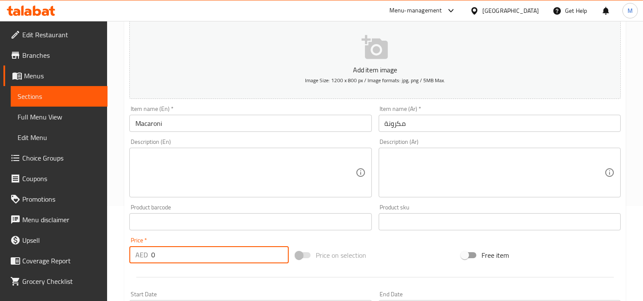
click at [204, 250] on input "0" at bounding box center [219, 254] width 137 height 17
click at [203, 239] on div "Price   * AED 18 Price *" at bounding box center [208, 250] width 159 height 26
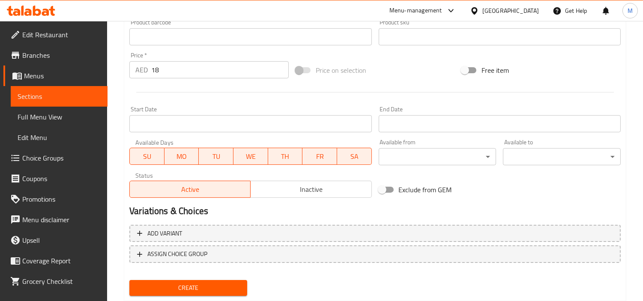
scroll to position [302, 0]
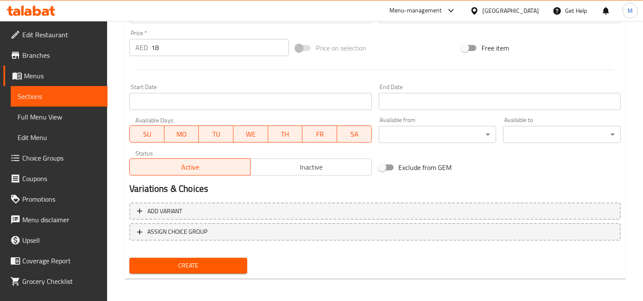
click at [174, 260] on span "Create" at bounding box center [188, 265] width 104 height 11
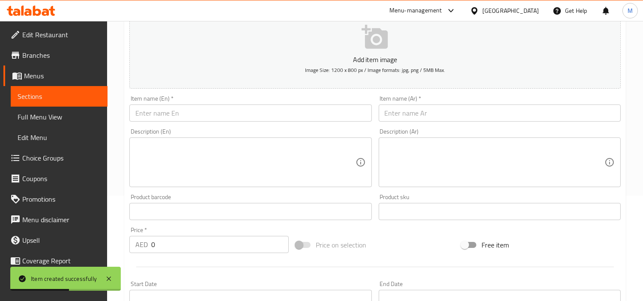
scroll to position [0, 0]
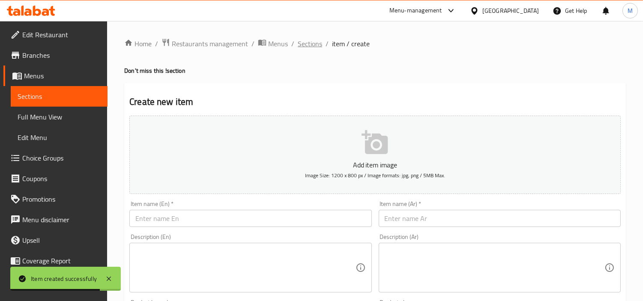
click at [311, 42] on span "Sections" at bounding box center [310, 44] width 24 height 10
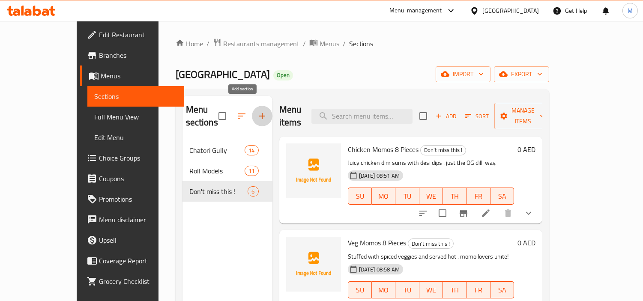
click at [257, 111] on icon "button" at bounding box center [262, 116] width 10 height 10
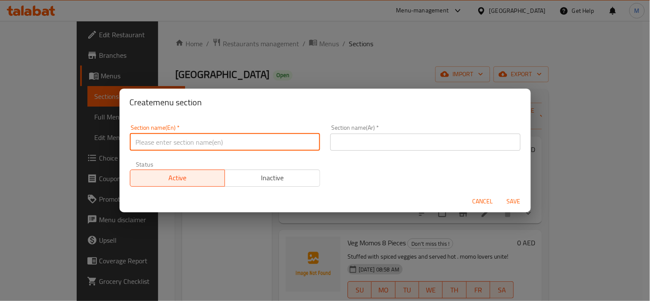
click at [203, 142] on input "text" at bounding box center [225, 142] width 190 height 17
click at [152, 142] on input "Soup Stories" at bounding box center [225, 142] width 190 height 17
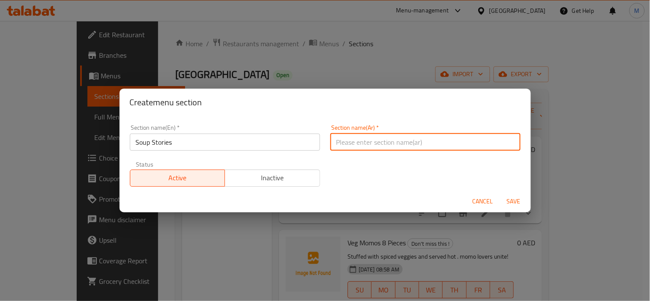
click at [391, 137] on input "text" at bounding box center [425, 142] width 190 height 17
click at [162, 142] on input "Soup Stories" at bounding box center [225, 142] width 190 height 17
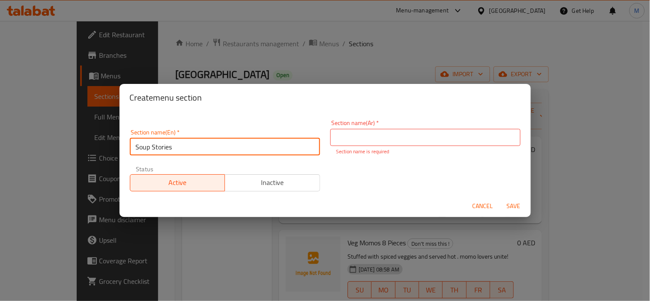
click at [162, 142] on input "Soup Stories" at bounding box center [225, 146] width 190 height 17
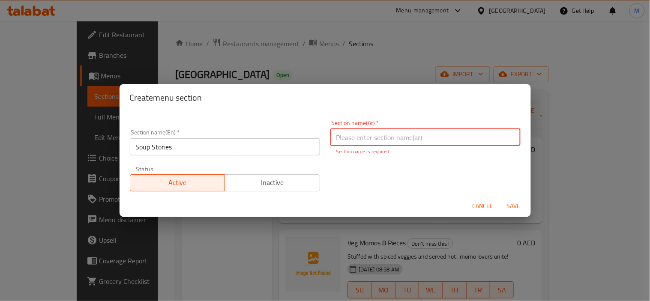
click at [383, 136] on input "text" at bounding box center [425, 137] width 190 height 17
click at [518, 201] on span "Save" at bounding box center [513, 206] width 21 height 11
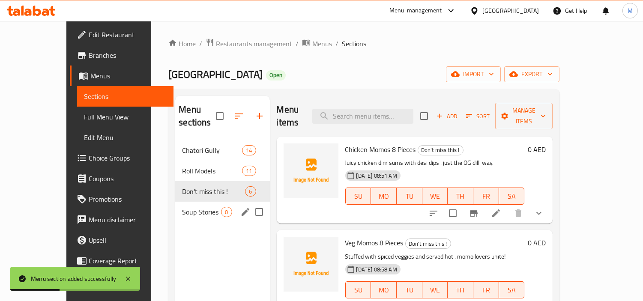
click at [182, 207] on span "Soup Stories" at bounding box center [201, 212] width 39 height 10
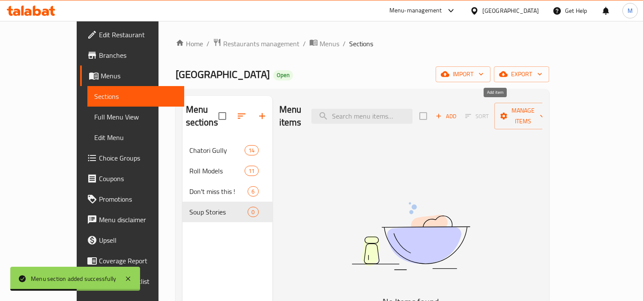
click at [457, 111] on span "Add" at bounding box center [445, 116] width 23 height 10
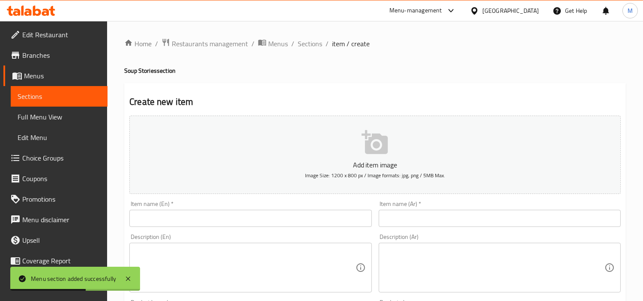
click at [219, 207] on div "Item name (En)   * Item name (En) *" at bounding box center [250, 214] width 242 height 26
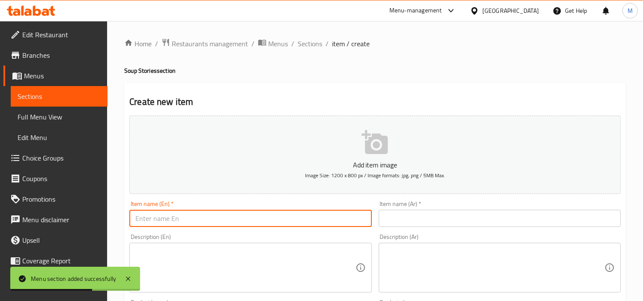
click at [216, 210] on input "text" at bounding box center [250, 218] width 242 height 17
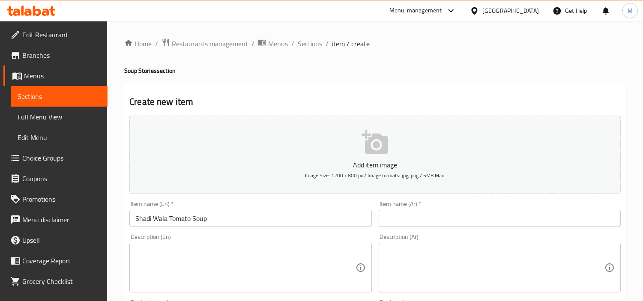
click at [427, 221] on input "text" at bounding box center [500, 218] width 242 height 17
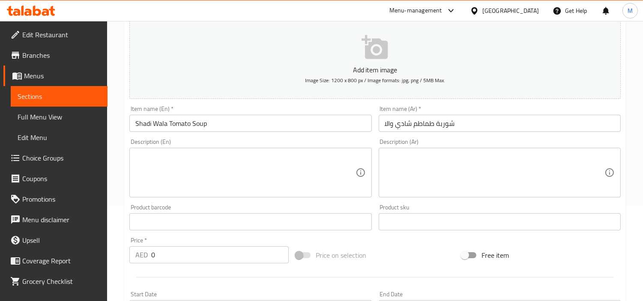
scroll to position [143, 0]
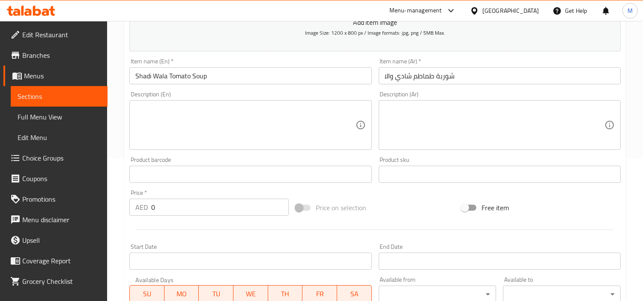
click at [205, 206] on input "0" at bounding box center [219, 207] width 137 height 17
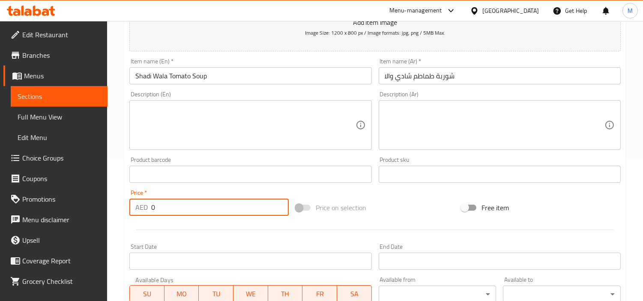
click at [205, 206] on input "0" at bounding box center [219, 207] width 137 height 17
click at [203, 191] on div "Price   * AED 17 Price *" at bounding box center [208, 203] width 159 height 26
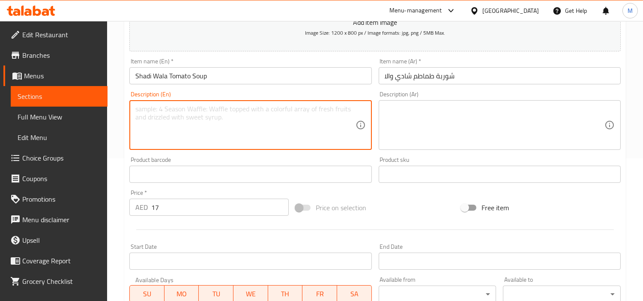
click at [225, 130] on textarea at bounding box center [245, 125] width 220 height 41
click at [240, 109] on textarea "Thick, [PERSON_NAME] tomato soup just like at wedding buffets . nostalgic & irr…" at bounding box center [245, 125] width 220 height 41
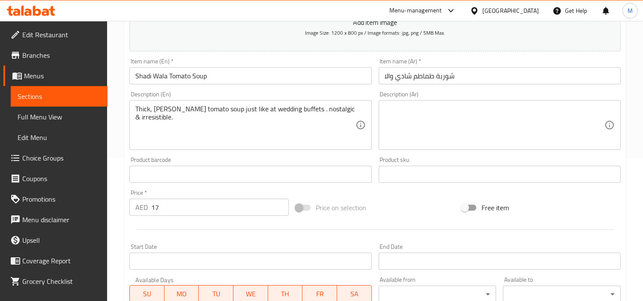
click at [521, 117] on textarea at bounding box center [495, 125] width 220 height 41
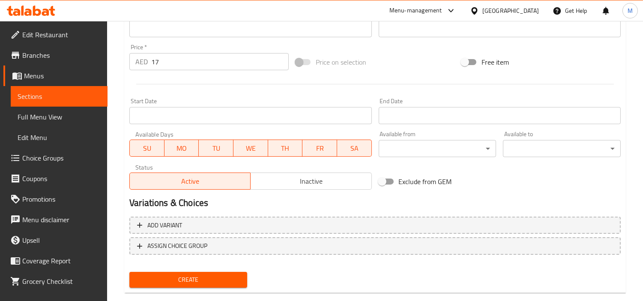
scroll to position [302, 0]
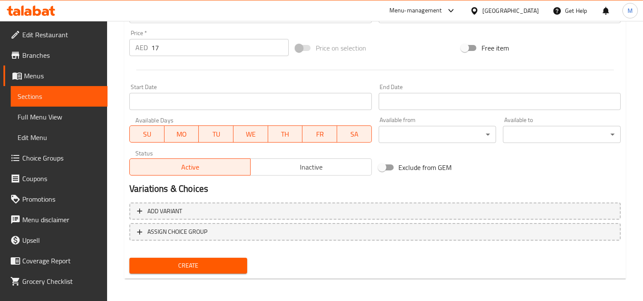
click at [180, 269] on span "Create" at bounding box center [188, 265] width 104 height 11
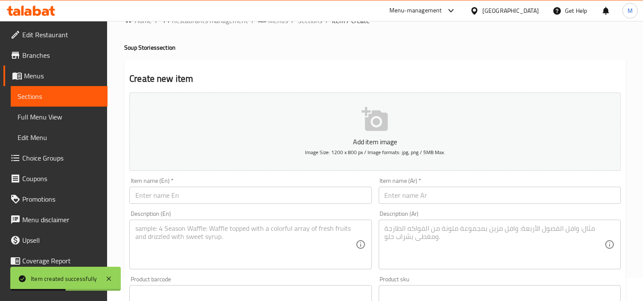
scroll to position [17, 0]
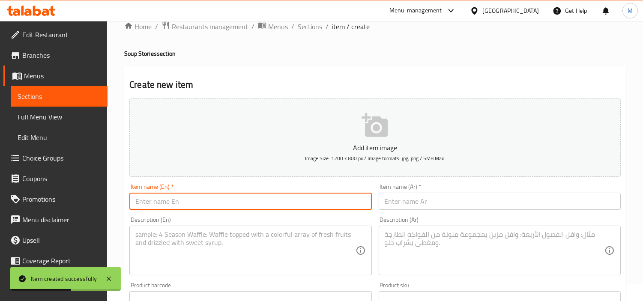
click at [201, 203] on input "text" at bounding box center [250, 201] width 242 height 17
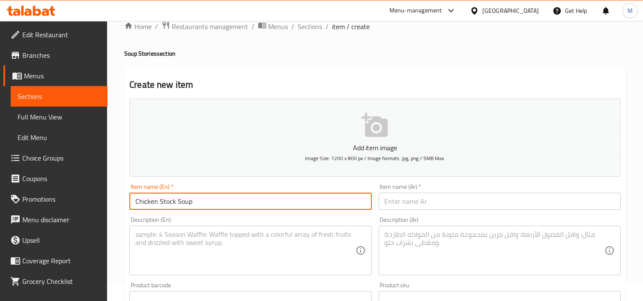
click at [473, 197] on input "text" at bounding box center [500, 201] width 242 height 17
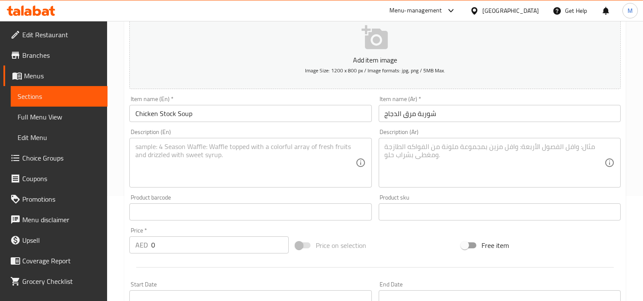
scroll to position [112, 0]
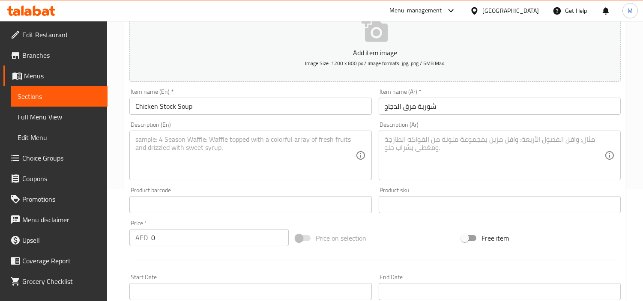
click at [199, 232] on input "0" at bounding box center [219, 237] width 137 height 17
click at [246, 157] on textarea at bounding box center [245, 155] width 220 height 41
click at [540, 154] on textarea at bounding box center [495, 155] width 220 height 41
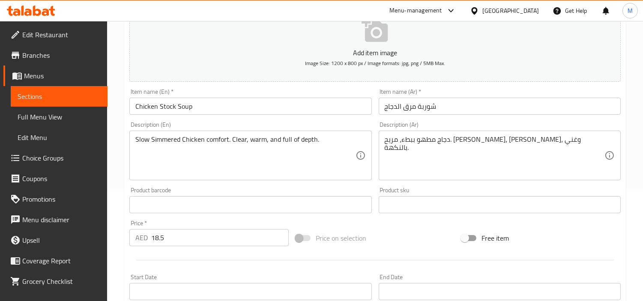
click at [119, 161] on div "Home / Restaurants management / Menus / Sections / item / create Soup Stories s…" at bounding box center [375, 201] width 536 height 584
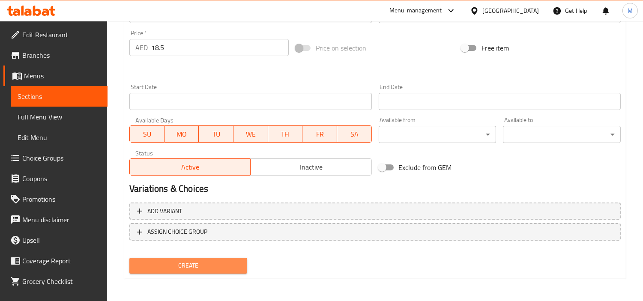
click at [217, 261] on span "Create" at bounding box center [188, 265] width 104 height 11
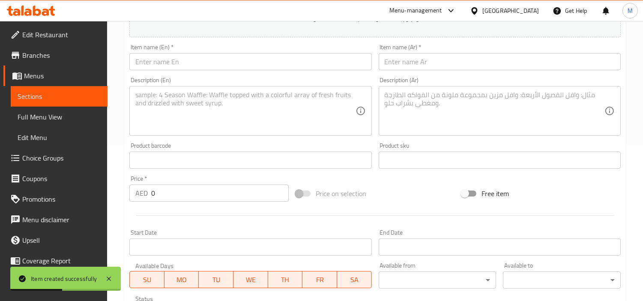
scroll to position [65, 0]
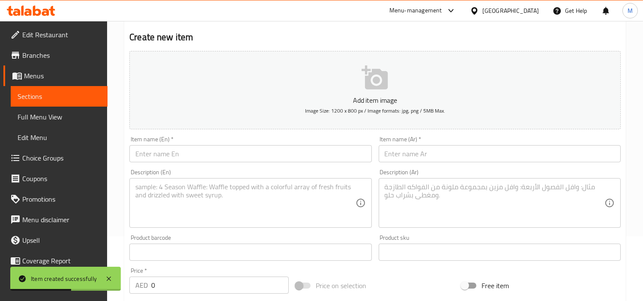
click at [243, 157] on input "text" at bounding box center [250, 153] width 242 height 17
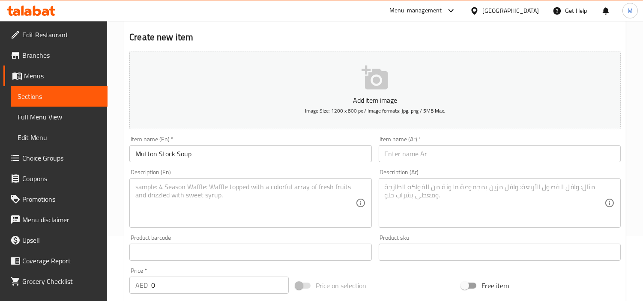
click at [515, 156] on input "text" at bounding box center [500, 153] width 242 height 17
click at [193, 271] on input "0" at bounding box center [219, 285] width 137 height 17
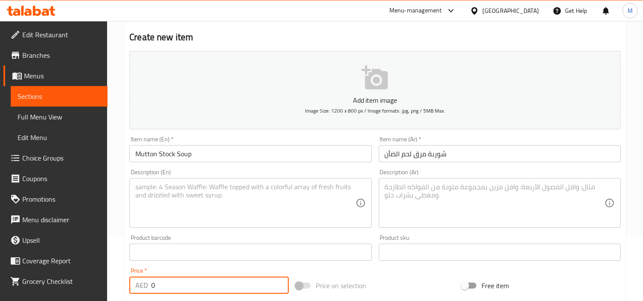
click at [193, 271] on input "0" at bounding box center [219, 285] width 137 height 17
click at [225, 191] on textarea at bounding box center [245, 203] width 220 height 41
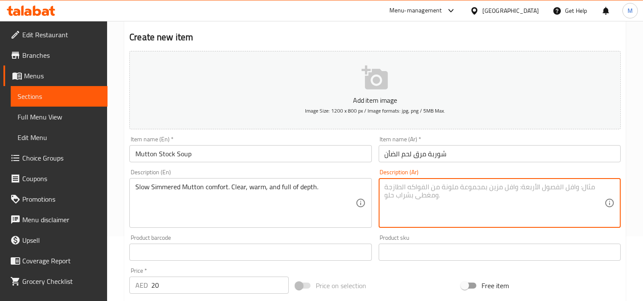
click at [451, 193] on textarea at bounding box center [495, 203] width 220 height 41
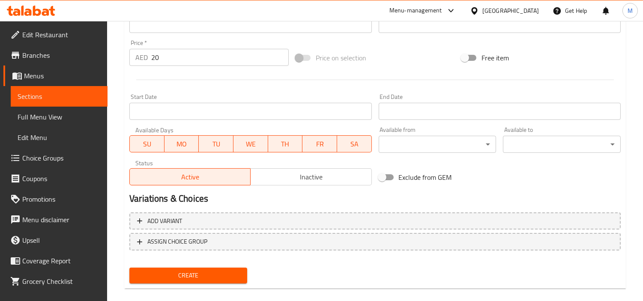
scroll to position [302, 0]
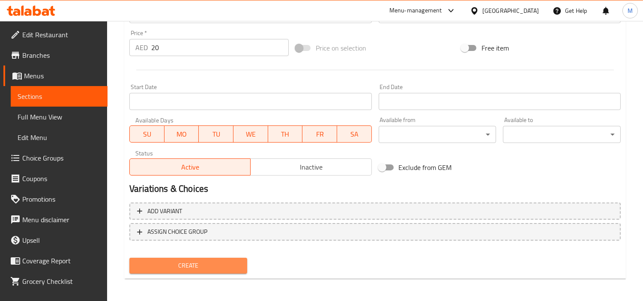
drag, startPoint x: 187, startPoint y: 259, endPoint x: 15, endPoint y: 164, distance: 196.1
click at [187, 260] on span "Create" at bounding box center [188, 265] width 104 height 11
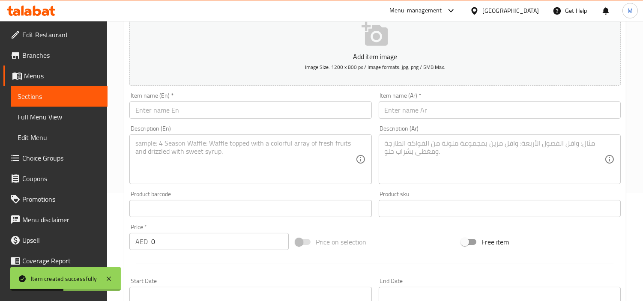
scroll to position [65, 0]
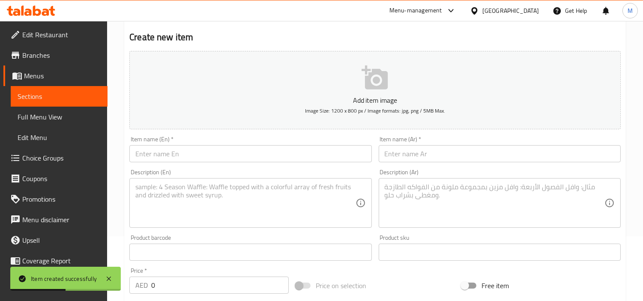
click at [215, 156] on input "text" at bounding box center [250, 153] width 242 height 17
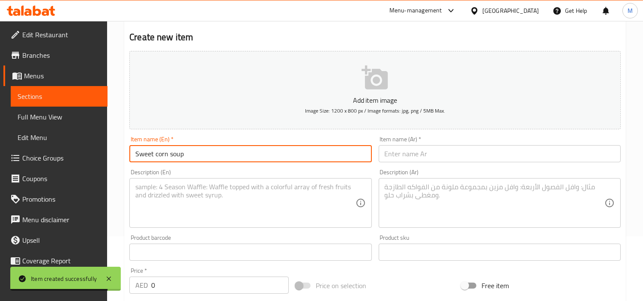
click at [212, 147] on input "Sweet corn soup" at bounding box center [250, 153] width 242 height 17
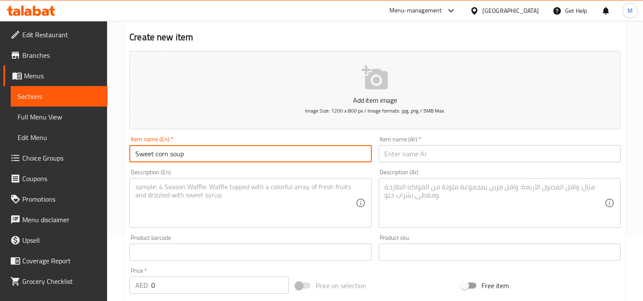
click at [200, 155] on input "Sweet corn soup" at bounding box center [250, 153] width 242 height 17
click at [200, 155] on input "Sweet Corn Soup" at bounding box center [250, 153] width 242 height 17
click at [203, 138] on div "Item name (En)   * Sweet Corn Soup Item name (En) *" at bounding box center [250, 149] width 242 height 26
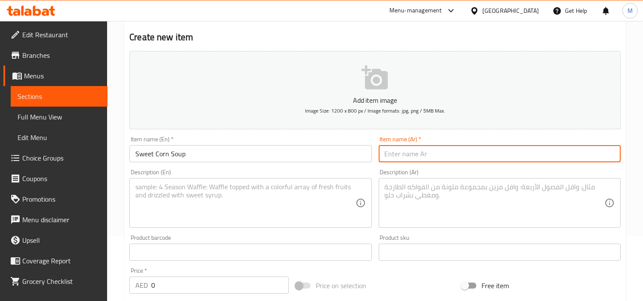
click at [439, 155] on input "text" at bounding box center [500, 153] width 242 height 17
click at [212, 210] on textarea at bounding box center [245, 203] width 220 height 41
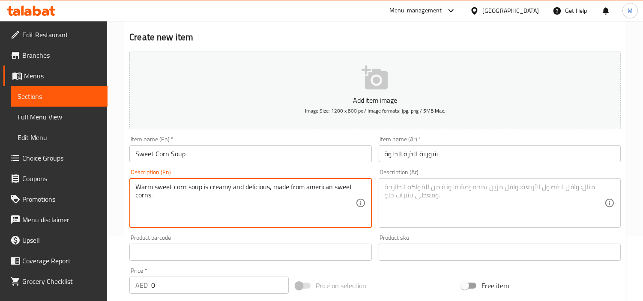
click at [202, 157] on input "Sweet Corn Soup" at bounding box center [250, 153] width 242 height 17
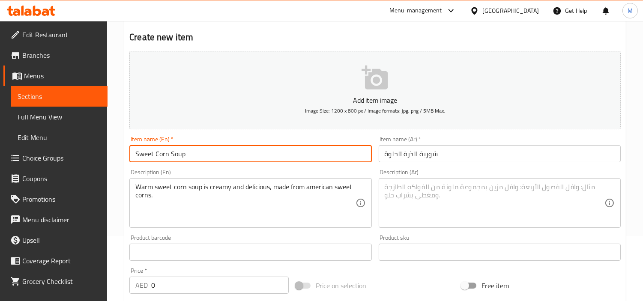
click at [202, 157] on input "Sweet Corn Soup" at bounding box center [250, 153] width 242 height 17
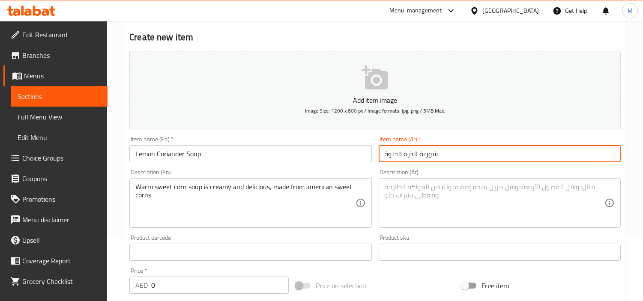
click at [480, 150] on input "شوربة الذرة الحلوة" at bounding box center [500, 153] width 242 height 17
click at [480, 150] on input "شوربة الليمون والكزبرة" at bounding box center [500, 153] width 242 height 17
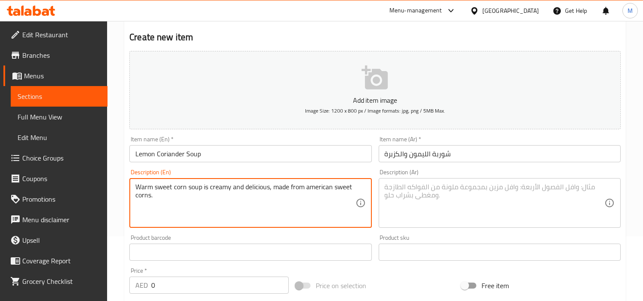
click at [212, 190] on textarea "Warm sweet corn soup is creamy and delicious, made from american sweet corns." at bounding box center [245, 203] width 220 height 41
click at [173, 199] on textarea "Bright & healthy clear soup with veggies fresh lemon juice & chopped coriander" at bounding box center [245, 203] width 220 height 41
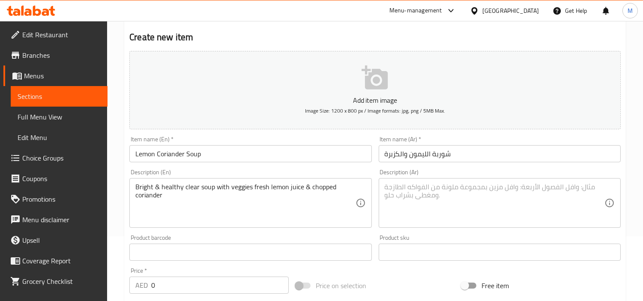
click at [469, 190] on textarea at bounding box center [495, 203] width 220 height 41
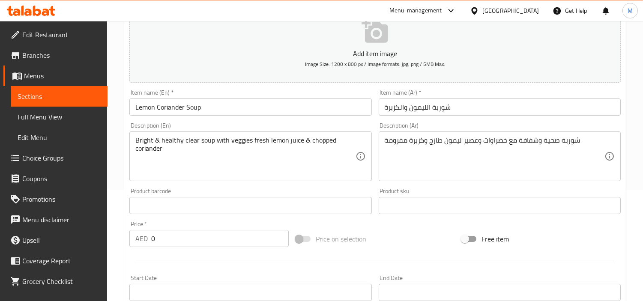
scroll to position [112, 0]
click at [199, 227] on div "Price   * AED 0 Price *" at bounding box center [208, 233] width 159 height 26
click at [193, 237] on input "0" at bounding box center [219, 237] width 137 height 17
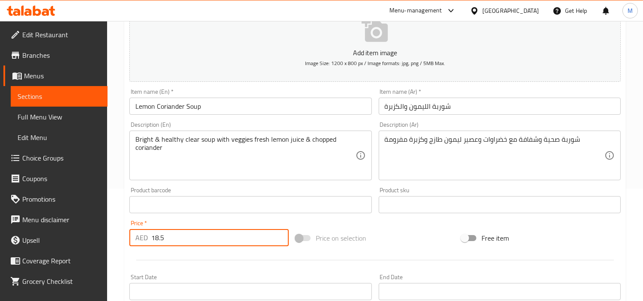
click at [192, 225] on div "Price   * AED 18.5 Price *" at bounding box center [208, 233] width 159 height 26
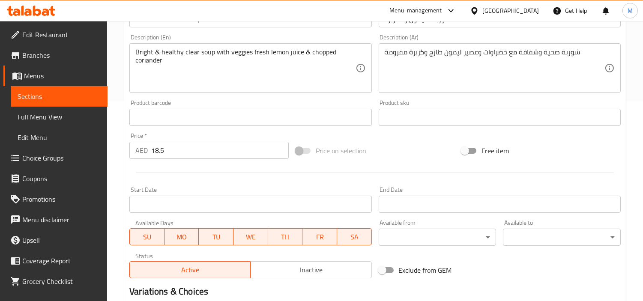
scroll to position [302, 0]
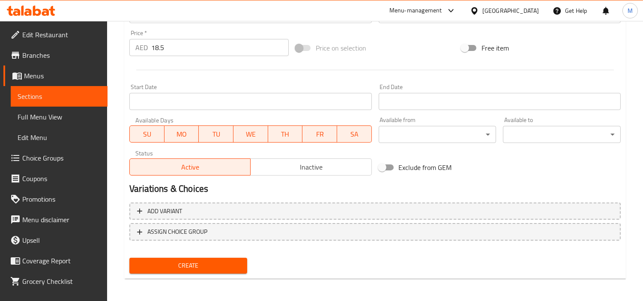
click at [207, 260] on span "Create" at bounding box center [188, 265] width 104 height 11
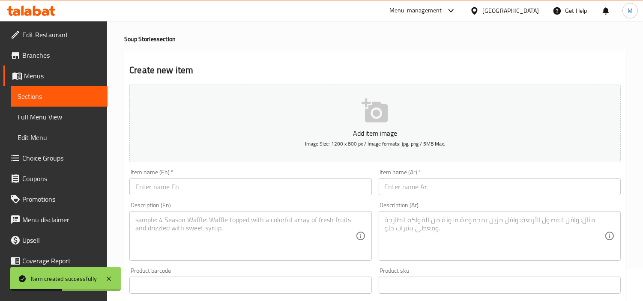
scroll to position [0, 0]
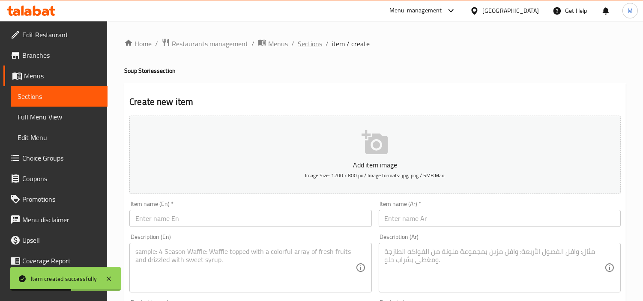
click at [316, 41] on span "Sections" at bounding box center [310, 44] width 24 height 10
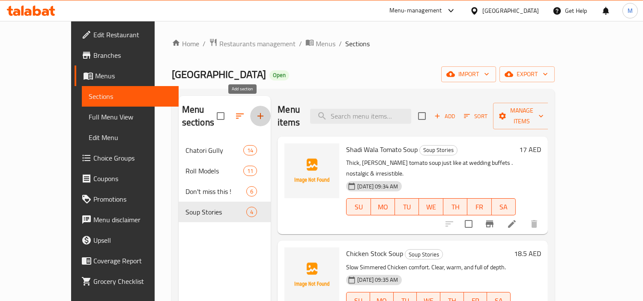
click at [257, 113] on icon "button" at bounding box center [260, 116] width 6 height 6
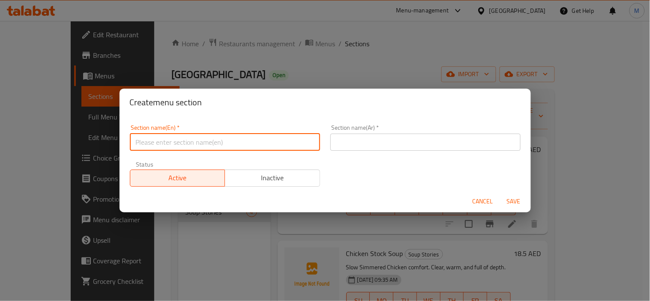
click at [212, 148] on input "text" at bounding box center [225, 142] width 190 height 17
click at [186, 143] on input "Tangy Greens & Creamy Scenes" at bounding box center [225, 142] width 190 height 17
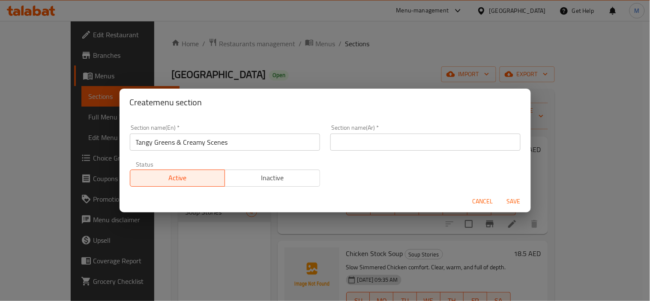
click at [415, 140] on input "text" at bounding box center [425, 142] width 190 height 17
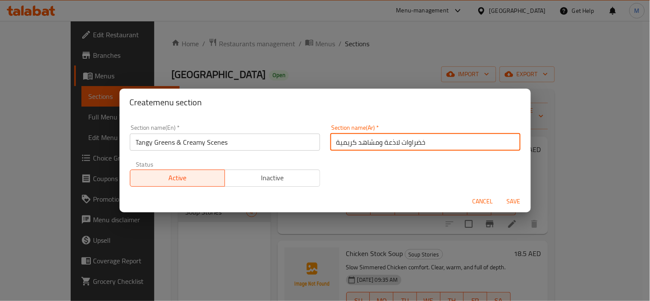
drag, startPoint x: 374, startPoint y: 141, endPoint x: 356, endPoint y: 137, distance: 18.4
click at [356, 137] on input "خضراوات لاذعة ومشاهد كريمية" at bounding box center [425, 142] width 190 height 17
click at [511, 196] on span "Save" at bounding box center [513, 201] width 21 height 11
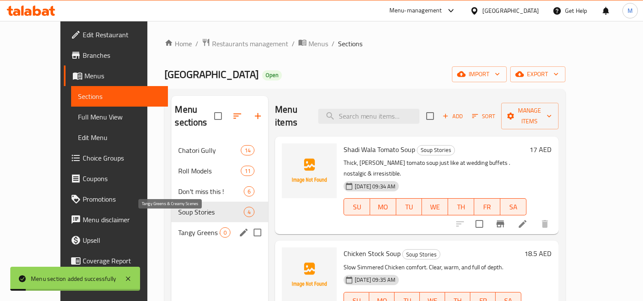
click at [178, 227] on span "Tangy Greens & Creamy Scenes" at bounding box center [199, 232] width 42 height 10
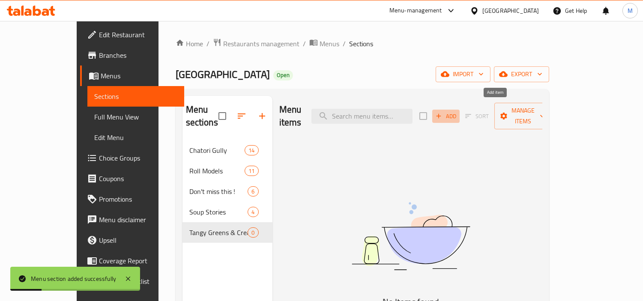
click at [457, 111] on span "Add" at bounding box center [445, 116] width 23 height 10
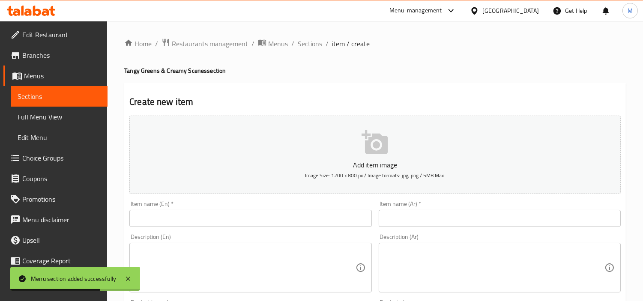
click at [174, 214] on input "text" at bounding box center [250, 218] width 242 height 17
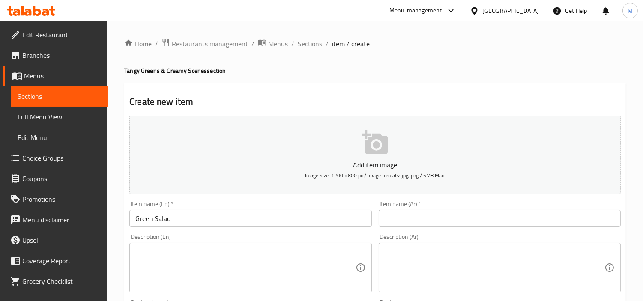
click at [212, 256] on textarea at bounding box center [245, 268] width 220 height 41
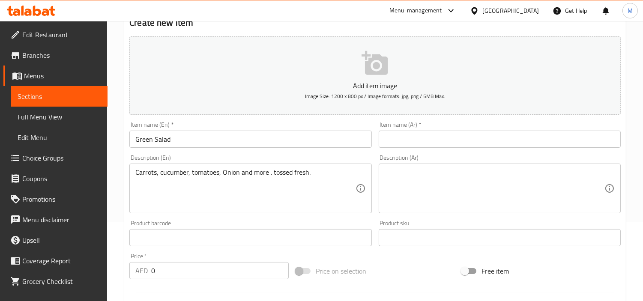
scroll to position [143, 0]
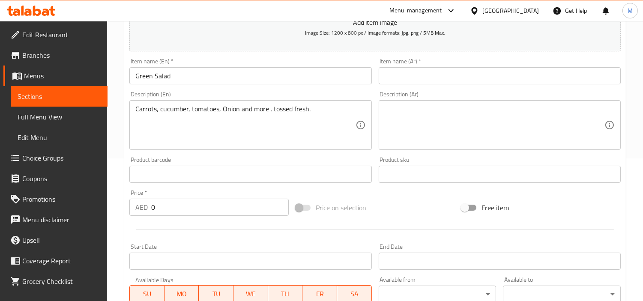
click at [224, 213] on input "0" at bounding box center [219, 207] width 137 height 17
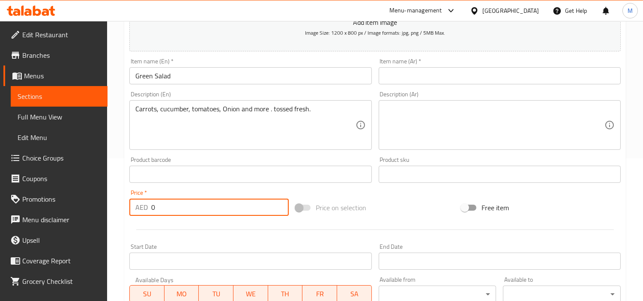
click at [224, 213] on input "0" at bounding box center [219, 207] width 137 height 17
click at [224, 191] on div "Price   * AED 14.6 Price *" at bounding box center [208, 203] width 159 height 26
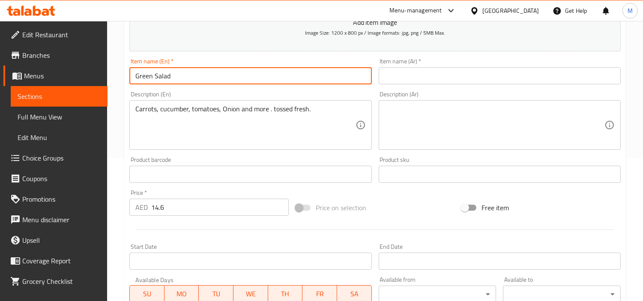
click at [160, 75] on input "Green Salad" at bounding box center [250, 75] width 242 height 17
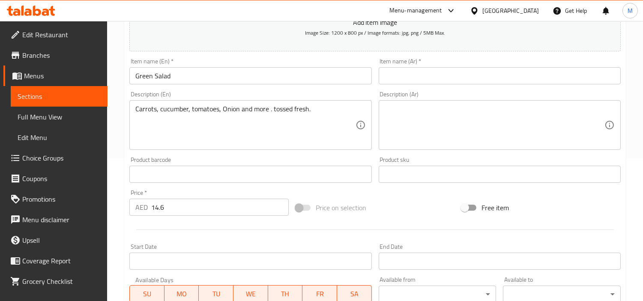
click at [484, 81] on input "text" at bounding box center [500, 75] width 242 height 17
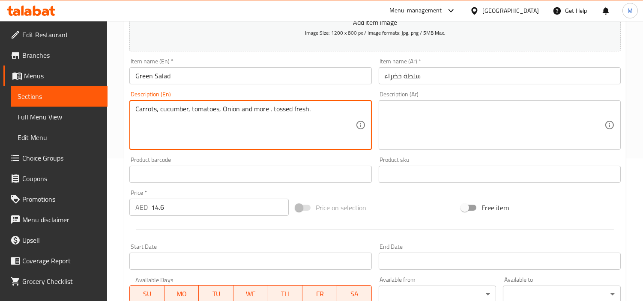
click at [245, 116] on textarea "Carrots, cucumber, tomatoes, Onion and more . tossed fresh." at bounding box center [245, 125] width 220 height 41
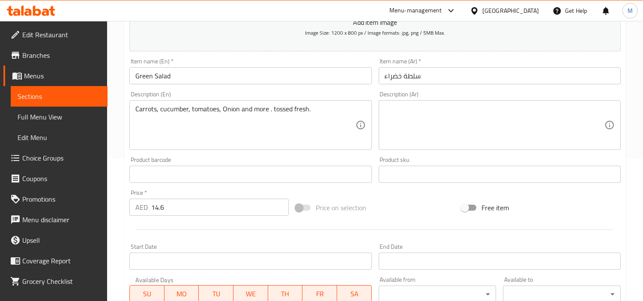
click at [478, 125] on textarea at bounding box center [495, 125] width 220 height 41
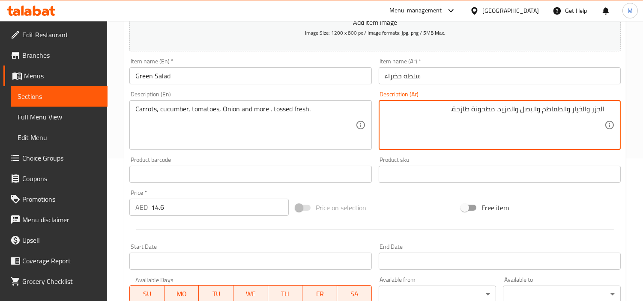
click at [585, 106] on textarea "الجزر والخيار والطماطم والبصل والمزيد. مطحونة طازجة." at bounding box center [495, 125] width 220 height 41
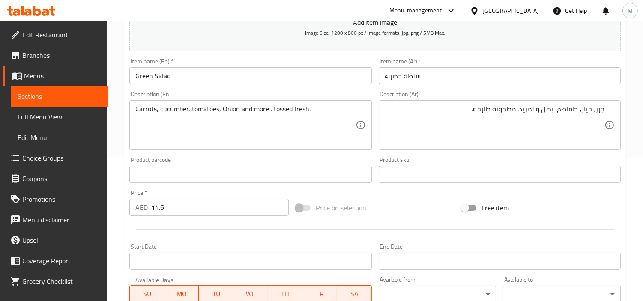
click at [125, 177] on div "Create new item Add item image Image Size: 1200 x 800 px / Image formats: jpg, …" at bounding box center [375, 189] width 502 height 499
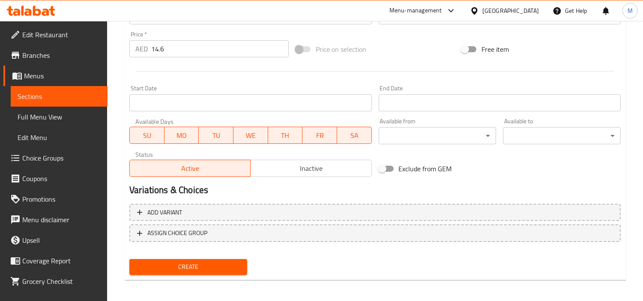
scroll to position [302, 0]
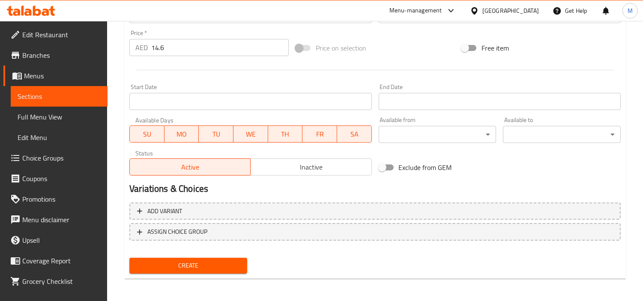
click at [199, 260] on span "Create" at bounding box center [188, 265] width 104 height 11
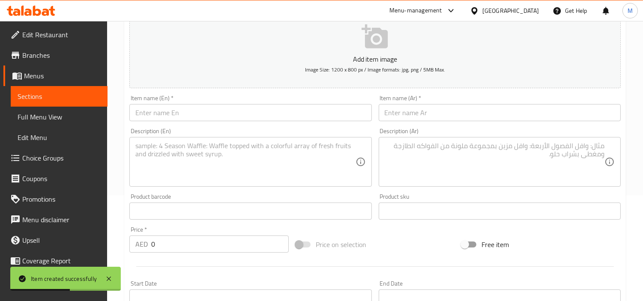
scroll to position [17, 0]
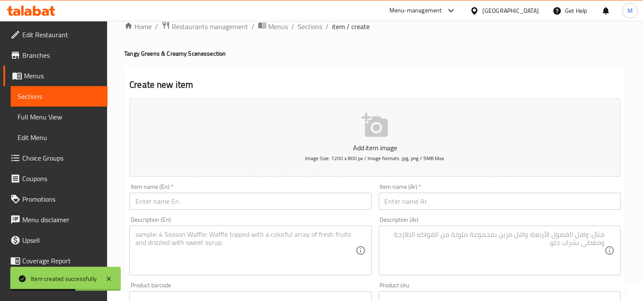
click at [220, 202] on input "text" at bounding box center [250, 201] width 242 height 17
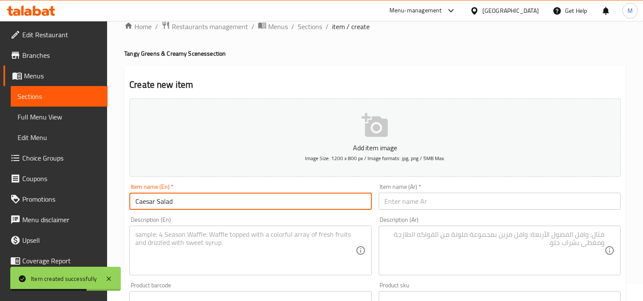
click at [220, 183] on div "Item name (En)   * [PERSON_NAME] Item name (En) *" at bounding box center [250, 196] width 249 height 33
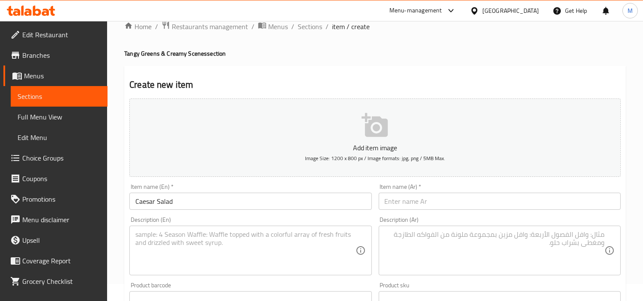
click at [157, 200] on input "Caesar Salad" at bounding box center [250, 201] width 242 height 17
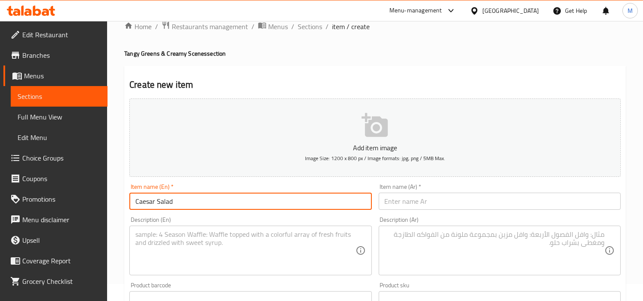
click at [157, 200] on input "Caesar Salad" at bounding box center [250, 201] width 242 height 17
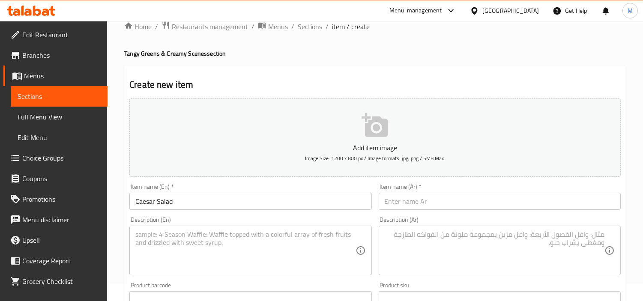
click at [474, 197] on input "text" at bounding box center [500, 201] width 242 height 17
click at [542, 199] on input "text" at bounding box center [500, 201] width 242 height 17
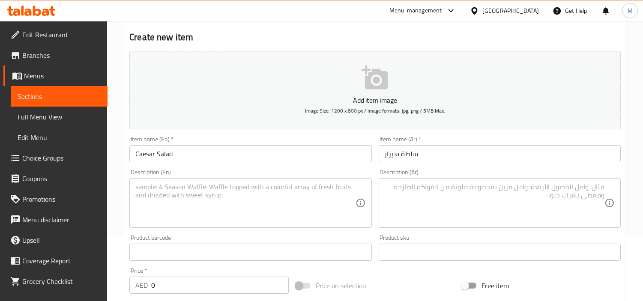
click at [218, 188] on textarea at bounding box center [245, 203] width 220 height 41
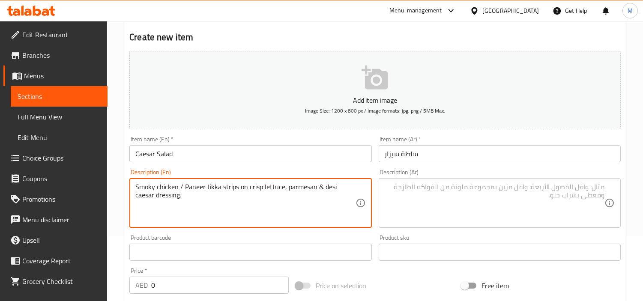
click at [220, 190] on textarea "Smoky chicken / Paneer tikka strips on crisp lettuce, parmesan & desi caesar dr…" at bounding box center [245, 203] width 220 height 41
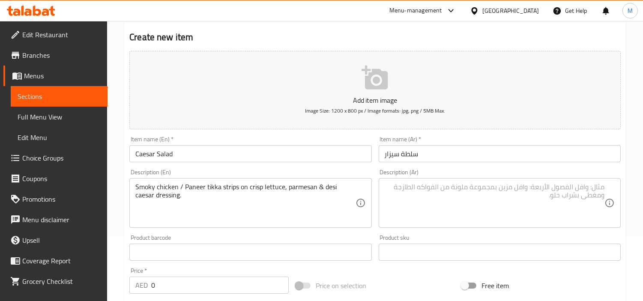
click at [534, 196] on textarea at bounding box center [495, 203] width 220 height 41
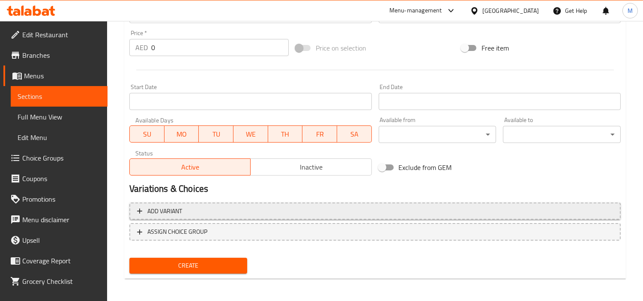
click at [232, 215] on span "Add variant" at bounding box center [375, 211] width 476 height 11
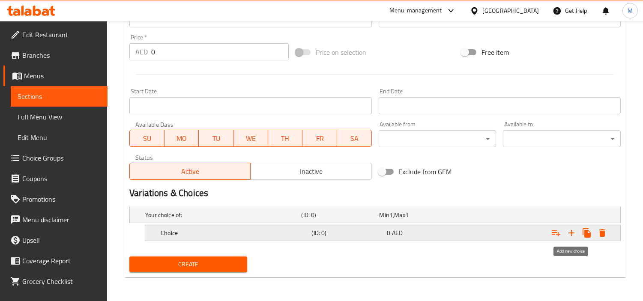
click at [575, 229] on icon "Expand" at bounding box center [571, 233] width 10 height 10
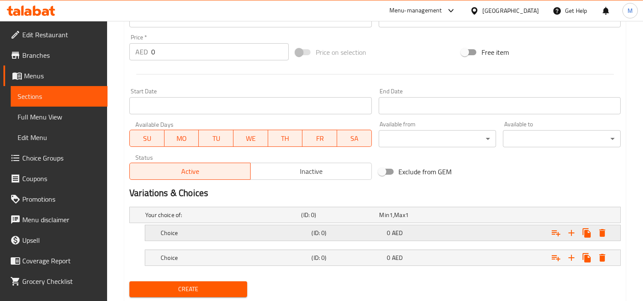
click at [236, 236] on h5 "Choice" at bounding box center [234, 233] width 147 height 9
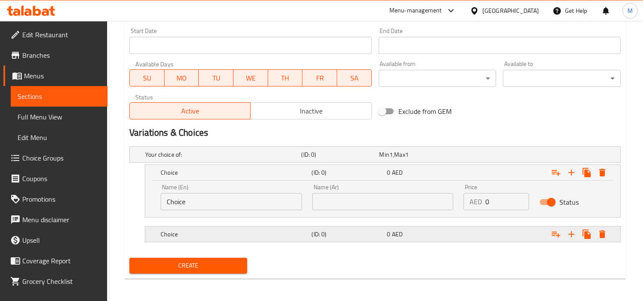
scroll to position [360, 0]
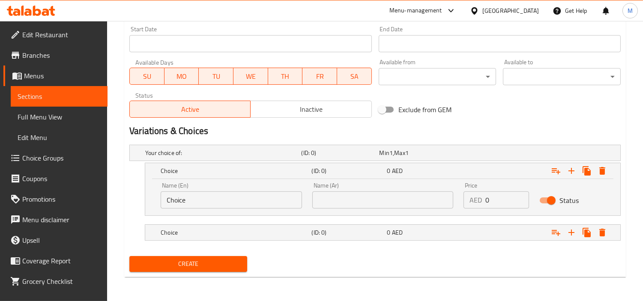
click at [217, 203] on input "Choice" at bounding box center [231, 199] width 141 height 17
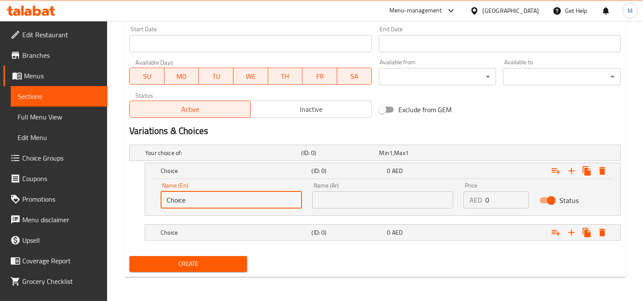
click at [217, 203] on input "Choice" at bounding box center [231, 199] width 141 height 17
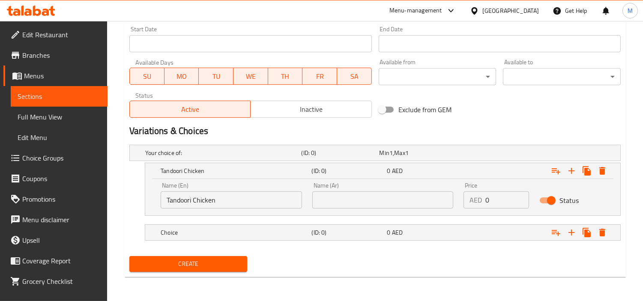
click at [376, 203] on input "text" at bounding box center [382, 199] width 141 height 17
click at [501, 197] on input "0" at bounding box center [507, 199] width 44 height 17
click at [210, 231] on h5 "Choice" at bounding box center [234, 232] width 147 height 9
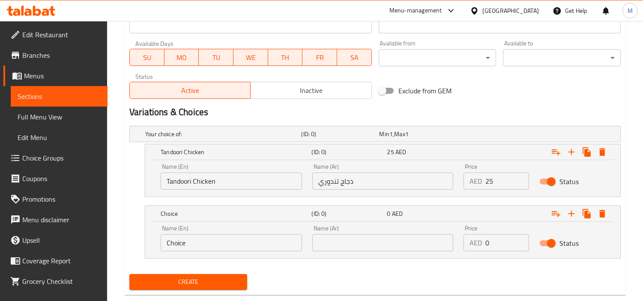
scroll to position [397, 0]
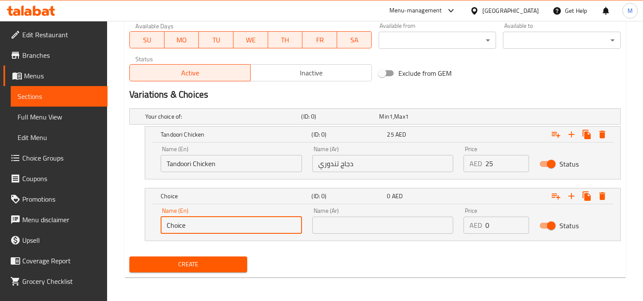
click at [208, 220] on input "Choice" at bounding box center [231, 225] width 141 height 17
click at [208, 221] on input "Choice" at bounding box center [231, 225] width 141 height 17
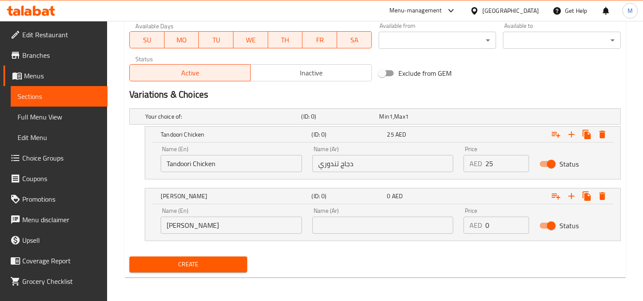
click at [403, 232] on input "text" at bounding box center [382, 225] width 141 height 17
click at [489, 229] on input "0" at bounding box center [507, 225] width 44 height 17
click at [443, 247] on nav at bounding box center [374, 246] width 491 height 7
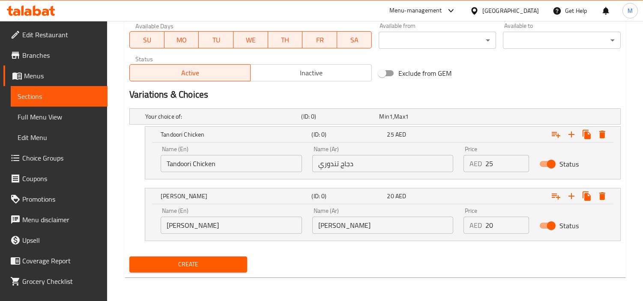
click at [236, 260] on span "Create" at bounding box center [188, 264] width 104 height 11
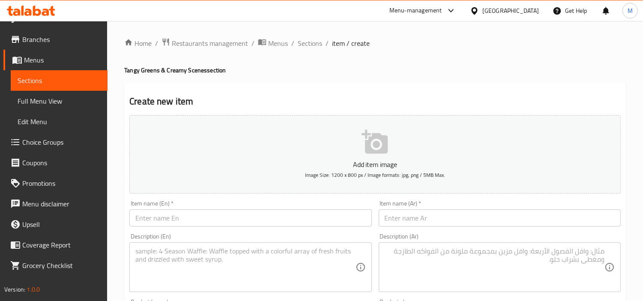
scroll to position [0, 0]
click at [303, 46] on span "Sections" at bounding box center [310, 44] width 24 height 10
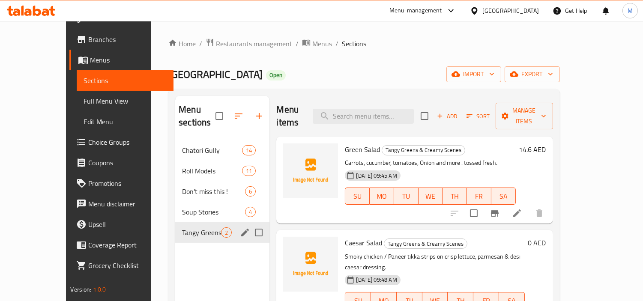
click at [191, 227] on span "Tangy Greens & Creamy Scenes" at bounding box center [201, 232] width 39 height 10
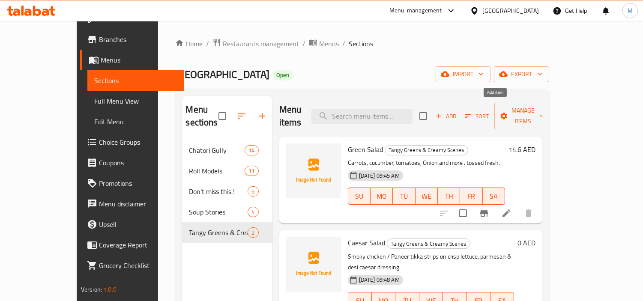
click at [457, 111] on span "Add" at bounding box center [445, 116] width 23 height 10
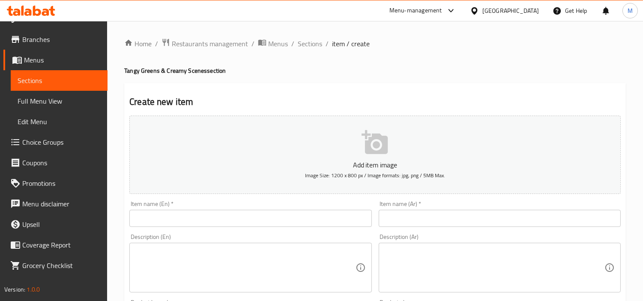
click at [236, 224] on input "text" at bounding box center [250, 218] width 242 height 17
click at [476, 217] on input "text" at bounding box center [500, 218] width 242 height 17
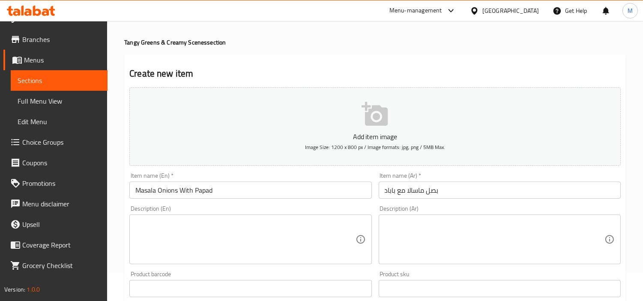
scroll to position [143, 0]
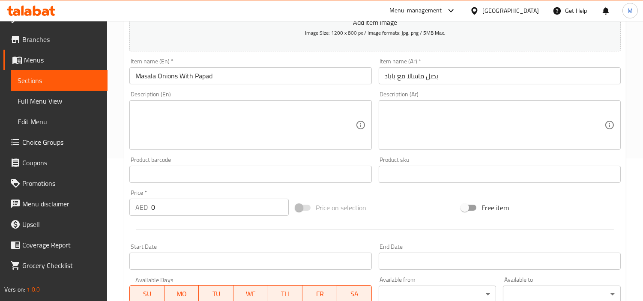
click at [212, 201] on input "0" at bounding box center [219, 207] width 137 height 17
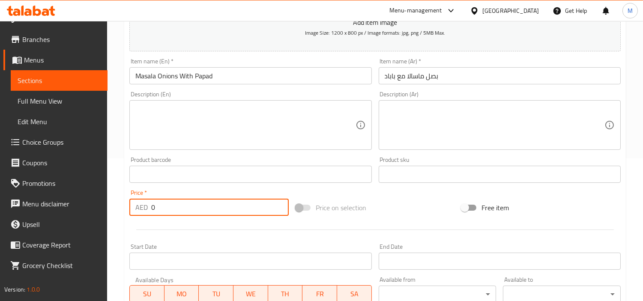
click at [212, 201] on input "0" at bounding box center [219, 207] width 137 height 17
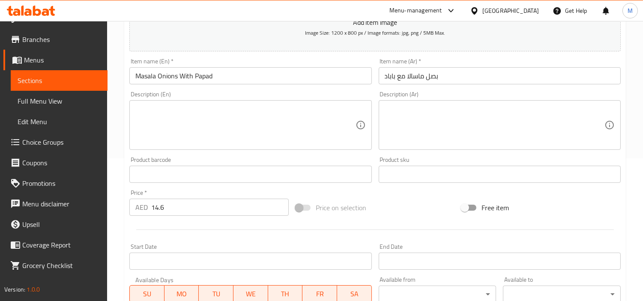
click at [207, 188] on div "Price   * AED 14.6 Price *" at bounding box center [209, 202] width 166 height 33
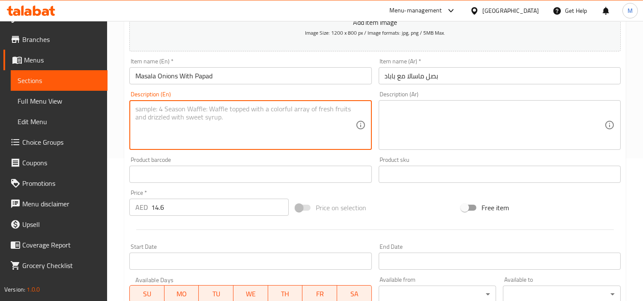
click at [244, 108] on textarea at bounding box center [245, 125] width 220 height 41
click at [244, 108] on textarea "Thinly sliced onions tossed with chaat masala, served with crunchy papad." at bounding box center [245, 125] width 220 height 41
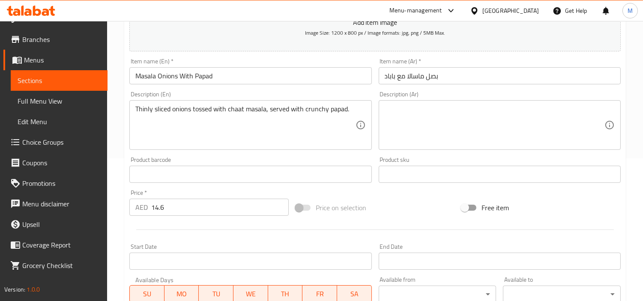
click at [426, 100] on div "Description (Ar)" at bounding box center [500, 125] width 242 height 50
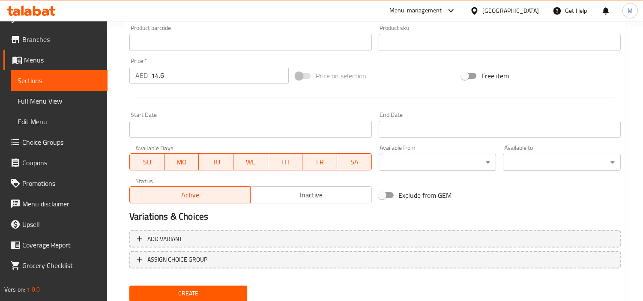
scroll to position [302, 0]
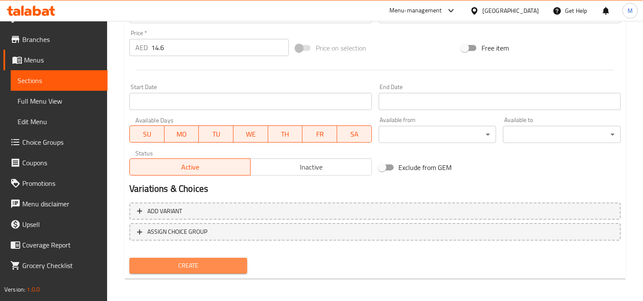
click at [170, 262] on span "Create" at bounding box center [188, 265] width 104 height 11
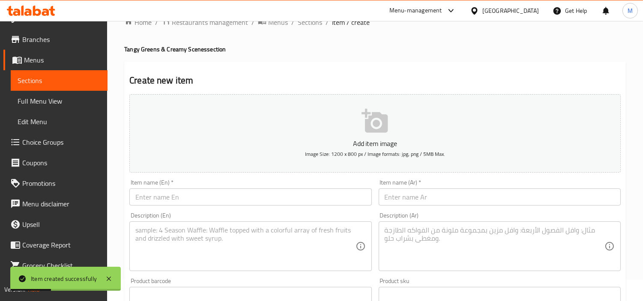
scroll to position [17, 0]
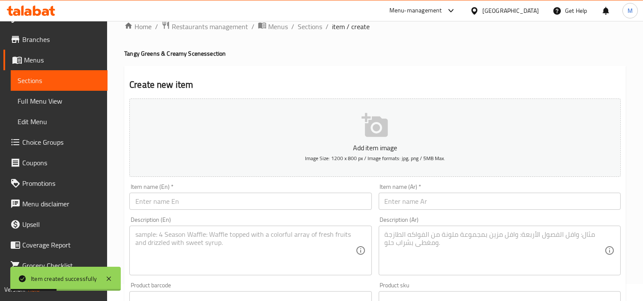
click at [224, 199] on input "text" at bounding box center [250, 201] width 242 height 17
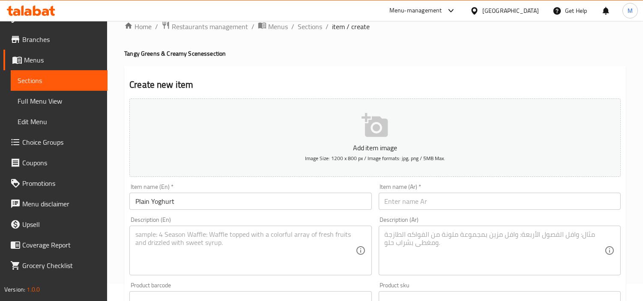
click at [496, 203] on input "text" at bounding box center [500, 201] width 242 height 17
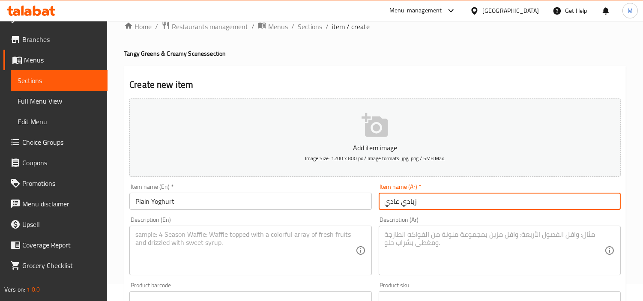
click at [395, 201] on input "زبادي عادي" at bounding box center [500, 201] width 242 height 17
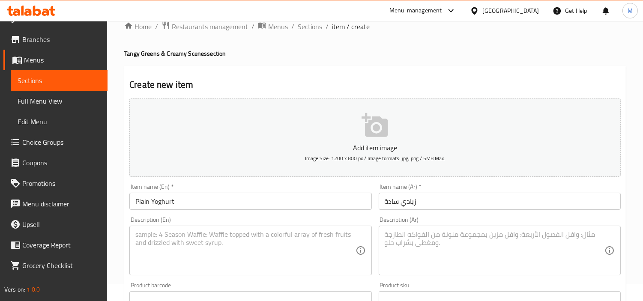
scroll to position [112, 0]
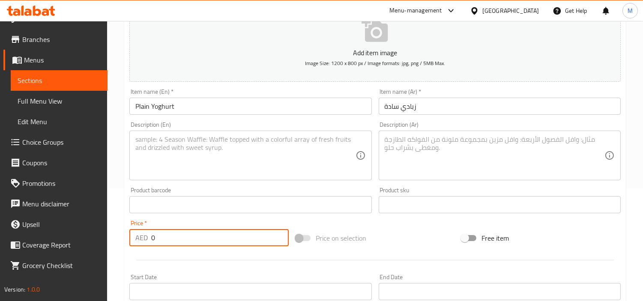
click at [179, 238] on input "0" at bounding box center [219, 237] width 137 height 17
click at [177, 223] on div "Price   * AED 14.6 Price *" at bounding box center [208, 233] width 159 height 26
click at [310, 161] on textarea at bounding box center [245, 155] width 220 height 41
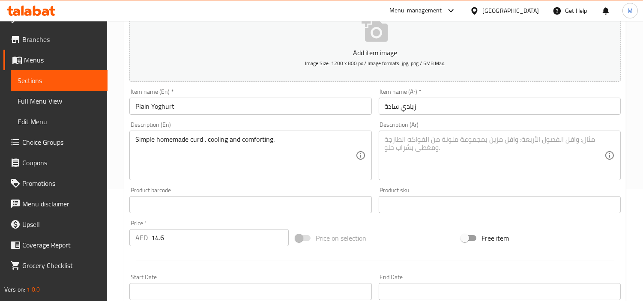
click at [417, 145] on textarea at bounding box center [495, 155] width 220 height 41
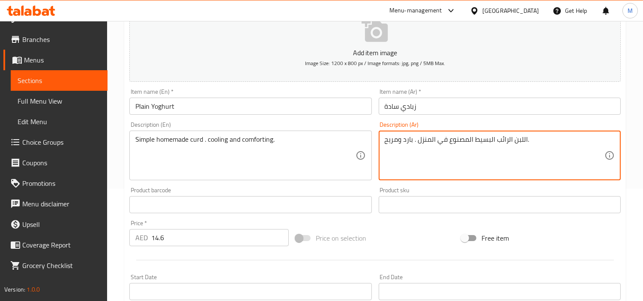
click at [122, 163] on div "Home / Restaurants management / Menus / Sections / item / create Tangy Greens &…" at bounding box center [375, 201] width 536 height 584
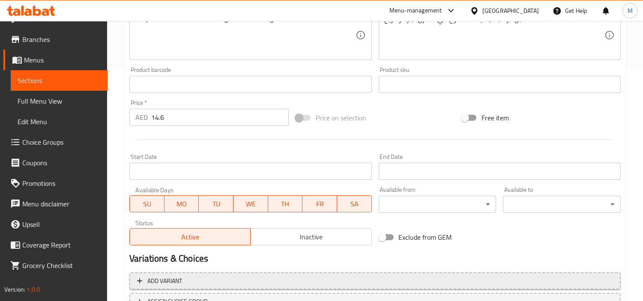
scroll to position [302, 0]
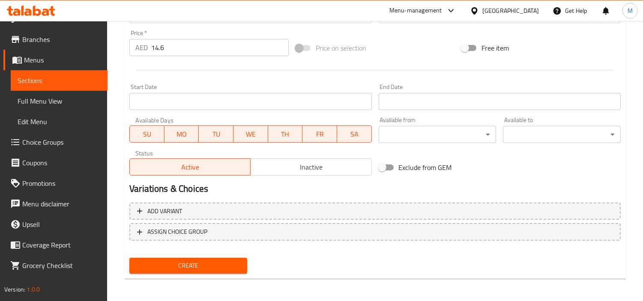
click at [230, 258] on button "Create" at bounding box center [188, 266] width 118 height 16
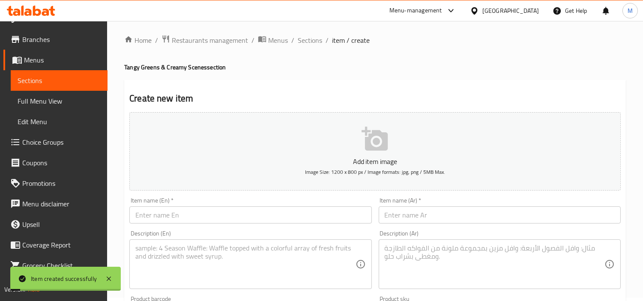
scroll to position [0, 0]
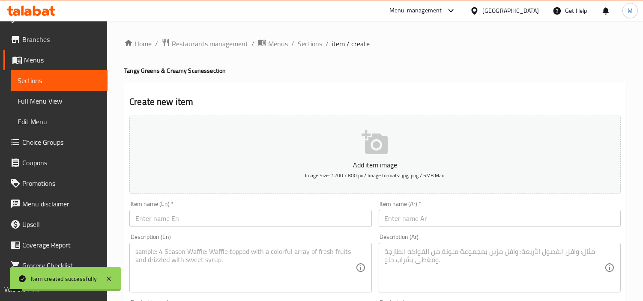
click at [232, 216] on input "text" at bounding box center [250, 218] width 242 height 17
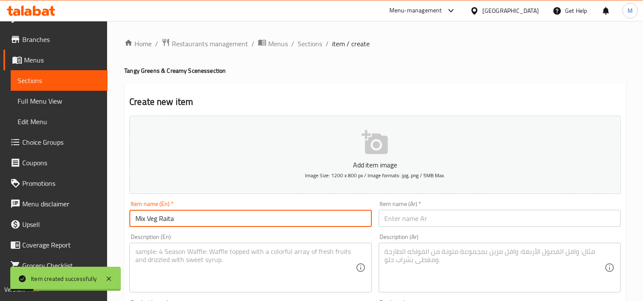
click at [235, 203] on div "Item name (En)   * Mix Veg Raita Item name (En) *" at bounding box center [250, 214] width 242 height 26
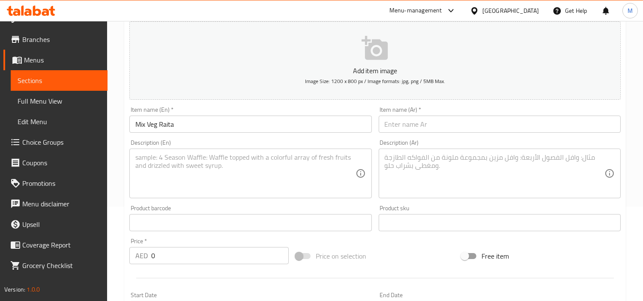
scroll to position [95, 0]
click at [164, 127] on input "Mix Veg Raita" at bounding box center [250, 123] width 242 height 17
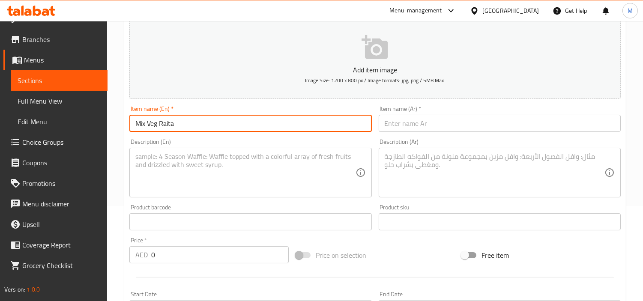
click at [164, 127] on input "Mix Veg Raita" at bounding box center [250, 123] width 242 height 17
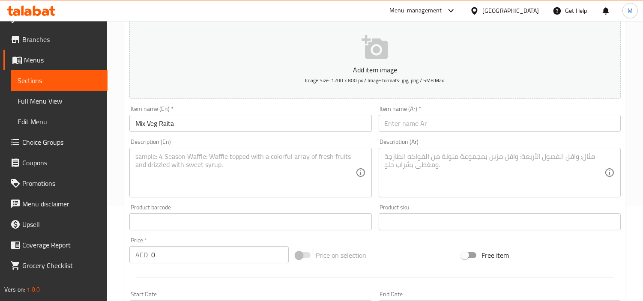
click at [479, 116] on input "text" at bounding box center [500, 123] width 242 height 17
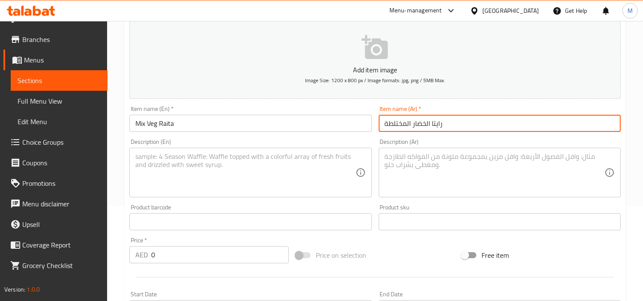
click at [395, 125] on input "رايتا الخضار المختلطة" at bounding box center [500, 123] width 242 height 17
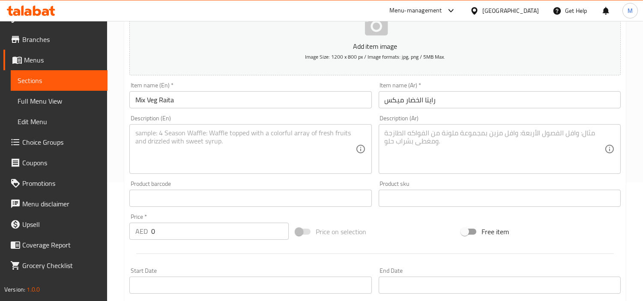
scroll to position [143, 0]
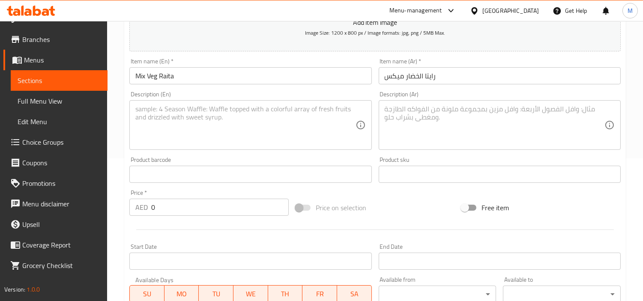
click at [198, 208] on input "0" at bounding box center [219, 207] width 137 height 17
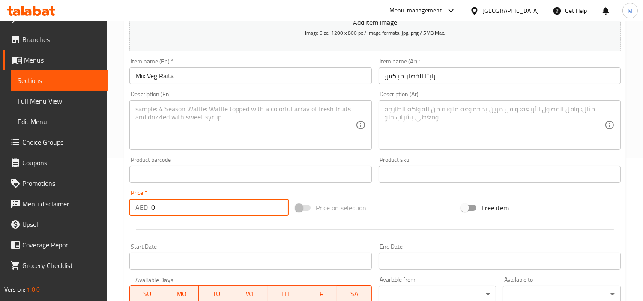
click at [198, 208] on input "0" at bounding box center [219, 207] width 137 height 17
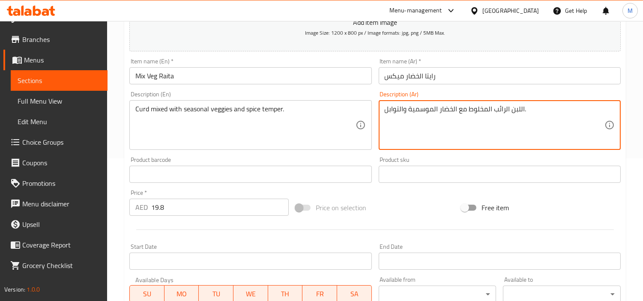
click at [505, 108] on textarea "اللبن الرائب المخلوط مع الخضار الموسمية والتوابل." at bounding box center [495, 125] width 220 height 41
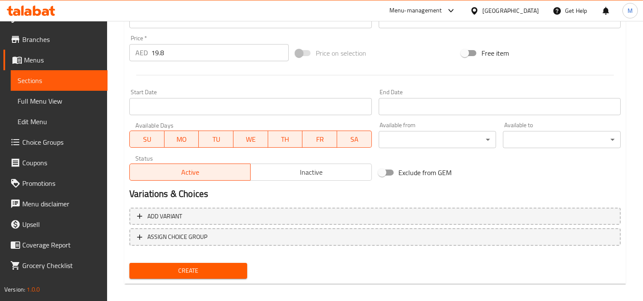
scroll to position [302, 0]
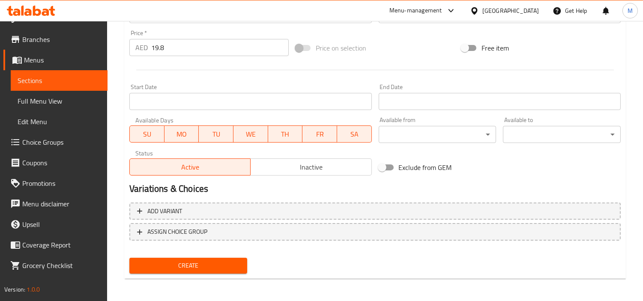
click at [188, 260] on span "Create" at bounding box center [188, 265] width 104 height 11
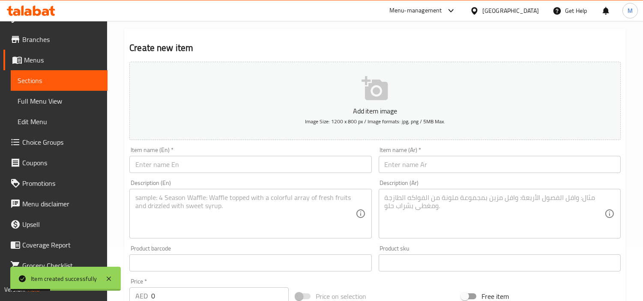
scroll to position [0, 0]
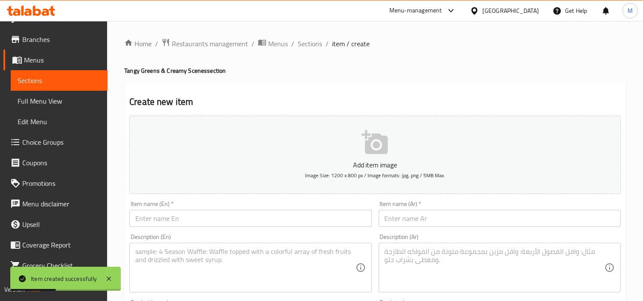
click at [219, 219] on input "text" at bounding box center [250, 218] width 242 height 17
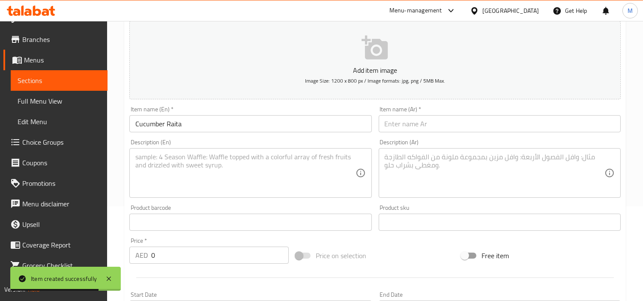
scroll to position [95, 0]
click at [181, 257] on input "0" at bounding box center [219, 254] width 137 height 17
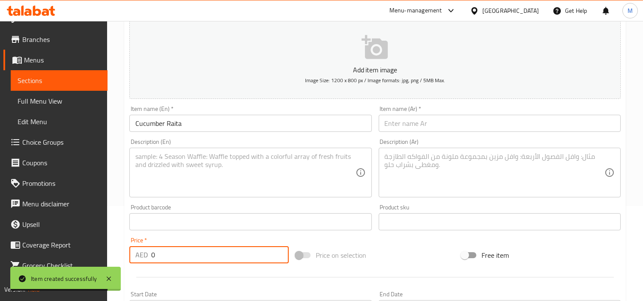
click at [181, 257] on input "0" at bounding box center [219, 254] width 137 height 17
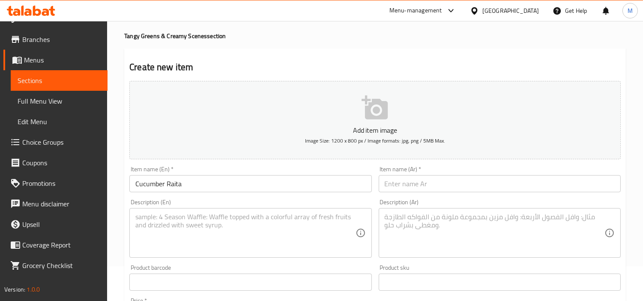
scroll to position [0, 0]
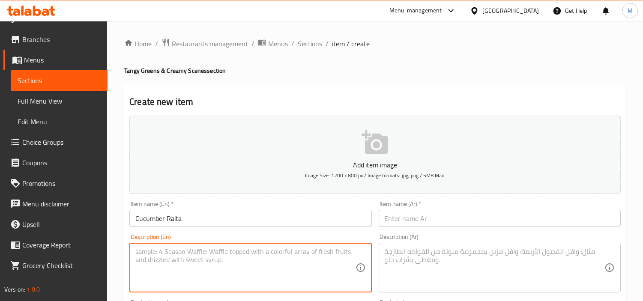
click at [265, 259] on textarea at bounding box center [245, 268] width 220 height 41
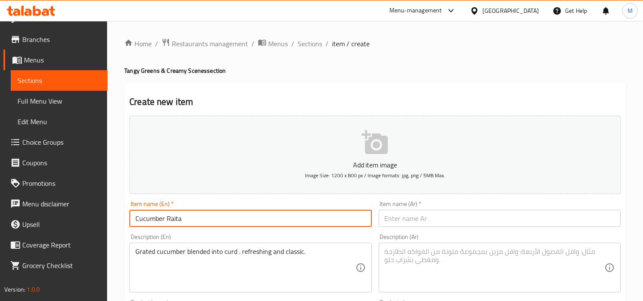
click at [152, 221] on input "Cucumber Raita" at bounding box center [250, 218] width 242 height 17
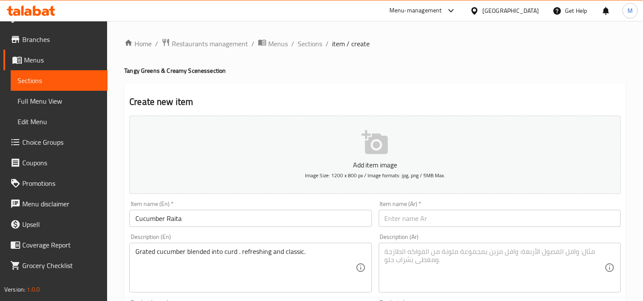
click at [426, 212] on input "text" at bounding box center [500, 218] width 242 height 17
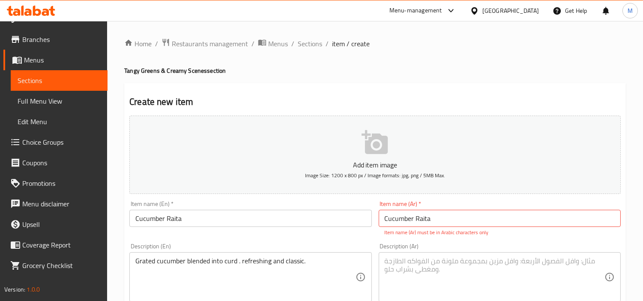
click at [463, 219] on input "Cucumber Raita" at bounding box center [500, 218] width 242 height 17
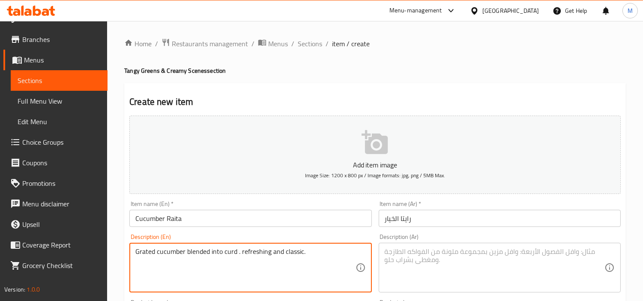
click at [221, 256] on textarea "Grated cucumber blended into curd . refreshing and classic." at bounding box center [245, 268] width 220 height 41
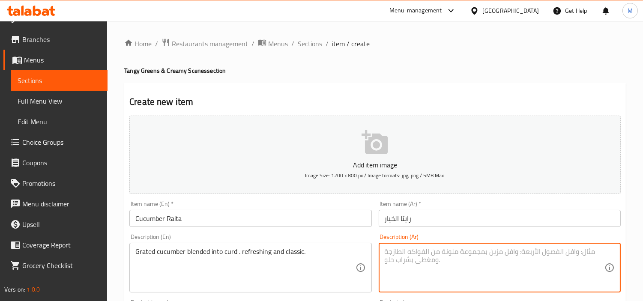
click at [474, 254] on textarea at bounding box center [495, 268] width 220 height 41
drag, startPoint x: 451, startPoint y: 251, endPoint x: 442, endPoint y: 250, distance: 9.9
click at [442, 250] on textarea "خيار مبشور ممزوج باللبن الرائب. منعش وكلاسيكي." at bounding box center [495, 268] width 220 height 41
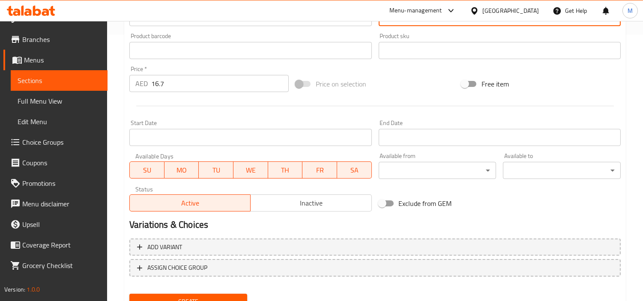
scroll to position [302, 0]
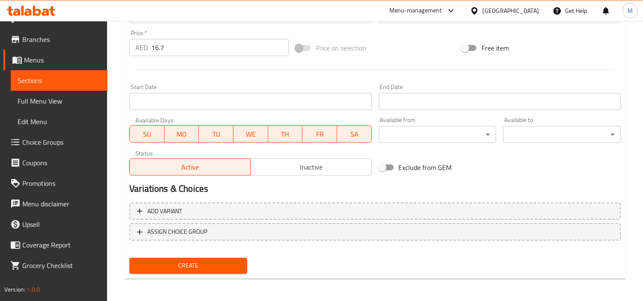
click at [181, 264] on span "Create" at bounding box center [188, 265] width 104 height 11
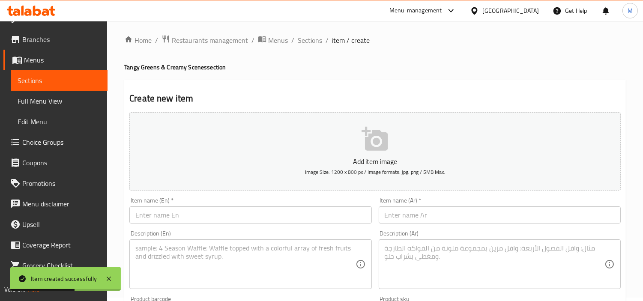
scroll to position [0, 0]
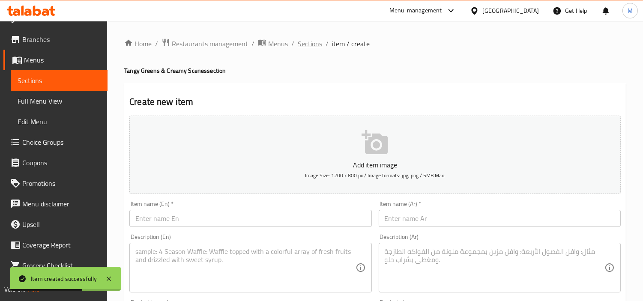
click at [313, 39] on span "Sections" at bounding box center [310, 44] width 24 height 10
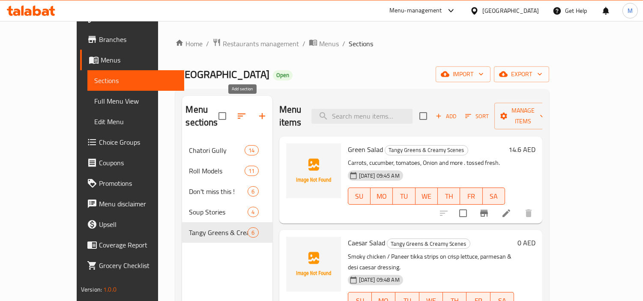
click at [257, 111] on icon "button" at bounding box center [262, 116] width 10 height 10
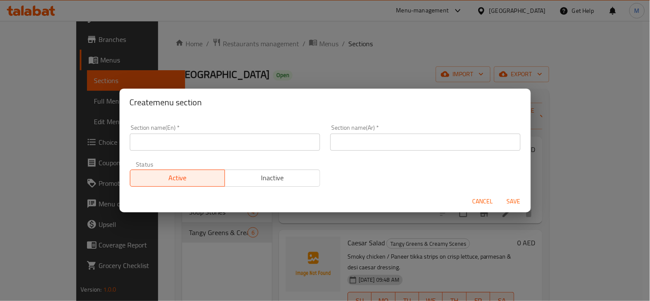
click at [195, 139] on input "text" at bounding box center [225, 142] width 190 height 17
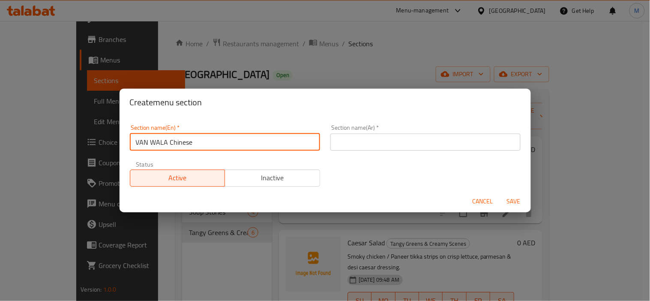
click at [172, 144] on input "VAN WALA Chinese" at bounding box center [225, 142] width 190 height 17
click at [212, 143] on input "[PERSON_NAME] Chinese" at bounding box center [225, 142] width 190 height 17
click at [176, 142] on input "[PERSON_NAME] Chinese" at bounding box center [225, 142] width 190 height 17
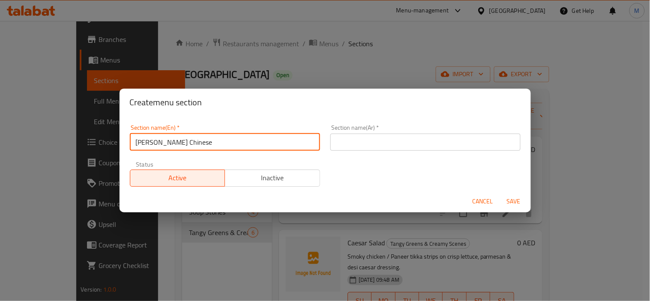
click at [176, 142] on input "[PERSON_NAME] Chinese" at bounding box center [225, 142] width 190 height 17
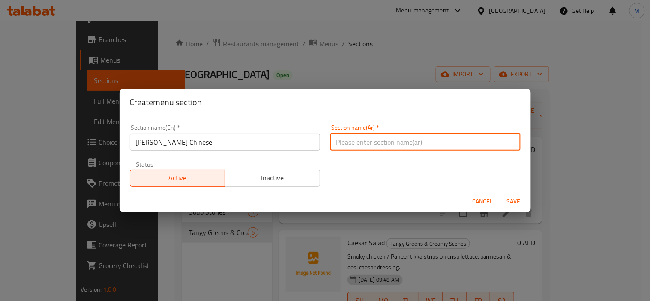
click at [439, 138] on input "text" at bounding box center [425, 142] width 190 height 17
click at [509, 202] on span "Save" at bounding box center [513, 201] width 21 height 11
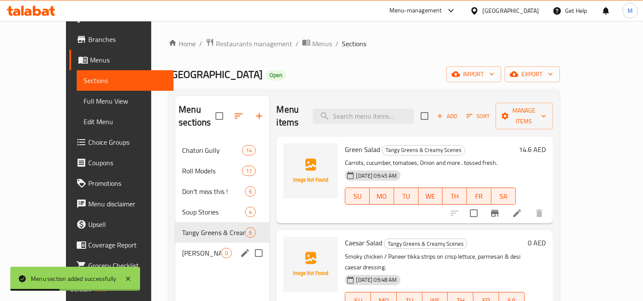
click at [182, 248] on span "[PERSON_NAME] Chinese" at bounding box center [201, 253] width 39 height 10
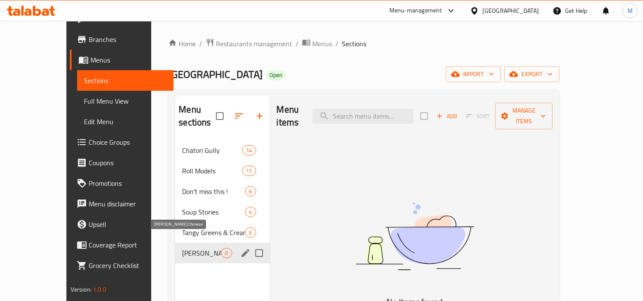
click at [182, 248] on span "[PERSON_NAME] Chinese" at bounding box center [201, 253] width 39 height 10
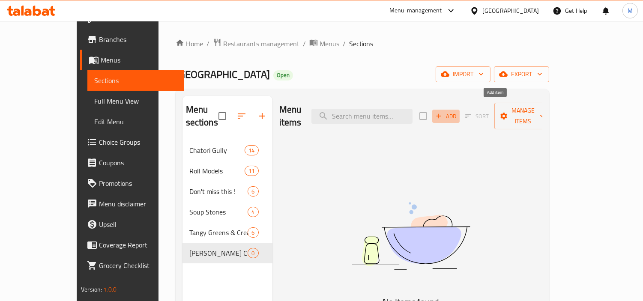
click at [457, 111] on span "Add" at bounding box center [445, 116] width 23 height 10
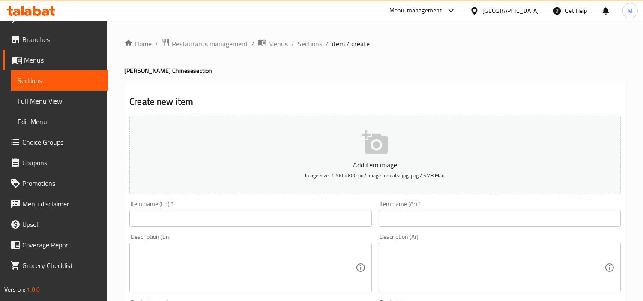
click at [289, 219] on input "text" at bounding box center [250, 218] width 242 height 17
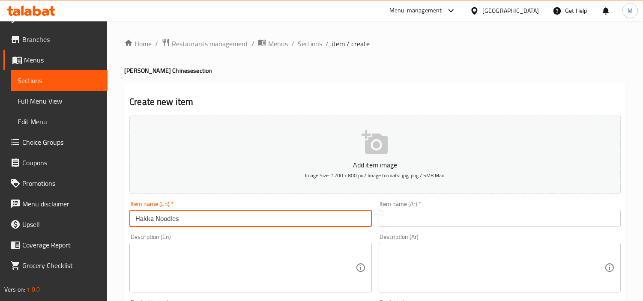
click at [169, 220] on input "Hakka Noodles" at bounding box center [250, 218] width 242 height 17
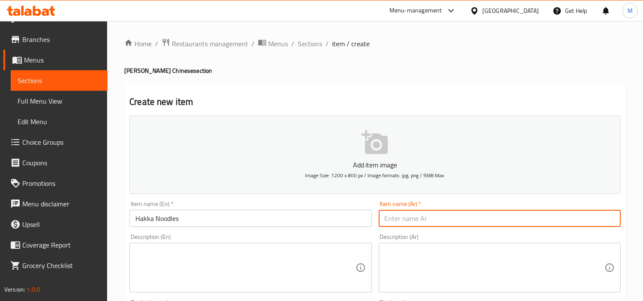
click at [483, 214] on input "text" at bounding box center [500, 218] width 242 height 17
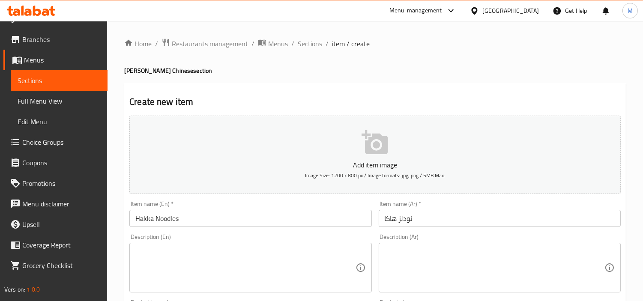
drag, startPoint x: 238, startPoint y: 240, endPoint x: 240, endPoint y: 247, distance: 7.6
click at [238, 240] on div "Description (En) Description (En)" at bounding box center [250, 263] width 242 height 59
click at [240, 249] on textarea at bounding box center [245, 268] width 220 height 41
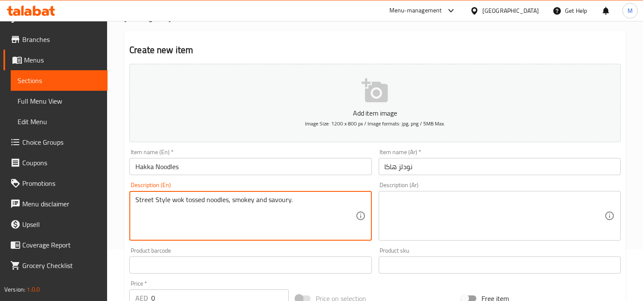
scroll to position [95, 0]
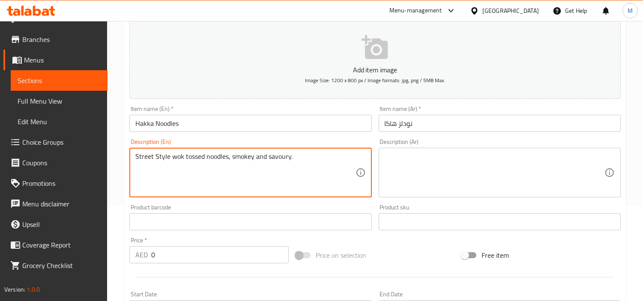
click at [281, 157] on textarea "Street Style wok tossed noodles, smokey and savoury." at bounding box center [245, 172] width 220 height 41
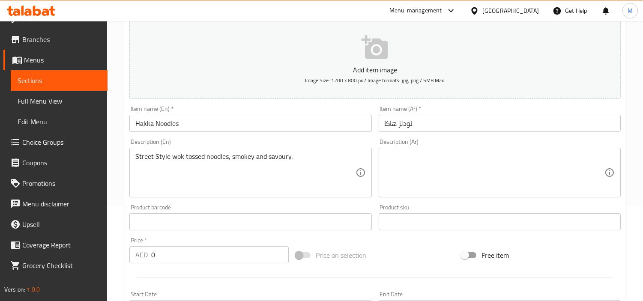
click at [529, 166] on textarea at bounding box center [495, 172] width 220 height 41
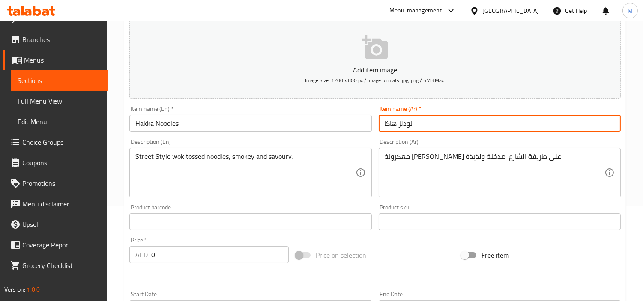
click at [412, 122] on input "نودلز هاكا" at bounding box center [500, 123] width 242 height 17
click at [406, 125] on input "نودلز هاكا" at bounding box center [500, 123] width 242 height 17
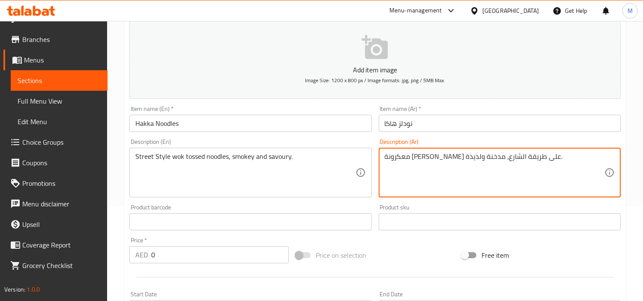
click at [502, 156] on textarea "معكرونة [PERSON_NAME] على طريقة الشارع، مدخنة ولذيذة." at bounding box center [495, 172] width 220 height 41
click at [504, 157] on textarea "معكرونة [PERSON_NAME] على طريقة الشارع، مدخنة ولذيذة." at bounding box center [495, 172] width 220 height 41
click at [554, 161] on textarea "نودلز ووك على طريقة الشارع، مدخنة ولذيذة." at bounding box center [495, 172] width 220 height 41
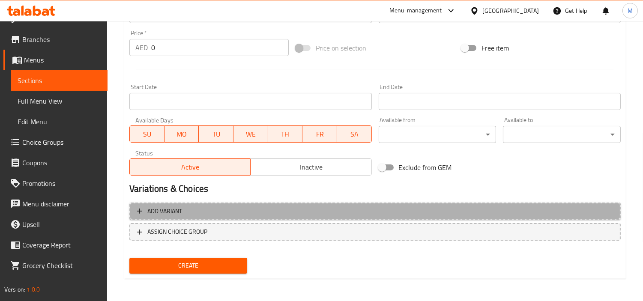
click at [246, 206] on span "Add variant" at bounding box center [375, 211] width 476 height 11
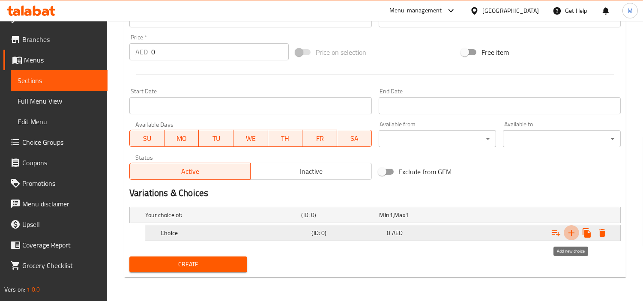
click at [568, 232] on icon "Expand" at bounding box center [571, 233] width 10 height 10
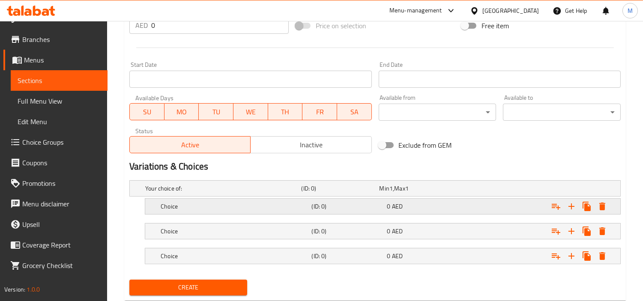
scroll to position [348, 0]
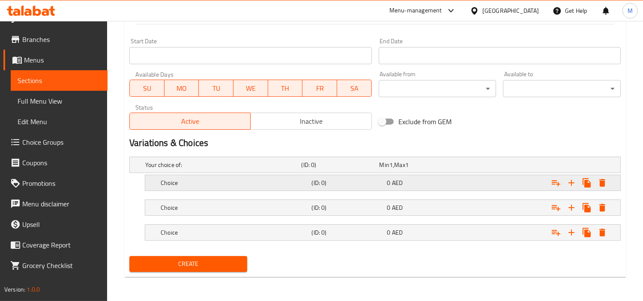
click at [223, 181] on h5 "Choice" at bounding box center [234, 183] width 147 height 9
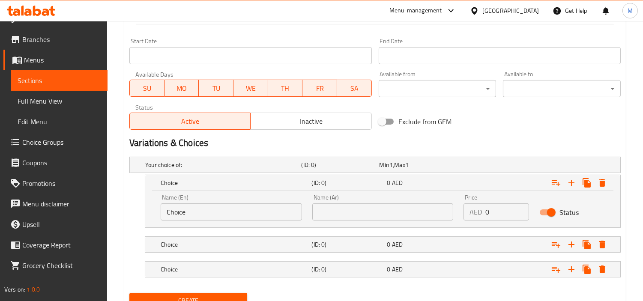
click at [210, 218] on input "Choice" at bounding box center [231, 211] width 141 height 17
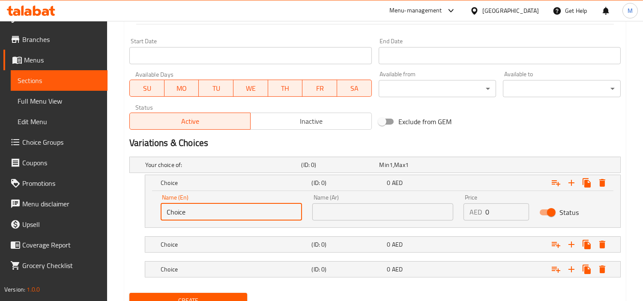
click at [210, 212] on input "Choice" at bounding box center [231, 211] width 141 height 17
click at [333, 206] on input "text" at bounding box center [382, 211] width 141 height 17
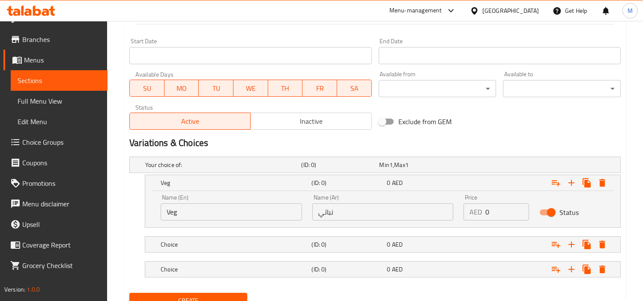
click at [485, 212] on div "AED 0 Price" at bounding box center [496, 211] width 66 height 17
click at [485, 212] on input "0" at bounding box center [507, 211] width 44 height 17
click at [207, 242] on h5 "Choice" at bounding box center [234, 244] width 147 height 9
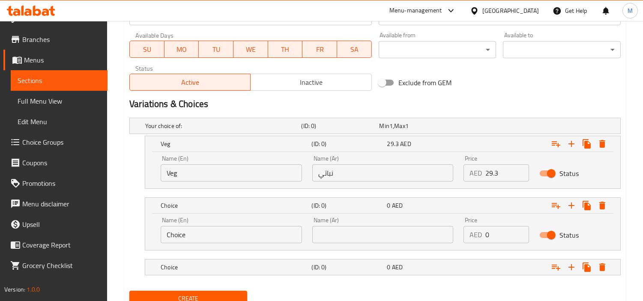
scroll to position [421, 0]
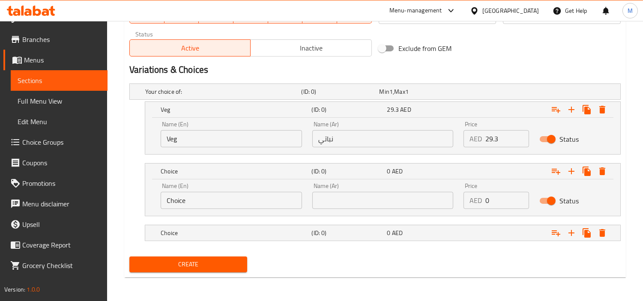
click at [202, 202] on input "Choice" at bounding box center [231, 200] width 141 height 17
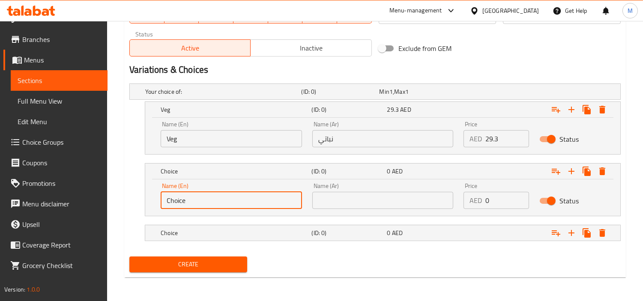
click at [202, 202] on input "Choice" at bounding box center [231, 200] width 141 height 17
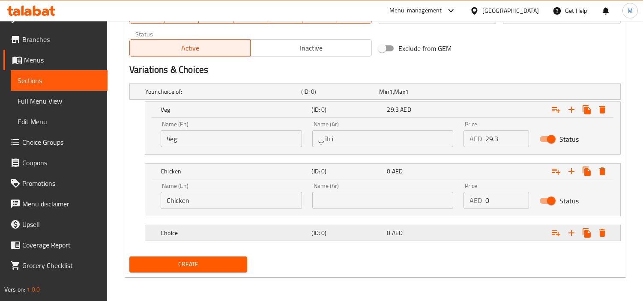
click at [186, 233] on h5 "Choice" at bounding box center [234, 233] width 147 height 9
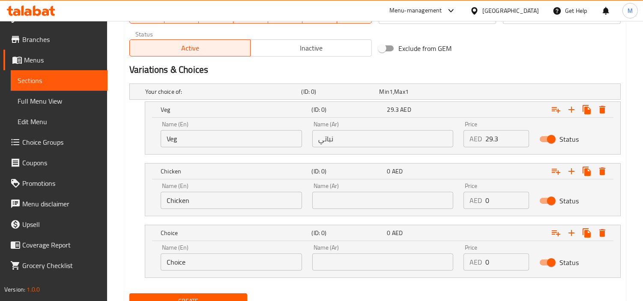
click at [194, 259] on input "Choice" at bounding box center [231, 262] width 141 height 17
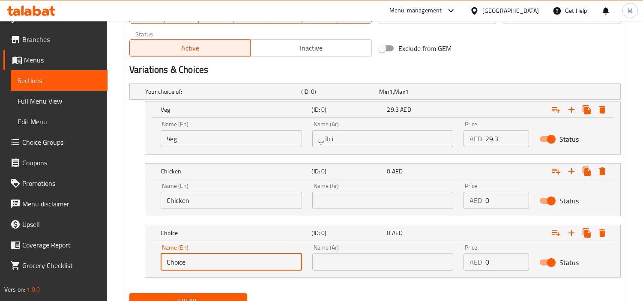
click at [194, 259] on input "Choice" at bounding box center [231, 262] width 141 height 17
click at [187, 200] on input "Chicken" at bounding box center [231, 200] width 141 height 17
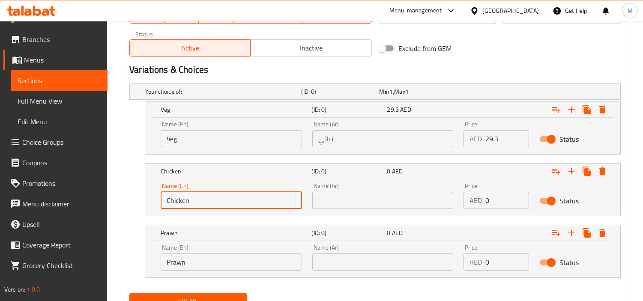
click at [187, 200] on input "Chicken" at bounding box center [231, 200] width 141 height 17
click at [367, 201] on input "text" at bounding box center [382, 200] width 141 height 17
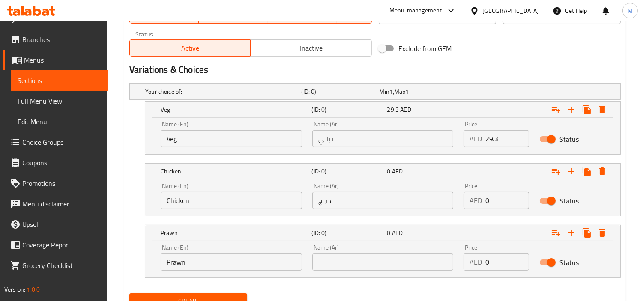
click at [495, 207] on input "0" at bounding box center [507, 200] width 44 height 17
click at [405, 262] on input "text" at bounding box center [382, 262] width 141 height 17
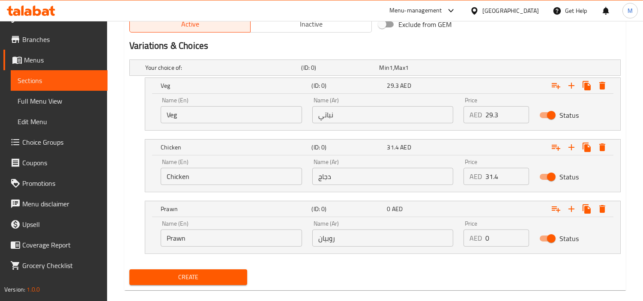
scroll to position [459, 0]
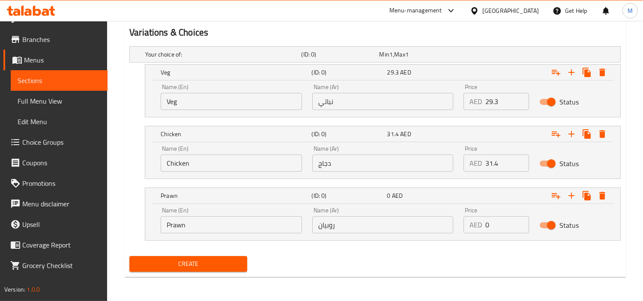
click at [503, 227] on input "0" at bounding box center [507, 224] width 44 height 17
click at [174, 261] on span "Create" at bounding box center [188, 264] width 104 height 11
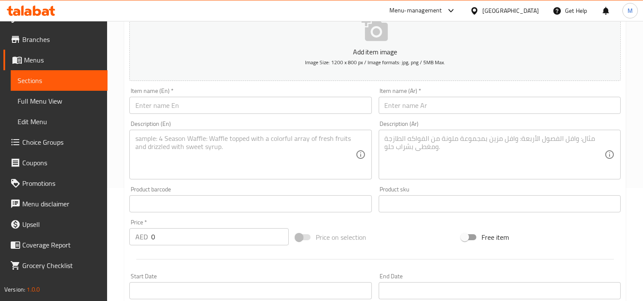
scroll to position [78, 0]
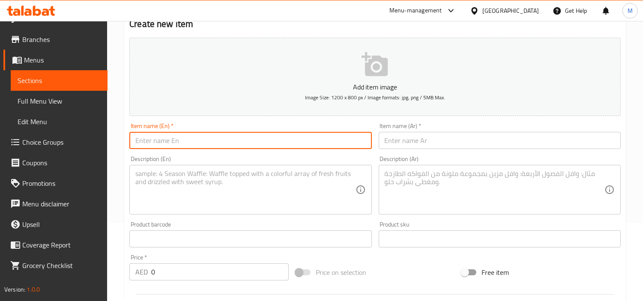
click at [242, 144] on input "text" at bounding box center [250, 140] width 242 height 17
click at [172, 139] on input "Delhi Style Noodle" at bounding box center [250, 140] width 242 height 17
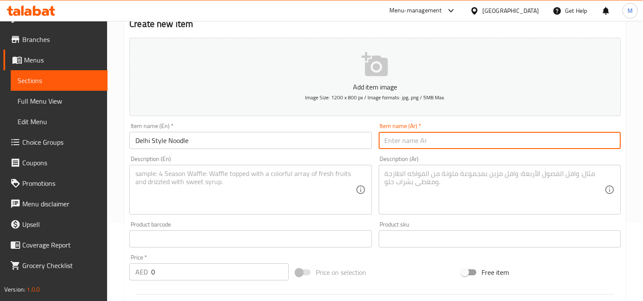
click at [520, 144] on input "text" at bounding box center [500, 140] width 242 height 17
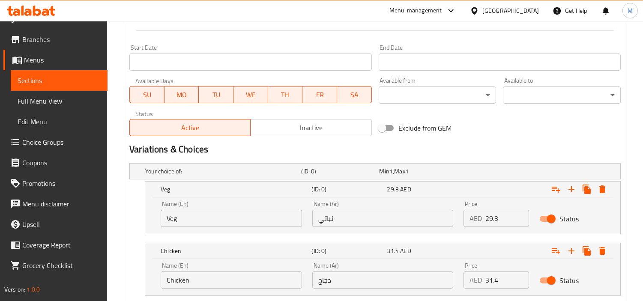
scroll to position [459, 0]
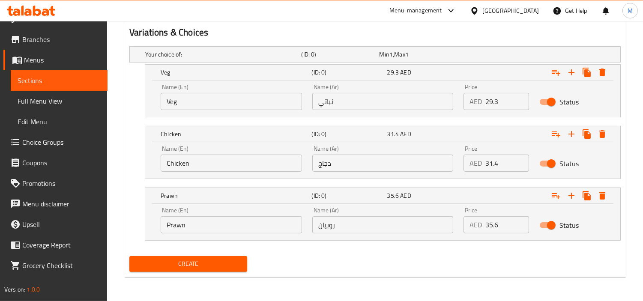
click at [194, 95] on input "Veg" at bounding box center [231, 101] width 141 height 17
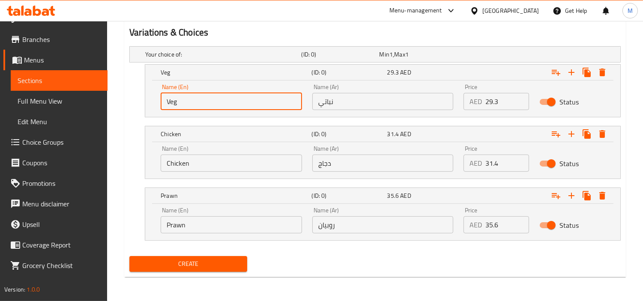
click at [194, 95] on input "Veg" at bounding box center [231, 101] width 141 height 17
click at [194, 95] on input "Choice" at bounding box center [231, 101] width 141 height 17
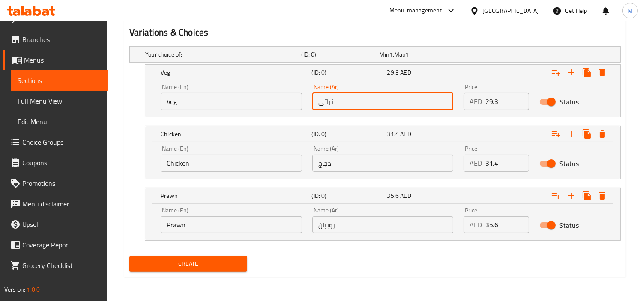
click at [390, 101] on input "نباتي" at bounding box center [382, 101] width 141 height 17
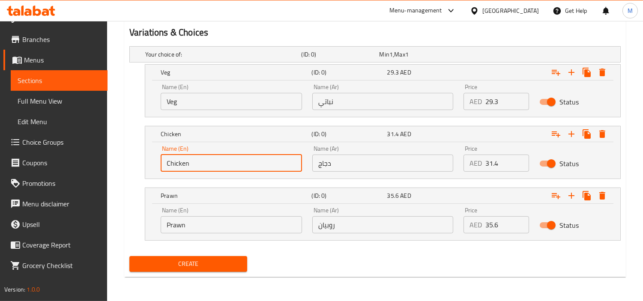
click at [207, 166] on input "Chicken" at bounding box center [231, 163] width 141 height 17
click at [207, 166] on input "text" at bounding box center [231, 163] width 141 height 17
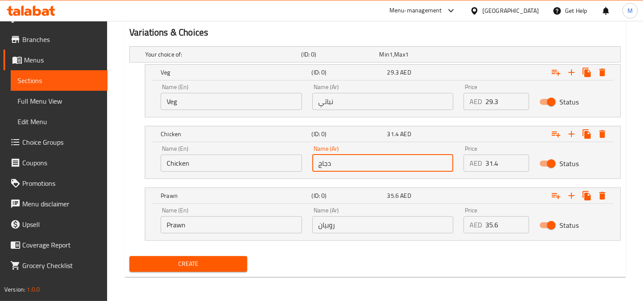
click at [370, 165] on input "دجاج" at bounding box center [382, 163] width 141 height 17
click at [225, 229] on input "Prawn" at bounding box center [231, 224] width 141 height 17
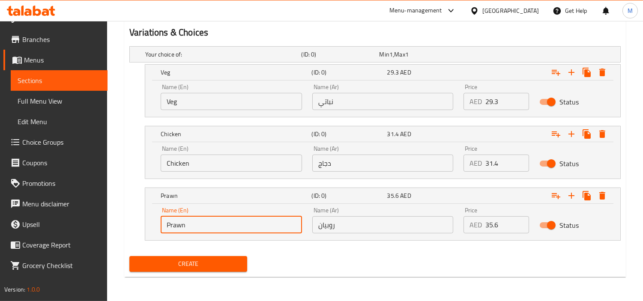
click at [225, 229] on input "Prawn" at bounding box center [231, 224] width 141 height 17
click at [225, 229] on input "text" at bounding box center [231, 224] width 141 height 17
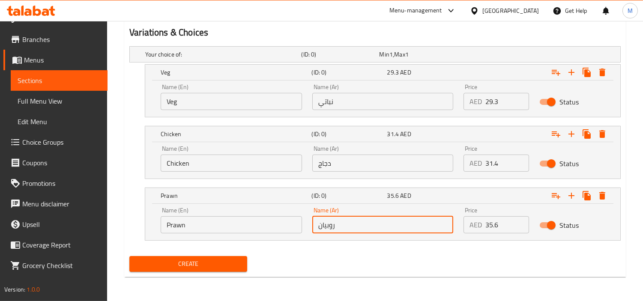
click at [347, 228] on input "روبيان" at bounding box center [382, 224] width 141 height 17
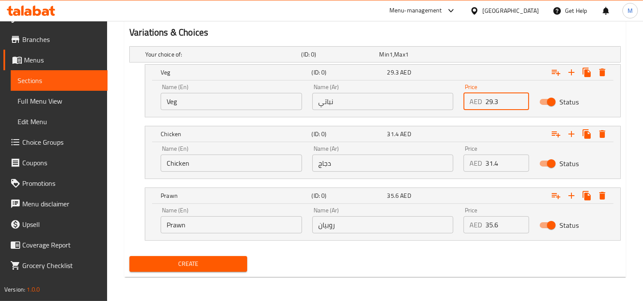
click at [494, 106] on input "29.3" at bounding box center [507, 101] width 44 height 17
click at [494, 106] on input "0" at bounding box center [507, 101] width 44 height 17
click at [493, 159] on input "31.4" at bounding box center [507, 163] width 44 height 17
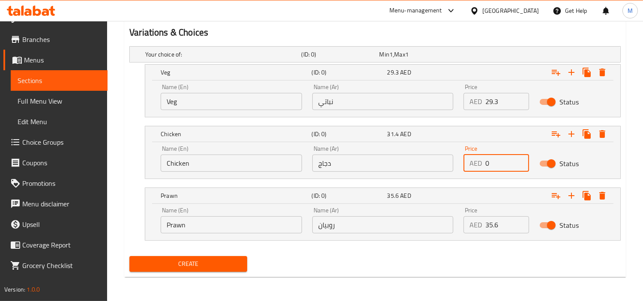
click at [493, 159] on input "0" at bounding box center [507, 163] width 44 height 17
click at [498, 215] on div "Price AED 35.6 Price" at bounding box center [496, 220] width 66 height 26
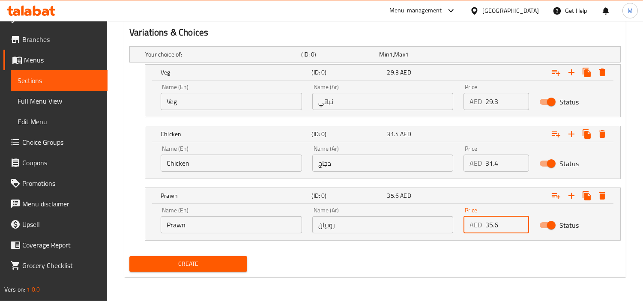
click at [499, 219] on input "35.6" at bounding box center [507, 224] width 44 height 17
click at [470, 239] on div "Name (En) Prawn Name (En) Name (Ar) روبيان Name (Ar) Price AED 35.6 Price Status" at bounding box center [382, 222] width 475 height 36
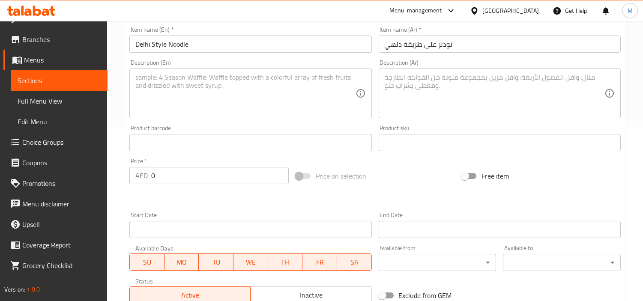
scroll to position [78, 0]
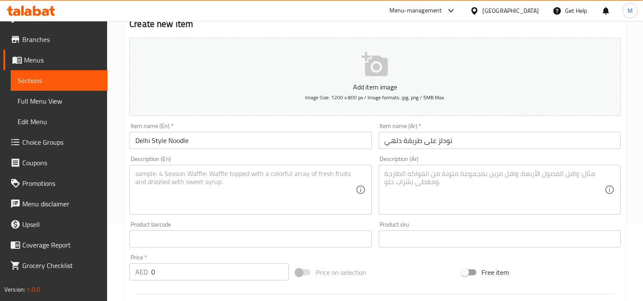
click at [238, 175] on textarea at bounding box center [245, 190] width 220 height 41
click at [470, 179] on textarea at bounding box center [495, 190] width 220 height 41
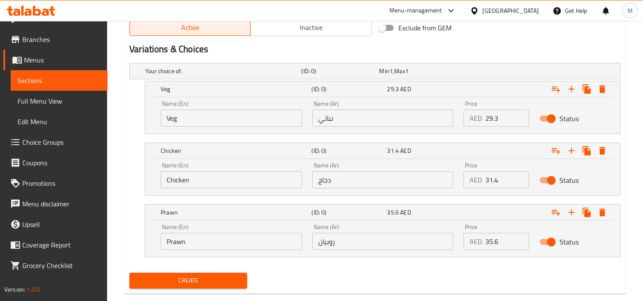
scroll to position [459, 0]
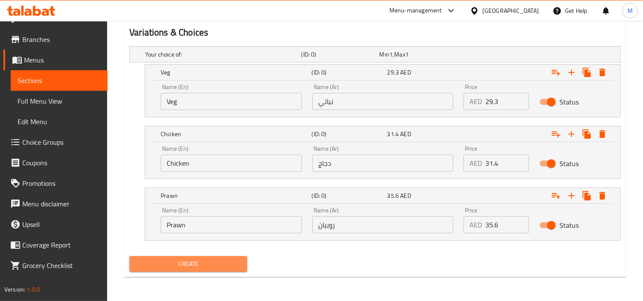
click at [202, 263] on span "Create" at bounding box center [188, 264] width 104 height 11
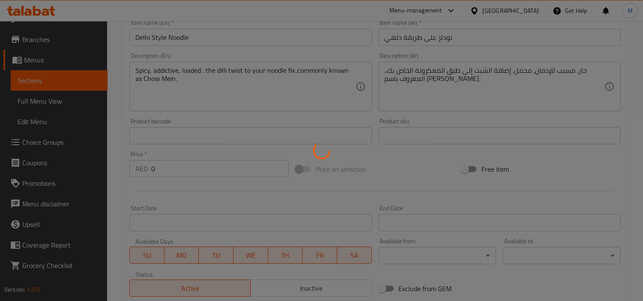
scroll to position [30, 0]
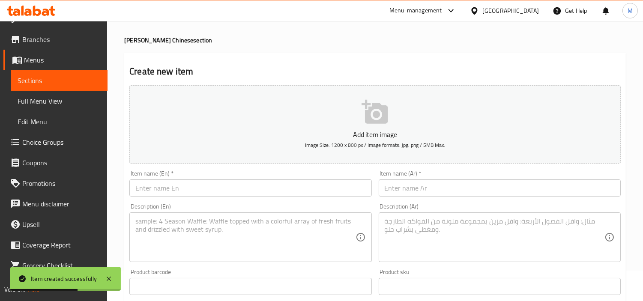
click at [192, 185] on input "text" at bounding box center [250, 187] width 242 height 17
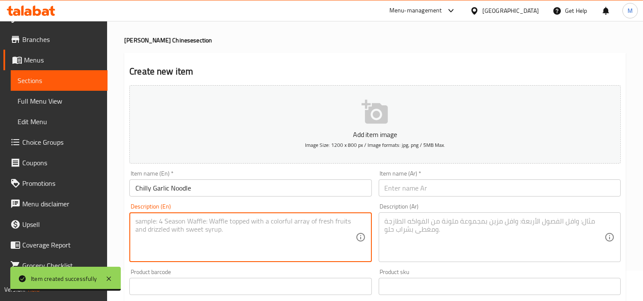
click at [320, 228] on textarea at bounding box center [245, 237] width 220 height 41
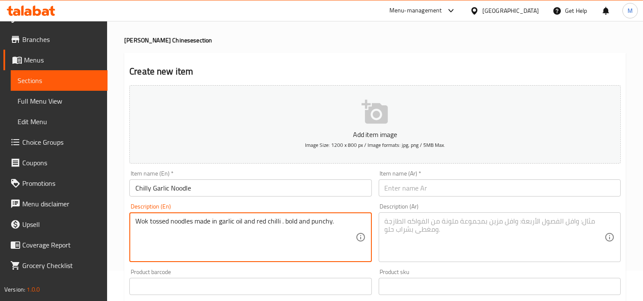
click at [186, 189] on input "Chilly Garlic Noodle" at bounding box center [250, 187] width 242 height 17
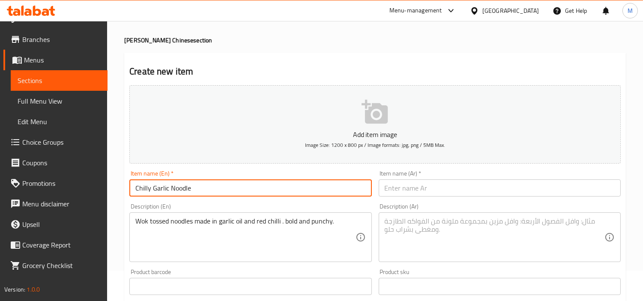
click at [186, 189] on input "Chilly Garlic Noodle" at bounding box center [250, 187] width 242 height 17
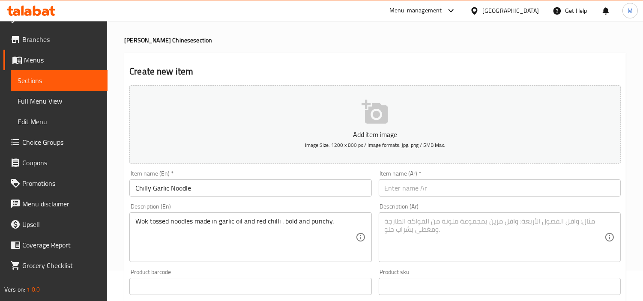
click at [481, 185] on input "text" at bounding box center [500, 187] width 242 height 17
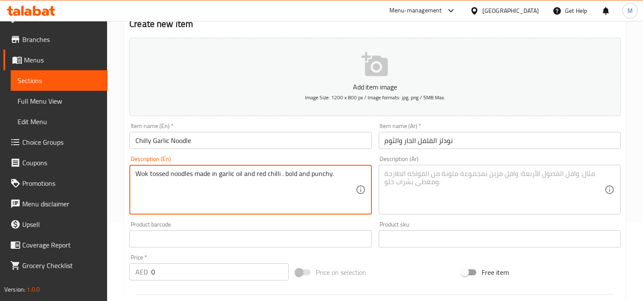
click at [202, 179] on textarea "Wok tossed noodles made in garlic oil and red chilli . bold and punchy." at bounding box center [245, 190] width 220 height 41
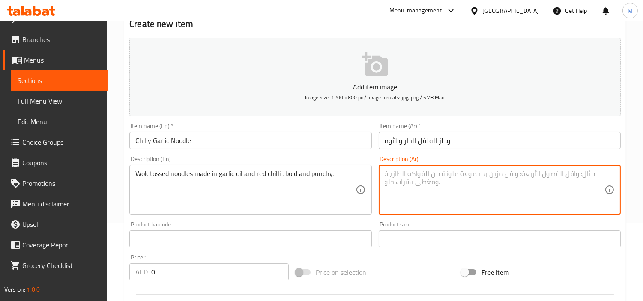
click at [431, 191] on textarea at bounding box center [495, 190] width 220 height 41
click at [444, 143] on input "نودلز الفلفل الحار والثوم" at bounding box center [500, 140] width 242 height 17
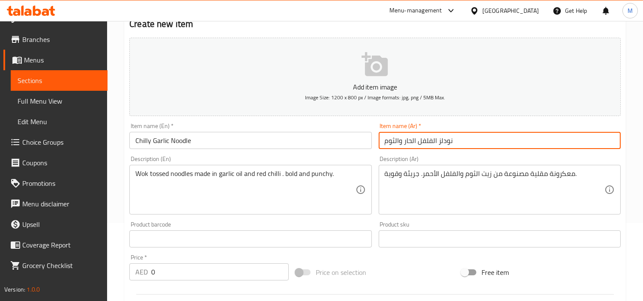
click at [444, 143] on input "نودلز الفلفل الحار والثوم" at bounding box center [500, 140] width 242 height 17
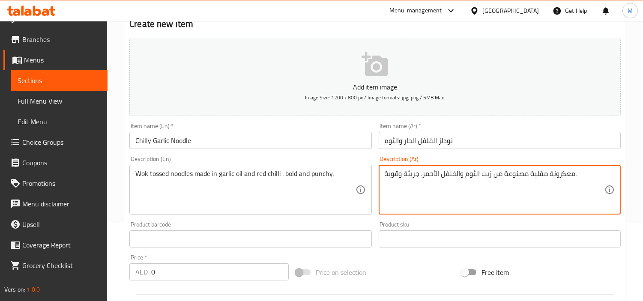
click at [564, 172] on textarea "معكرونة مقلية مصنوعة من زيت الثوم والفلفل الأحمر. جريئة وقوية." at bounding box center [495, 190] width 220 height 41
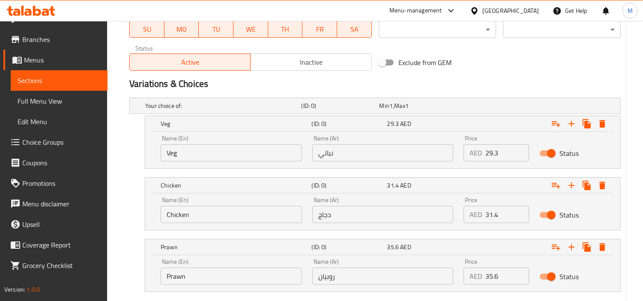
scroll to position [459, 0]
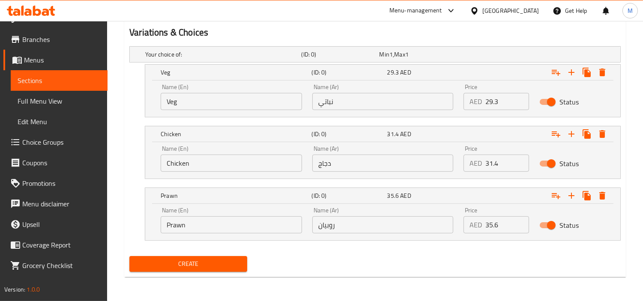
click at [202, 103] on input "Veg" at bounding box center [231, 101] width 141 height 17
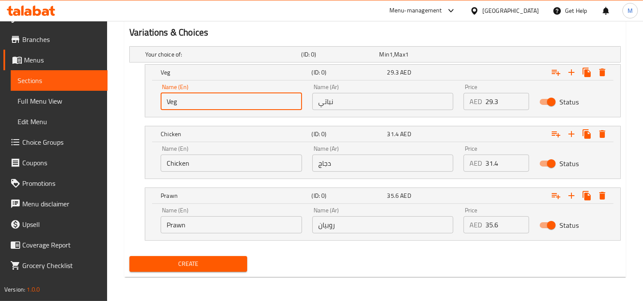
click at [202, 103] on input "Veg" at bounding box center [231, 101] width 141 height 17
click at [202, 103] on input "text" at bounding box center [231, 101] width 141 height 17
click at [342, 103] on input "نباتي" at bounding box center [382, 101] width 141 height 17
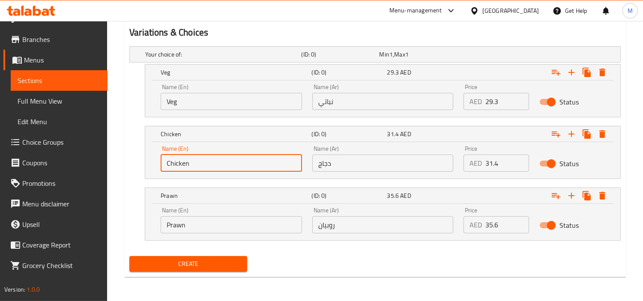
click at [213, 164] on input "Chicken" at bounding box center [231, 163] width 141 height 17
click at [213, 164] on input "text" at bounding box center [231, 163] width 141 height 17
click at [339, 160] on input "دجاج" at bounding box center [382, 163] width 141 height 17
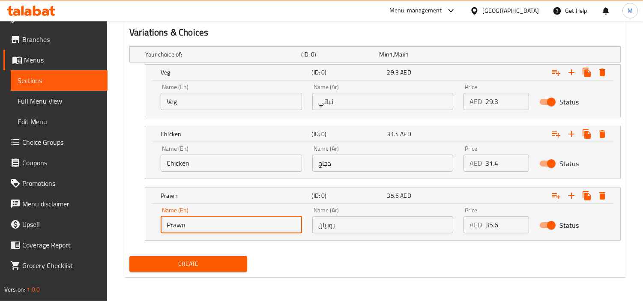
click at [199, 225] on input "Prawn" at bounding box center [231, 224] width 141 height 17
click at [199, 225] on input "text" at bounding box center [231, 224] width 141 height 17
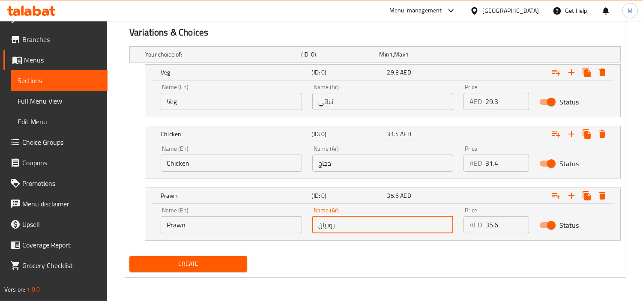
click at [343, 224] on input "روبيان" at bounding box center [382, 224] width 141 height 17
click at [490, 103] on input "29.3" at bounding box center [507, 101] width 44 height 17
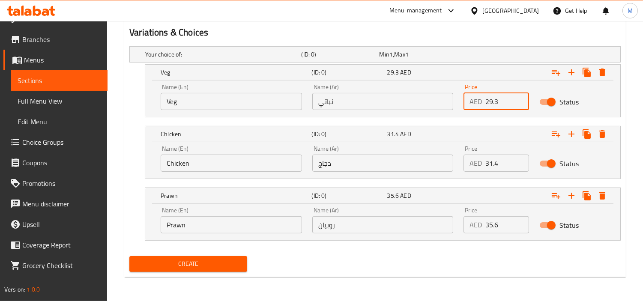
click at [490, 103] on input "29.3" at bounding box center [507, 101] width 44 height 17
click at [490, 103] on input "0" at bounding box center [507, 101] width 44 height 17
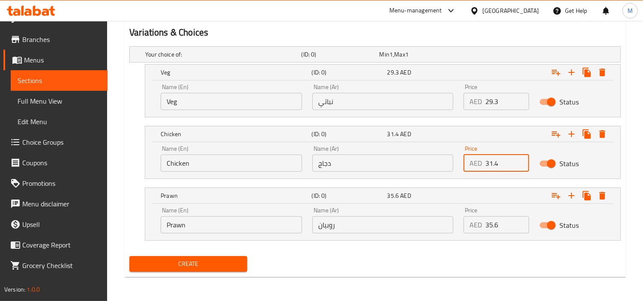
click at [490, 162] on input "31.4" at bounding box center [507, 163] width 44 height 17
click at [490, 162] on input "0" at bounding box center [507, 163] width 44 height 17
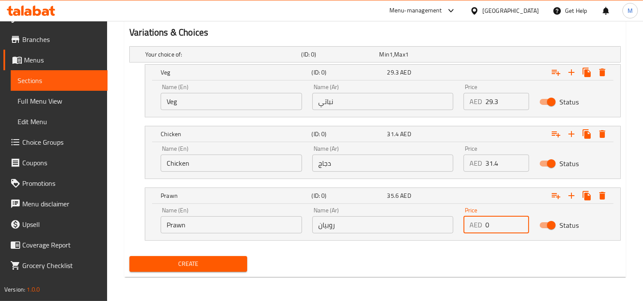
click at [502, 219] on input "0" at bounding box center [507, 224] width 44 height 17
click at [323, 271] on div "Create" at bounding box center [375, 264] width 498 height 23
click at [181, 264] on span "Create" at bounding box center [188, 264] width 104 height 11
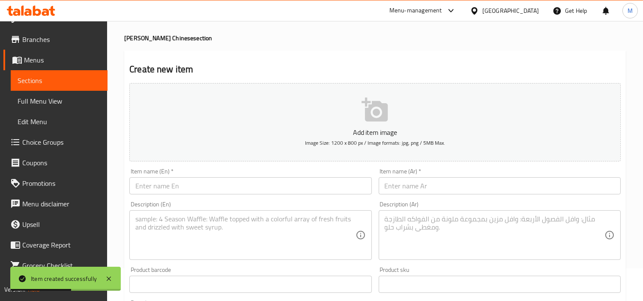
scroll to position [0, 0]
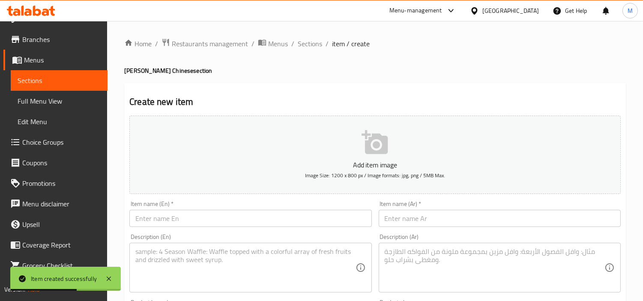
click at [223, 214] on input "text" at bounding box center [250, 218] width 242 height 17
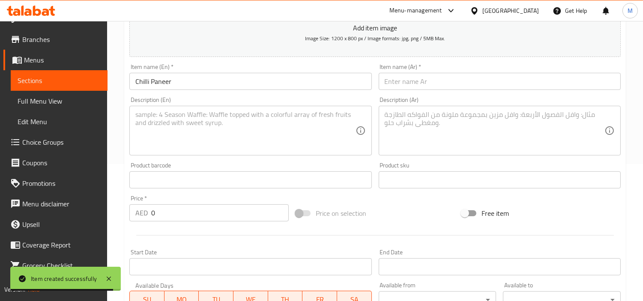
scroll to position [143, 0]
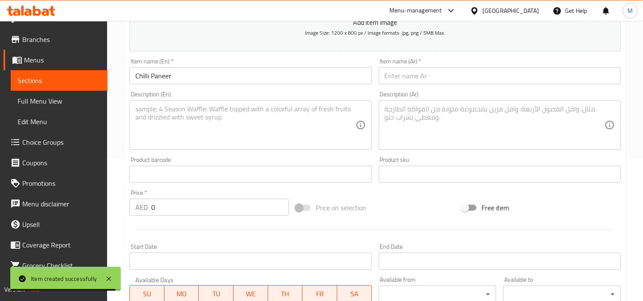
click at [200, 215] on input "0" at bounding box center [219, 207] width 137 height 17
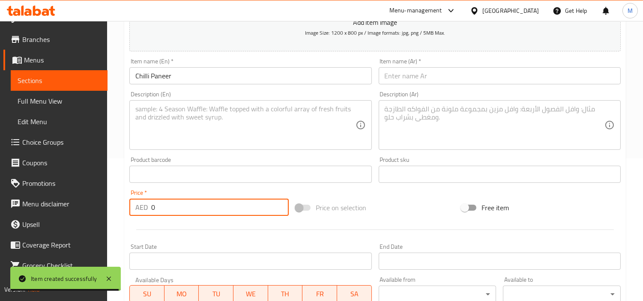
click at [200, 215] on input "0" at bounding box center [219, 207] width 137 height 17
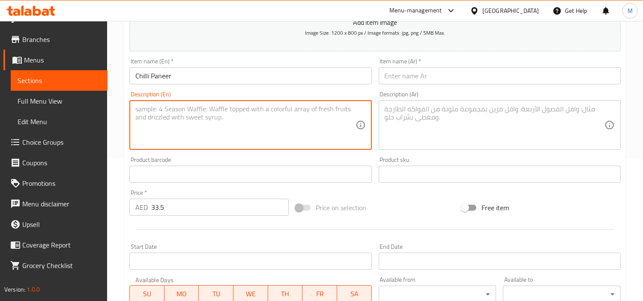
click at [213, 122] on textarea at bounding box center [245, 125] width 220 height 41
click at [163, 78] on input "Chilli Paneer" at bounding box center [250, 75] width 242 height 17
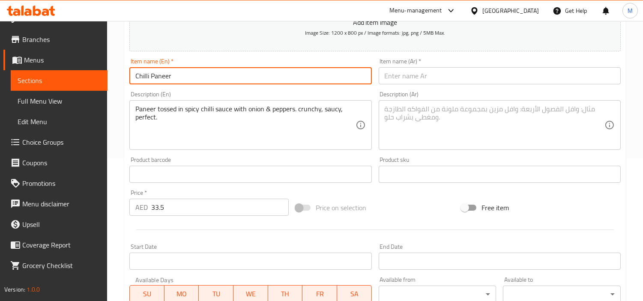
click at [163, 78] on input "Chilli Paneer" at bounding box center [250, 75] width 242 height 17
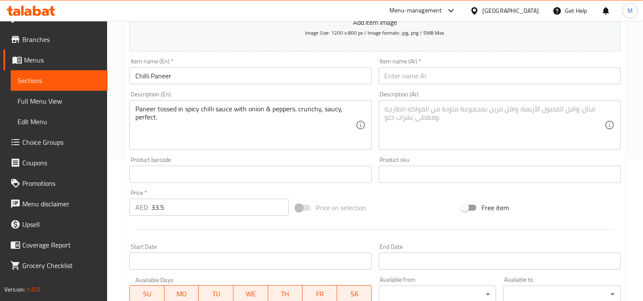
click at [456, 75] on input "text" at bounding box center [500, 75] width 242 height 17
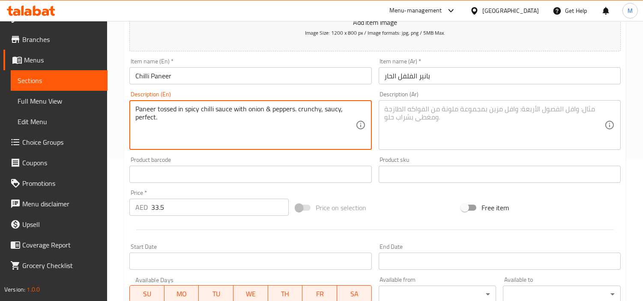
click at [186, 113] on textarea "Paneer tossed in spicy chilli sauce with onion & peppers. crunchy, saucy, perfe…" at bounding box center [245, 125] width 220 height 41
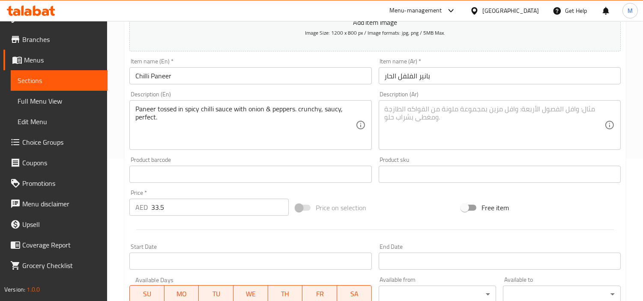
click at [447, 119] on textarea at bounding box center [495, 125] width 220 height 41
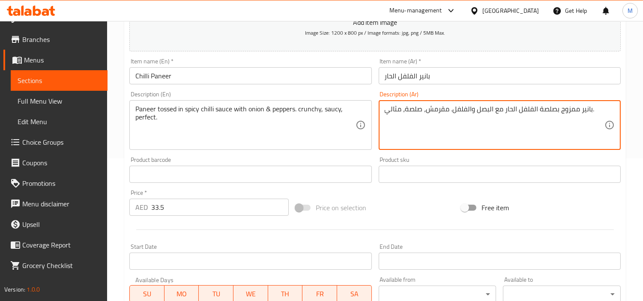
click at [119, 174] on div "Home / Restaurants management / Menus / Sections / item / create Van Wala Chine…" at bounding box center [375, 247] width 536 height 739
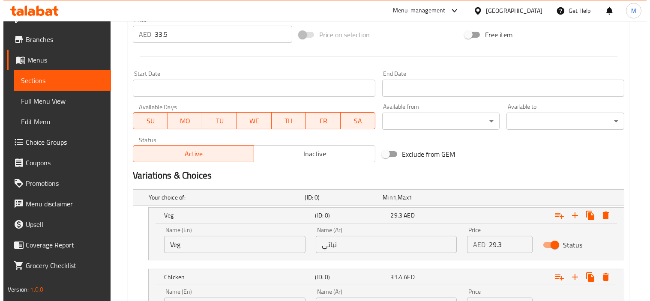
scroll to position [411, 0]
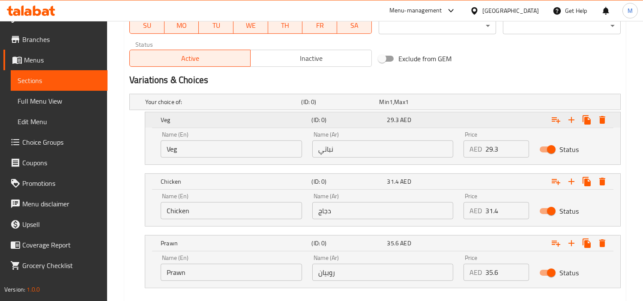
click at [585, 118] on icon "Expand" at bounding box center [602, 120] width 6 height 8
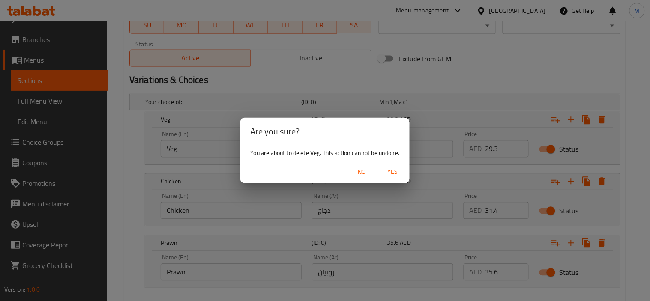
click at [389, 168] on span "Yes" at bounding box center [392, 172] width 21 height 11
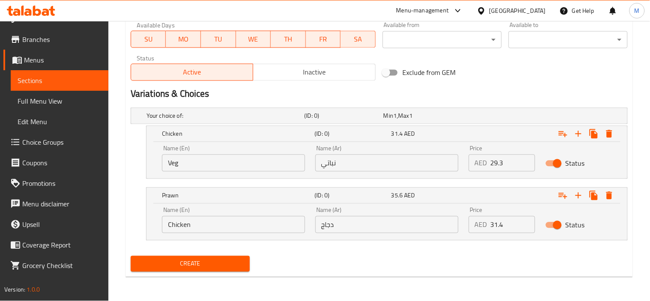
scroll to position [397, 0]
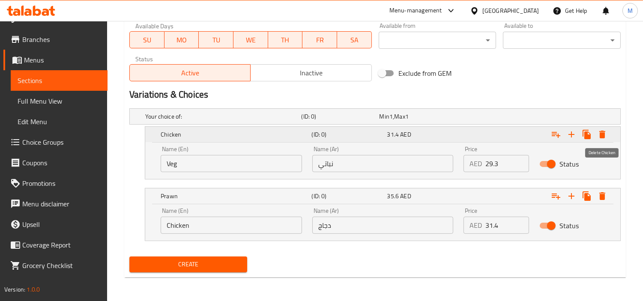
click at [585, 133] on icon "Expand" at bounding box center [602, 135] width 6 height 8
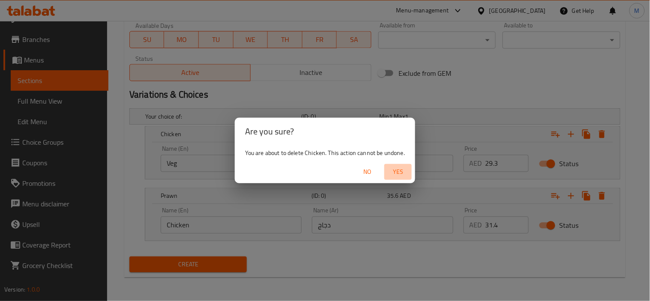
click at [398, 168] on span "Yes" at bounding box center [398, 172] width 21 height 11
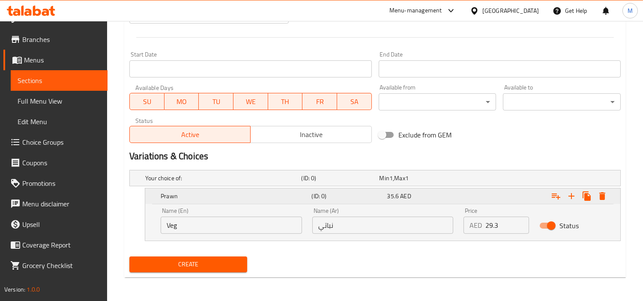
click at [585, 196] on icon "Expand" at bounding box center [602, 196] width 6 height 8
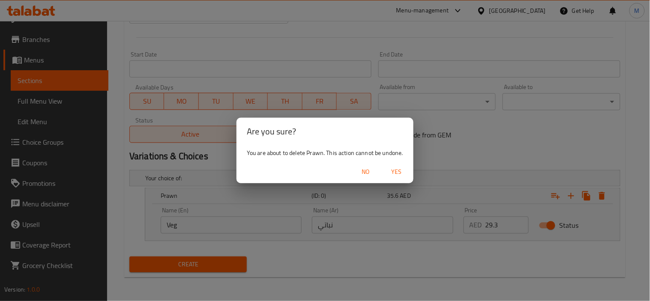
click at [401, 169] on span "Yes" at bounding box center [396, 172] width 21 height 11
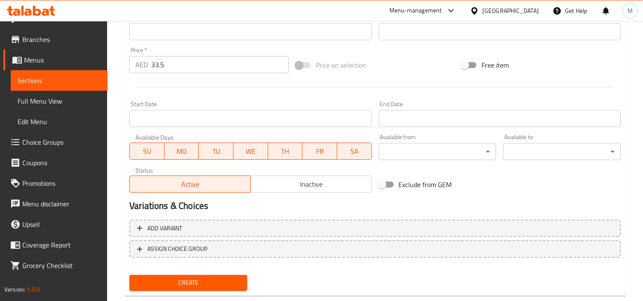
scroll to position [302, 0]
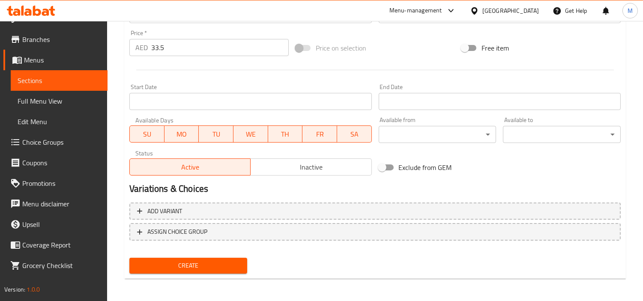
click at [167, 260] on span "Create" at bounding box center [188, 265] width 104 height 11
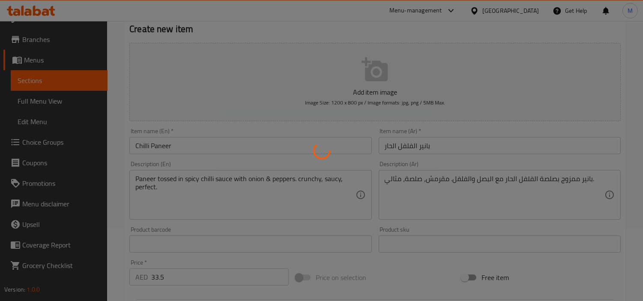
scroll to position [65, 0]
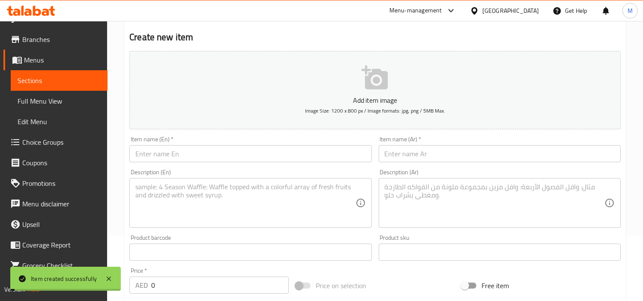
click at [233, 151] on input "text" at bounding box center [250, 153] width 242 height 17
click at [454, 151] on input "text" at bounding box center [500, 153] width 242 height 17
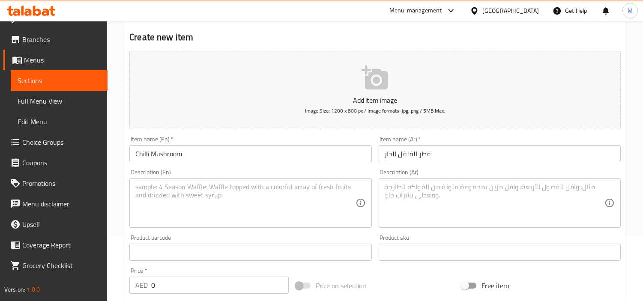
click at [211, 271] on input "0" at bounding box center [219, 285] width 137 height 17
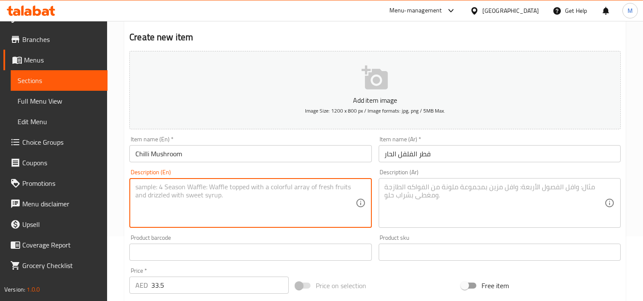
click at [254, 202] on textarea at bounding box center [245, 203] width 220 height 41
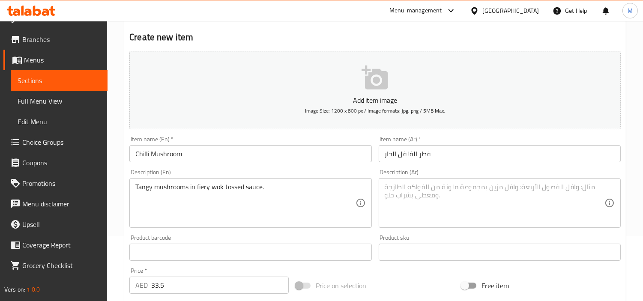
click at [455, 199] on textarea at bounding box center [495, 203] width 220 height 41
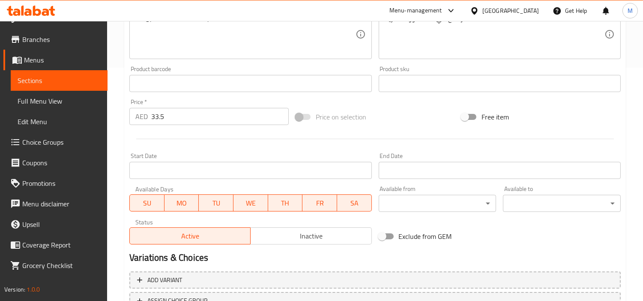
scroll to position [302, 0]
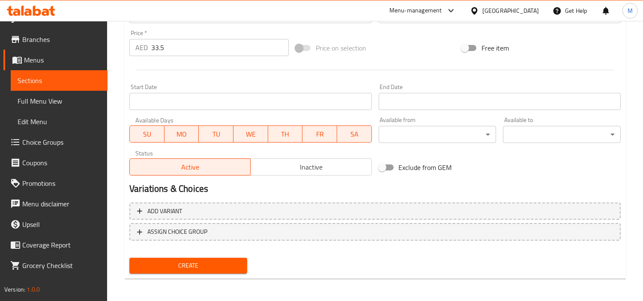
click at [188, 260] on span "Create" at bounding box center [188, 265] width 104 height 11
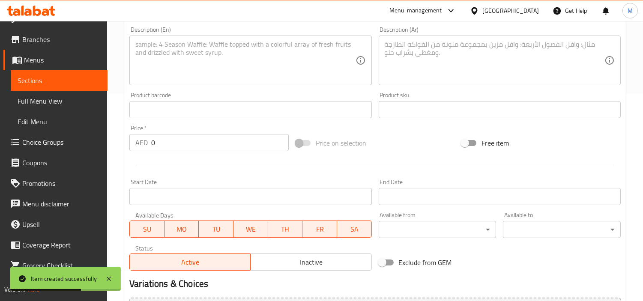
scroll to position [112, 0]
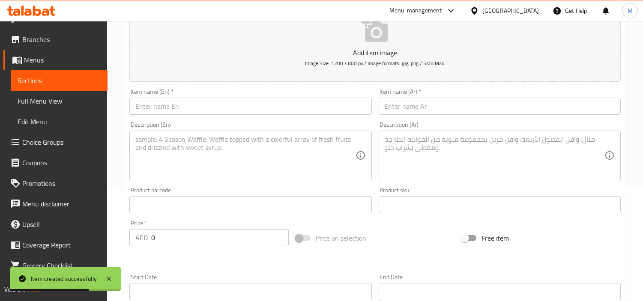
click at [198, 100] on input "text" at bounding box center [250, 106] width 242 height 17
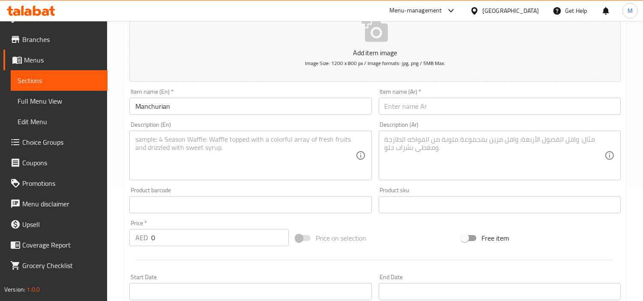
click at [182, 240] on input "0" at bounding box center [219, 237] width 137 height 17
click at [176, 224] on div "Price   * AED 33.5 Price *" at bounding box center [208, 233] width 159 height 26
click at [243, 131] on div "Description (En)" at bounding box center [250, 156] width 242 height 50
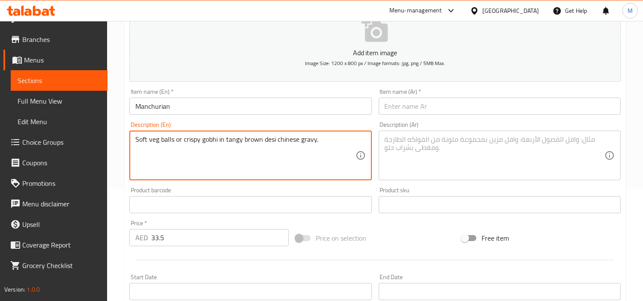
click at [158, 105] on input "Manchurian" at bounding box center [250, 106] width 242 height 17
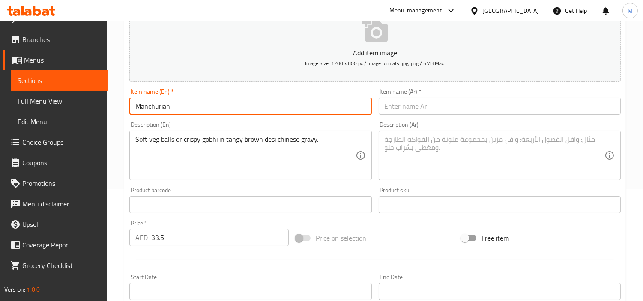
click at [158, 105] on input "Manchurian" at bounding box center [250, 106] width 242 height 17
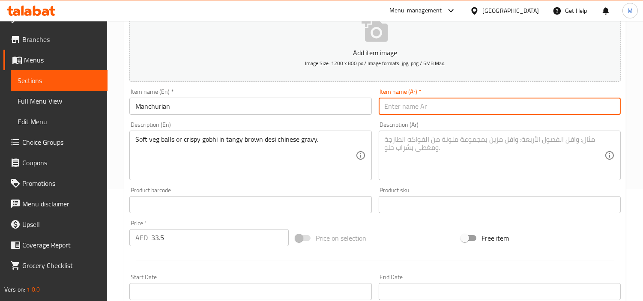
click at [422, 107] on input "text" at bounding box center [500, 106] width 242 height 17
click at [403, 111] on input "منشوريان بالخضروات" at bounding box center [500, 106] width 242 height 17
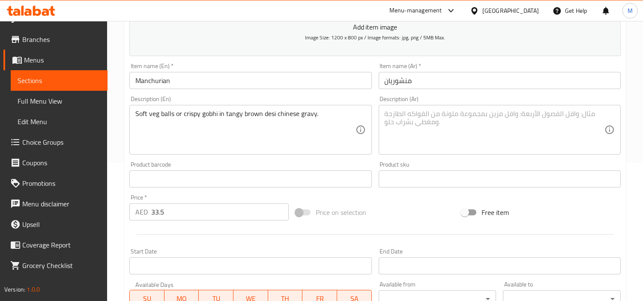
scroll to position [160, 0]
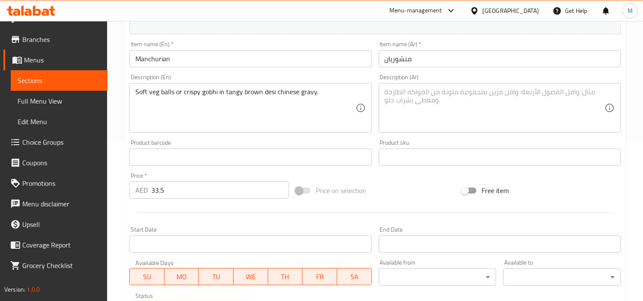
click at [192, 86] on div "Soft veg balls or crispy gobhi in tangy brown desi chinese gravy. Description (…" at bounding box center [250, 108] width 242 height 50
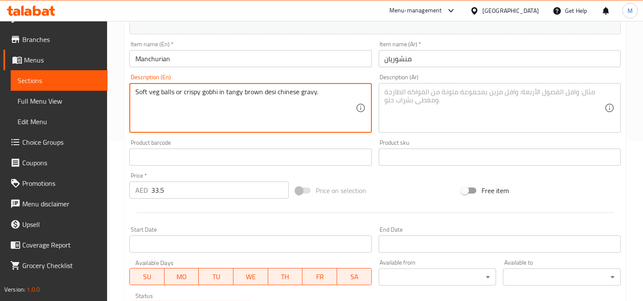
click at [195, 92] on textarea "Soft veg balls or crispy gobhi in tangy brown desi chinese gravy." at bounding box center [245, 108] width 220 height 41
click at [440, 112] on textarea at bounding box center [495, 108] width 220 height 41
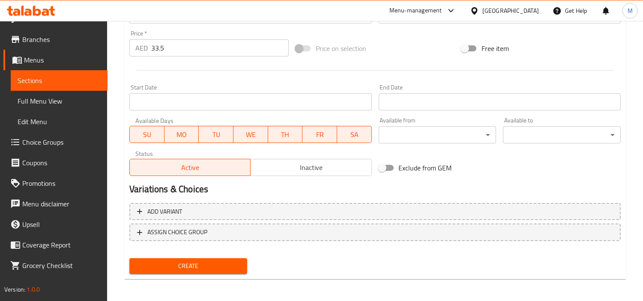
scroll to position [302, 0]
click at [195, 264] on span "Create" at bounding box center [188, 265] width 104 height 11
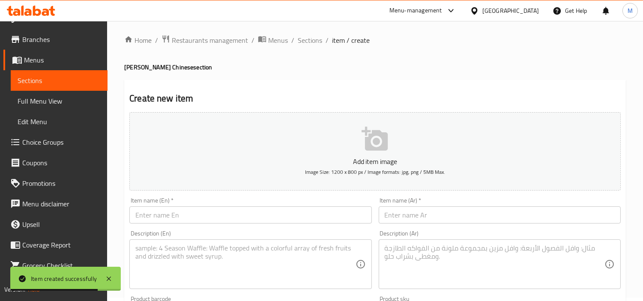
scroll to position [0, 0]
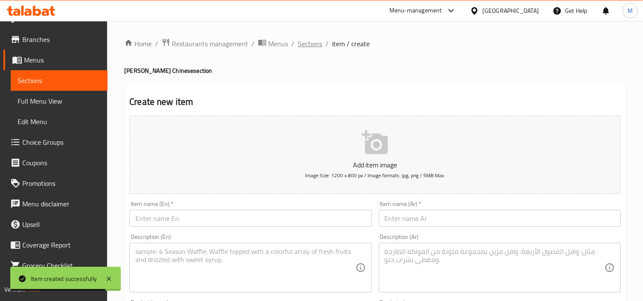
click at [305, 48] on span "Sections" at bounding box center [310, 44] width 24 height 10
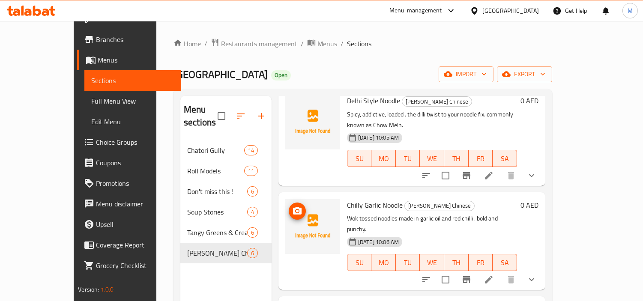
scroll to position [143, 0]
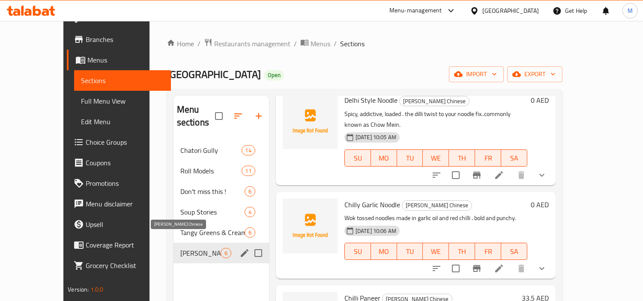
click at [180, 248] on span "[PERSON_NAME] Chinese" at bounding box center [200, 253] width 40 height 10
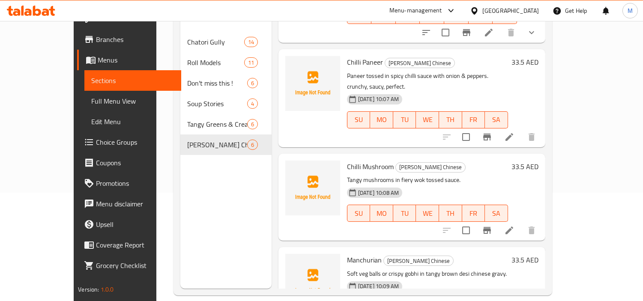
scroll to position [120, 0]
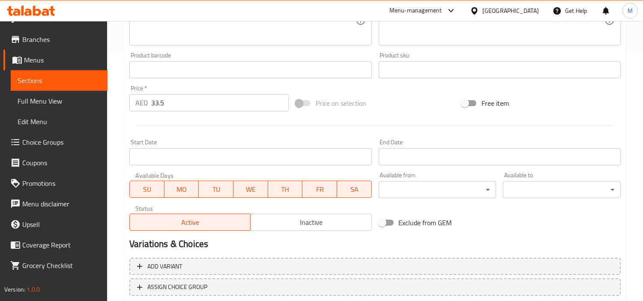
scroll to position [143, 0]
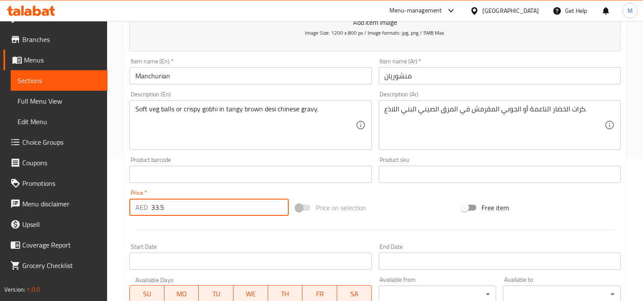
click at [160, 213] on input "33.5" at bounding box center [219, 207] width 137 height 17
click at [169, 193] on div "Price   * AED 0 Price *" at bounding box center [208, 203] width 159 height 26
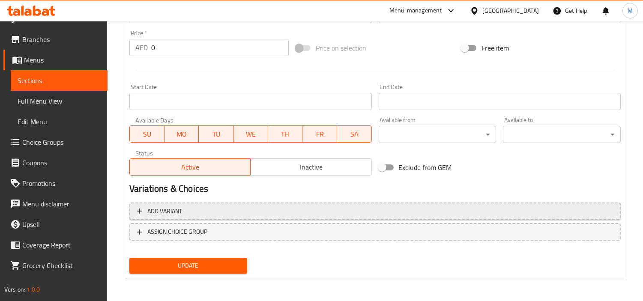
click at [271, 208] on span "Add variant" at bounding box center [375, 211] width 476 height 11
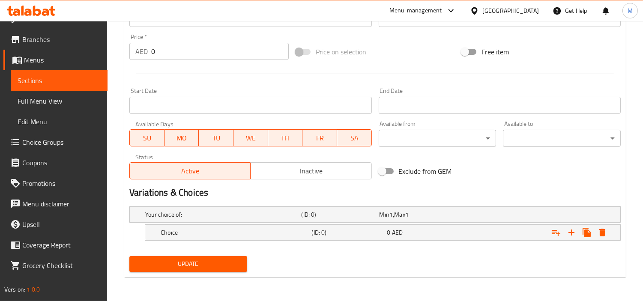
scroll to position [298, 0]
click at [573, 229] on icon "Expand" at bounding box center [571, 233] width 10 height 10
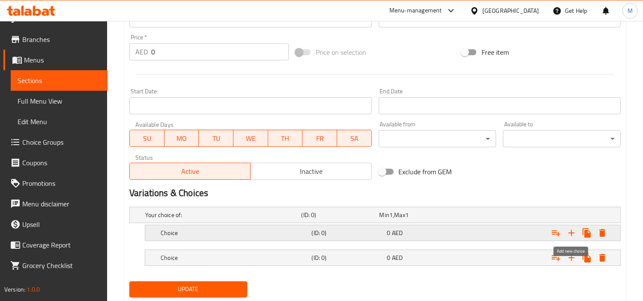
click at [573, 229] on icon "Expand" at bounding box center [571, 233] width 10 height 10
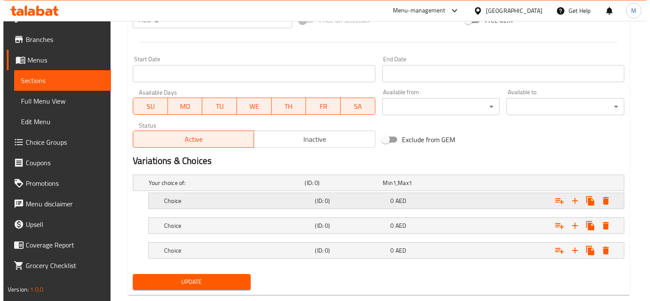
scroll to position [348, 0]
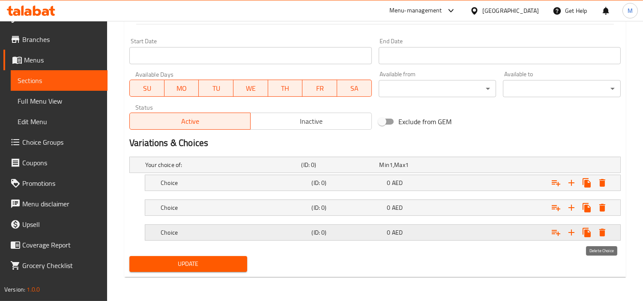
click at [585, 233] on icon "Expand" at bounding box center [602, 233] width 6 height 8
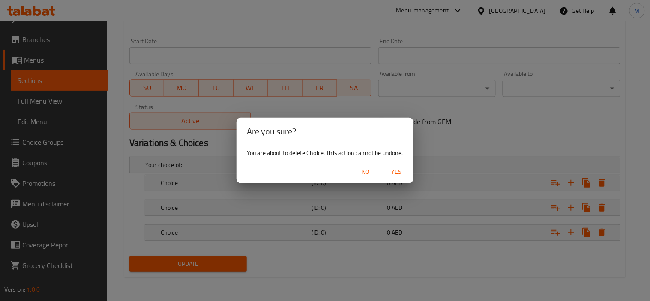
click at [394, 169] on span "Yes" at bounding box center [396, 172] width 21 height 11
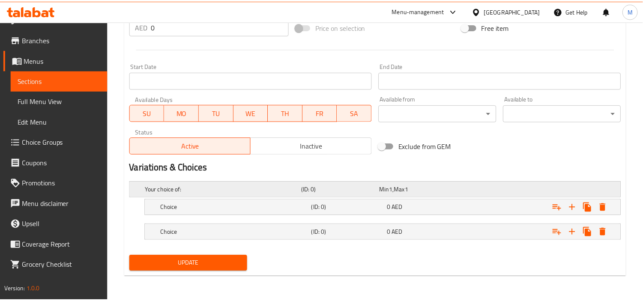
scroll to position [323, 0]
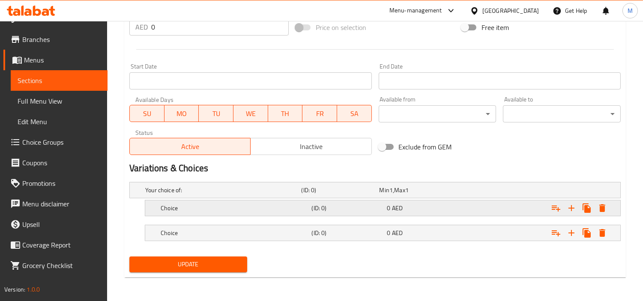
click at [212, 207] on h5 "Choice" at bounding box center [234, 208] width 147 height 9
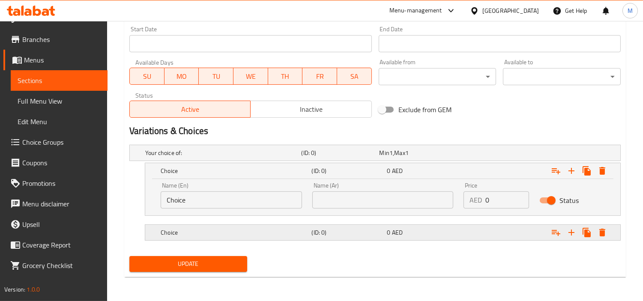
click at [217, 230] on h5 "Choice" at bounding box center [234, 232] width 147 height 9
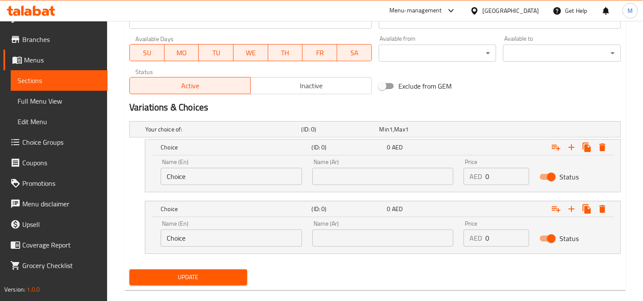
scroll to position [397, 0]
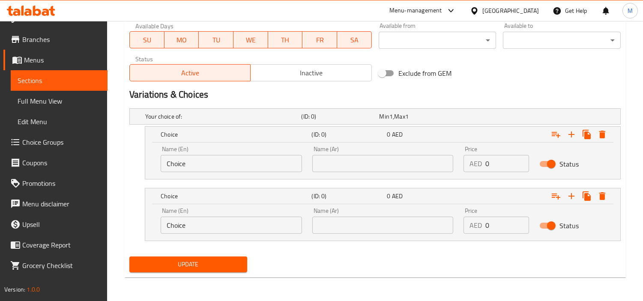
click at [238, 161] on input "Choice" at bounding box center [231, 163] width 141 height 17
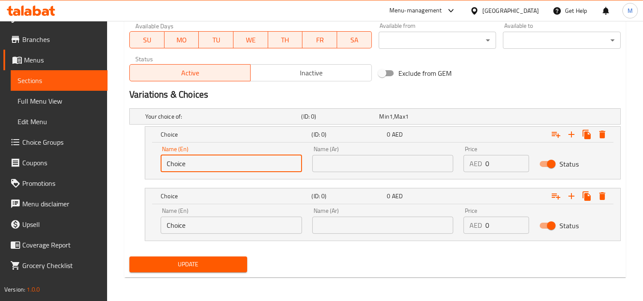
click at [238, 161] on input "Choice" at bounding box center [231, 163] width 141 height 17
click at [345, 163] on input "text" at bounding box center [382, 163] width 141 height 17
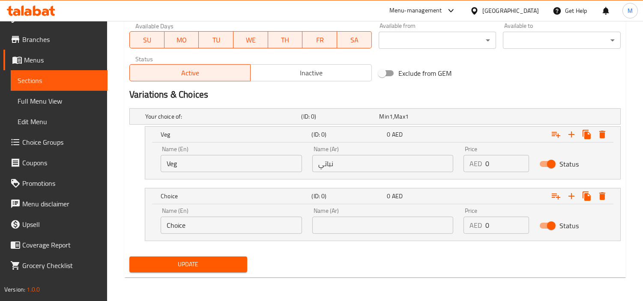
click at [513, 164] on input "0" at bounding box center [507, 163] width 44 height 17
click at [207, 225] on input "Choice" at bounding box center [231, 225] width 141 height 17
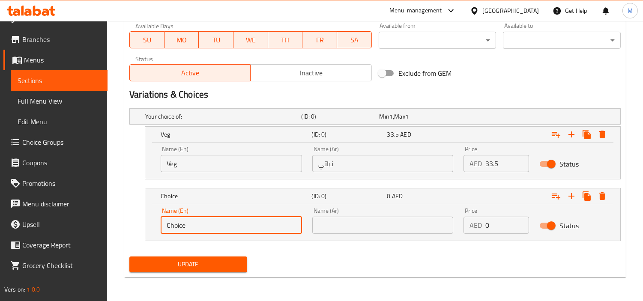
click at [207, 225] on input "Choice" at bounding box center [231, 225] width 141 height 17
click at [227, 227] on input "text" at bounding box center [231, 225] width 141 height 17
click at [369, 232] on input "text" at bounding box center [382, 225] width 141 height 17
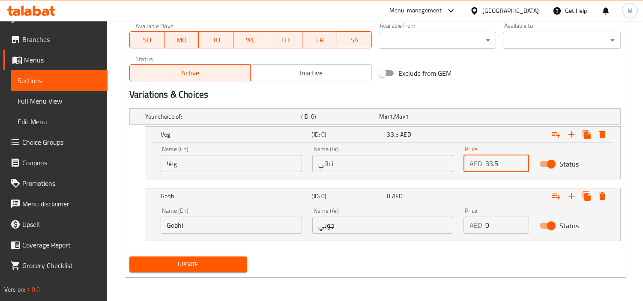
click at [493, 166] on input "33.5" at bounding box center [507, 163] width 44 height 17
click at [493, 221] on input "0" at bounding box center [507, 225] width 44 height 17
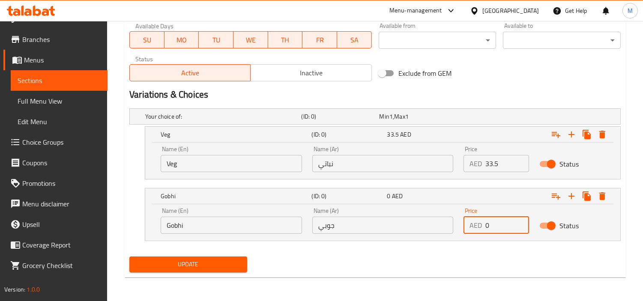
click at [493, 221] on input "0" at bounding box center [507, 225] width 44 height 17
click at [482, 251] on div "Your choice of: (ID: 0) Min 1 , Max 1 Name (En) Your choice of: Name (En) Name …" at bounding box center [375, 179] width 498 height 148
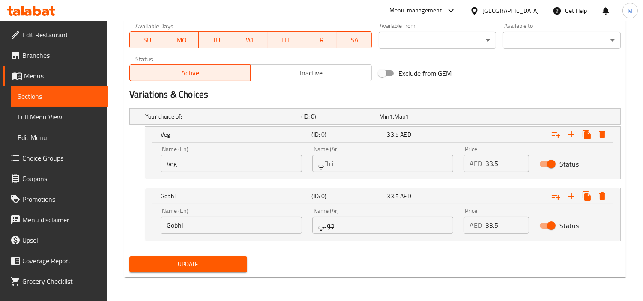
click at [190, 263] on span "Update" at bounding box center [188, 264] width 104 height 11
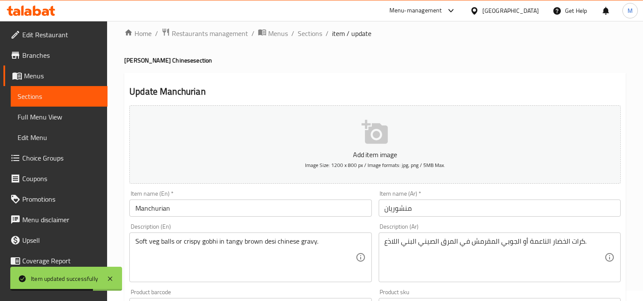
scroll to position [0, 0]
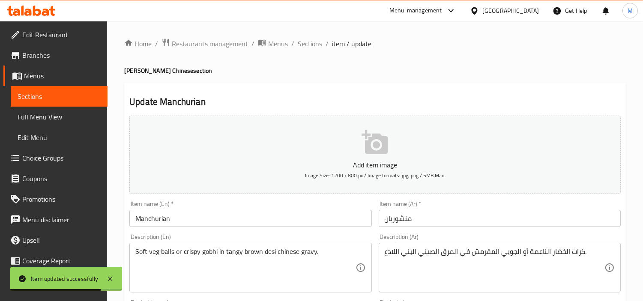
click at [305, 47] on span "Sections" at bounding box center [310, 44] width 24 height 10
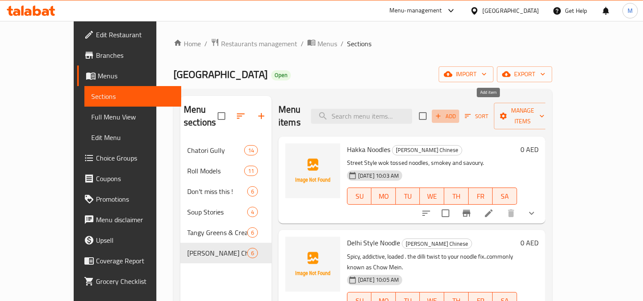
click at [457, 111] on span "Add" at bounding box center [445, 116] width 23 height 10
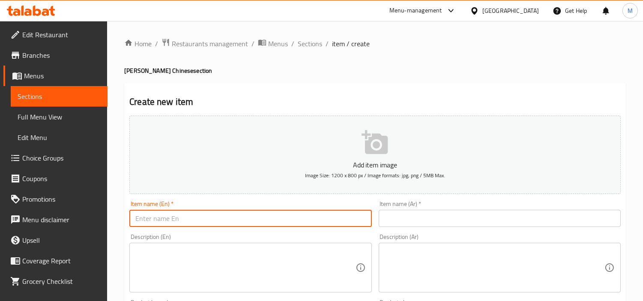
click at [192, 216] on input "text" at bounding box center [250, 218] width 242 height 17
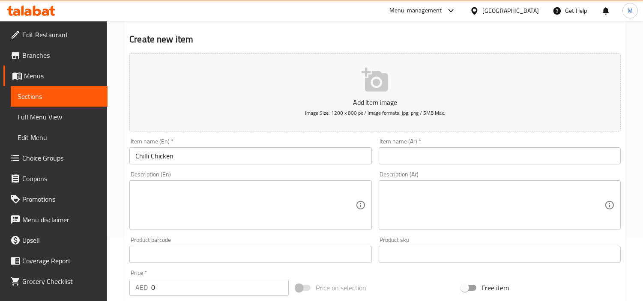
scroll to position [143, 0]
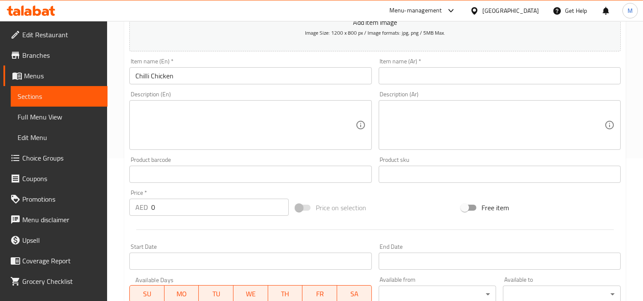
click at [180, 209] on input "0" at bounding box center [219, 207] width 137 height 17
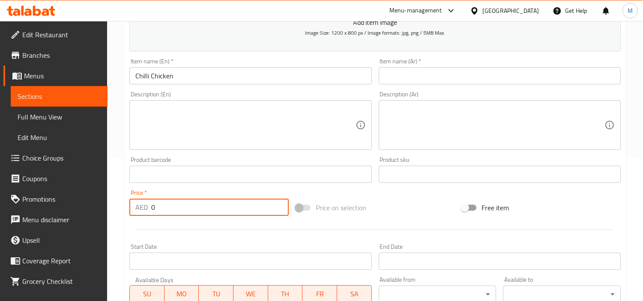
click at [180, 209] on input "0" at bounding box center [219, 207] width 137 height 17
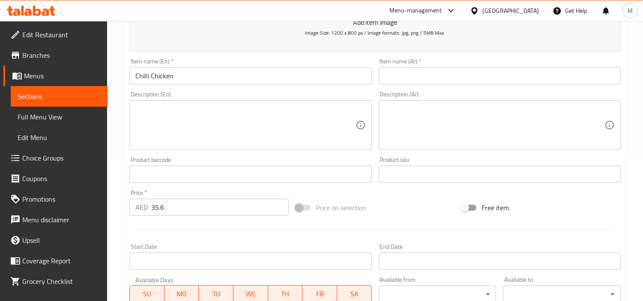
click at [189, 127] on textarea at bounding box center [245, 125] width 220 height 41
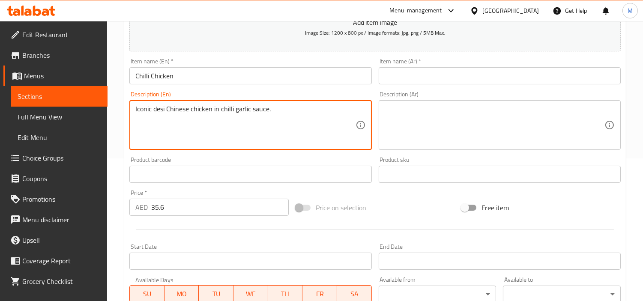
click at [206, 75] on input "Chilli Chicken" at bounding box center [250, 75] width 242 height 17
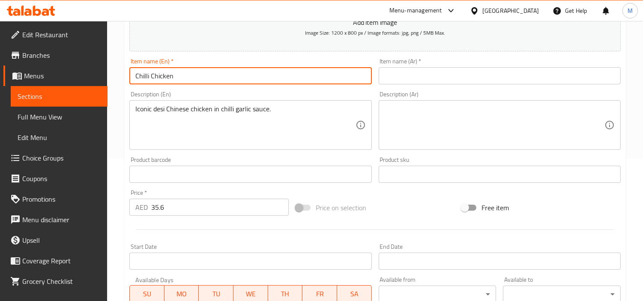
click at [206, 75] on input "Chilli Chicken" at bounding box center [250, 75] width 242 height 17
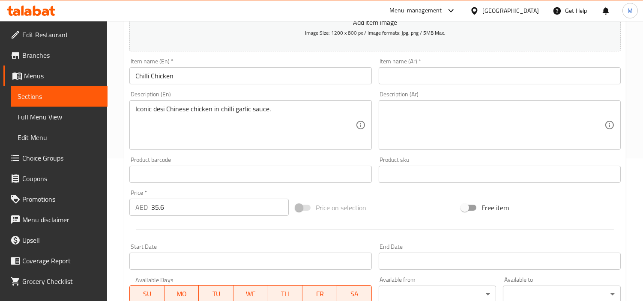
click at [212, 77] on input "Chilli Chicken" at bounding box center [250, 75] width 242 height 17
click at [455, 76] on input "text" at bounding box center [500, 75] width 242 height 17
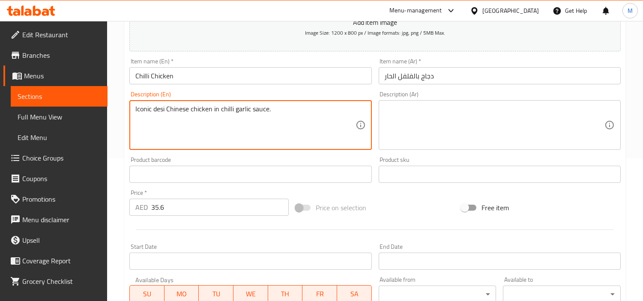
click at [238, 106] on textarea "Iconic desi Chinese chicken in chilli garlic sauce." at bounding box center [245, 125] width 220 height 41
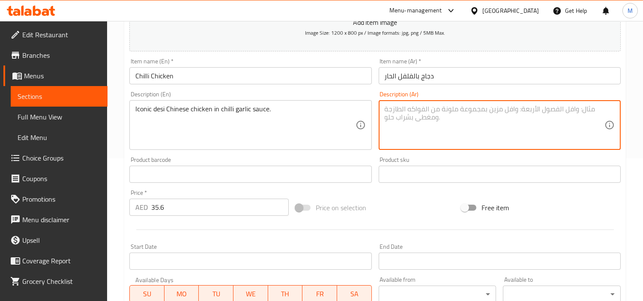
click at [448, 106] on textarea at bounding box center [495, 125] width 220 height 41
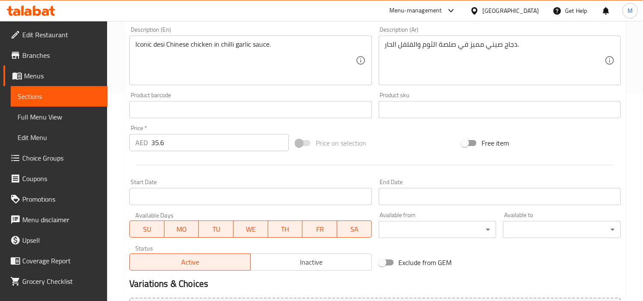
scroll to position [302, 0]
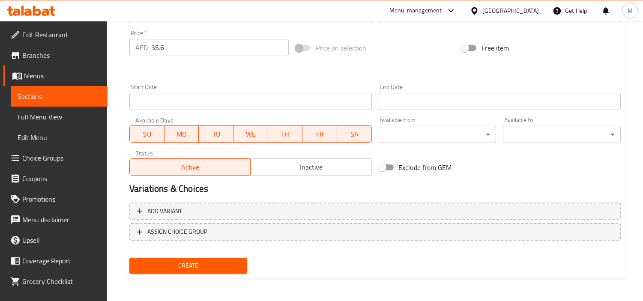
click at [195, 260] on span "Create" at bounding box center [188, 265] width 104 height 11
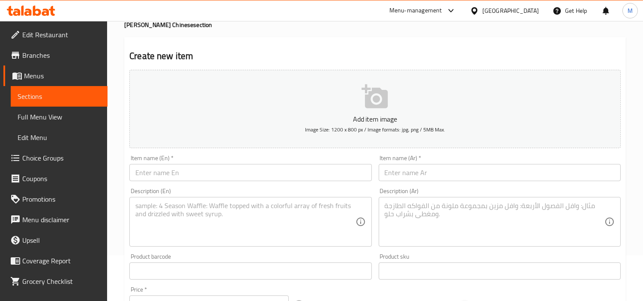
scroll to position [0, 0]
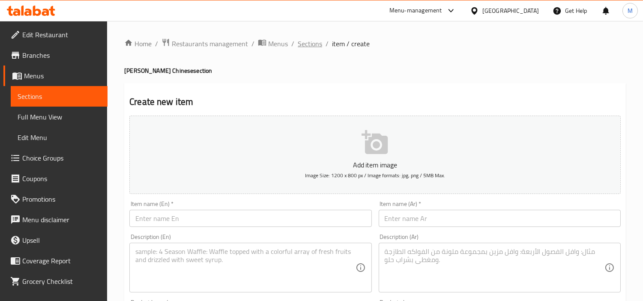
click at [315, 44] on span "Sections" at bounding box center [310, 44] width 24 height 10
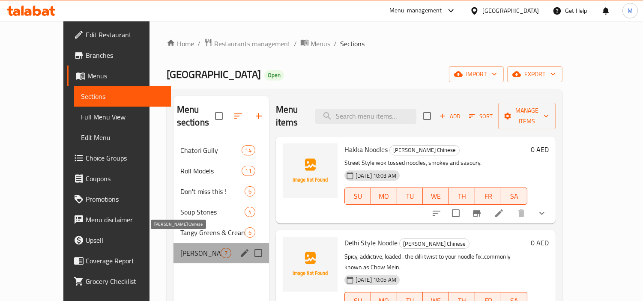
click at [180, 248] on span "[PERSON_NAME] Chinese" at bounding box center [200, 253] width 40 height 10
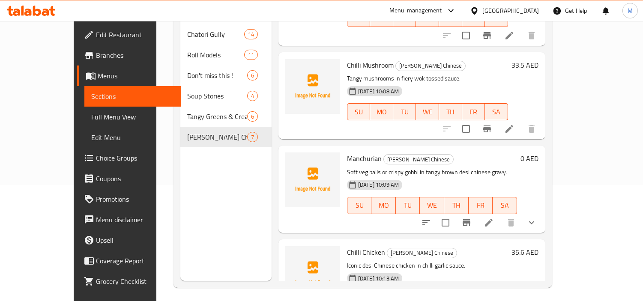
scroll to position [120, 0]
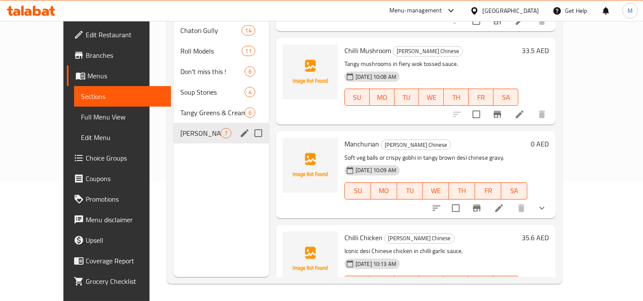
drag, startPoint x: 174, startPoint y: 113, endPoint x: 192, endPoint y: 120, distance: 19.2
click at [174, 123] on div "[PERSON_NAME] Chinese 7" at bounding box center [221, 133] width 96 height 21
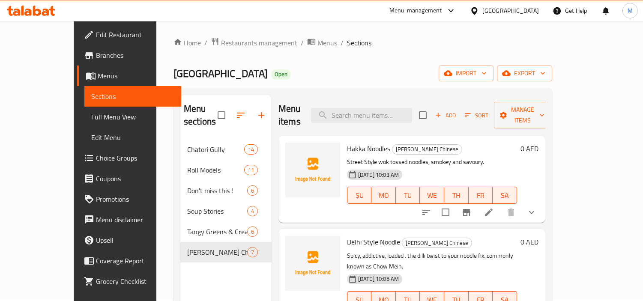
scroll to position [0, 0]
click at [457, 111] on span "Add" at bounding box center [445, 116] width 23 height 10
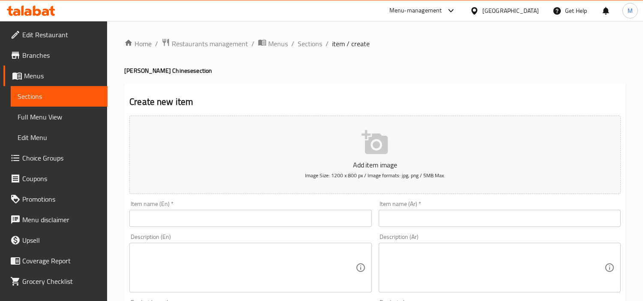
click at [180, 215] on input "text" at bounding box center [250, 218] width 242 height 17
click at [194, 253] on textarea at bounding box center [245, 268] width 220 height 41
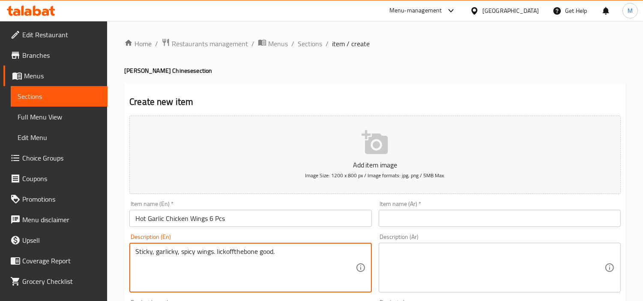
click at [209, 251] on textarea "Sticky, garlicky, spicy wings. lickoffthebone good." at bounding box center [245, 268] width 220 height 41
click at [239, 251] on textarea "Sticky, garlicky, spicy wings. lickoffthebone good." at bounding box center [245, 268] width 220 height 41
click at [227, 251] on textarea "Sticky, garlicky, spicy wings. lickoffthebone good." at bounding box center [245, 268] width 220 height 41
click at [232, 252] on textarea "Sticky, garlicky, spicy wings. lick offthebone good." at bounding box center [245, 268] width 220 height 41
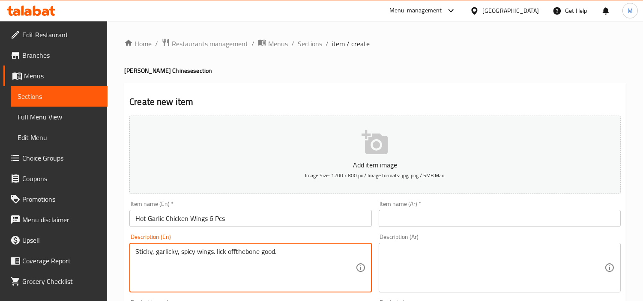
click at [236, 251] on textarea "Sticky, garlicky, spicy wings. lick offthebone good." at bounding box center [245, 268] width 220 height 41
click at [247, 252] on textarea "Sticky, garlicky, spicy wings. lick off thebone good." at bounding box center [245, 268] width 220 height 41
click at [261, 251] on textarea "Sticky, garlicky, spicy wings. lick off the bone good." at bounding box center [245, 268] width 220 height 41
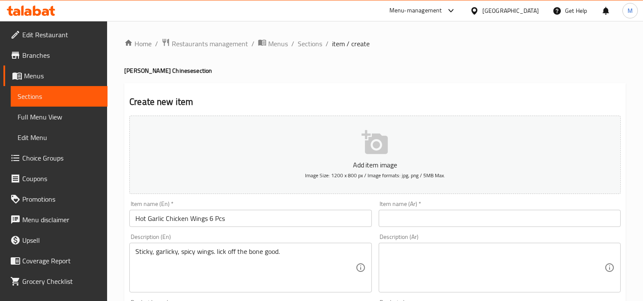
click at [497, 259] on textarea at bounding box center [495, 268] width 220 height 41
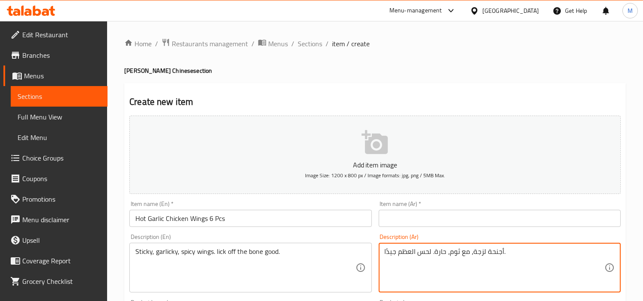
click at [233, 220] on input "Hot Garlic Chicken Wings 6 Pcs" at bounding box center [250, 218] width 242 height 17
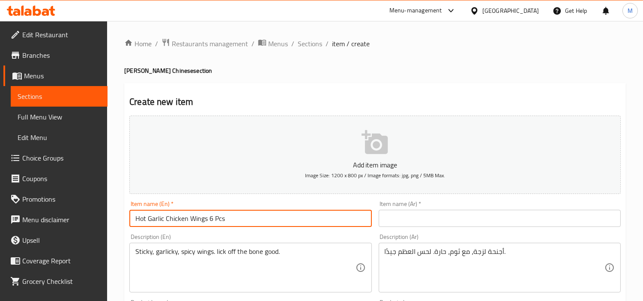
click at [197, 221] on input "Hot Garlic Chicken Wings 6 Pcs" at bounding box center [250, 218] width 242 height 17
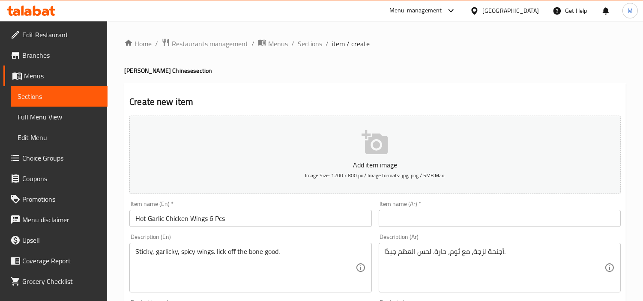
click at [439, 219] on input "text" at bounding box center [500, 218] width 242 height 17
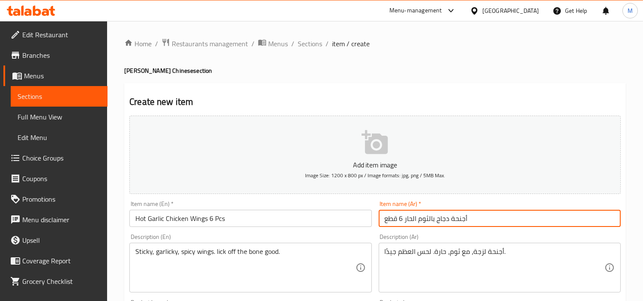
click at [316, 203] on div "Item name (En)   * Hot Garlic Chicken Wings 6 Pcs Item name (En) *" at bounding box center [250, 214] width 242 height 26
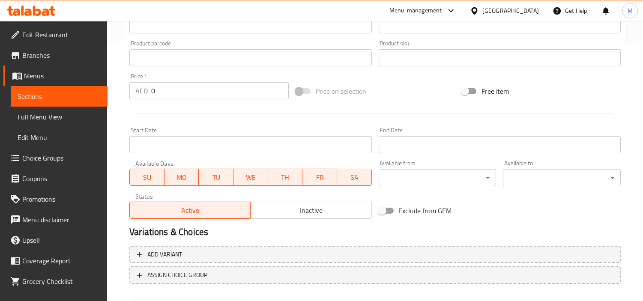
scroll to position [207, 0]
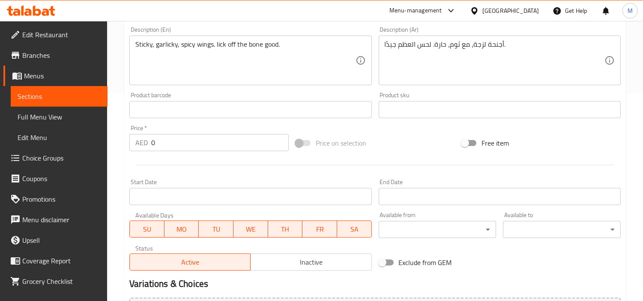
click at [183, 147] on input "0" at bounding box center [219, 142] width 137 height 17
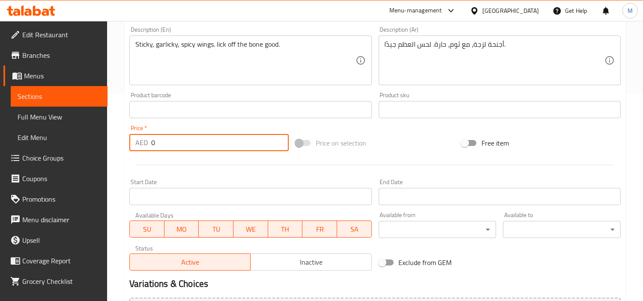
click at [183, 147] on input "0" at bounding box center [219, 142] width 137 height 17
click at [182, 125] on div "Price   * AED 35.6 Price *" at bounding box center [208, 138] width 159 height 26
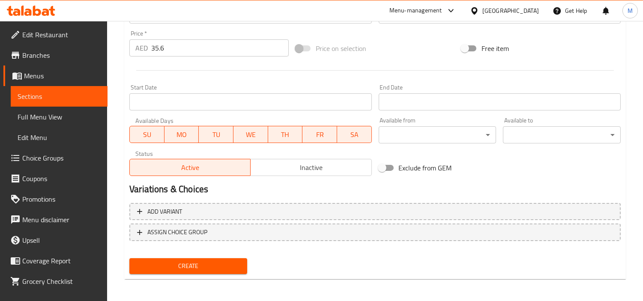
scroll to position [302, 0]
click at [225, 261] on span "Create" at bounding box center [188, 265] width 104 height 11
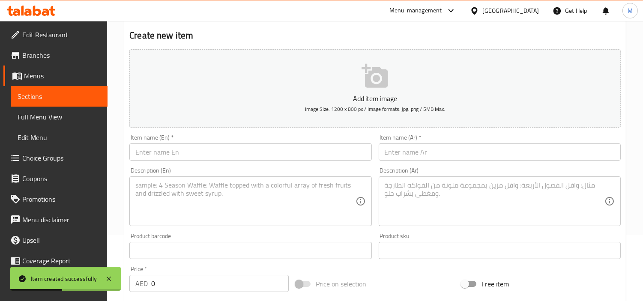
scroll to position [65, 0]
click at [213, 149] on input "text" at bounding box center [250, 153] width 242 height 17
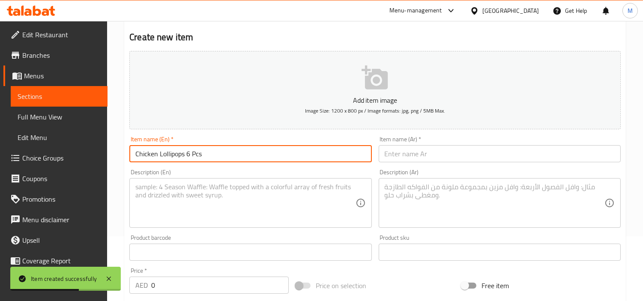
click at [169, 161] on input "Chicken Lollipops 6 Pcs" at bounding box center [250, 153] width 242 height 17
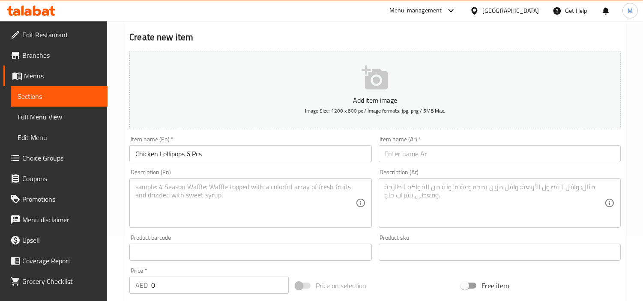
click at [486, 156] on input "text" at bounding box center [500, 153] width 242 height 17
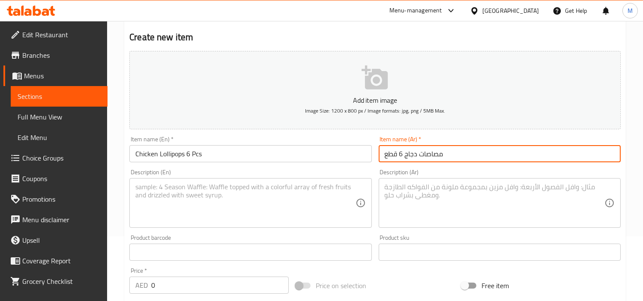
click at [440, 155] on input "مصاصات دجاج 6 قطع" at bounding box center [500, 153] width 242 height 17
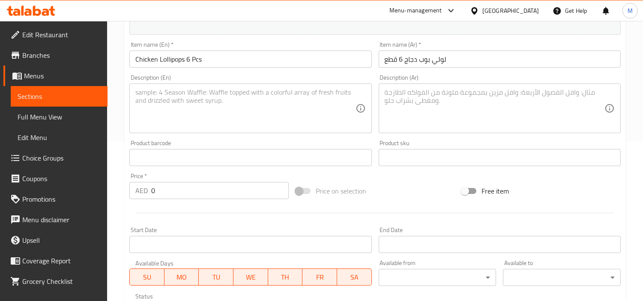
scroll to position [160, 0]
click at [208, 108] on textarea at bounding box center [245, 108] width 220 height 41
click at [534, 120] on textarea at bounding box center [495, 108] width 220 height 41
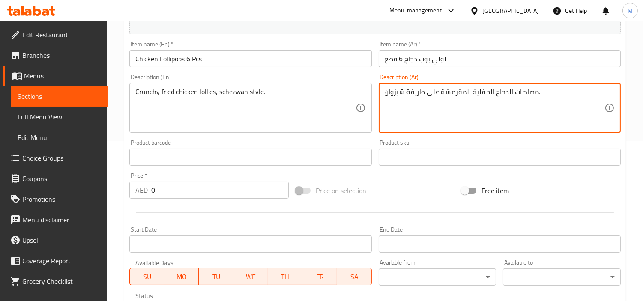
click at [531, 96] on textarea "مصاصات الدجاج المقلية المقرمشة على طريقة شيزوان." at bounding box center [495, 108] width 220 height 41
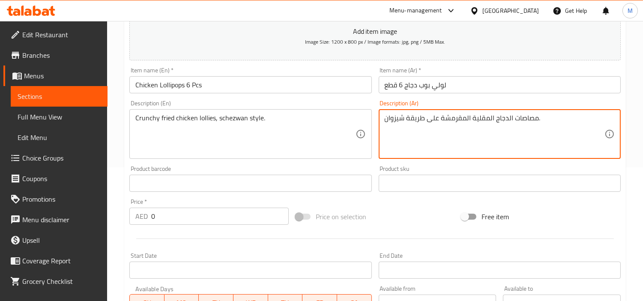
scroll to position [112, 0]
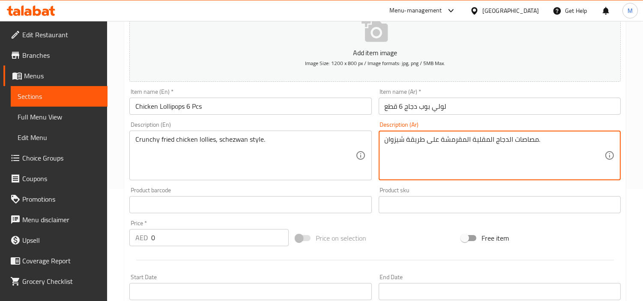
click at [439, 106] on input "لولي بوب دجاج 6 قطع" at bounding box center [500, 106] width 242 height 17
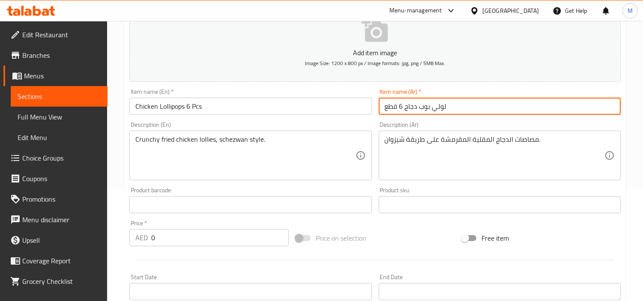
drag, startPoint x: 439, startPoint y: 106, endPoint x: 430, endPoint y: 104, distance: 9.2
click at [430, 104] on input "لولي بوب دجاج 6 قطع" at bounding box center [500, 106] width 242 height 17
click at [461, 107] on input "لولي بوب دجاج 6 قطع" at bounding box center [500, 106] width 242 height 17
click at [585, 107] on input "لولي بوب دجاج 6 قطع" at bounding box center [500, 106] width 242 height 17
drag, startPoint x: 594, startPoint y: 107, endPoint x: 612, endPoint y: 110, distance: 18.2
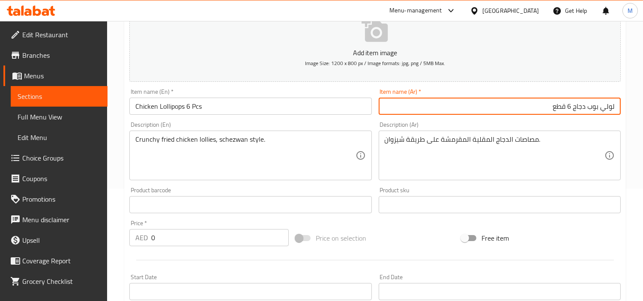
click at [585, 110] on input "لولي بوب دجاج 6 قطع" at bounding box center [500, 106] width 242 height 17
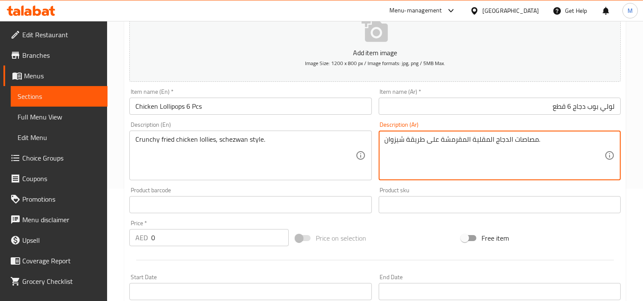
click at [525, 139] on textarea "مصاصات الدجاج المقلية المقرمشة على طريقة شيزوان." at bounding box center [495, 155] width 220 height 41
click at [397, 139] on textarea "لولي بوب الدجاج المقلية المقرمشة على طريقة شيزوان." at bounding box center [495, 155] width 220 height 41
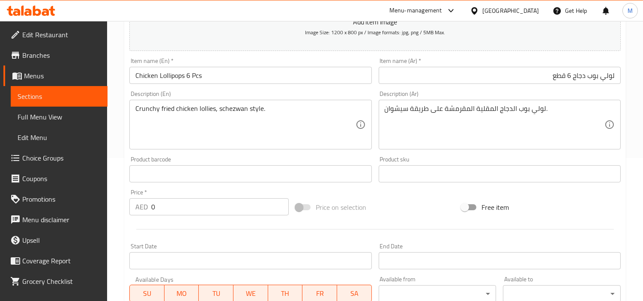
scroll to position [160, 0]
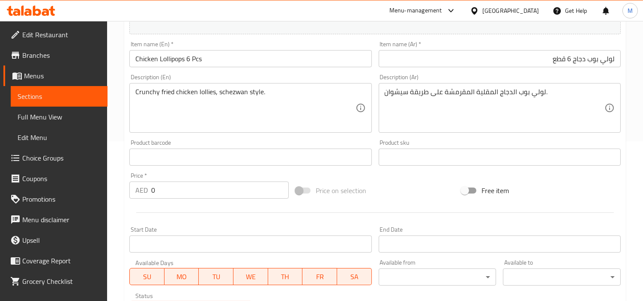
click at [187, 193] on input "0" at bounding box center [219, 190] width 137 height 17
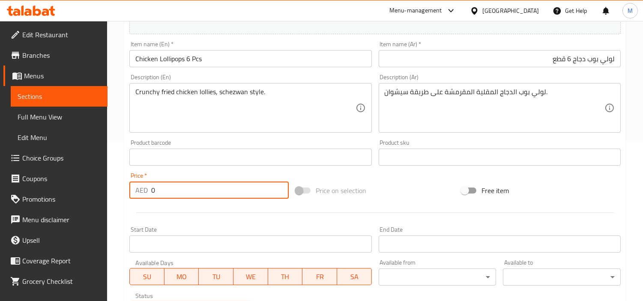
click at [187, 193] on input "0" at bounding box center [219, 190] width 137 height 17
click at [187, 174] on div "Price   * AED 37.7 Price *" at bounding box center [208, 186] width 159 height 26
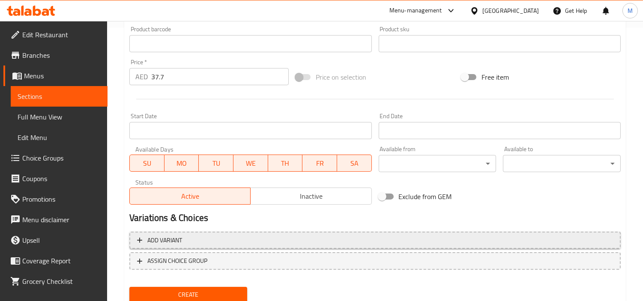
scroll to position [302, 0]
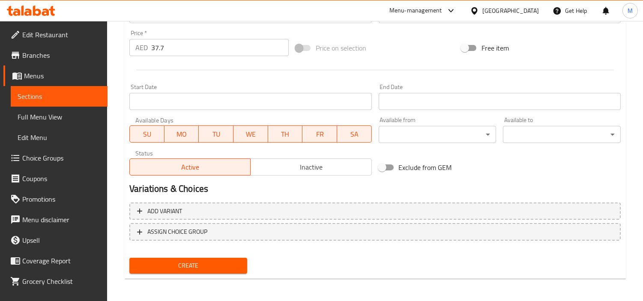
click at [232, 258] on button "Create" at bounding box center [188, 266] width 118 height 16
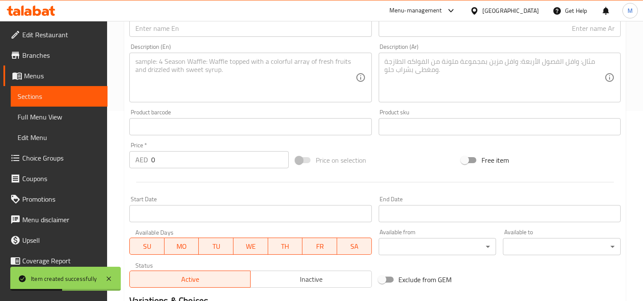
scroll to position [160, 0]
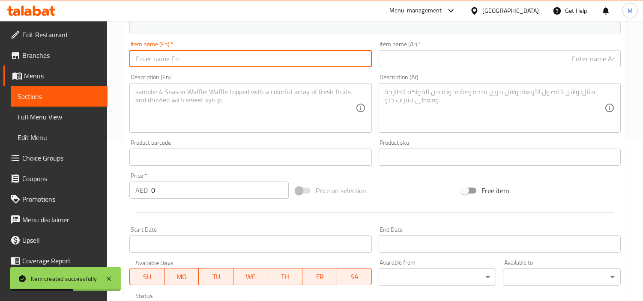
click at [197, 54] on input "text" at bounding box center [250, 58] width 242 height 17
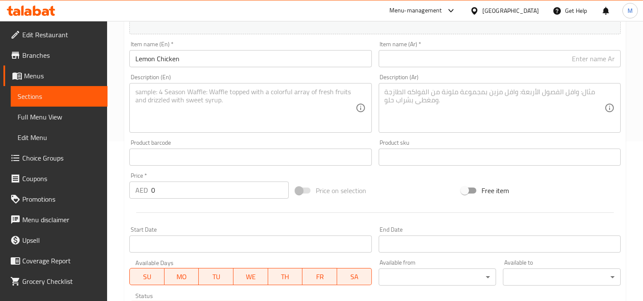
click at [485, 66] on input "text" at bounding box center [500, 58] width 242 height 17
click at [193, 188] on input "0" at bounding box center [219, 190] width 137 height 17
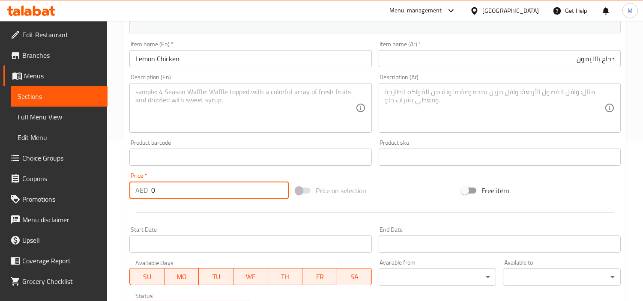
click at [193, 188] on input "0" at bounding box center [219, 190] width 137 height 17
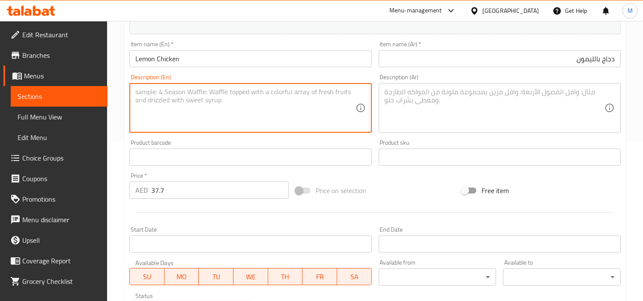
click at [176, 113] on textarea at bounding box center [245, 108] width 220 height 41
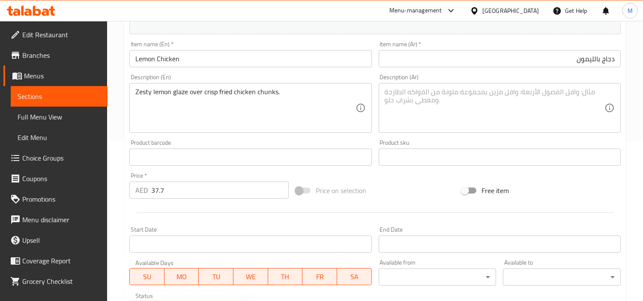
click at [532, 106] on textarea at bounding box center [495, 108] width 220 height 41
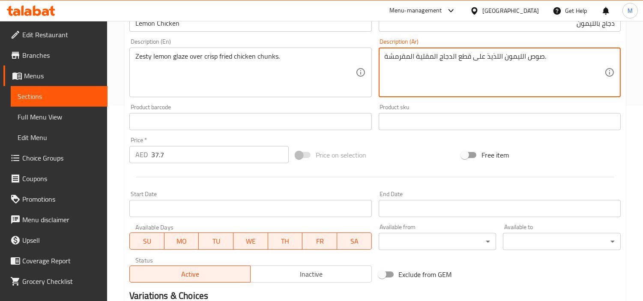
scroll to position [302, 0]
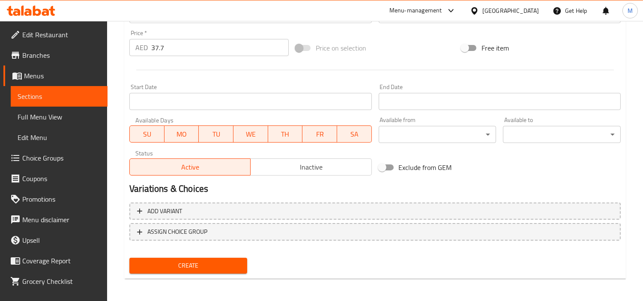
click at [196, 262] on span "Create" at bounding box center [188, 265] width 104 height 11
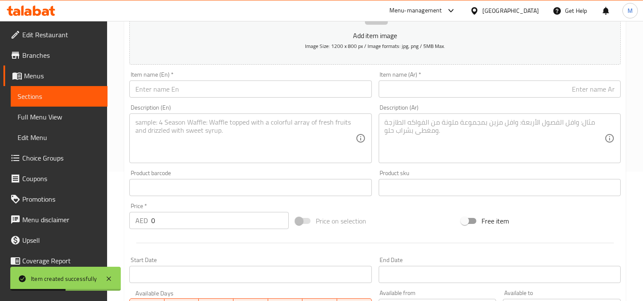
scroll to position [112, 0]
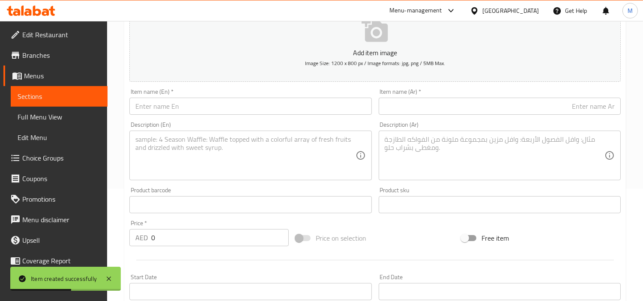
click at [210, 112] on input "text" at bounding box center [250, 106] width 242 height 17
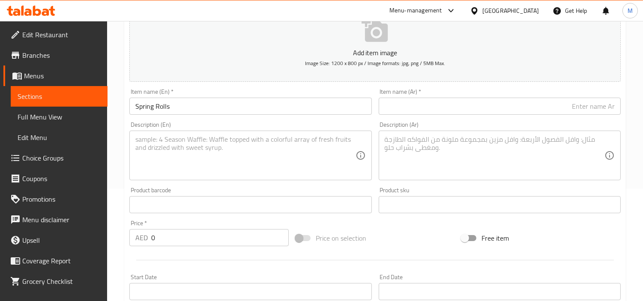
click at [517, 103] on input "text" at bounding box center [500, 106] width 242 height 17
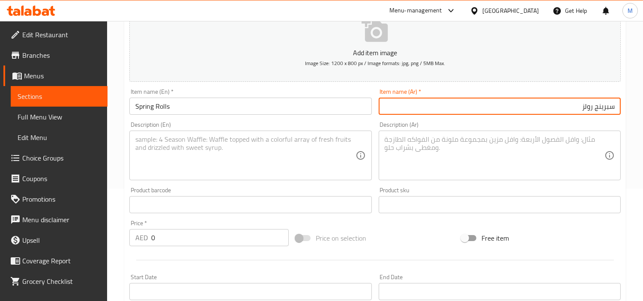
click at [192, 242] on input "0" at bounding box center [219, 237] width 137 height 17
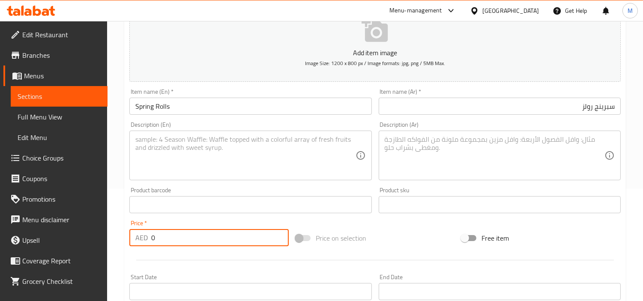
click at [192, 242] on input "0" at bounding box center [219, 237] width 137 height 17
click at [182, 217] on div "Price   * AED 33.5 Price *" at bounding box center [209, 233] width 166 height 33
click at [169, 164] on textarea at bounding box center [245, 155] width 220 height 41
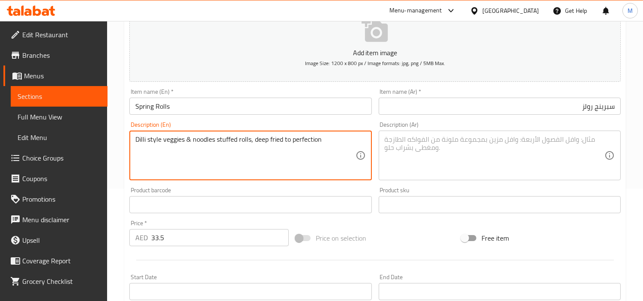
click at [226, 146] on textarea "Dilli style veggies & noodles stuffed rolls, deep fried to perfection" at bounding box center [245, 155] width 220 height 41
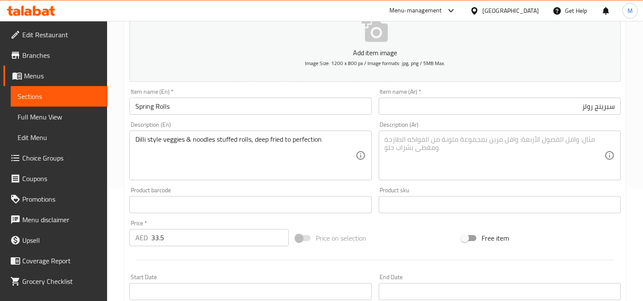
click at [569, 143] on textarea at bounding box center [495, 155] width 220 height 41
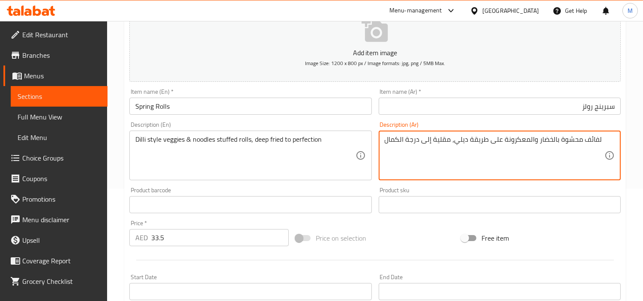
click at [585, 140] on textarea "لفائف محشوة بالخضار والمعكرونة على طريقة ديلي، مقلية إلى درجة الكمال" at bounding box center [495, 155] width 220 height 41
drag, startPoint x: 528, startPoint y: 139, endPoint x: 503, endPoint y: 142, distance: 24.5
click at [503, 142] on textarea "رولز محشوة بالخضار والمعكرونة على طريقة ديلي، مقلية إلى درجة الكمال" at bounding box center [495, 155] width 220 height 41
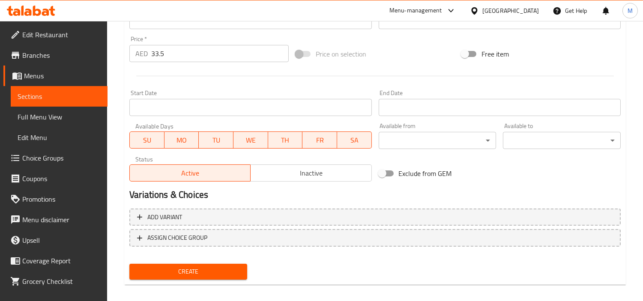
scroll to position [302, 0]
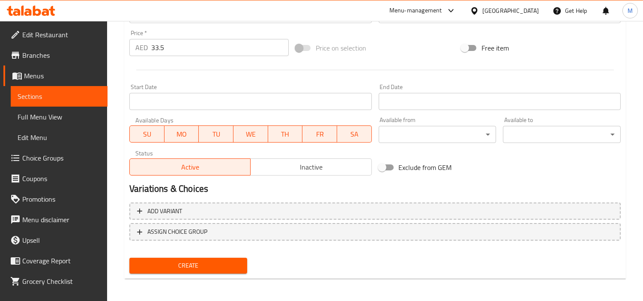
click at [114, 174] on div "Home / Restaurants management / Menus / Sections / item / create Van Wala Chine…" at bounding box center [375, 11] width 536 height 584
click at [199, 263] on span "Create" at bounding box center [188, 265] width 104 height 11
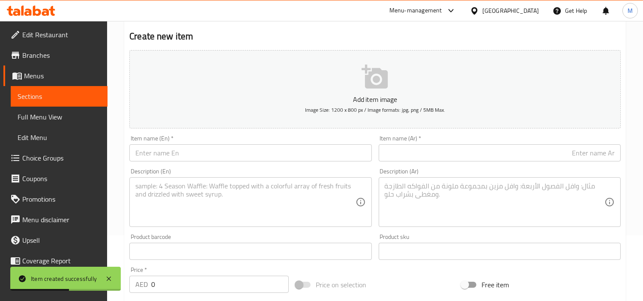
scroll to position [65, 0]
click at [242, 158] on input "text" at bounding box center [250, 153] width 242 height 17
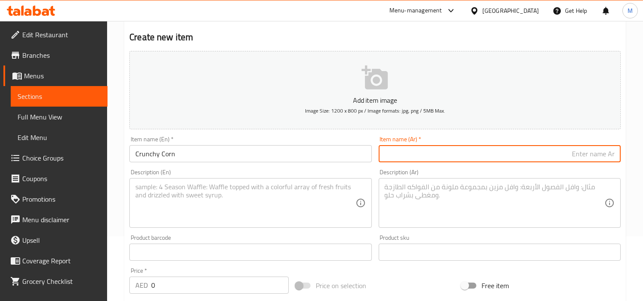
click at [474, 158] on input "text" at bounding box center [500, 153] width 242 height 17
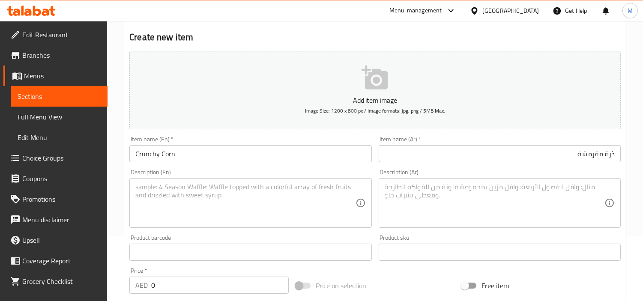
click at [176, 271] on input "0" at bounding box center [219, 285] width 137 height 17
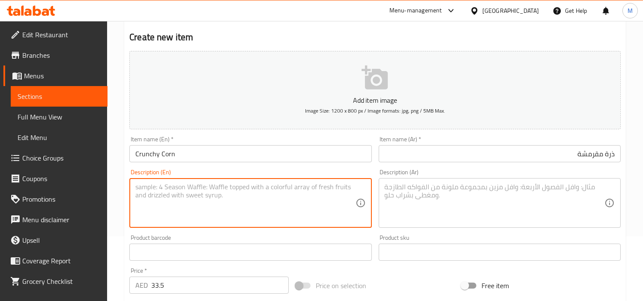
click at [184, 193] on textarea at bounding box center [245, 203] width 220 height 41
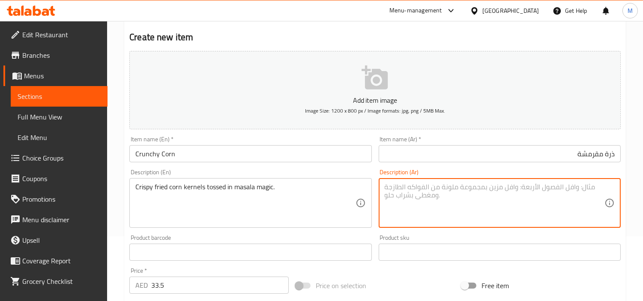
click at [499, 189] on textarea at bounding box center [495, 203] width 220 height 41
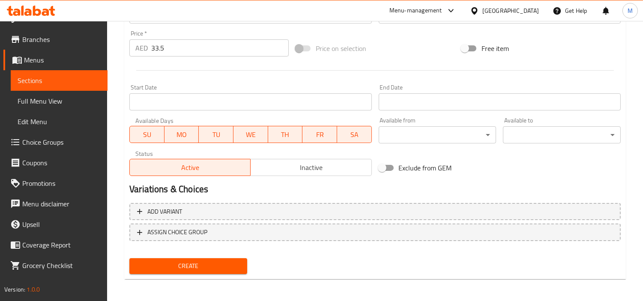
scroll to position [302, 0]
click at [186, 265] on span "Create" at bounding box center [188, 265] width 104 height 11
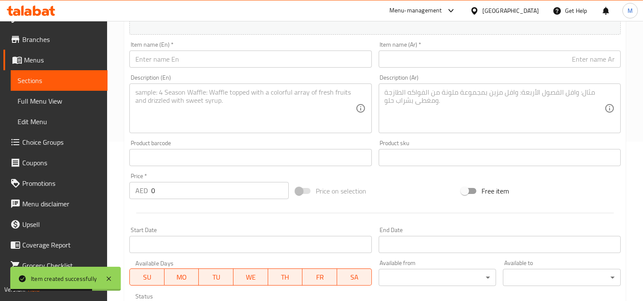
scroll to position [17, 0]
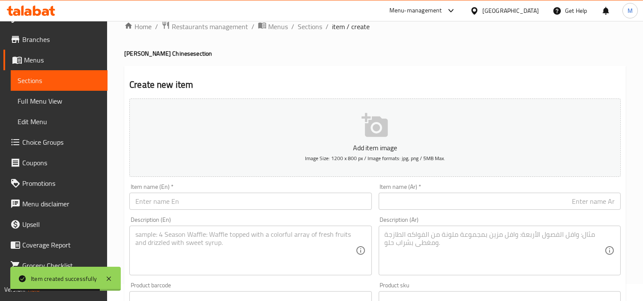
click at [208, 198] on input "text" at bounding box center [250, 201] width 242 height 17
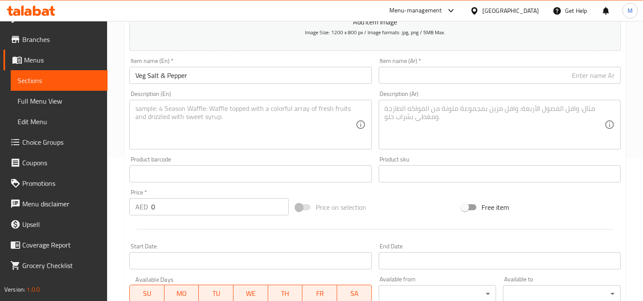
scroll to position [160, 0]
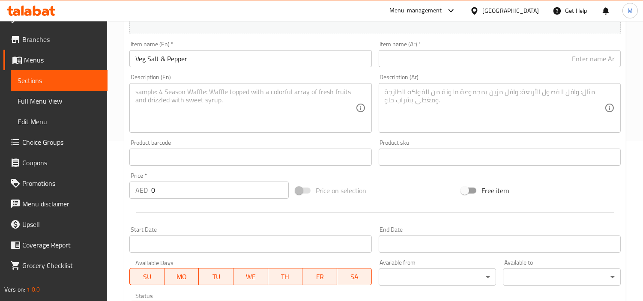
click at [198, 192] on input "0" at bounding box center [219, 190] width 137 height 17
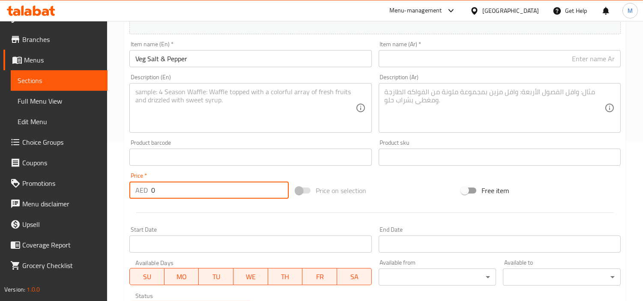
click at [198, 192] on input "0" at bounding box center [219, 190] width 137 height 17
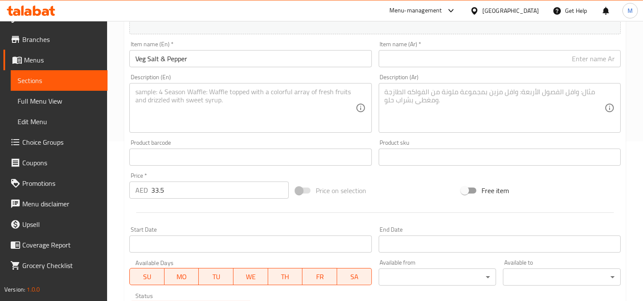
click at [199, 174] on div "Price   * AED 33.5 Price *" at bounding box center [208, 186] width 159 height 26
click at [259, 99] on textarea at bounding box center [245, 108] width 220 height 41
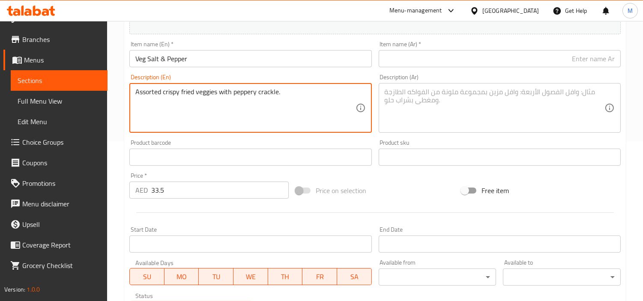
click at [160, 55] on input "Veg Salt & Pepper" at bounding box center [250, 58] width 242 height 17
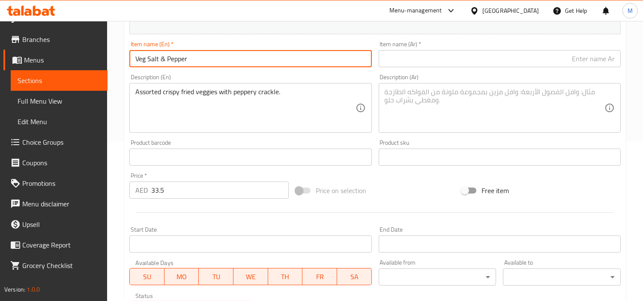
click at [160, 55] on input "Veg Salt & Pepper" at bounding box center [250, 58] width 242 height 17
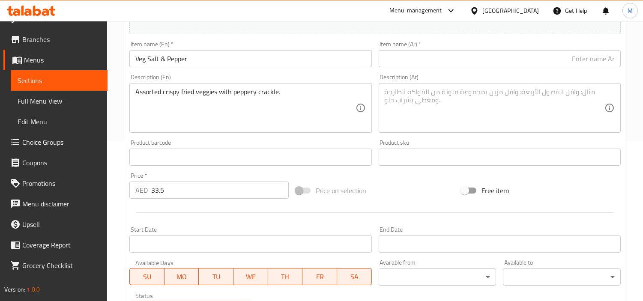
click at [236, 54] on input "Veg Salt & Pepper" at bounding box center [250, 58] width 242 height 17
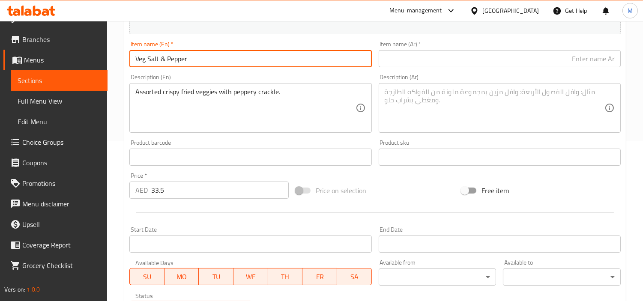
click at [155, 58] on input "Veg Salt & Pepper" at bounding box center [250, 58] width 242 height 17
click at [481, 64] on input "text" at bounding box center [500, 58] width 242 height 17
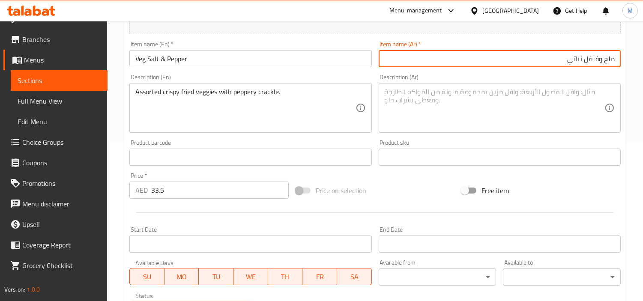
click at [579, 59] on input "ملح وفلفل نباتي" at bounding box center [500, 58] width 242 height 17
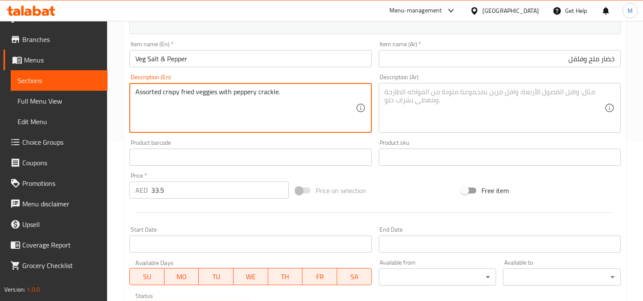
click at [255, 90] on textarea "Assorted crispy fried veggies with peppery crackle." at bounding box center [245, 108] width 220 height 41
click at [267, 94] on textarea "Assorted crispy fried veggies with peppery crackle." at bounding box center [245, 108] width 220 height 41
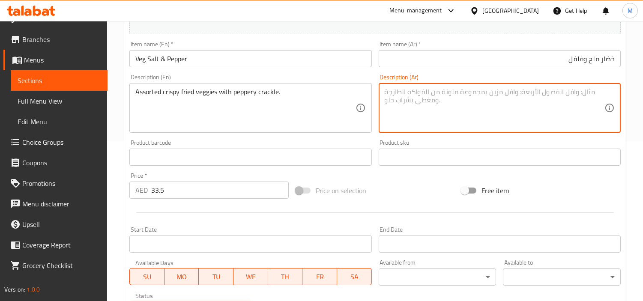
click at [428, 96] on textarea at bounding box center [495, 108] width 220 height 41
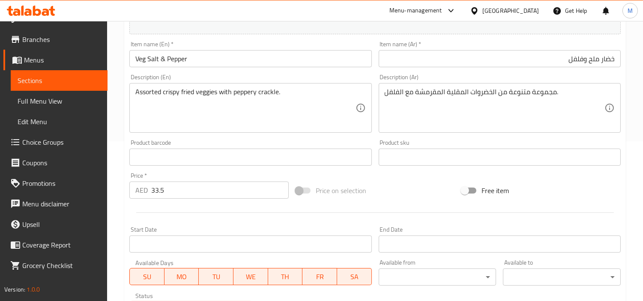
click at [122, 176] on div "Home / Restaurants management / Menus / Sections / item / create Van Wala Chine…" at bounding box center [375, 153] width 536 height 584
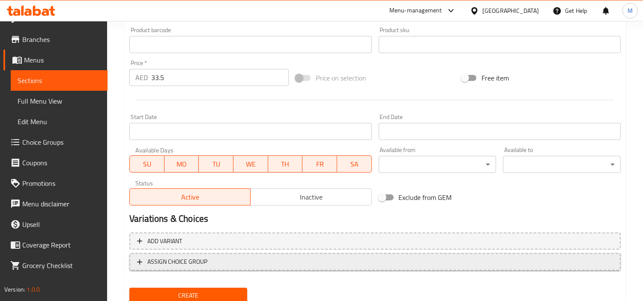
scroll to position [302, 0]
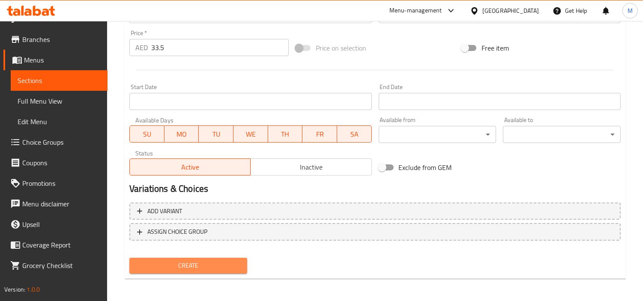
click at [201, 263] on span "Create" at bounding box center [188, 265] width 104 height 11
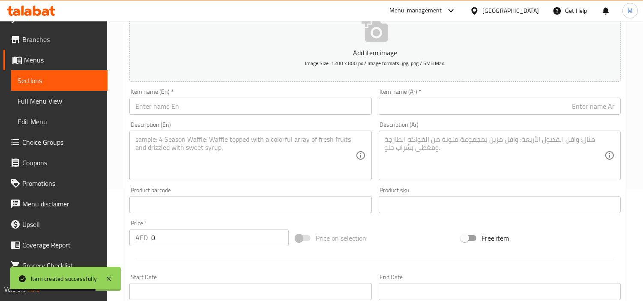
scroll to position [17, 0]
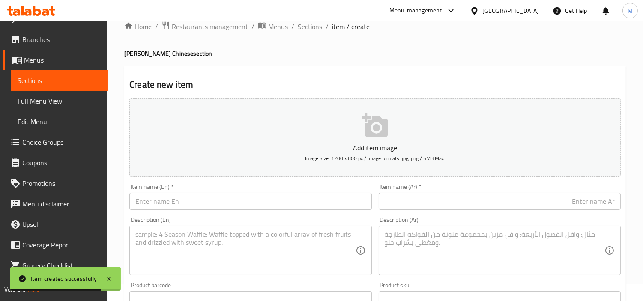
click at [209, 204] on input "text" at bounding box center [250, 201] width 242 height 17
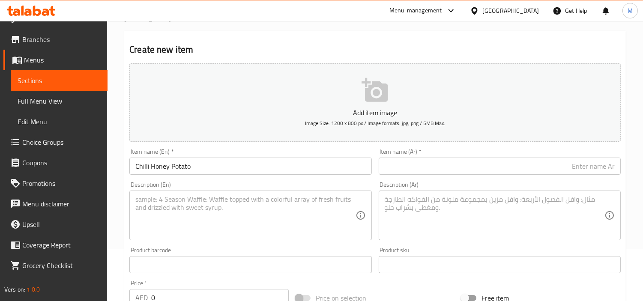
scroll to position [112, 0]
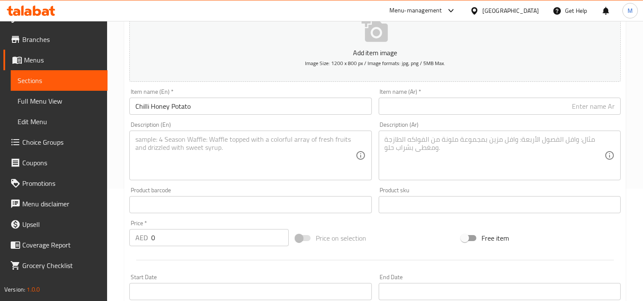
click at [187, 242] on input "0" at bounding box center [219, 237] width 137 height 17
click at [177, 226] on div "Price   * AED 35.6 Price *" at bounding box center [208, 233] width 159 height 26
click at [177, 107] on input "Chilli Honey Potato" at bounding box center [250, 106] width 242 height 17
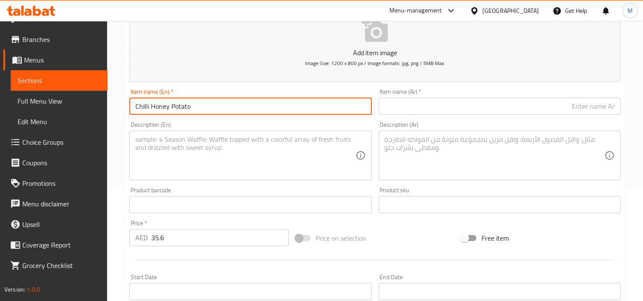
click at [177, 107] on input "Chilli Honey Potato" at bounding box center [250, 106] width 242 height 17
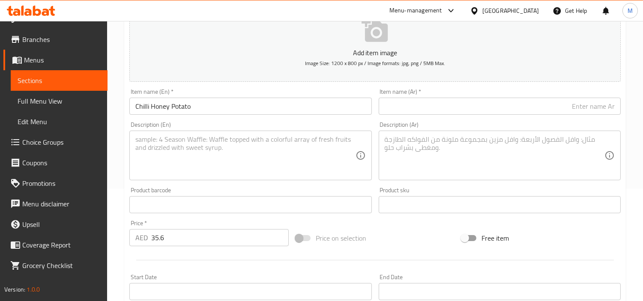
click at [470, 110] on input "text" at bounding box center [500, 106] width 242 height 17
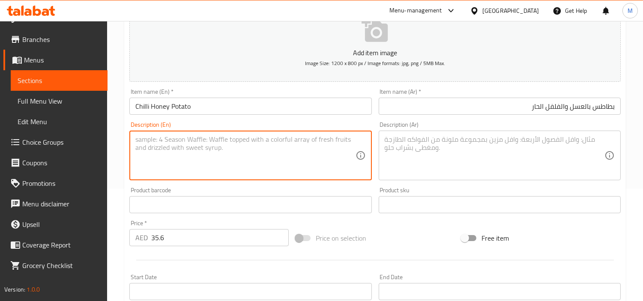
click at [284, 158] on textarea at bounding box center [245, 155] width 220 height 41
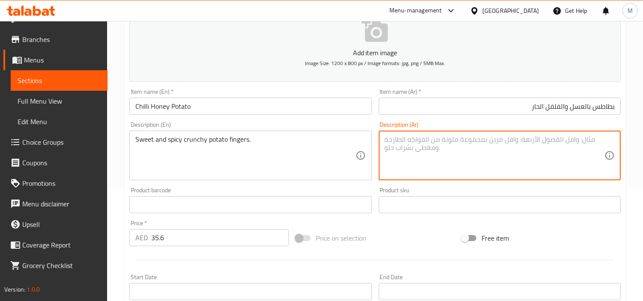
click at [476, 160] on textarea at bounding box center [495, 155] width 220 height 41
click at [120, 183] on div "Home / Restaurants management / Menus / Sections / item / create Van Wala Chine…" at bounding box center [375, 201] width 536 height 584
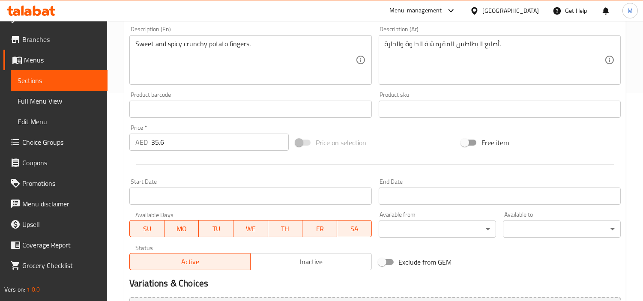
scroll to position [302, 0]
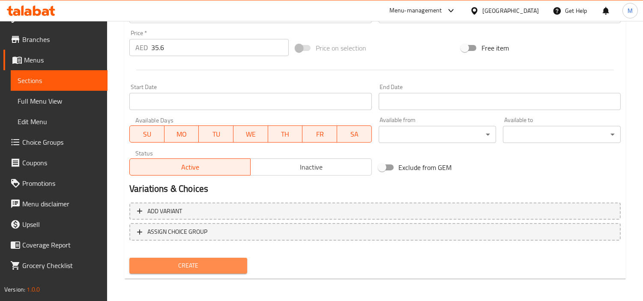
click at [208, 268] on span "Create" at bounding box center [188, 265] width 104 height 11
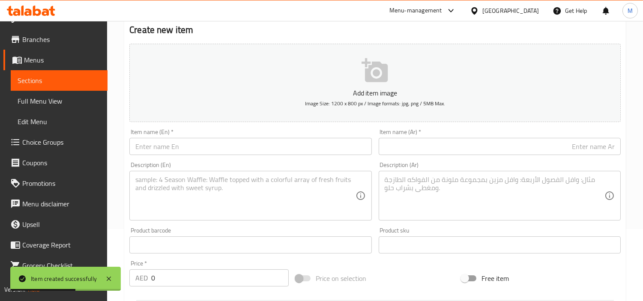
scroll to position [17, 0]
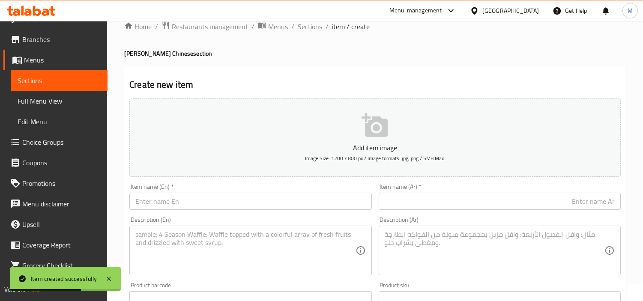
click at [199, 203] on input "text" at bounding box center [250, 201] width 242 height 17
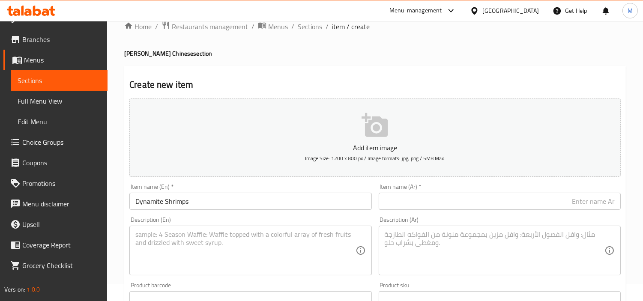
click at [504, 207] on input "text" at bounding box center [500, 201] width 242 height 17
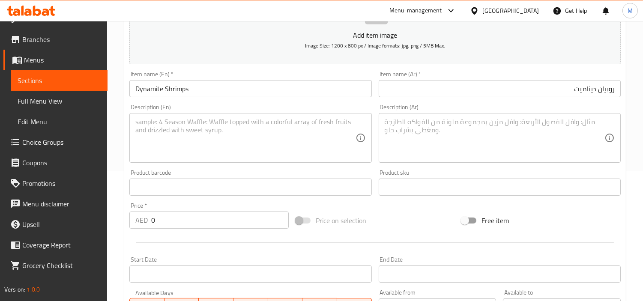
scroll to position [207, 0]
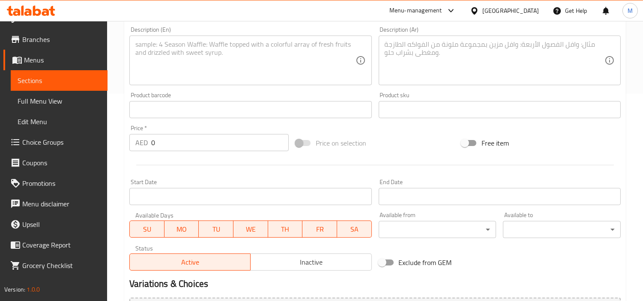
click at [227, 143] on input "0" at bounding box center [219, 142] width 137 height 17
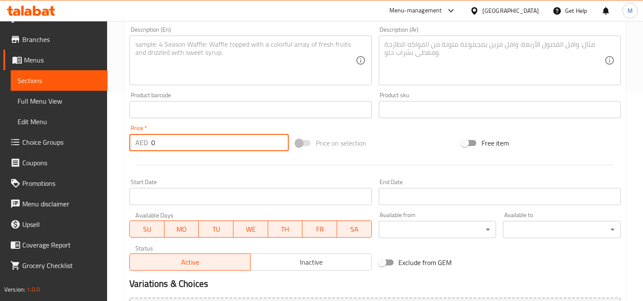
click at [227, 143] on input "0" at bounding box center [219, 142] width 137 height 17
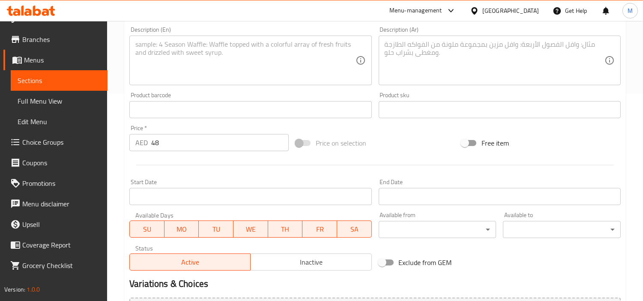
click at [217, 58] on textarea at bounding box center [245, 60] width 220 height 41
click at [477, 52] on textarea at bounding box center [495, 60] width 220 height 41
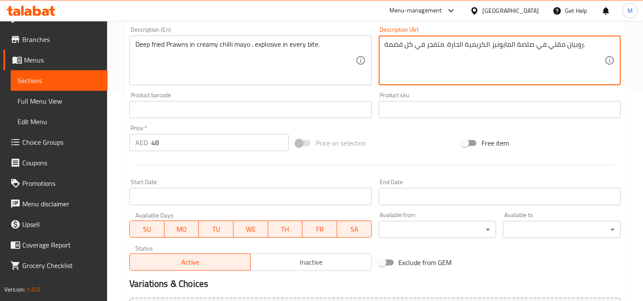
click at [113, 100] on div "Home / Restaurants management / Menus / Sections / item / create Van Wala Chine…" at bounding box center [375, 106] width 536 height 584
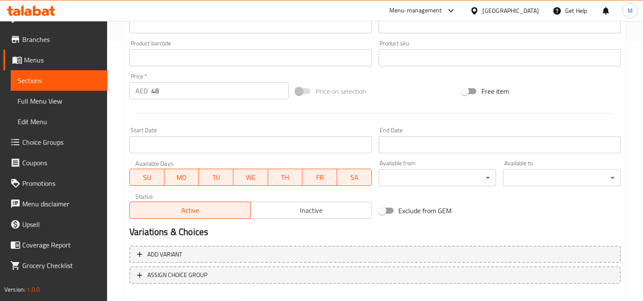
scroll to position [302, 0]
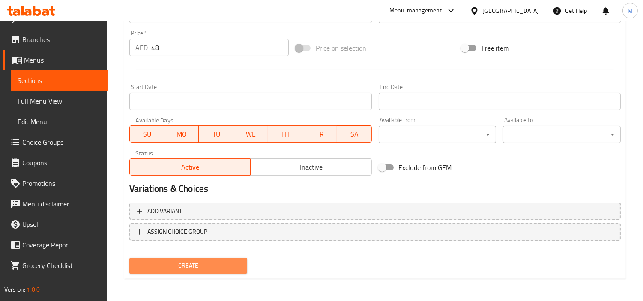
click at [207, 264] on span "Create" at bounding box center [188, 265] width 104 height 11
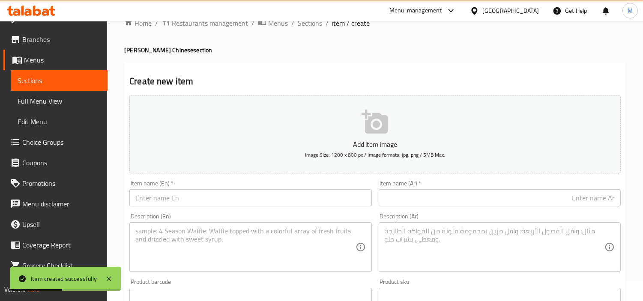
scroll to position [17, 0]
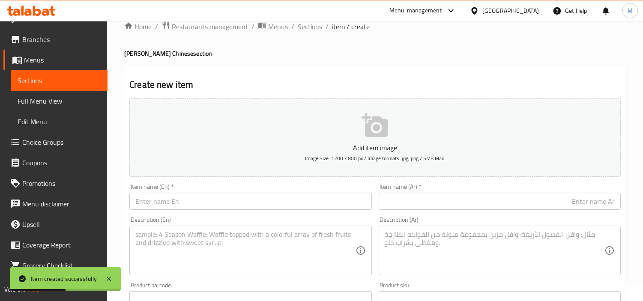
click at [215, 198] on input "text" at bounding box center [250, 201] width 242 height 17
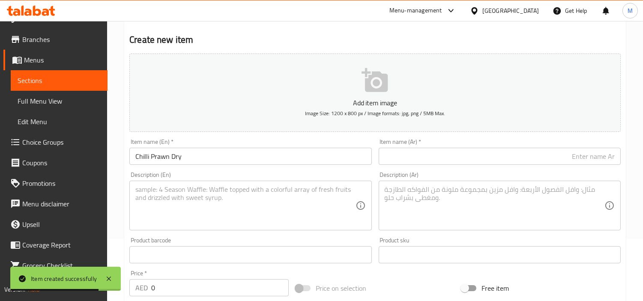
scroll to position [112, 0]
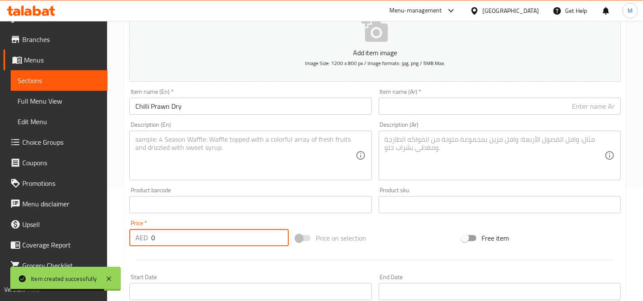
click at [197, 236] on input "0" at bounding box center [219, 237] width 137 height 17
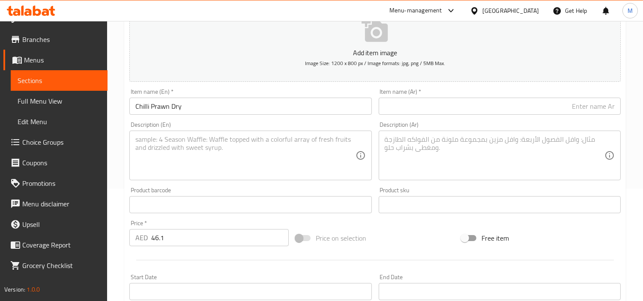
click at [339, 147] on textarea at bounding box center [245, 155] width 220 height 41
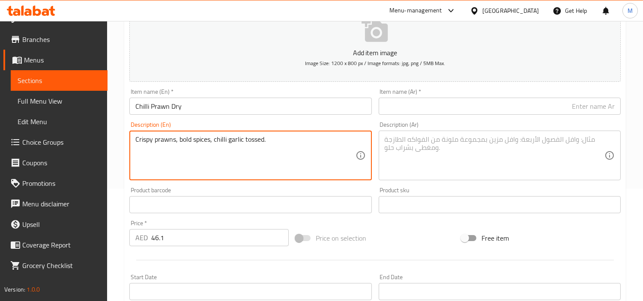
click at [171, 107] on input "Chilli Prawn Dry" at bounding box center [250, 106] width 242 height 17
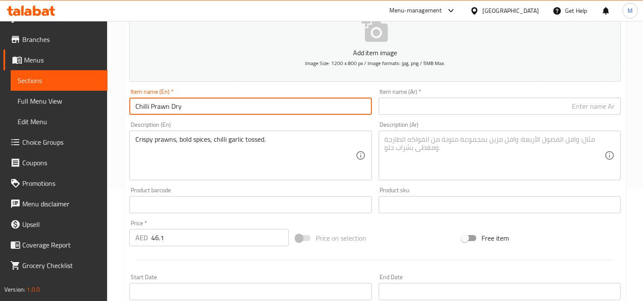
click at [171, 107] on input "Chilli Prawn Dry" at bounding box center [250, 106] width 242 height 17
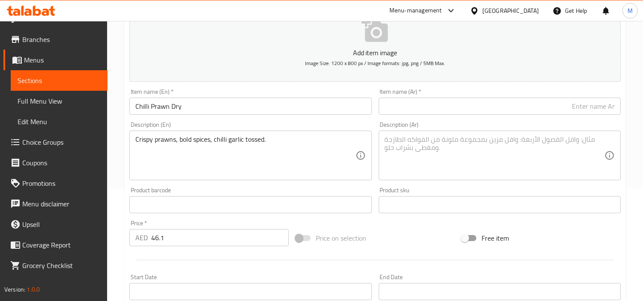
click at [470, 116] on div "Item name (Ar)   * Item name (Ar) *" at bounding box center [499, 101] width 249 height 33
click at [476, 108] on input "text" at bounding box center [500, 106] width 242 height 17
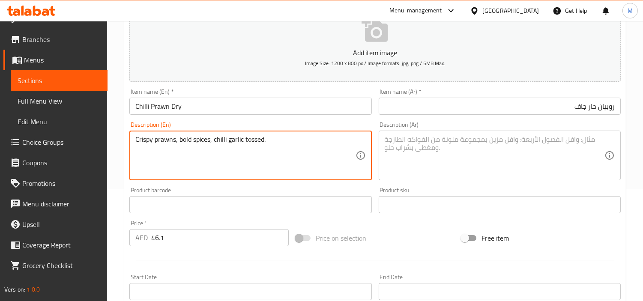
click at [214, 141] on textarea "Crispy prawns, bold spices, chilli garlic tossed." at bounding box center [245, 155] width 220 height 41
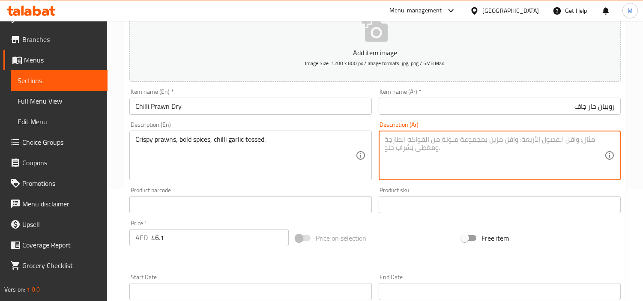
click at [487, 149] on textarea at bounding box center [495, 155] width 220 height 41
click at [121, 192] on div "Home / Restaurants management / Menus / Sections / item / create Van Wala Chine…" at bounding box center [375, 201] width 536 height 584
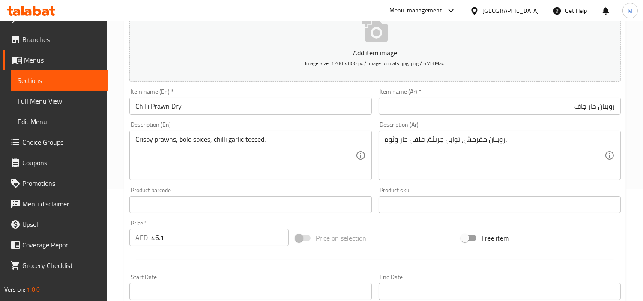
scroll to position [302, 0]
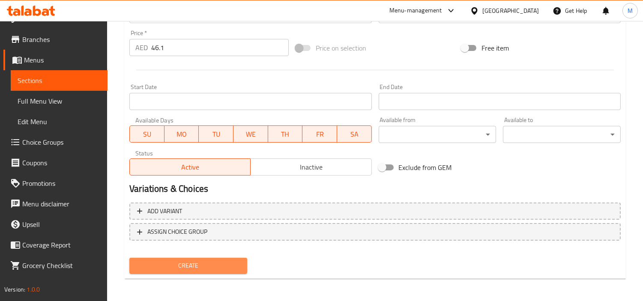
click at [161, 260] on span "Create" at bounding box center [188, 265] width 104 height 11
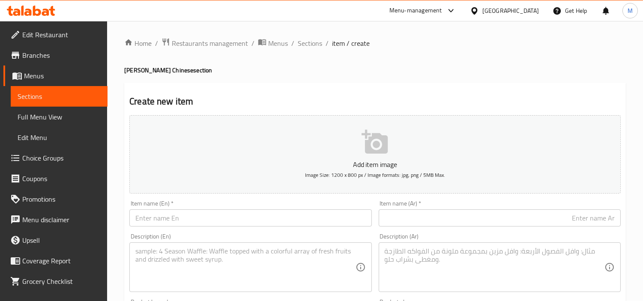
scroll to position [0, 0]
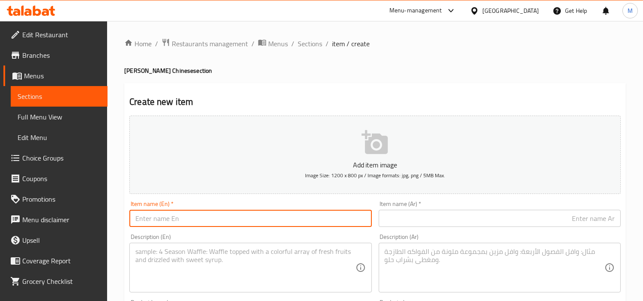
click at [254, 217] on input "text" at bounding box center [250, 218] width 242 height 17
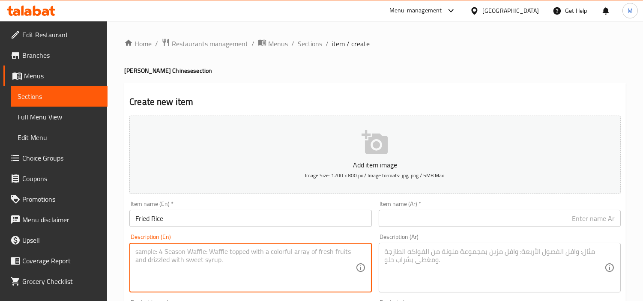
click at [315, 262] on textarea at bounding box center [245, 268] width 220 height 41
click at [159, 215] on input "Fried Rice" at bounding box center [250, 218] width 242 height 17
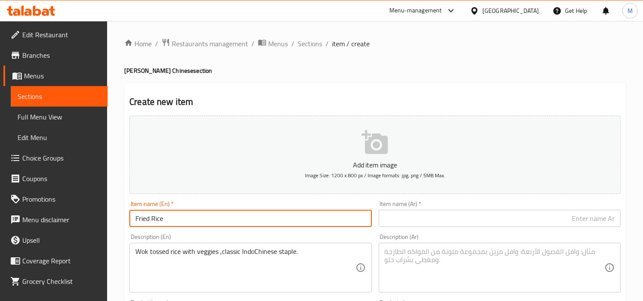
click at [159, 215] on input "Fried Rice" at bounding box center [250, 218] width 242 height 17
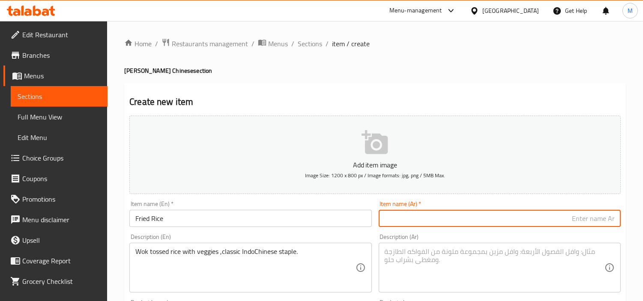
click at [495, 224] on input "text" at bounding box center [500, 218] width 242 height 17
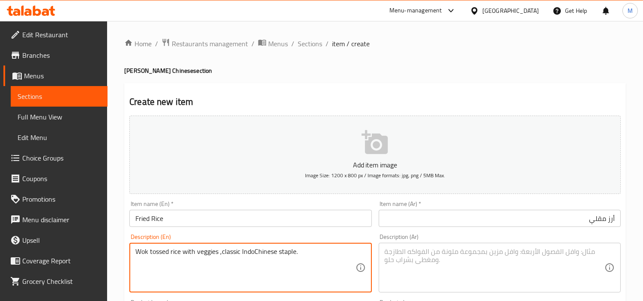
click at [185, 249] on textarea "Wok tossed rice with veggies ,classic IndoChinese staple." at bounding box center [245, 268] width 220 height 41
click at [255, 251] on textarea "Wok tossed rice with veggies ,classic IndoChinese staple." at bounding box center [245, 268] width 220 height 41
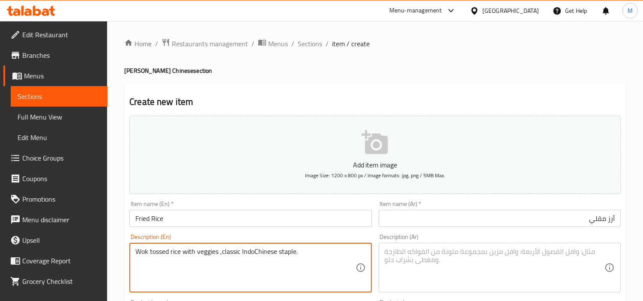
click at [255, 251] on textarea "Wok tossed rice with veggies ,classic IndoChinese staple." at bounding box center [245, 268] width 220 height 41
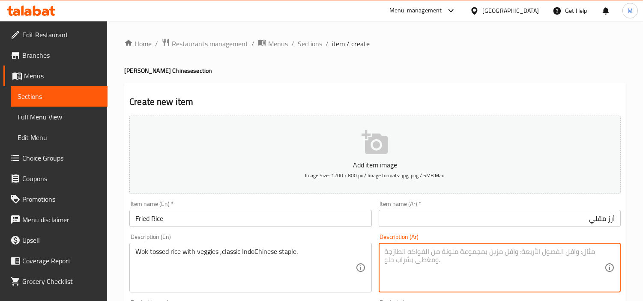
click at [475, 253] on textarea at bounding box center [495, 268] width 220 height 41
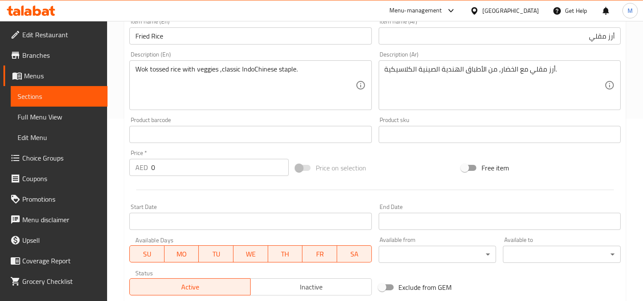
scroll to position [95, 0]
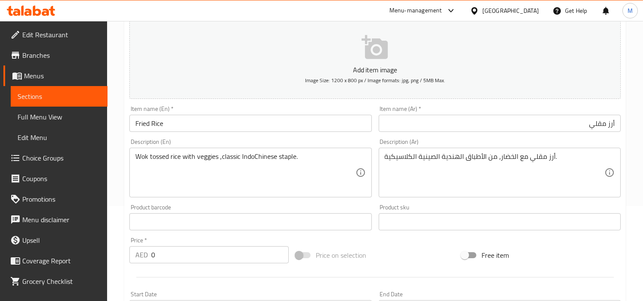
click at [121, 212] on div "Home / Restaurants management / Menus / Sections / item / create Van Wala Chine…" at bounding box center [375, 218] width 536 height 584
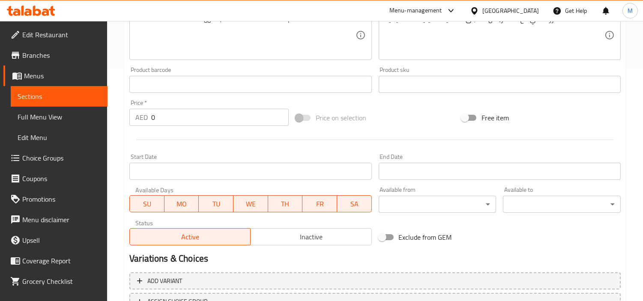
scroll to position [302, 0]
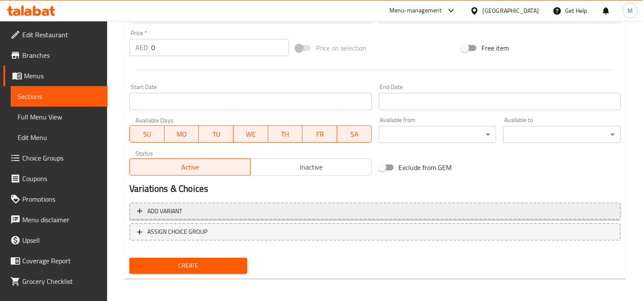
click at [161, 209] on span "Add variant" at bounding box center [164, 211] width 35 height 11
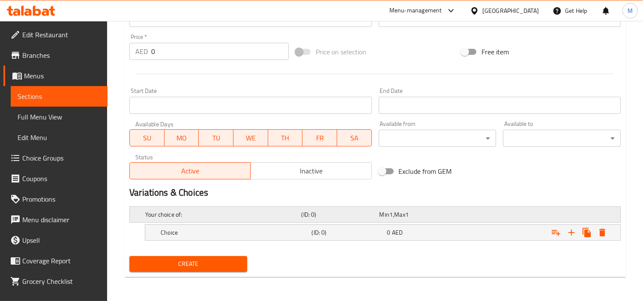
scroll to position [298, 0]
click at [572, 233] on icon "Expand" at bounding box center [571, 233] width 6 height 6
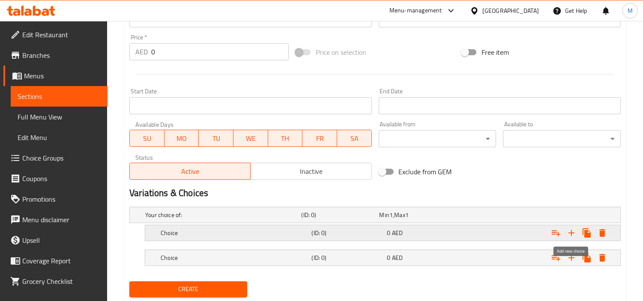
click at [572, 233] on icon "Expand" at bounding box center [571, 233] width 6 height 6
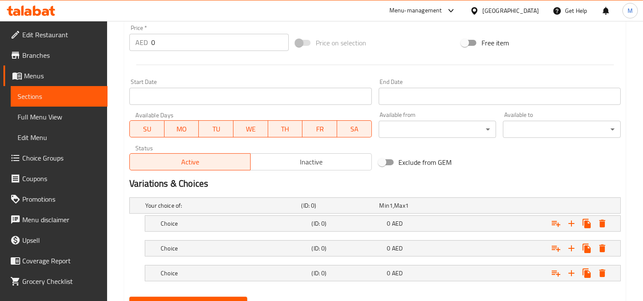
scroll to position [348, 0]
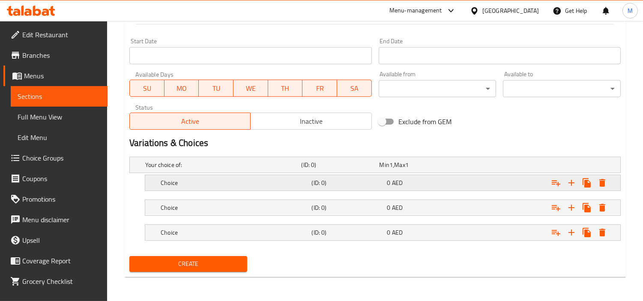
click at [205, 184] on h5 "Choice" at bounding box center [234, 183] width 147 height 9
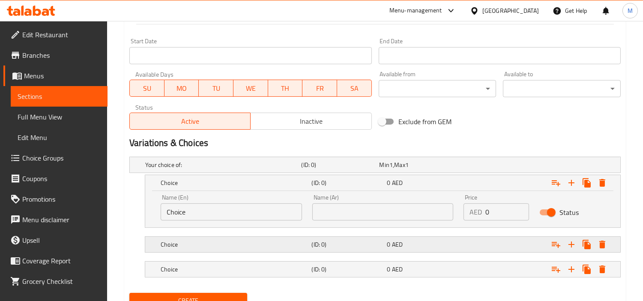
click at [207, 253] on div "Choice (ID: 0) 0 AED" at bounding box center [385, 244] width 453 height 19
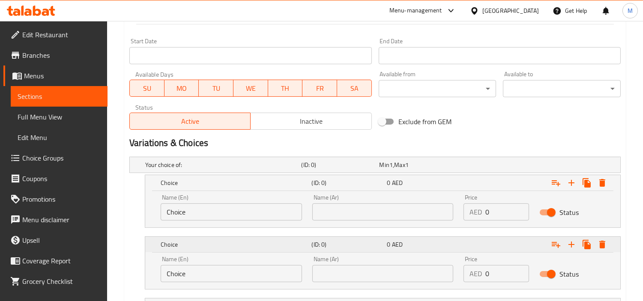
scroll to position [421, 0]
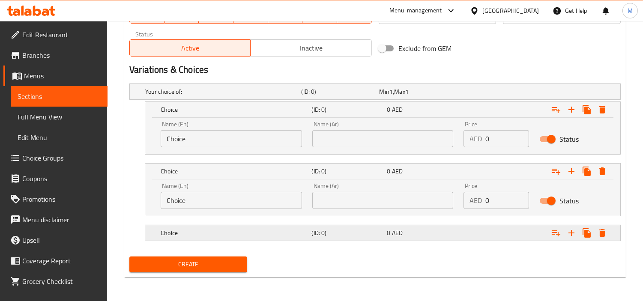
click at [207, 239] on div "Choice (ID: 0) 0 AED" at bounding box center [385, 233] width 453 height 19
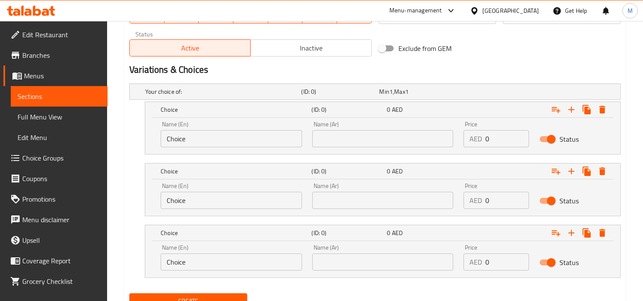
click at [206, 134] on input "Choice" at bounding box center [231, 138] width 141 height 17
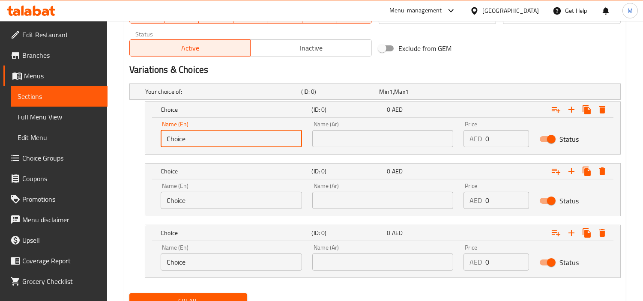
click at [206, 134] on input "Choice" at bounding box center [231, 138] width 141 height 17
click at [206, 134] on input "text" at bounding box center [231, 138] width 141 height 17
click at [355, 134] on input "text" at bounding box center [382, 138] width 141 height 17
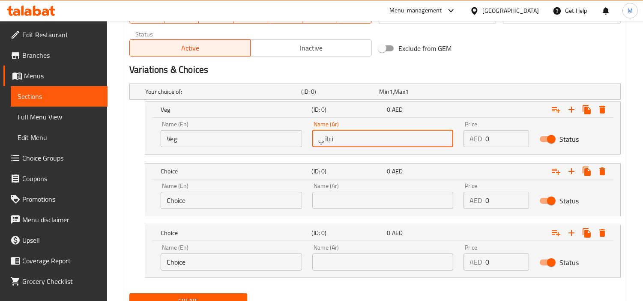
click at [206, 206] on input "Choice" at bounding box center [231, 200] width 141 height 17
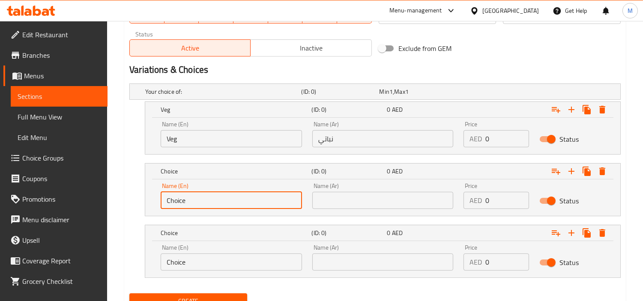
click at [206, 206] on input "Choice" at bounding box center [231, 200] width 141 height 17
click at [206, 206] on input "text" at bounding box center [231, 200] width 141 height 17
click at [367, 195] on input "text" at bounding box center [382, 200] width 141 height 17
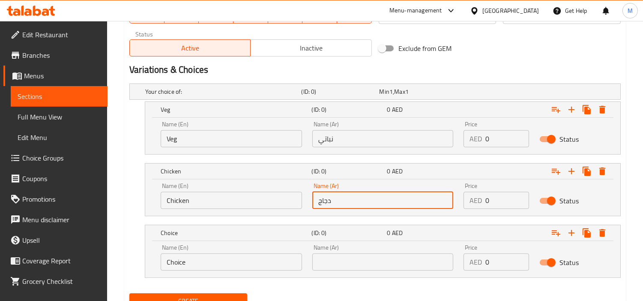
click at [229, 264] on input "Choice" at bounding box center [231, 262] width 141 height 17
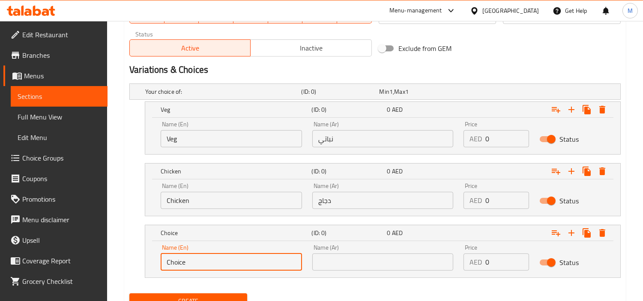
click at [229, 264] on input "Choice" at bounding box center [231, 262] width 141 height 17
click at [229, 264] on input "text" at bounding box center [231, 262] width 141 height 17
click at [345, 249] on div "Name (Ar) Name (Ar)" at bounding box center [382, 258] width 141 height 26
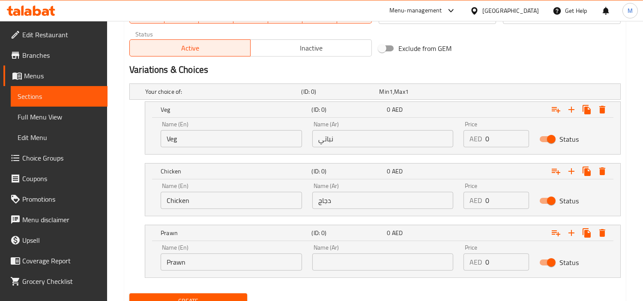
click at [348, 257] on input "text" at bounding box center [382, 262] width 141 height 17
click at [499, 140] on input "0" at bounding box center [507, 138] width 44 height 17
click at [496, 200] on input "0" at bounding box center [507, 200] width 44 height 17
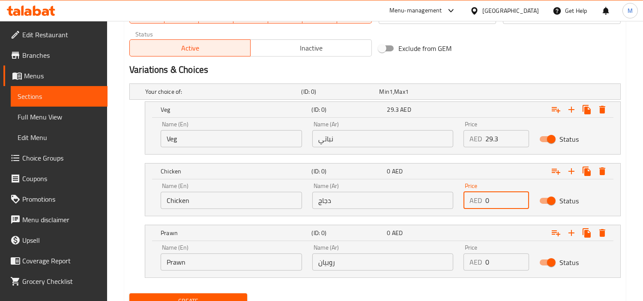
click at [496, 200] on input "0" at bounding box center [507, 200] width 44 height 17
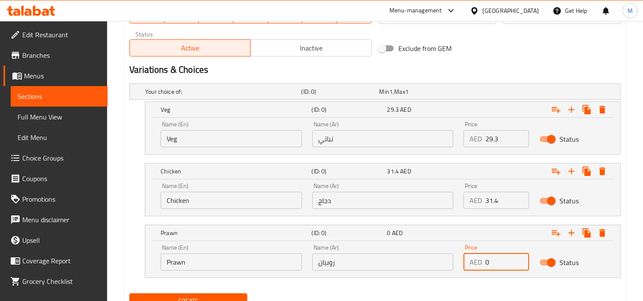
click at [496, 260] on input "0" at bounding box center [507, 262] width 44 height 17
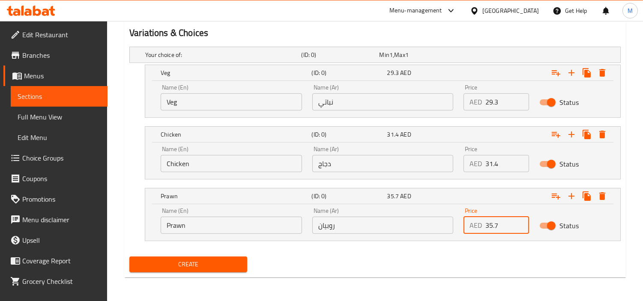
scroll to position [459, 0]
click at [178, 263] on span "Create" at bounding box center [188, 264] width 104 height 11
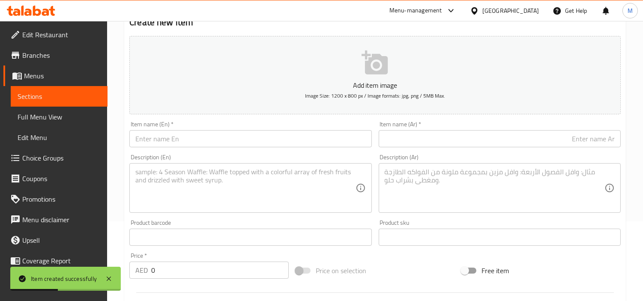
scroll to position [30, 0]
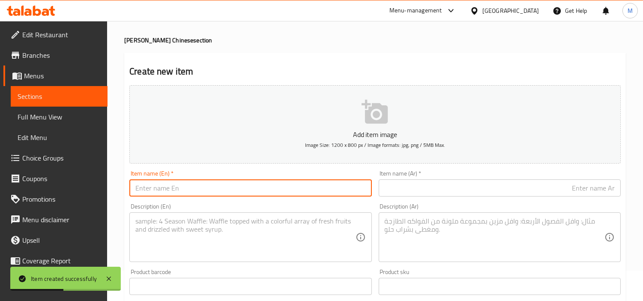
click at [195, 183] on input "text" at bounding box center [250, 187] width 242 height 17
click at [184, 189] on input "Chilli Garlic Fried Rice" at bounding box center [250, 187] width 242 height 17
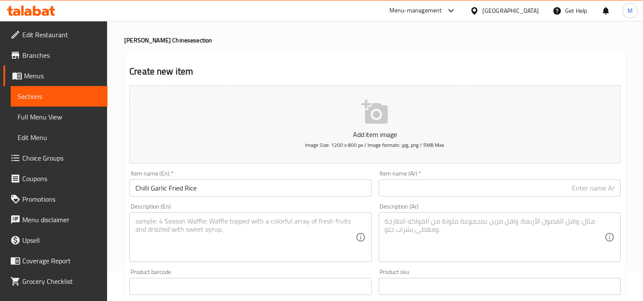
click at [481, 177] on div "Item name (Ar)   * Item name (Ar) *" at bounding box center [500, 183] width 242 height 26
click at [489, 185] on input "text" at bounding box center [500, 187] width 242 height 17
click at [202, 234] on textarea at bounding box center [245, 237] width 220 height 41
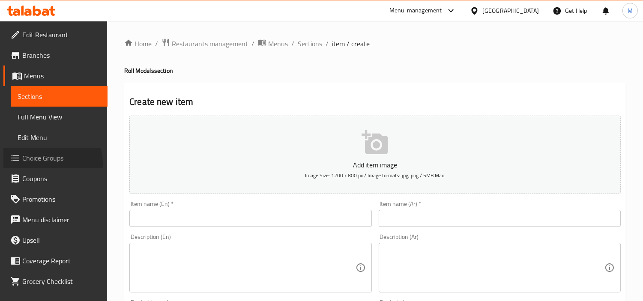
click at [45, 163] on span "Choice Groups" at bounding box center [61, 158] width 78 height 10
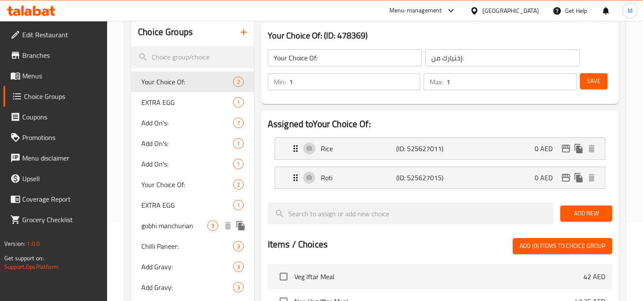
scroll to position [95, 0]
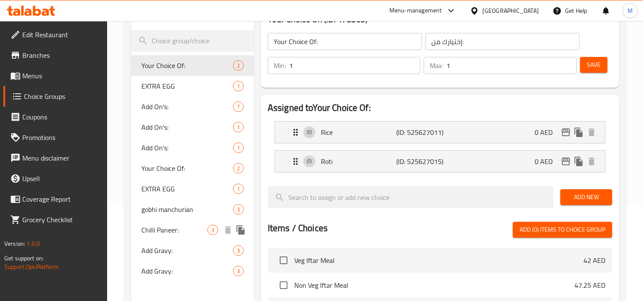
click at [164, 228] on span "Chilli Paneer:" at bounding box center [174, 230] width 66 height 10
type input "Chilli Paneer:"
type input "بانير الفلفل الحار:"
type input "0"
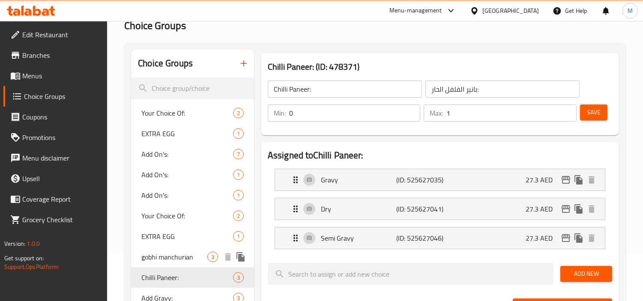
scroll to position [0, 0]
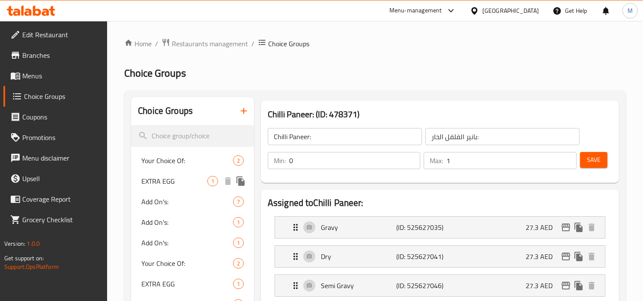
click at [160, 185] on span "EXTRA EGG" at bounding box center [174, 181] width 66 height 10
type input "EXTRA EGG"
type input "إضافات:"
type input "1"
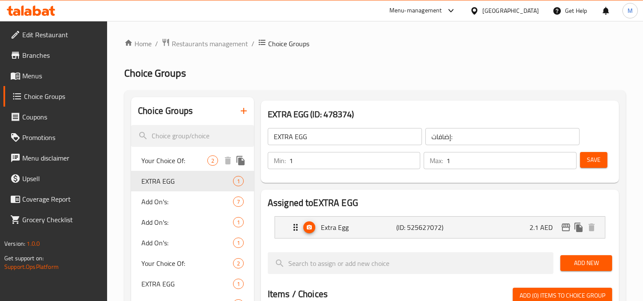
click at [164, 164] on span "Your Choice Of:" at bounding box center [174, 160] width 66 height 10
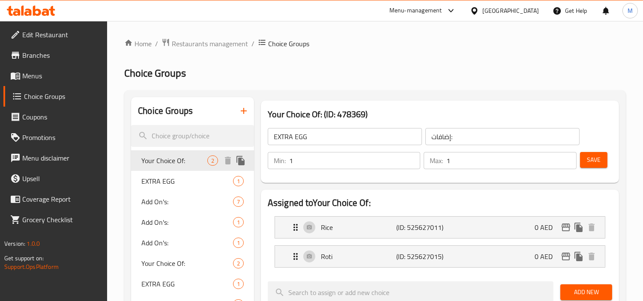
type input "Your Choice Of:"
type input "إختيارك من:"
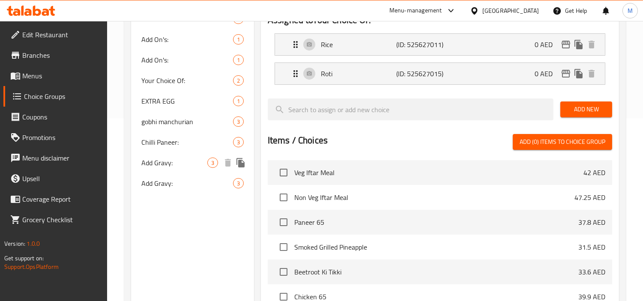
scroll to position [190, 0]
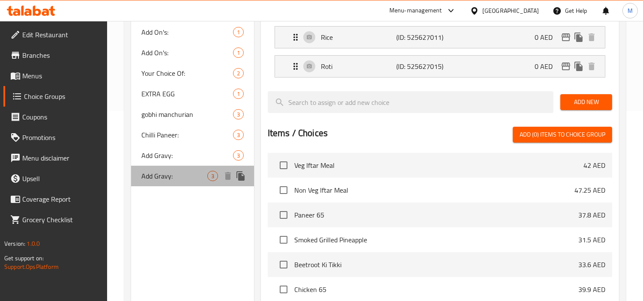
click at [179, 178] on span "Add Gravy:" at bounding box center [174, 176] width 66 height 10
type input "Add Gravy:"
type input "إضافة مرق:"
type input "0"
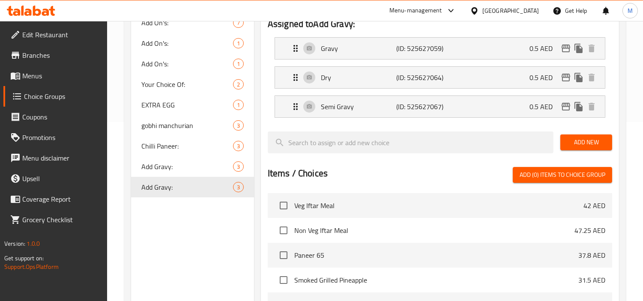
scroll to position [143, 0]
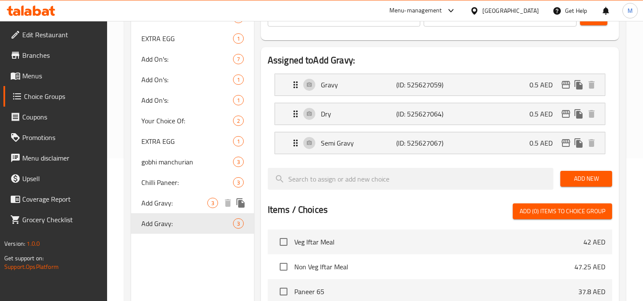
click at [169, 200] on span "Add Gravy:" at bounding box center [174, 203] width 66 height 10
type input "إضافة جريفي:"
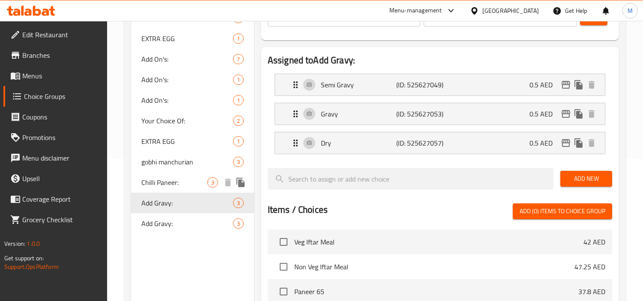
click at [180, 178] on span "Chilli Paneer:" at bounding box center [174, 182] width 66 height 10
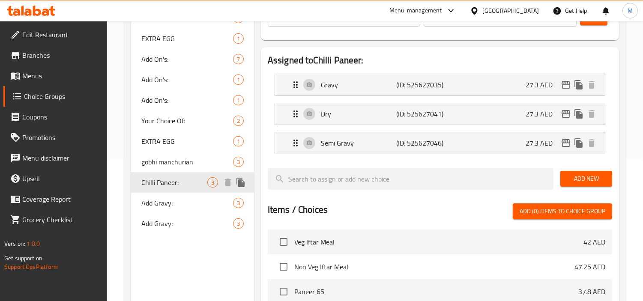
type input "Chilli Paneer:"
type input "بانير الفلفل الحار:"
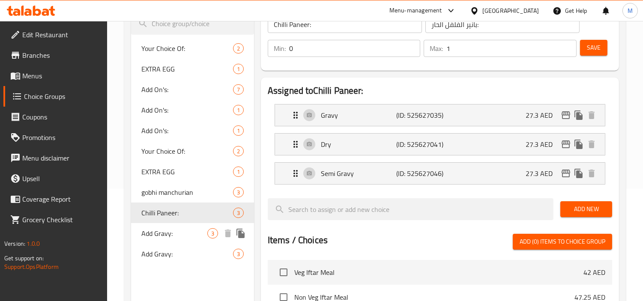
scroll to position [95, 0]
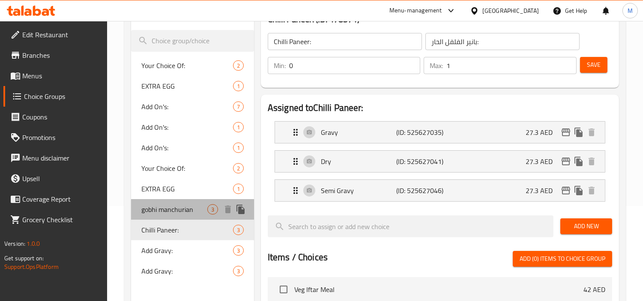
click at [175, 207] on span "gobhi manchurian" at bounding box center [174, 209] width 66 height 10
type input "gobhi manchurian"
type input "غوبهي منشوريا"
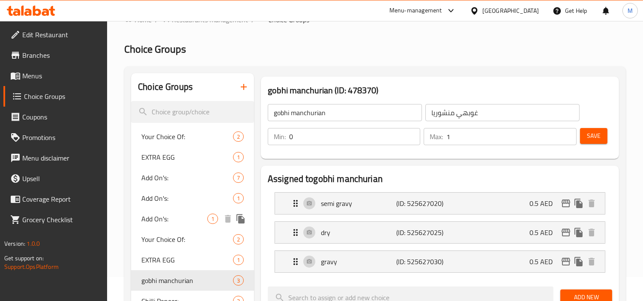
scroll to position [48, 0]
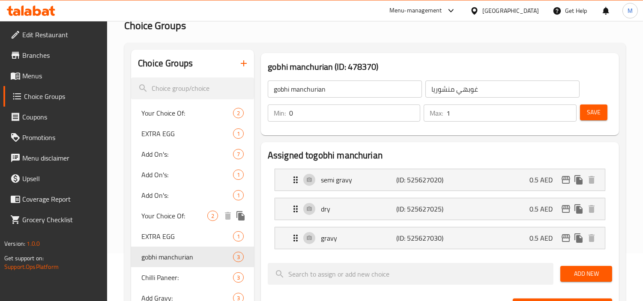
click at [172, 214] on span "Your Choice Of:" at bounding box center [174, 216] width 66 height 10
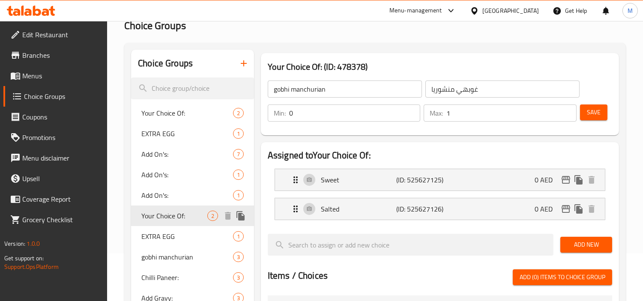
type input "Your Choice Of:"
type input "اختيارك من:"
type input "1"
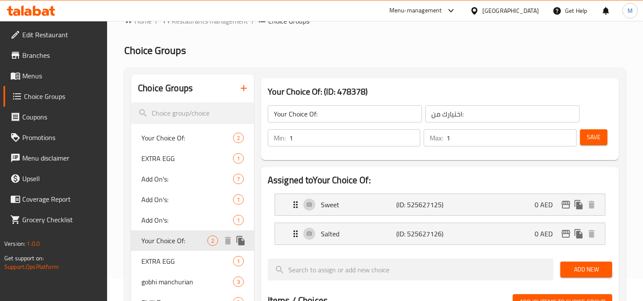
scroll to position [0, 0]
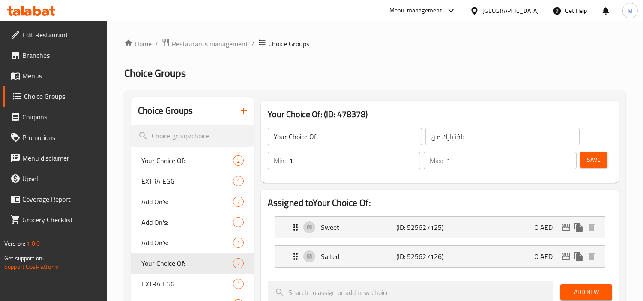
click at [245, 109] on icon "button" at bounding box center [244, 111] width 10 height 10
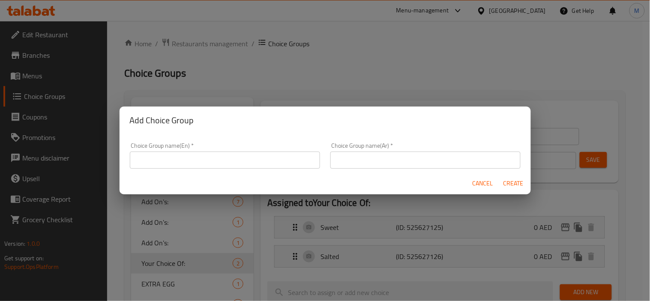
click at [215, 166] on input "text" at bounding box center [225, 160] width 190 height 17
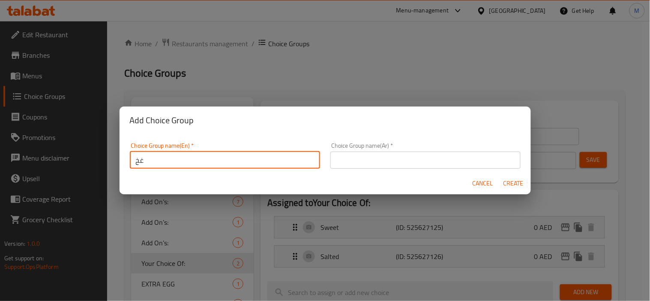
type input "غ"
type input "your choice of::"
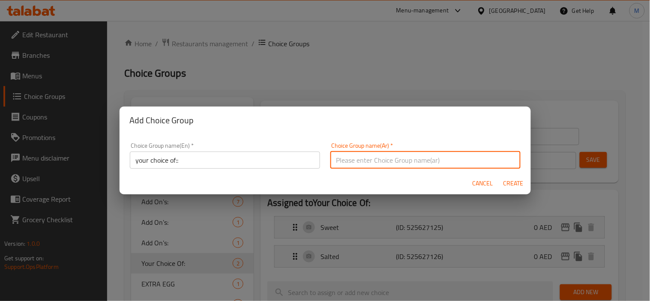
click at [350, 157] on input "text" at bounding box center [425, 160] width 190 height 17
type input "اختيارك من::"
click at [510, 182] on span "Create" at bounding box center [513, 183] width 21 height 11
type input "your choice of::"
type input "اختيارك من::"
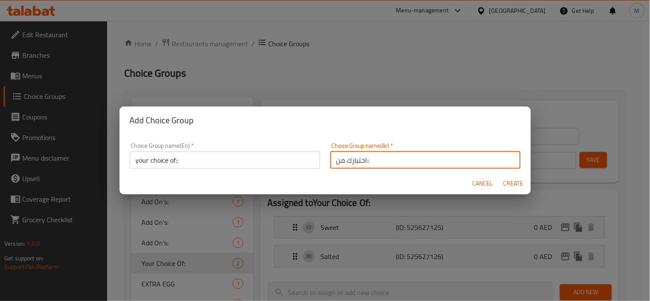
type input "0"
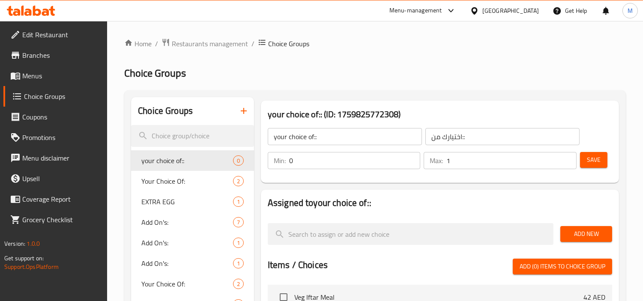
type input "1"
click at [566, 155] on input "1" at bounding box center [511, 160] width 130 height 17
type input "1"
click at [412, 156] on input "1" at bounding box center [354, 160] width 131 height 17
click at [551, 178] on div "your choice of:: ​ اختيارك من:: ​ Min: 1 ​ Max: 1 ​ Save" at bounding box center [439, 149] width 351 height 62
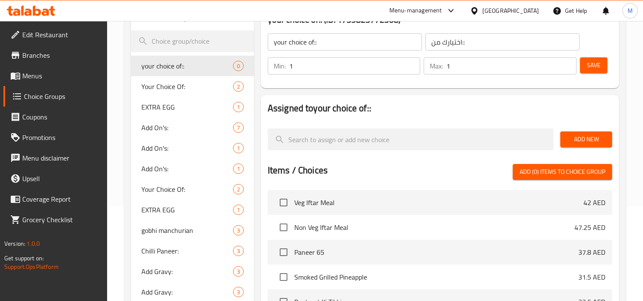
scroll to position [95, 0]
click at [580, 128] on div "Add New" at bounding box center [586, 139] width 59 height 29
click at [580, 134] on span "Add New" at bounding box center [586, 139] width 38 height 11
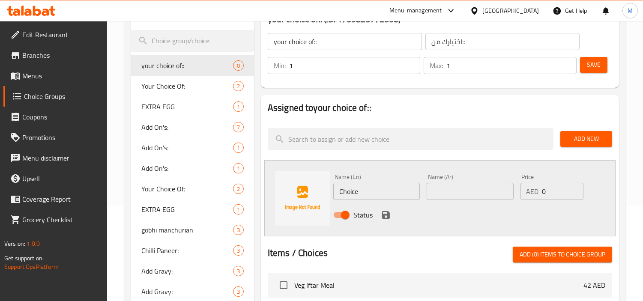
click at [360, 191] on input "Choice" at bounding box center [376, 191] width 87 height 17
paste input "egg"
click at [360, 191] on input "egg" at bounding box center [376, 191] width 87 height 17
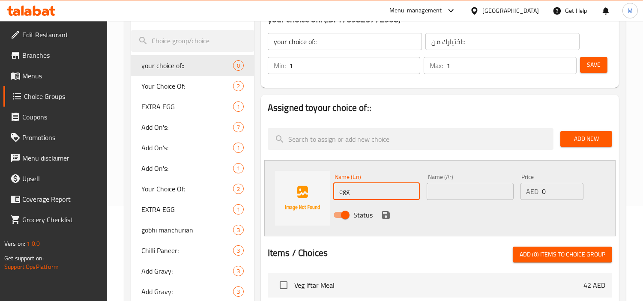
click at [360, 191] on input "egg" at bounding box center [376, 191] width 87 height 17
type input "Egg"
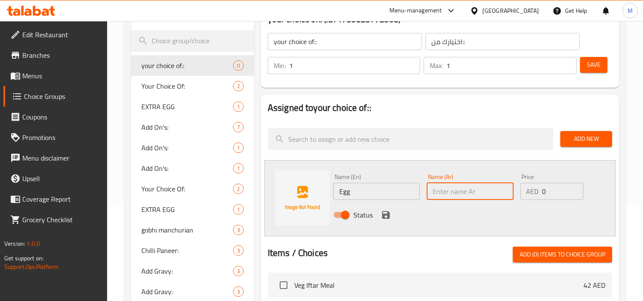
click at [439, 192] on input "text" at bounding box center [470, 191] width 87 height 17
type input "بيض"
click at [385, 215] on icon "save" at bounding box center [386, 215] width 8 height 8
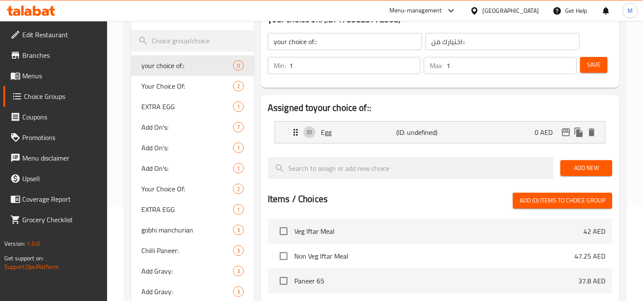
click at [583, 169] on span "Add New" at bounding box center [586, 168] width 38 height 11
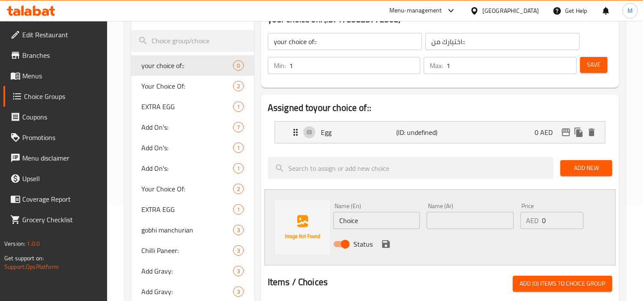
click at [365, 216] on input "Choice" at bounding box center [376, 220] width 87 height 17
paste input "chicken"
click at [365, 216] on input "Choice" at bounding box center [376, 220] width 87 height 17
click at [366, 224] on input "chicken" at bounding box center [376, 220] width 87 height 17
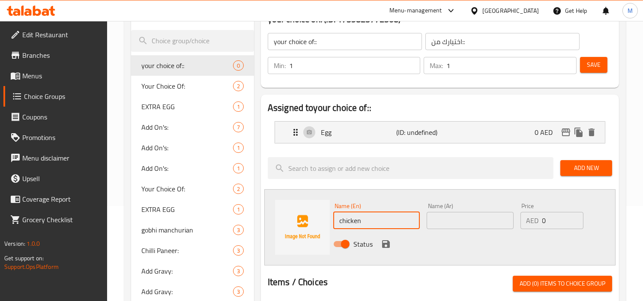
click at [366, 224] on input "chicken" at bounding box center [376, 220] width 87 height 17
type input "Chicken"
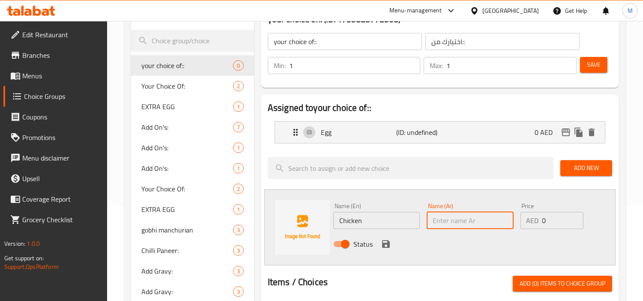
click at [450, 220] on input "text" at bounding box center [470, 220] width 87 height 17
type input "دجاج"
click at [388, 240] on icon "save" at bounding box center [386, 244] width 10 height 10
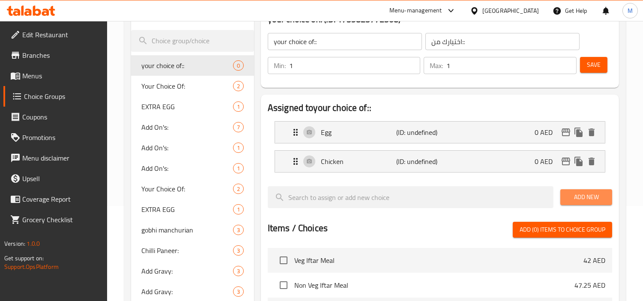
click at [579, 192] on span "Add New" at bounding box center [586, 197] width 38 height 11
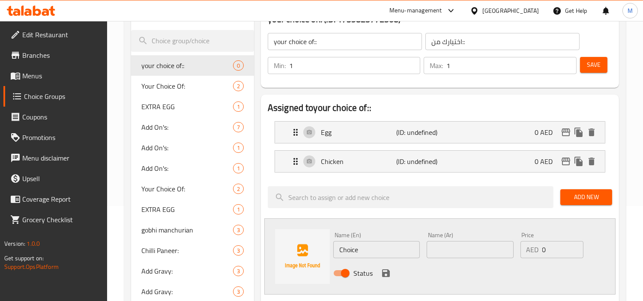
click at [370, 249] on input "Choice" at bounding box center [376, 249] width 87 height 17
paste input "paneer"
click at [370, 249] on input "paneer" at bounding box center [376, 249] width 87 height 17
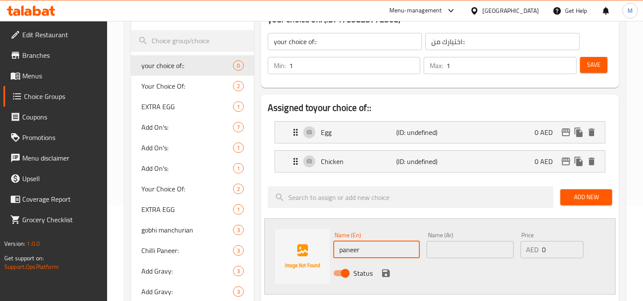
click at [370, 249] on input "paneer" at bounding box center [376, 249] width 87 height 17
type input "Paneer"
click at [455, 245] on input "text" at bounding box center [470, 249] width 87 height 17
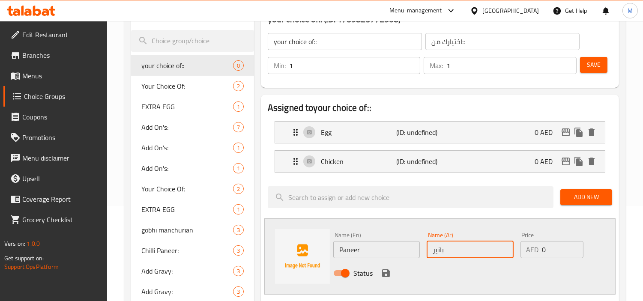
type input "بانير"
click at [378, 272] on div "Status" at bounding box center [470, 273] width 281 height 23
click at [388, 271] on icon "save" at bounding box center [386, 273] width 8 height 8
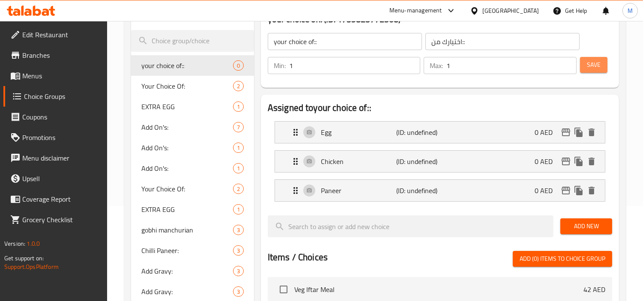
click at [588, 67] on span "Save" at bounding box center [594, 65] width 14 height 11
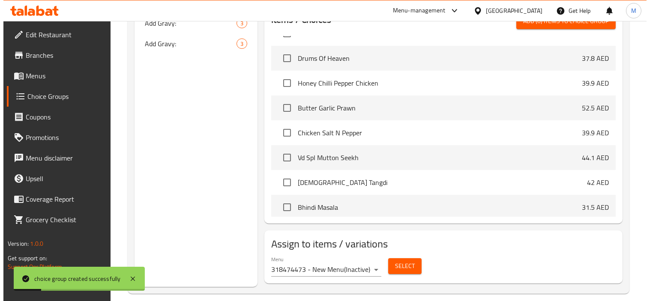
scroll to position [353, 0]
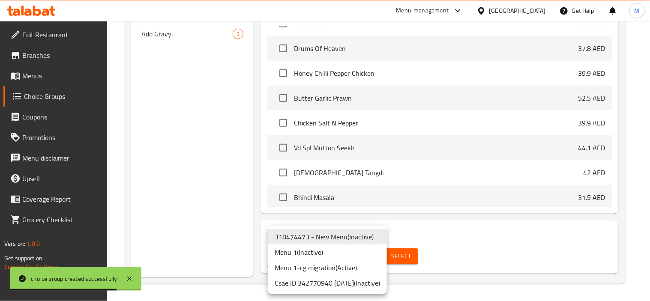
click at [355, 285] on li "Csae ID 342770940 7/10/2025 ( Inactive )" at bounding box center [327, 282] width 119 height 15
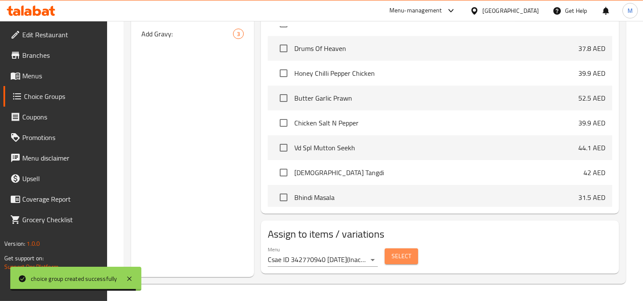
click at [404, 257] on span "Select" at bounding box center [401, 256] width 20 height 11
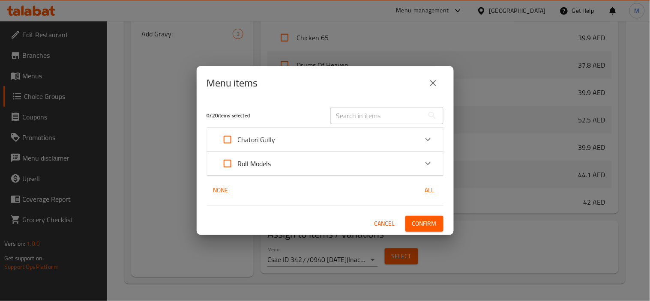
click at [355, 166] on div "Roll Models" at bounding box center [317, 163] width 200 height 21
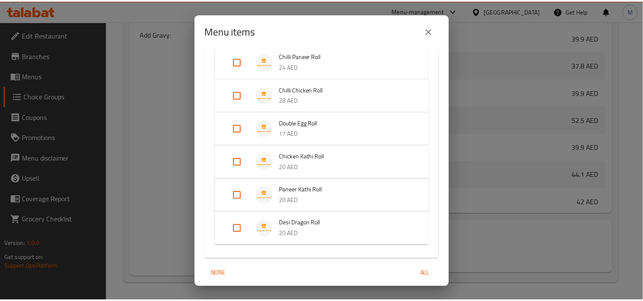
scroll to position [126, 0]
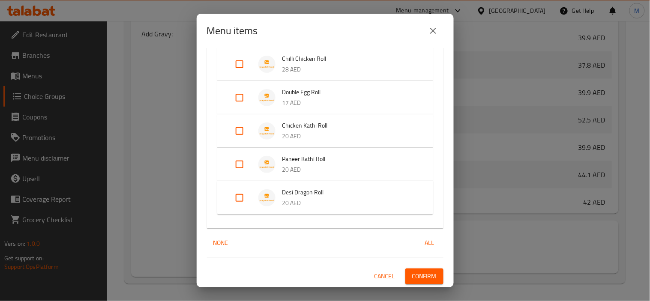
click at [232, 193] on input "Expand" at bounding box center [239, 198] width 21 height 21
checkbox input "true"
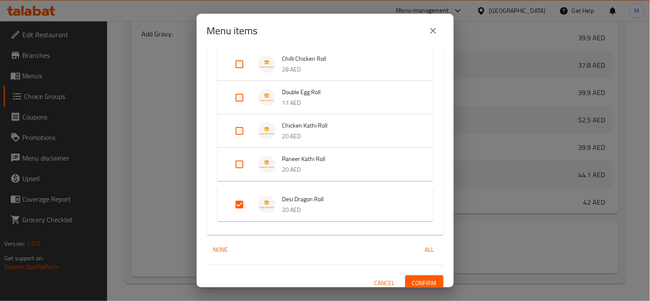
click at [417, 278] on span "Confirm" at bounding box center [424, 283] width 24 height 11
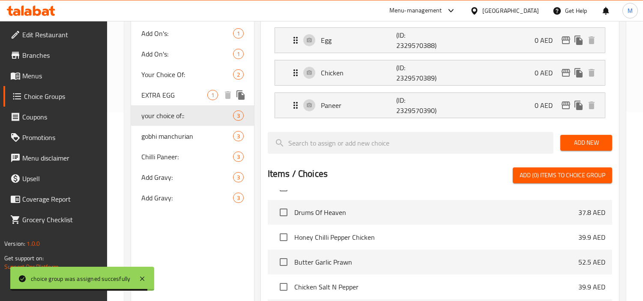
scroll to position [190, 0]
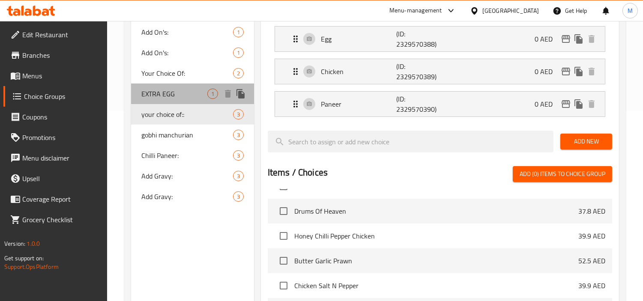
click at [170, 91] on span "EXTRA EGG" at bounding box center [174, 94] width 66 height 10
type input "EXTRA EGG"
type input "بيضة اضافية"
type input "0"
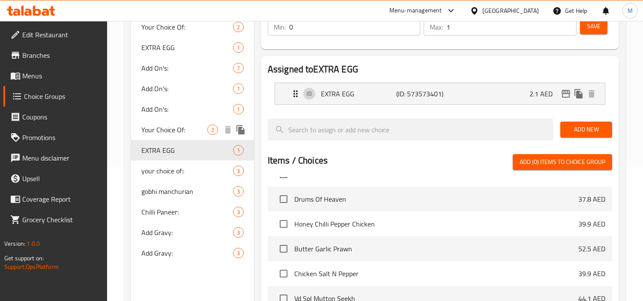
scroll to position [48, 0]
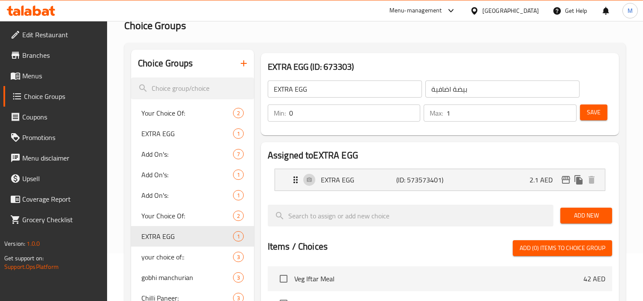
scroll to position [143, 0]
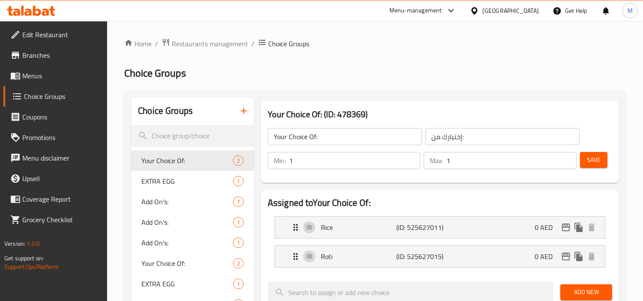
click at [41, 75] on span "Menus" at bounding box center [61, 76] width 78 height 10
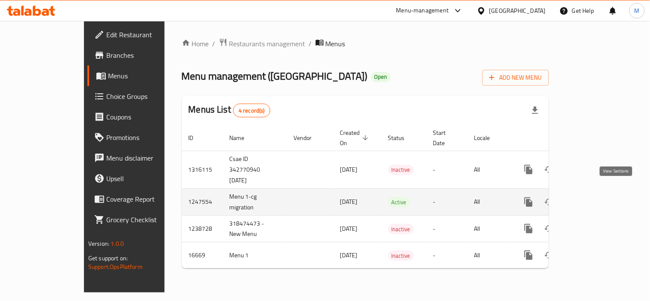
click at [600, 193] on link "enhanced table" at bounding box center [590, 202] width 21 height 21
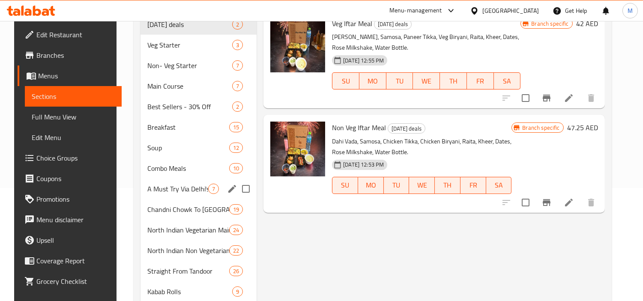
scroll to position [143, 0]
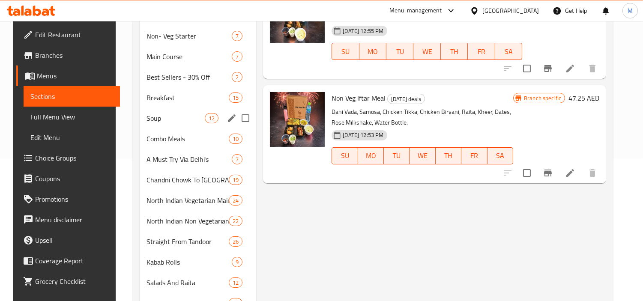
click at [160, 122] on span "Soup" at bounding box center [175, 118] width 58 height 10
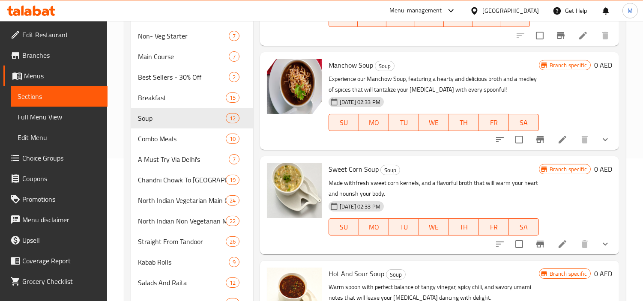
scroll to position [223, 0]
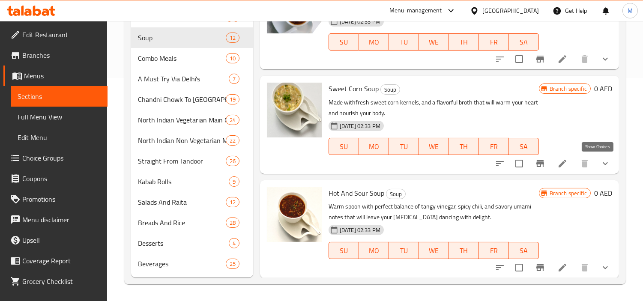
click at [601, 164] on icon "show more" at bounding box center [605, 163] width 10 height 10
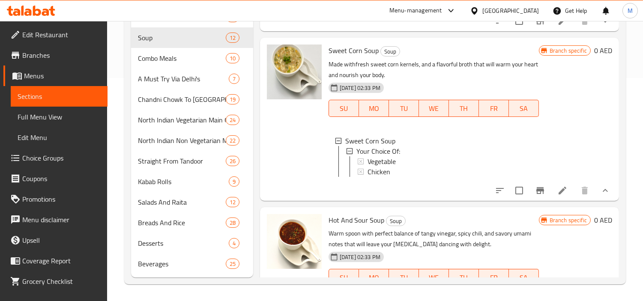
scroll to position [897, 0]
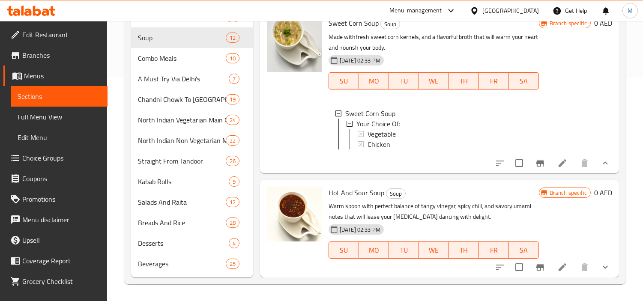
click at [600, 263] on icon "show more" at bounding box center [605, 267] width 10 height 10
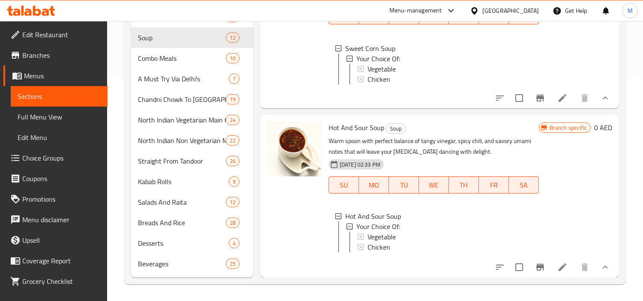
scroll to position [0, 0]
click at [163, 238] on span "Desserts" at bounding box center [171, 243] width 67 height 10
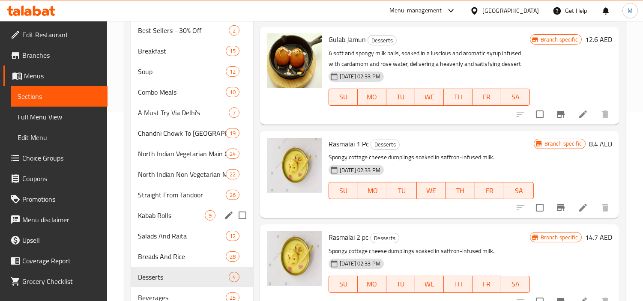
scroll to position [176, 0]
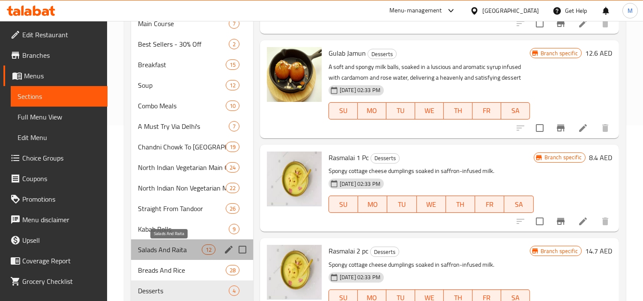
click at [164, 252] on span "Salads And Raita" at bounding box center [169, 250] width 63 height 10
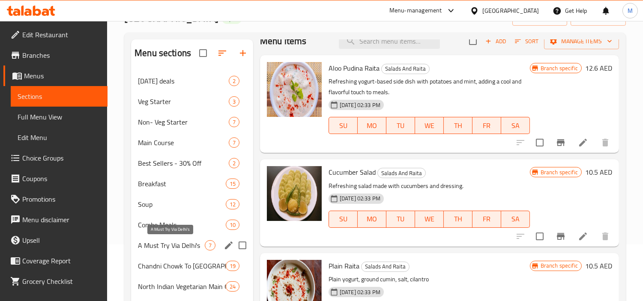
scroll to position [33, 0]
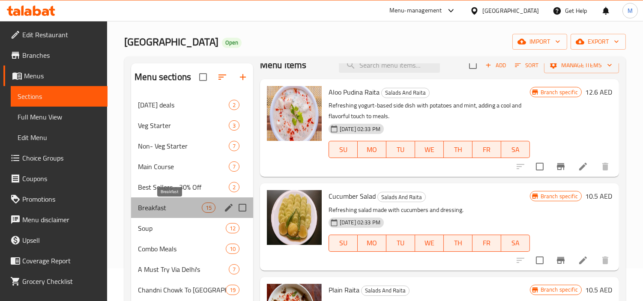
click at [164, 204] on span "Breakfast" at bounding box center [169, 208] width 63 height 10
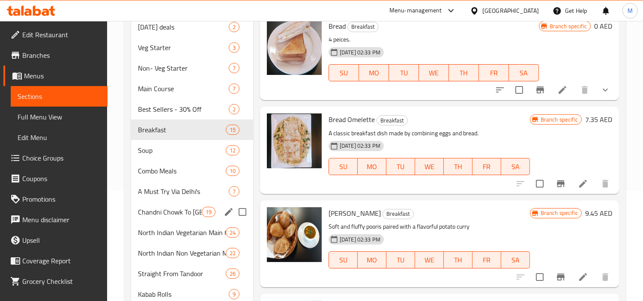
scroll to position [128, 0]
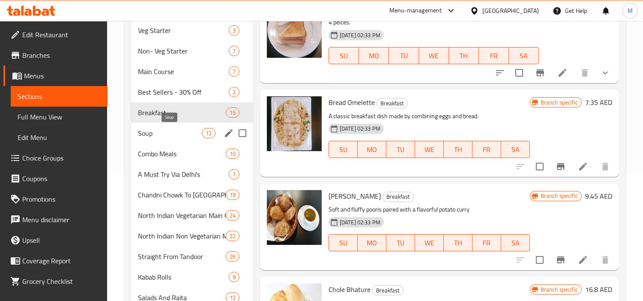
click at [158, 131] on span "Soup" at bounding box center [169, 133] width 63 height 10
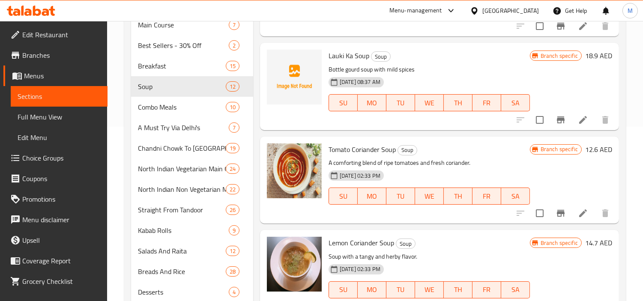
scroll to position [128, 0]
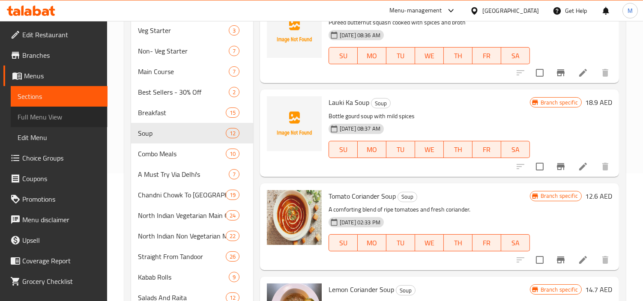
click at [62, 114] on span "Full Menu View" at bounding box center [59, 117] width 83 height 10
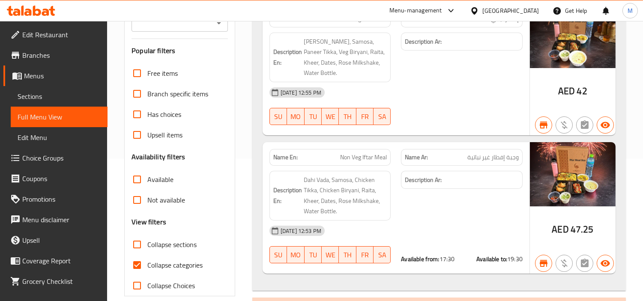
scroll to position [143, 0]
click at [136, 264] on input "Collapse categories" at bounding box center [137, 264] width 21 height 21
checkbox input "false"
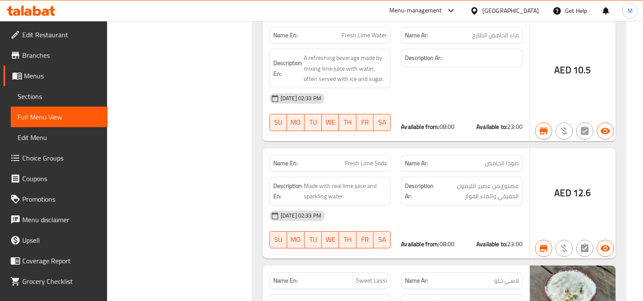
scroll to position [39922, 0]
